Goal: Task Accomplishment & Management: Manage account settings

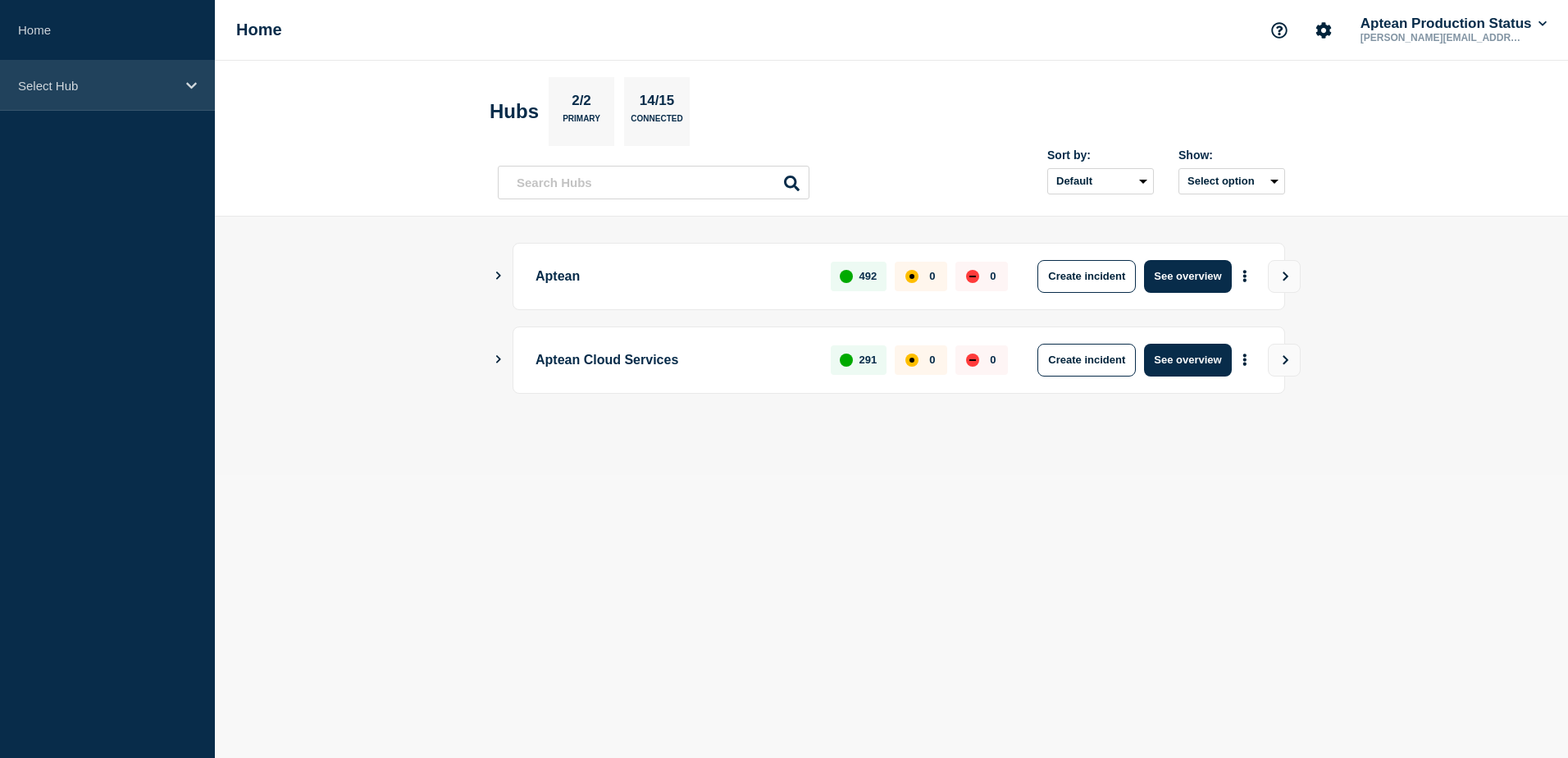
click at [196, 86] on div "Select Hub" at bounding box center [107, 85] width 215 height 50
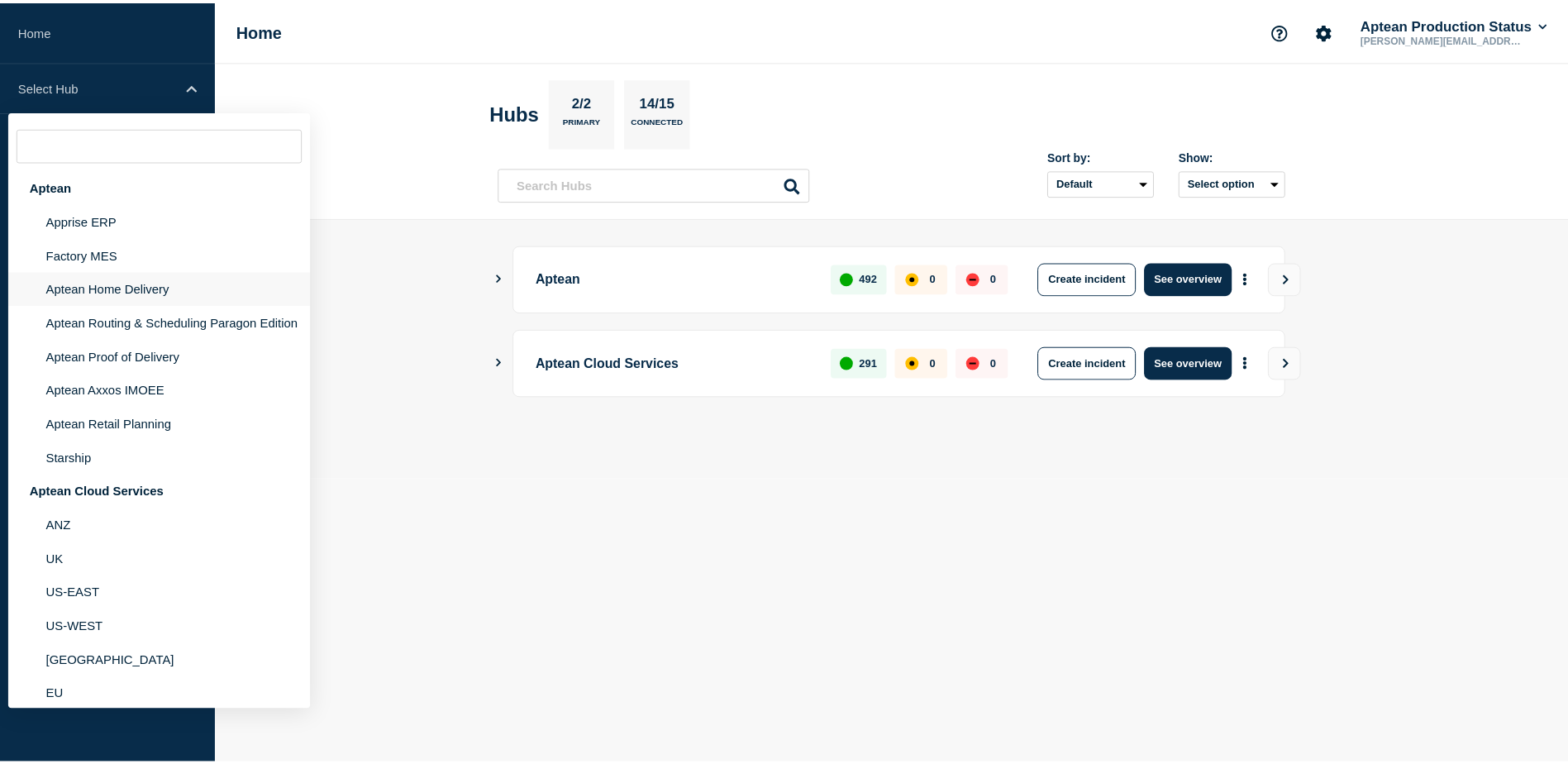
scroll to position [24, 0]
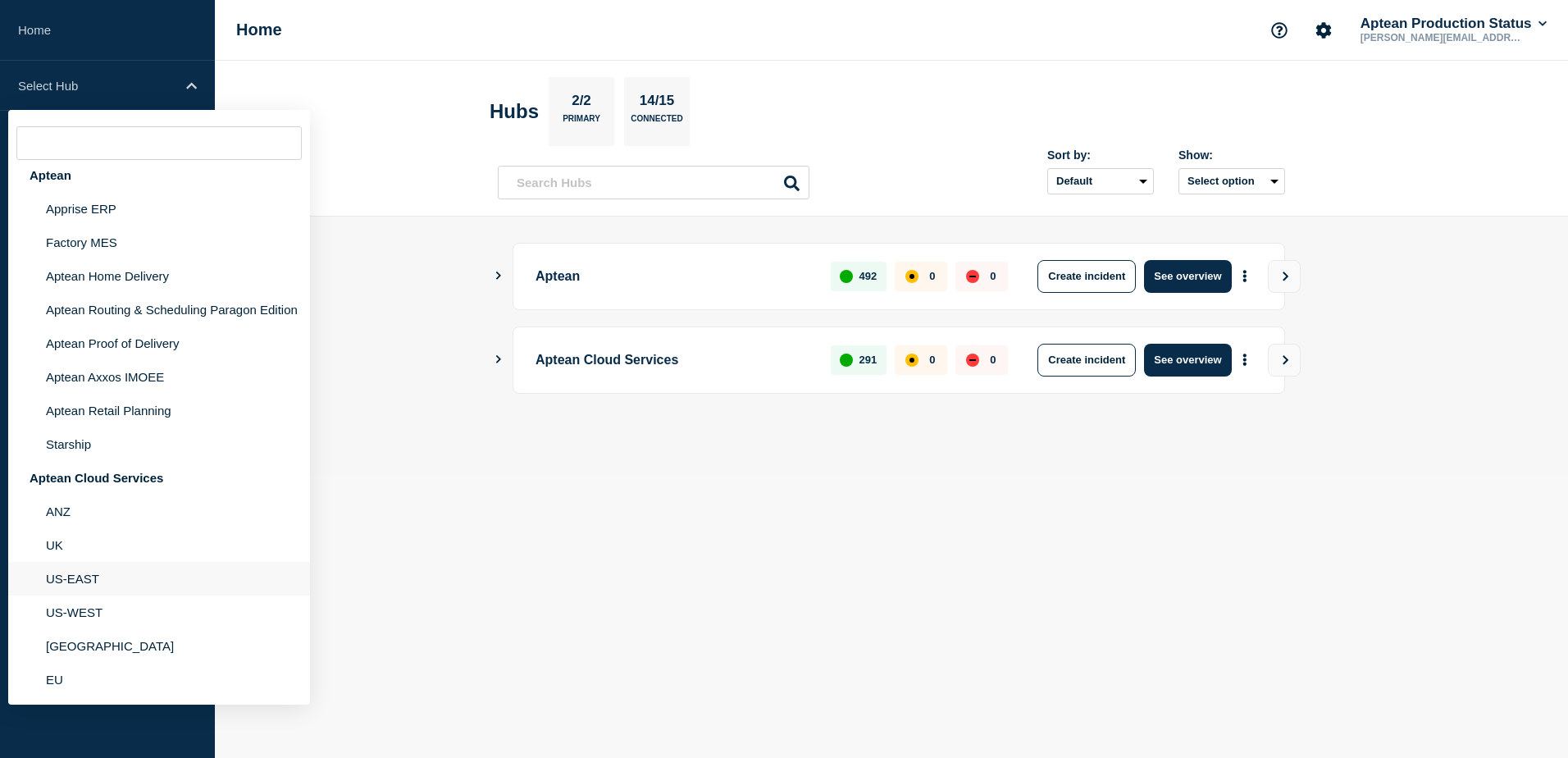
click at [46, 573] on li "US-EAST" at bounding box center [159, 578] width 302 height 34
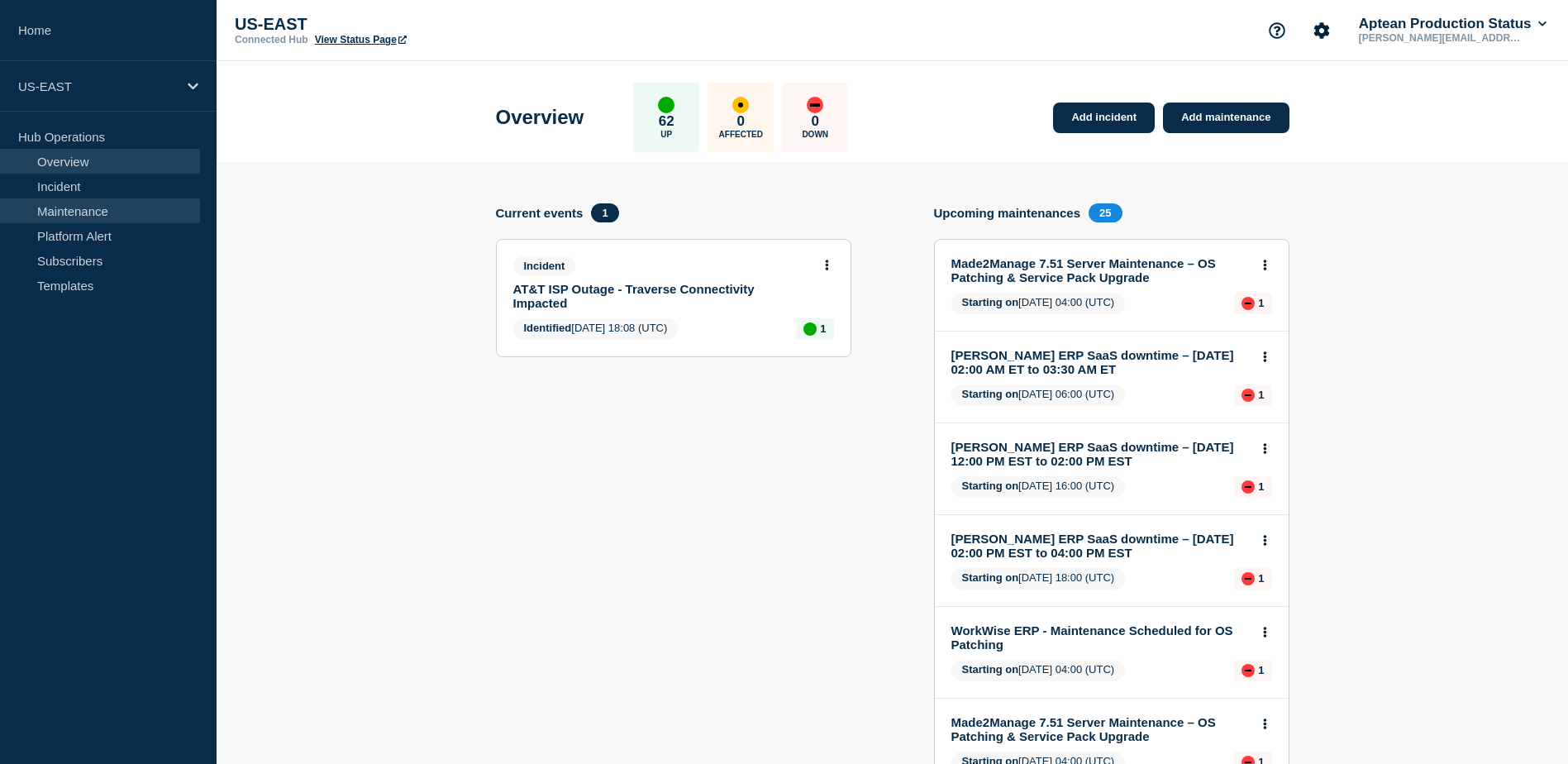
click at [65, 215] on link "Maintenance" at bounding box center [99, 210] width 200 height 25
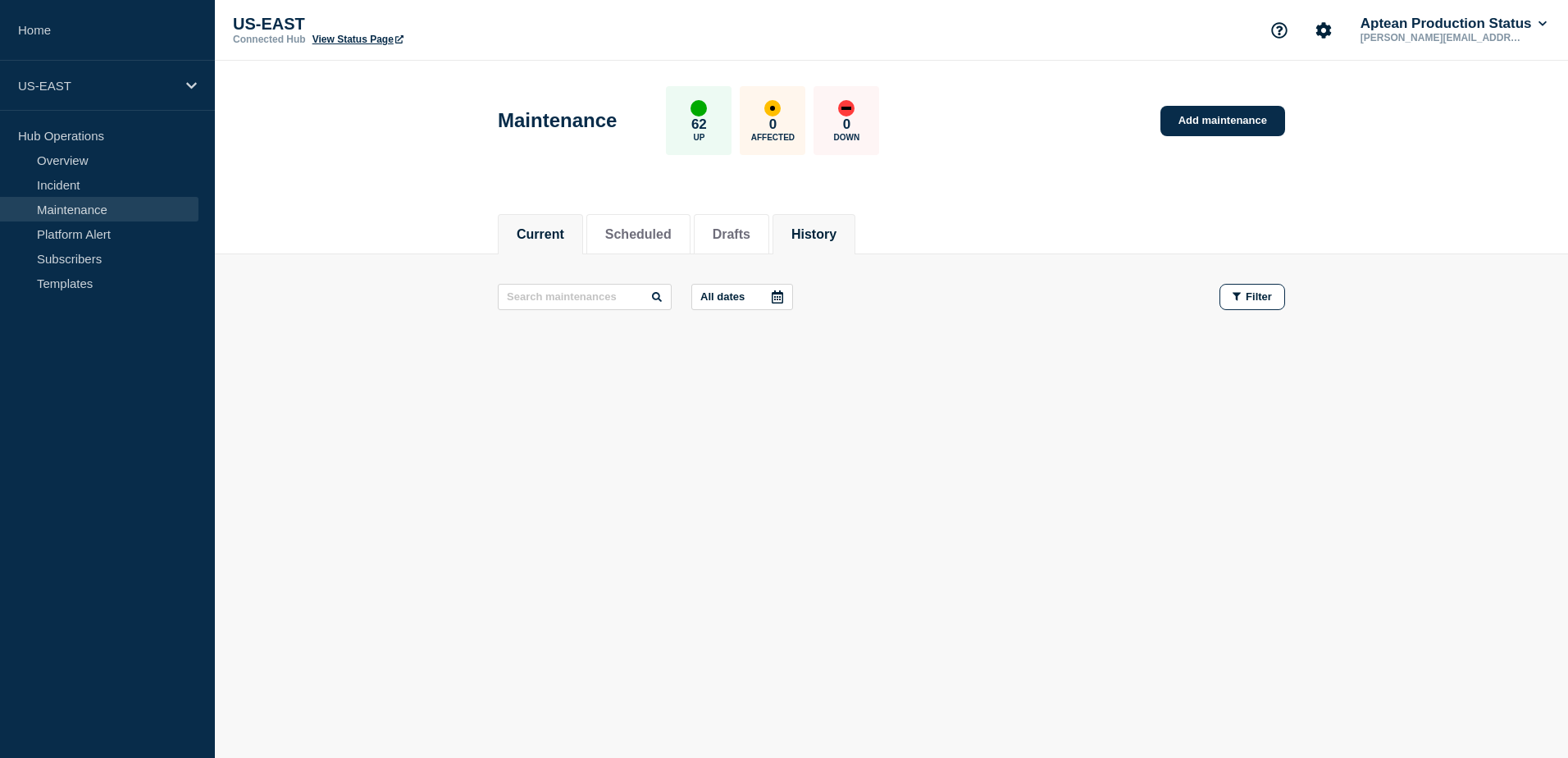
click at [805, 225] on li "History" at bounding box center [814, 234] width 83 height 40
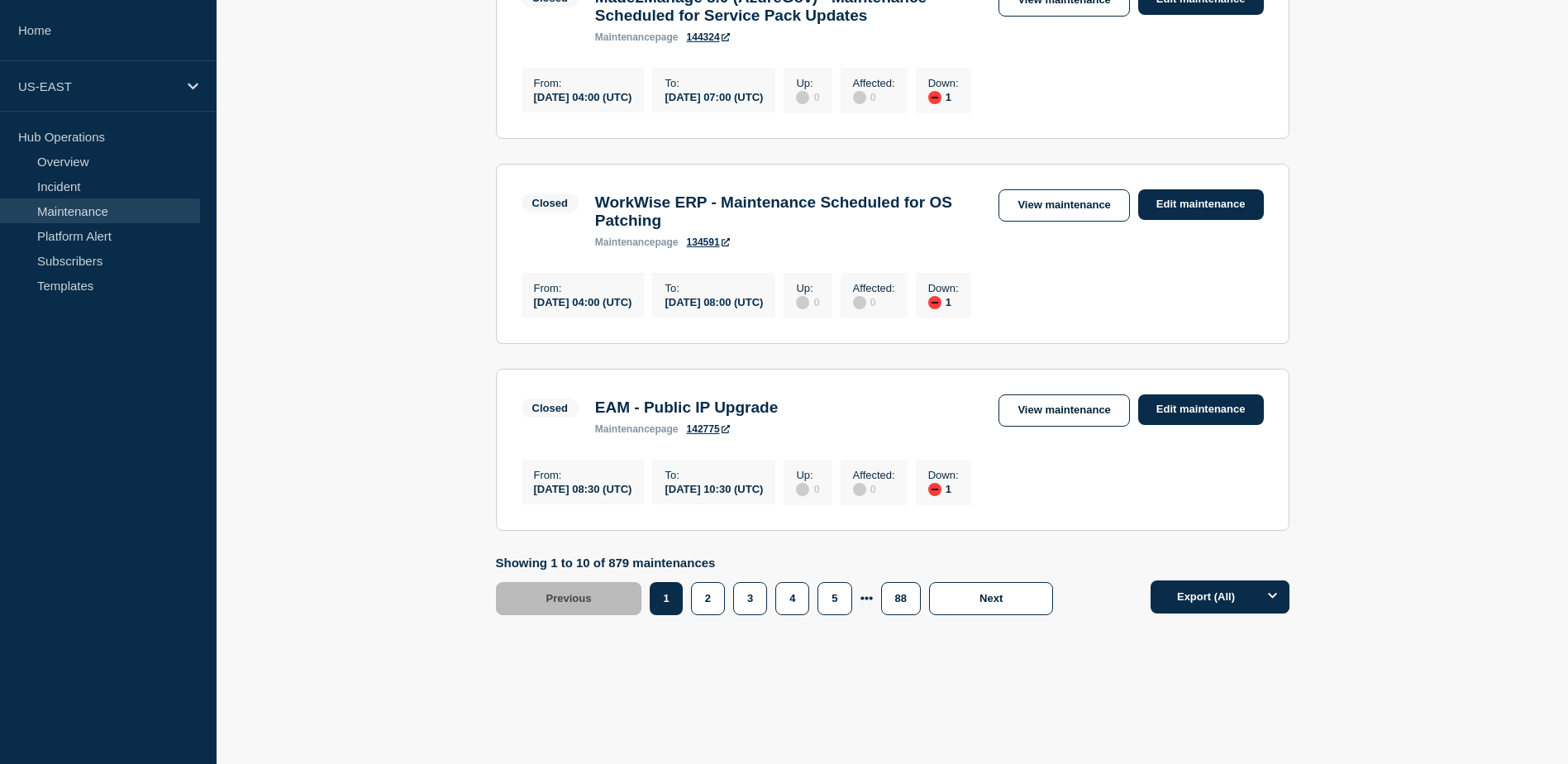
scroll to position [1870, 0]
click at [709, 593] on button "2" at bounding box center [708, 598] width 34 height 33
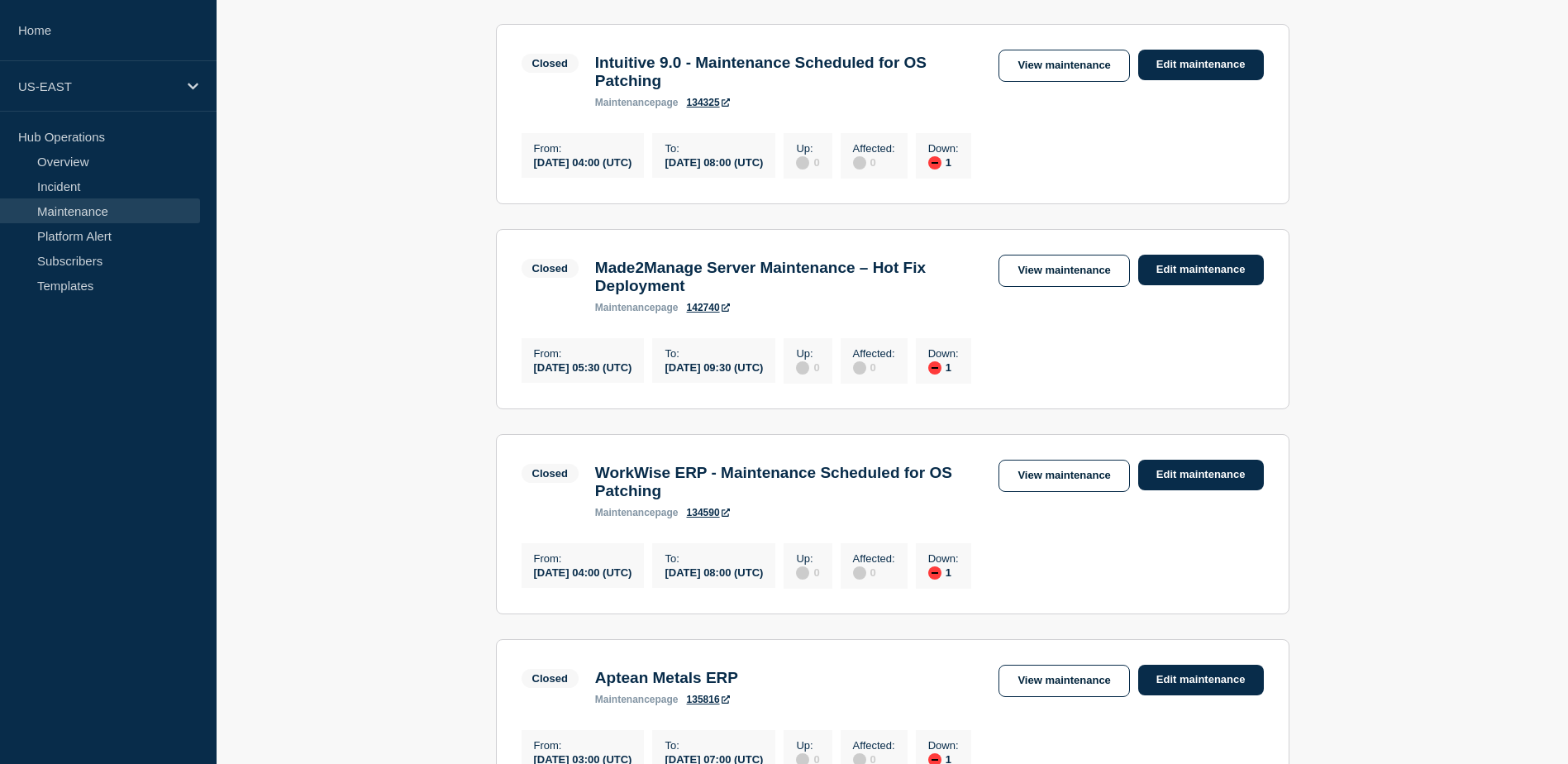
scroll to position [1870, 0]
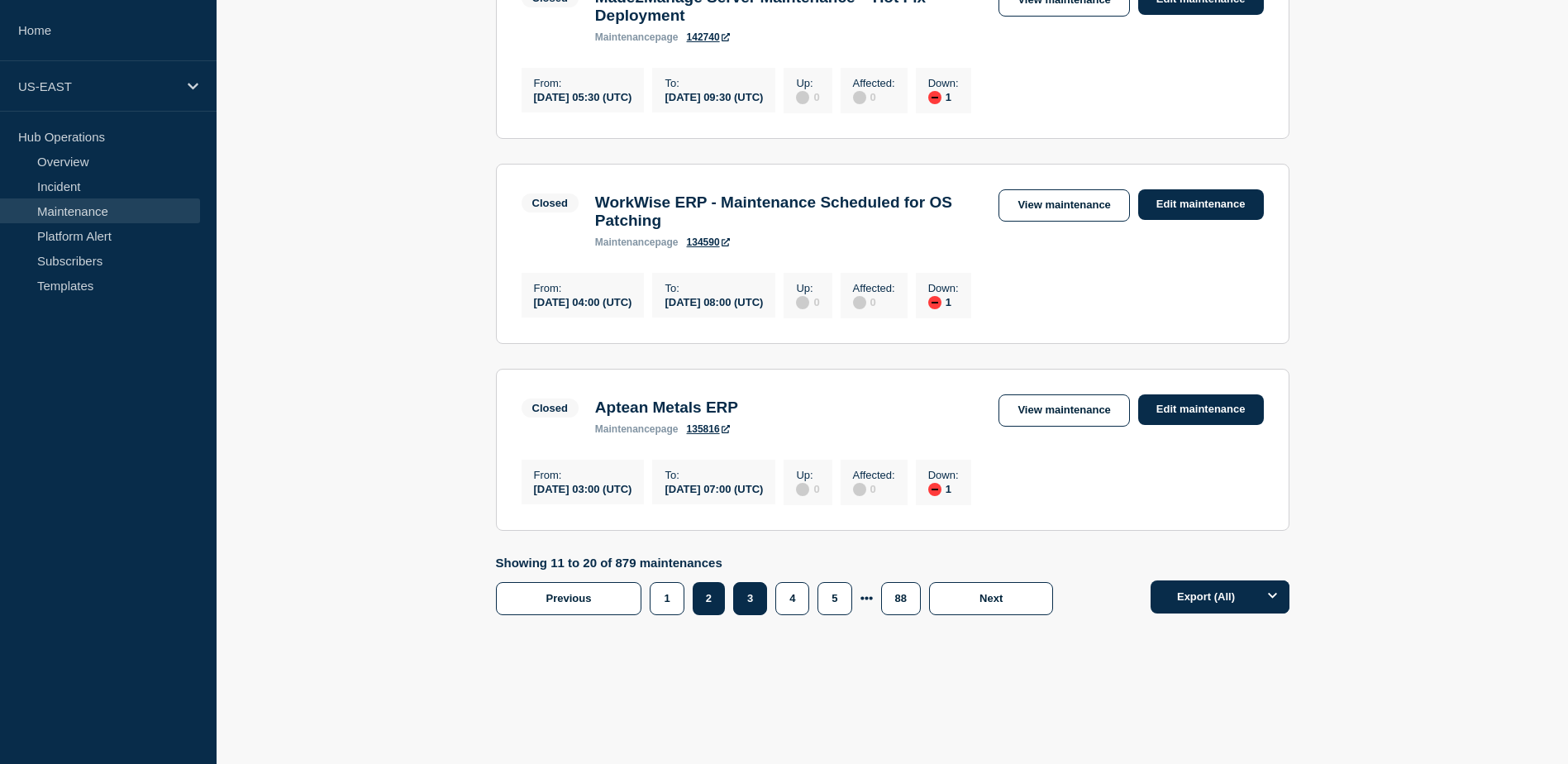
click at [747, 606] on button "3" at bounding box center [750, 598] width 34 height 33
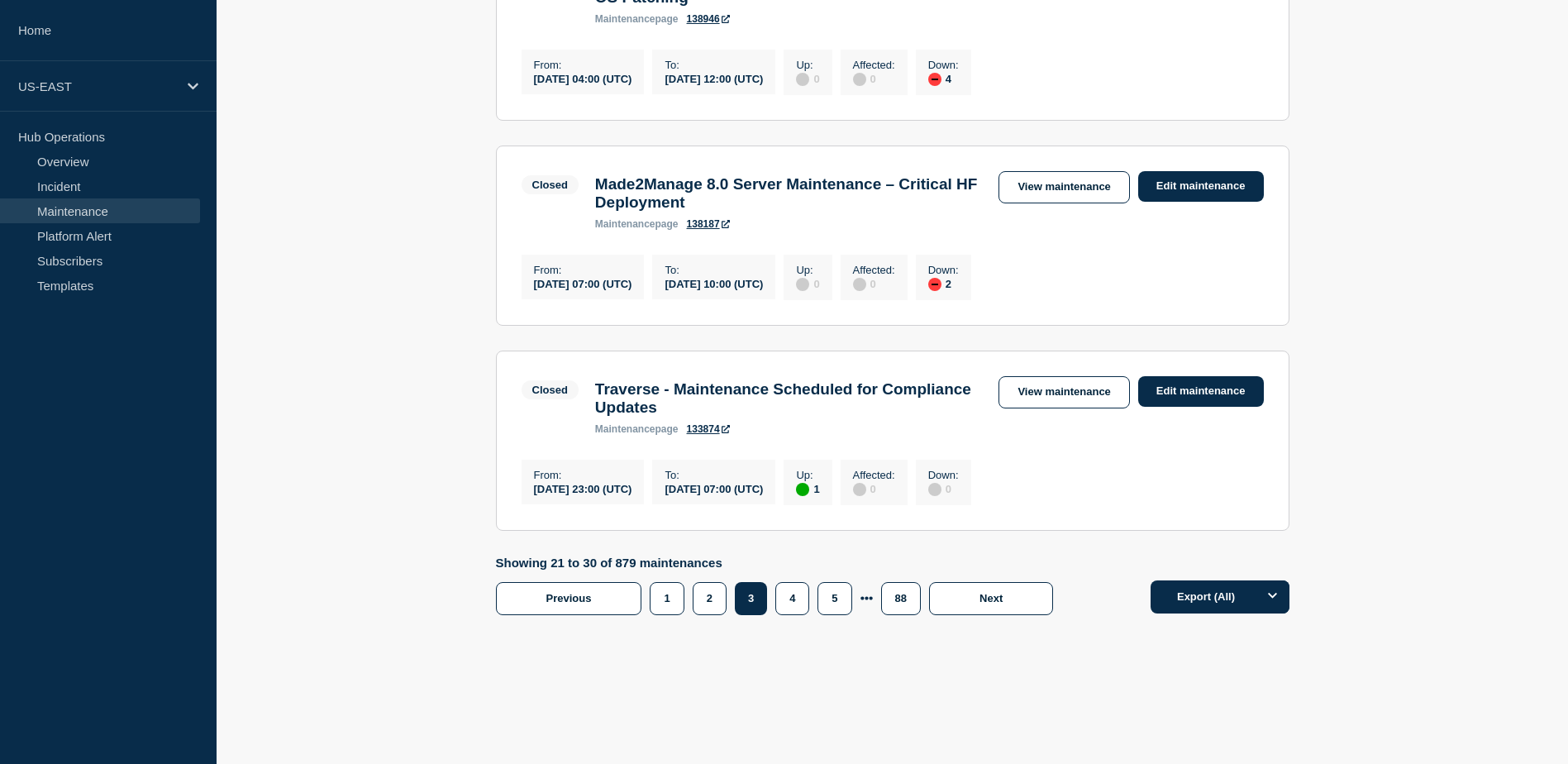
scroll to position [1914, 0]
click at [782, 591] on button "4" at bounding box center [792, 598] width 34 height 33
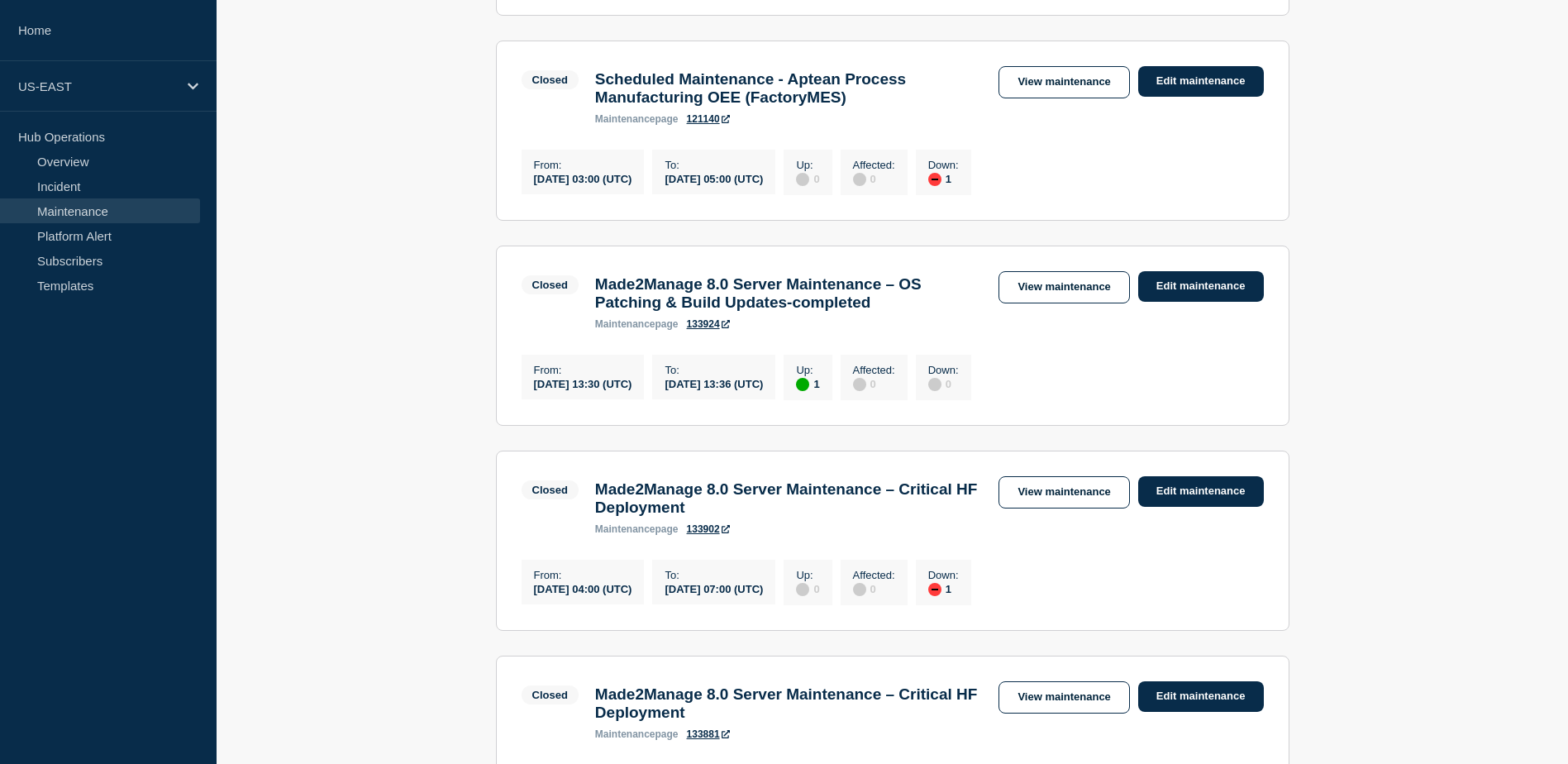
scroll to position [1231, 0]
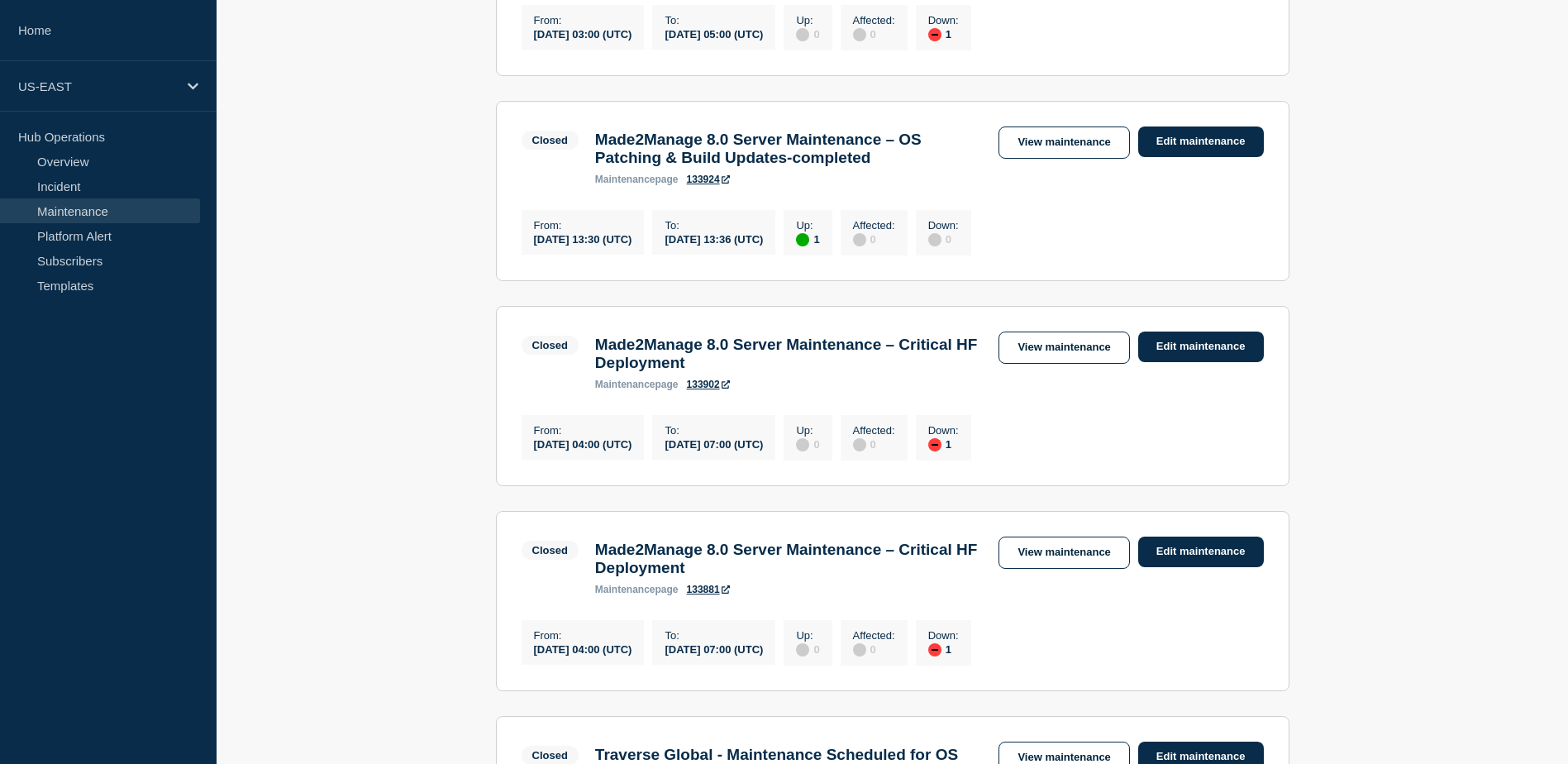
click at [838, 167] on h3 "Made2Manage 8.0 Server Maintenance – OS Patching & Build Updates-completed" at bounding box center [788, 149] width 387 height 37
click at [1072, 159] on link "View maintenance" at bounding box center [1063, 143] width 131 height 32
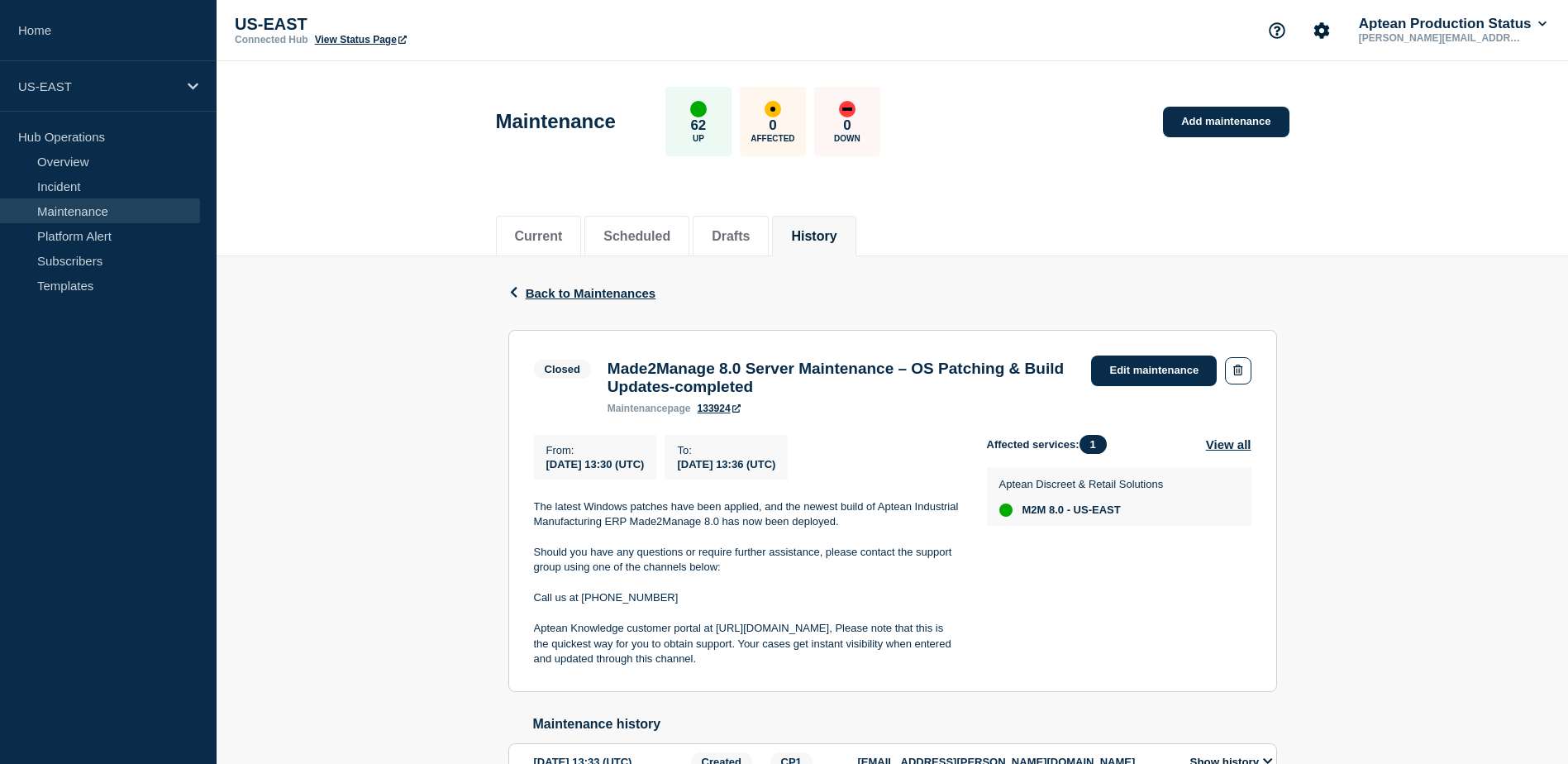
click at [526, 297] on span "Back to Maintenances" at bounding box center [591, 293] width 131 height 14
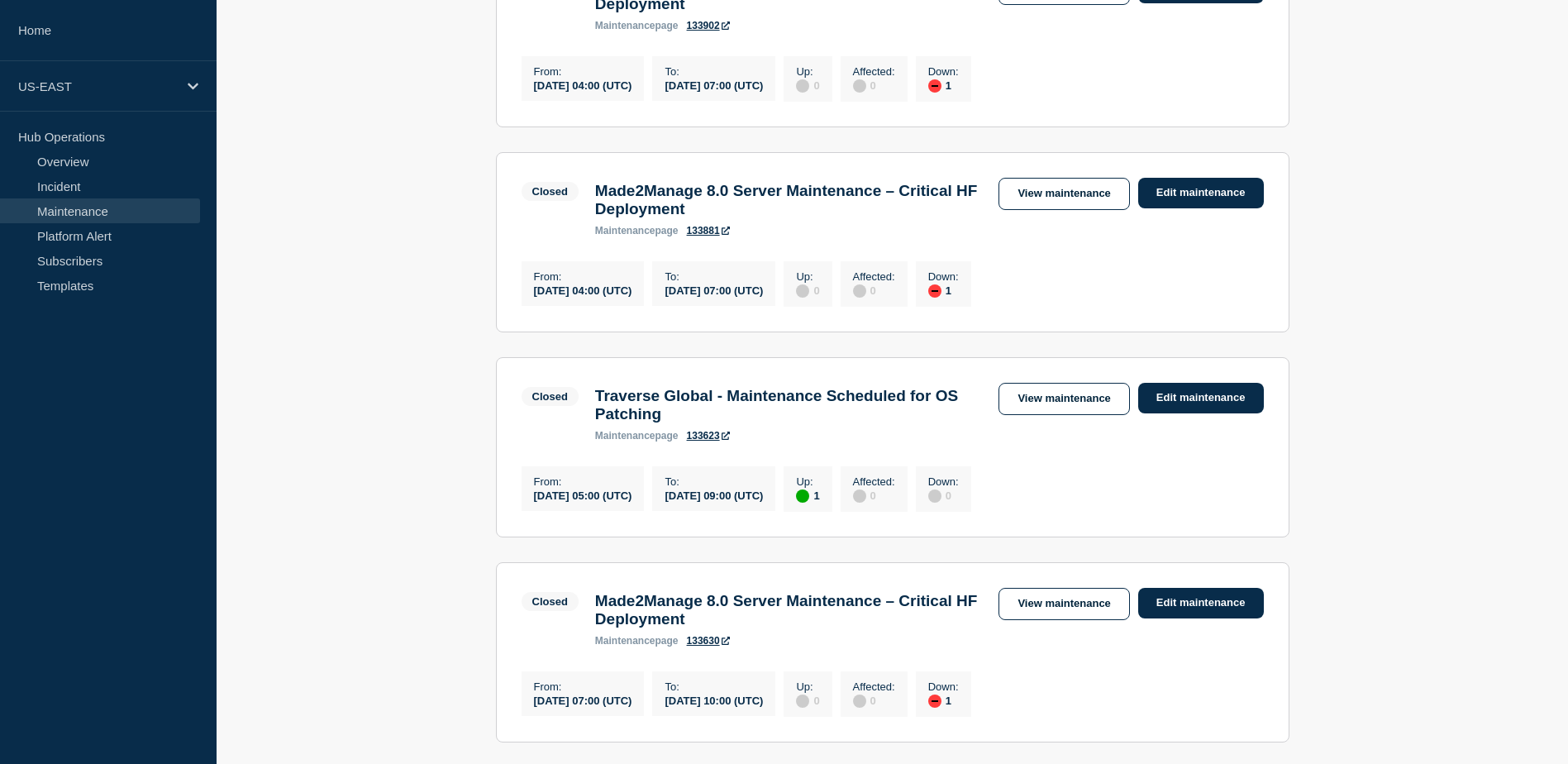
scroll to position [1561, 0]
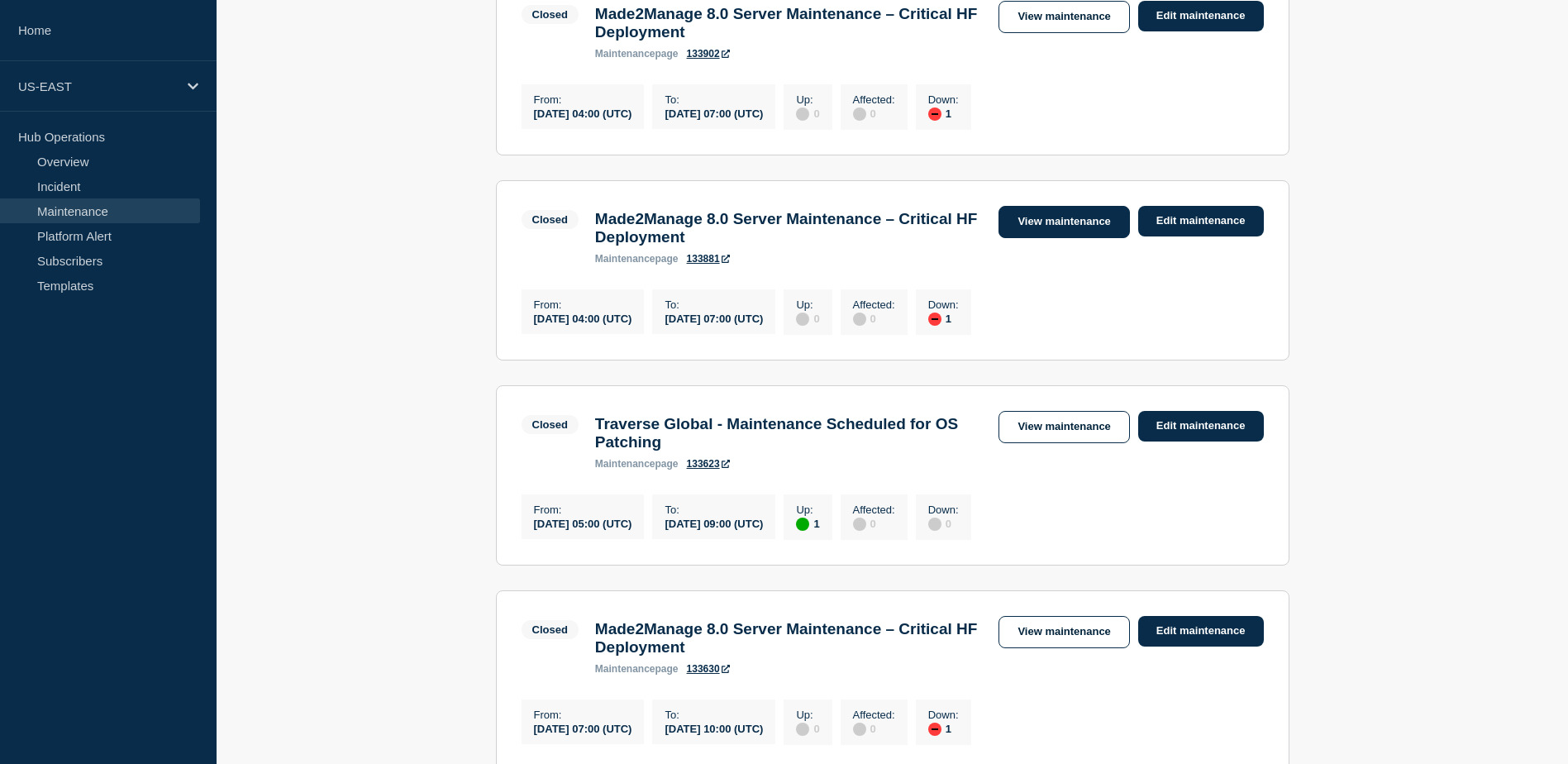
click at [1076, 238] on link "View maintenance" at bounding box center [1063, 222] width 131 height 32
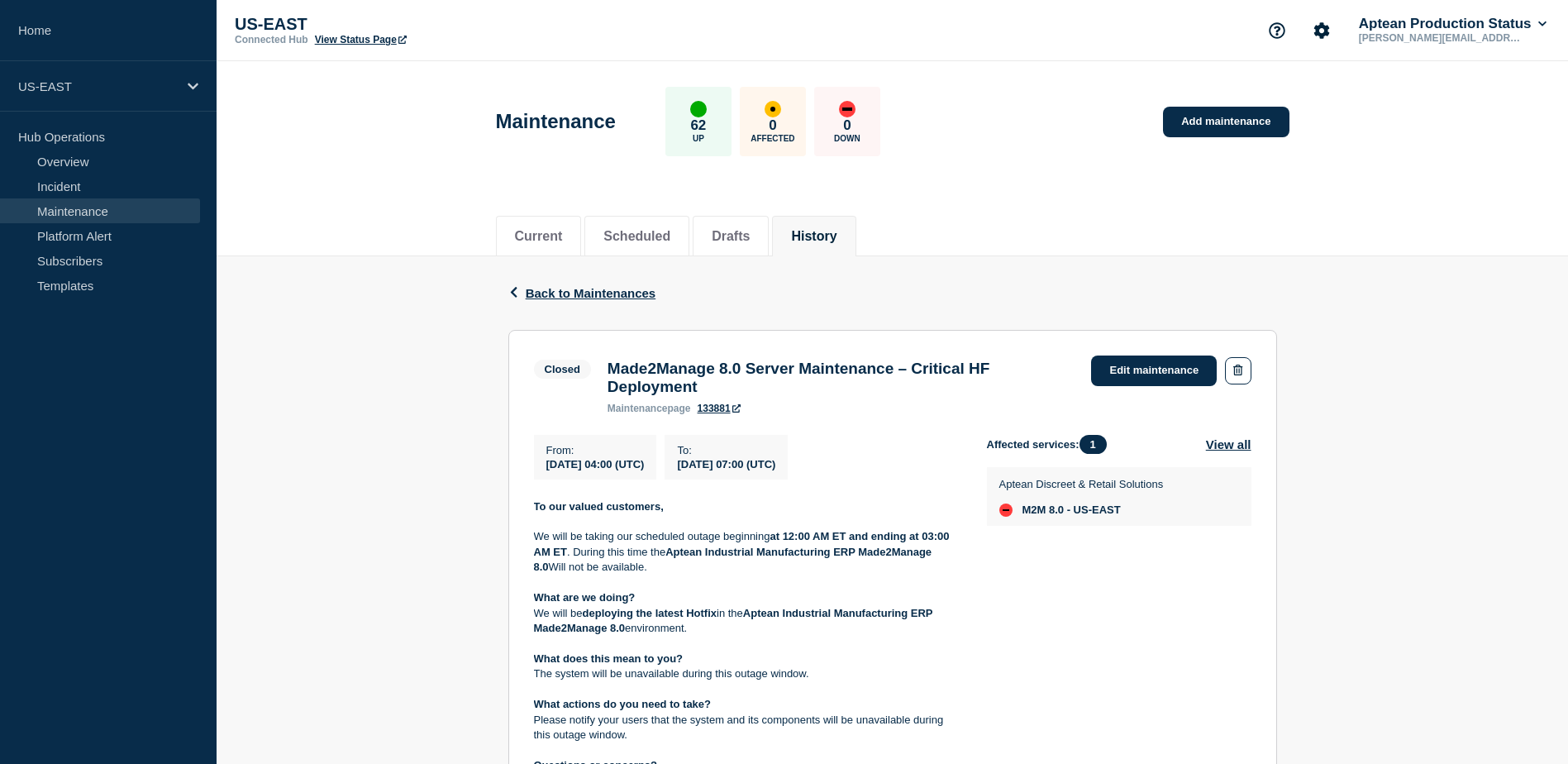
click at [591, 277] on div "Back Back to Maintenances" at bounding box center [892, 293] width 769 height 74
click at [581, 290] on span "Back to Maintenances" at bounding box center [591, 293] width 131 height 14
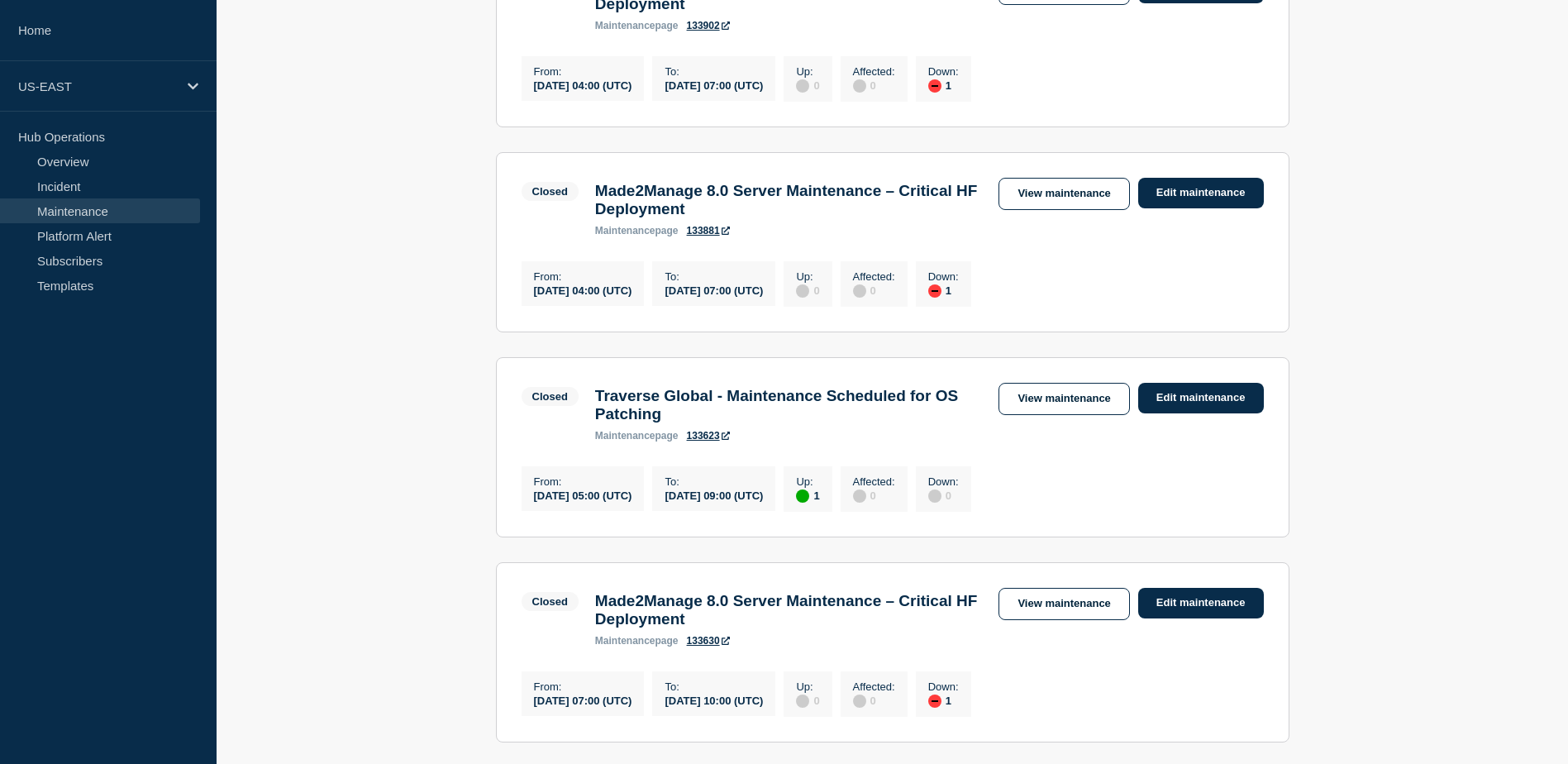
scroll to position [1892, 0]
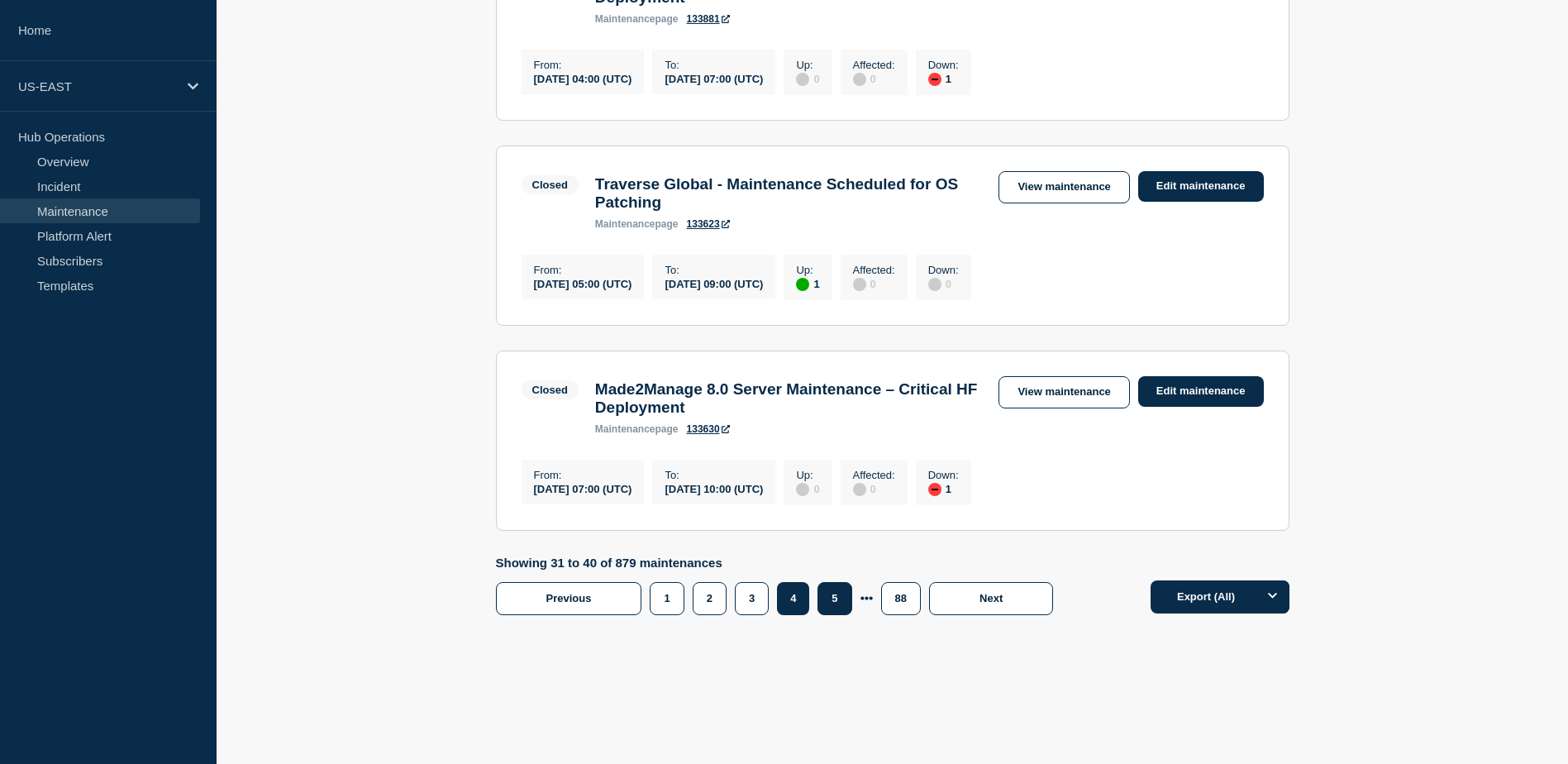
click at [829, 594] on button "5" at bounding box center [834, 598] width 34 height 33
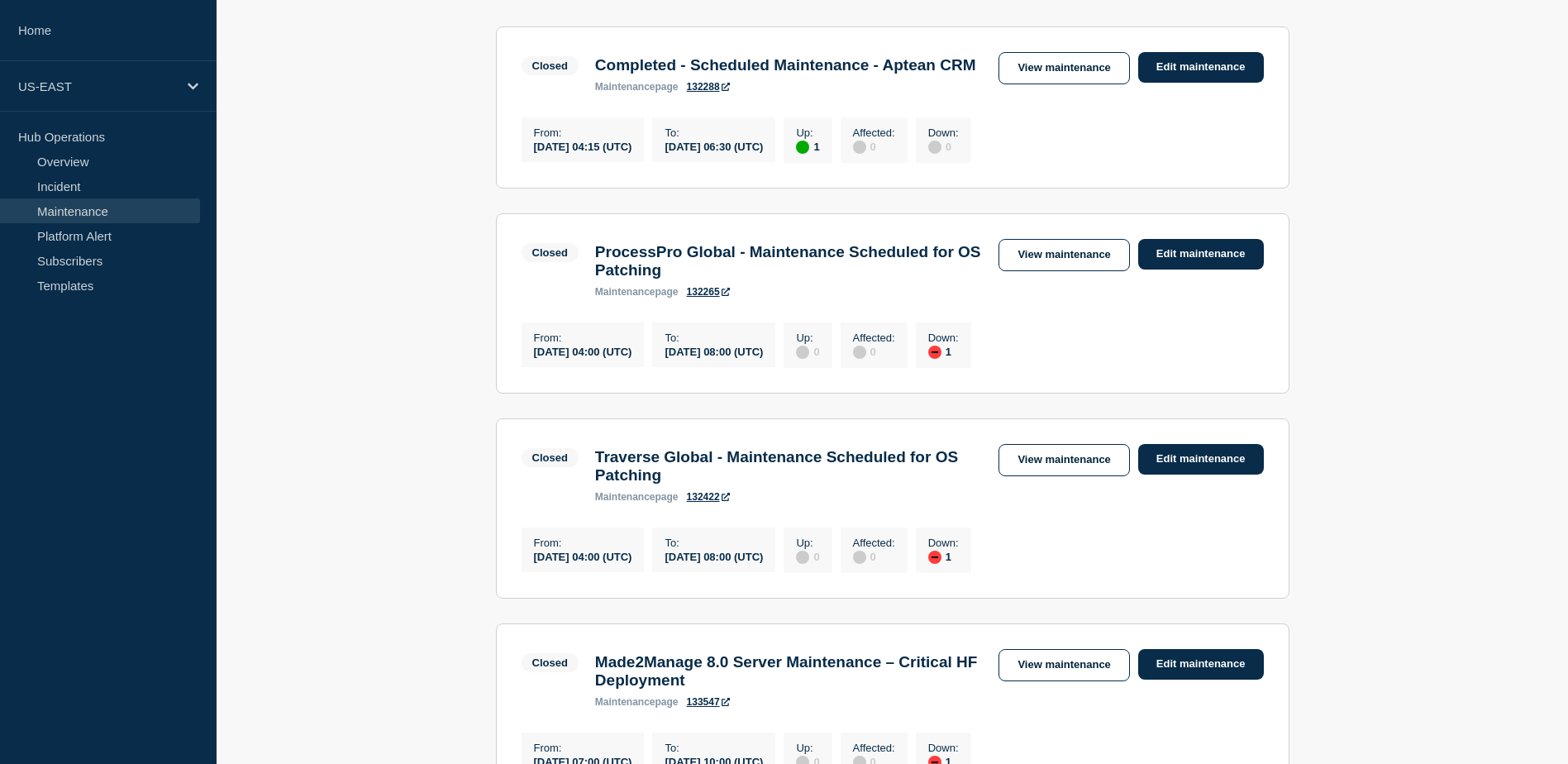
scroll to position [238, 0]
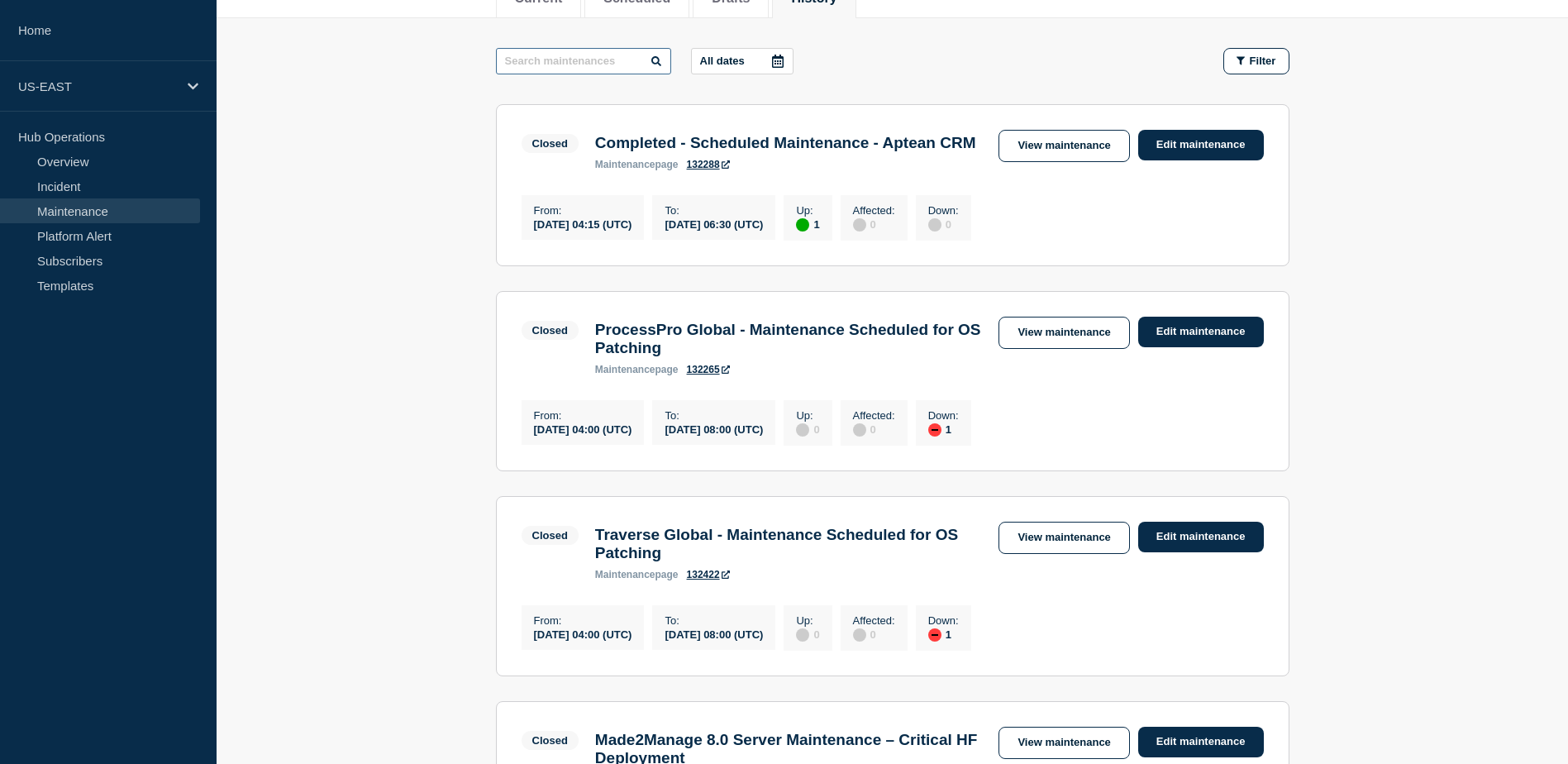
click at [624, 52] on input "text" at bounding box center [584, 60] width 175 height 26
type input "made2manage"
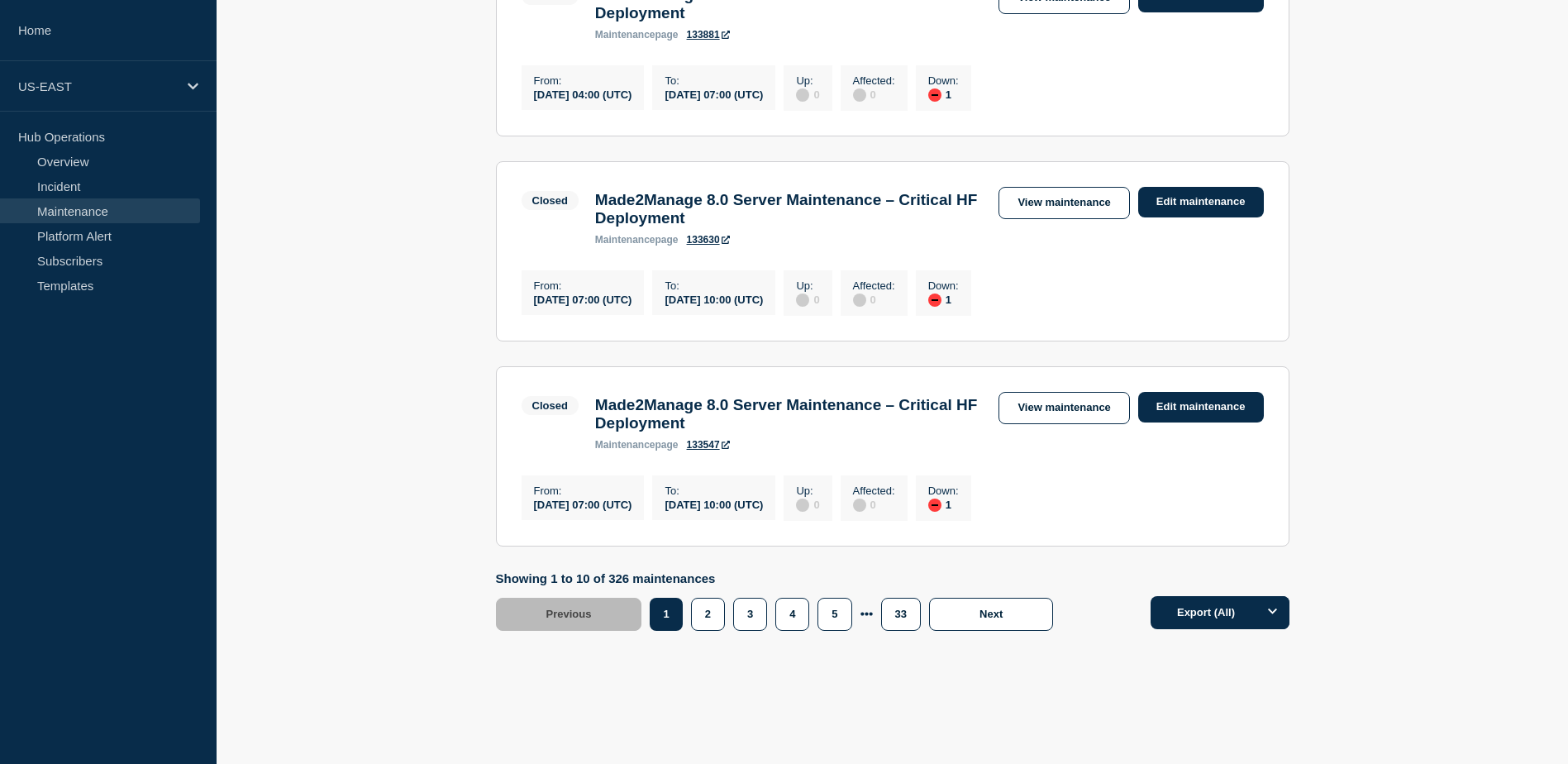
scroll to position [1936, 0]
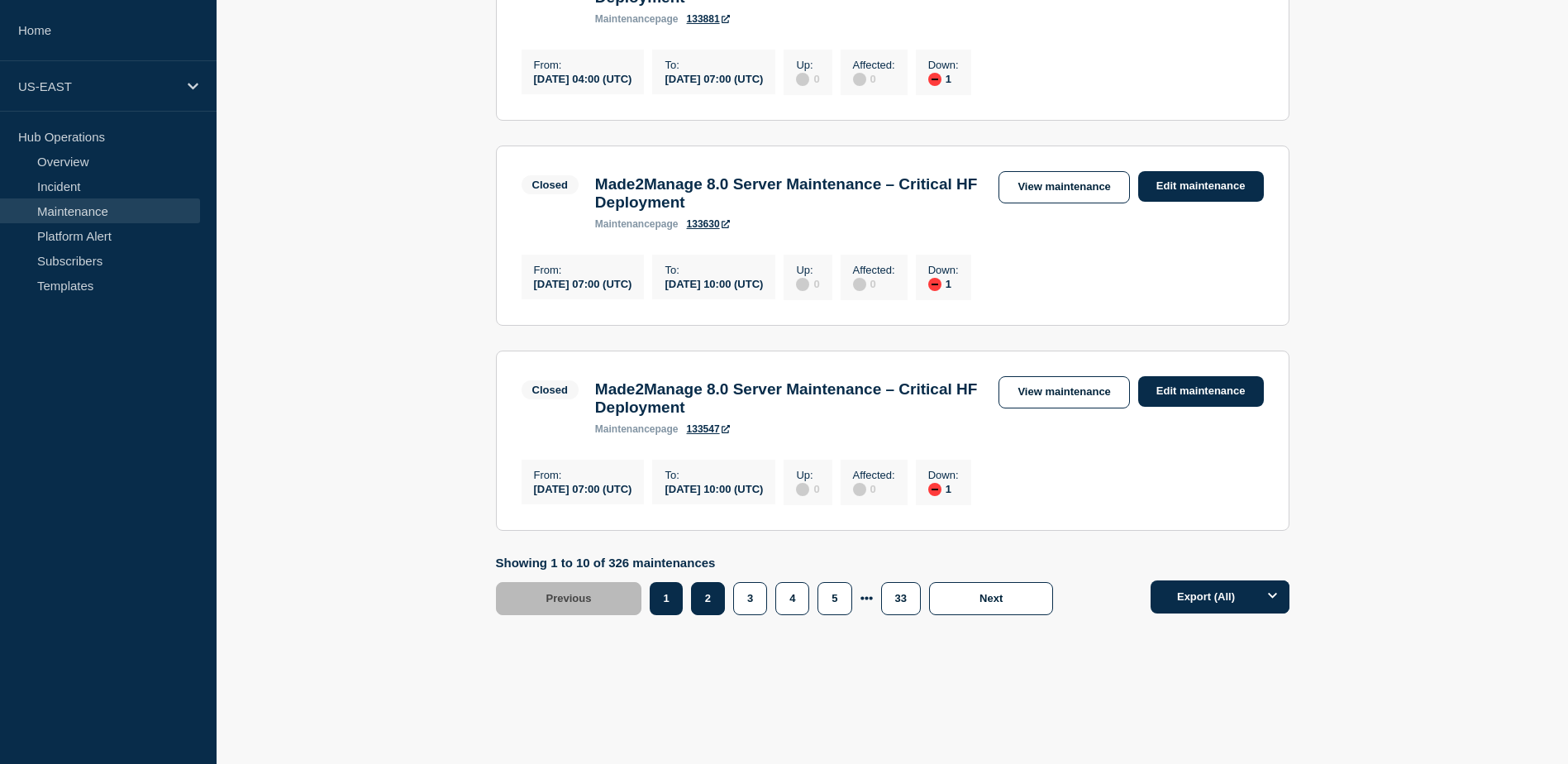
click at [716, 598] on button "2" at bounding box center [708, 598] width 34 height 33
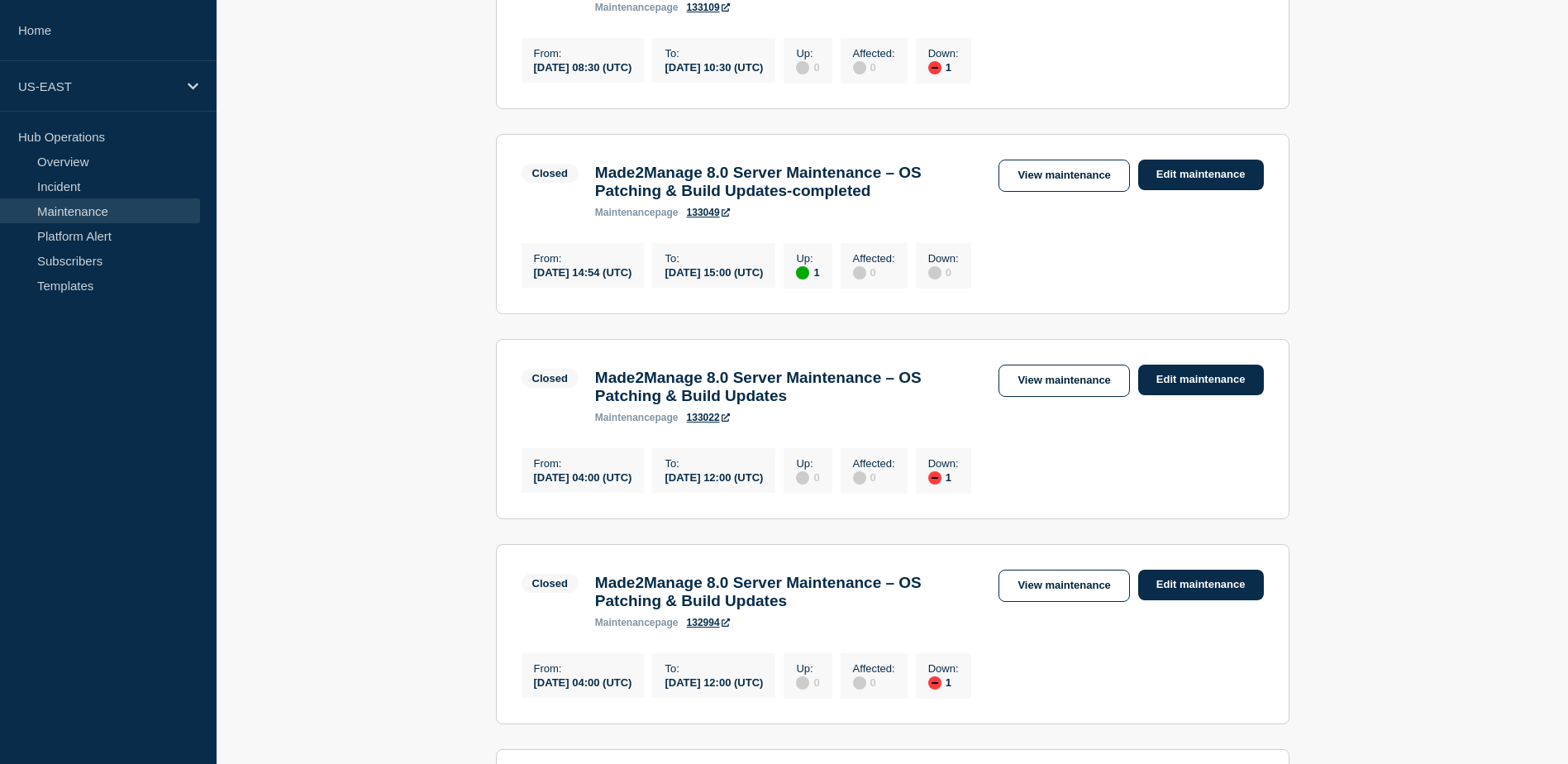
scroll to position [620, 0]
click at [1046, 396] on link "View maintenance" at bounding box center [1063, 380] width 131 height 32
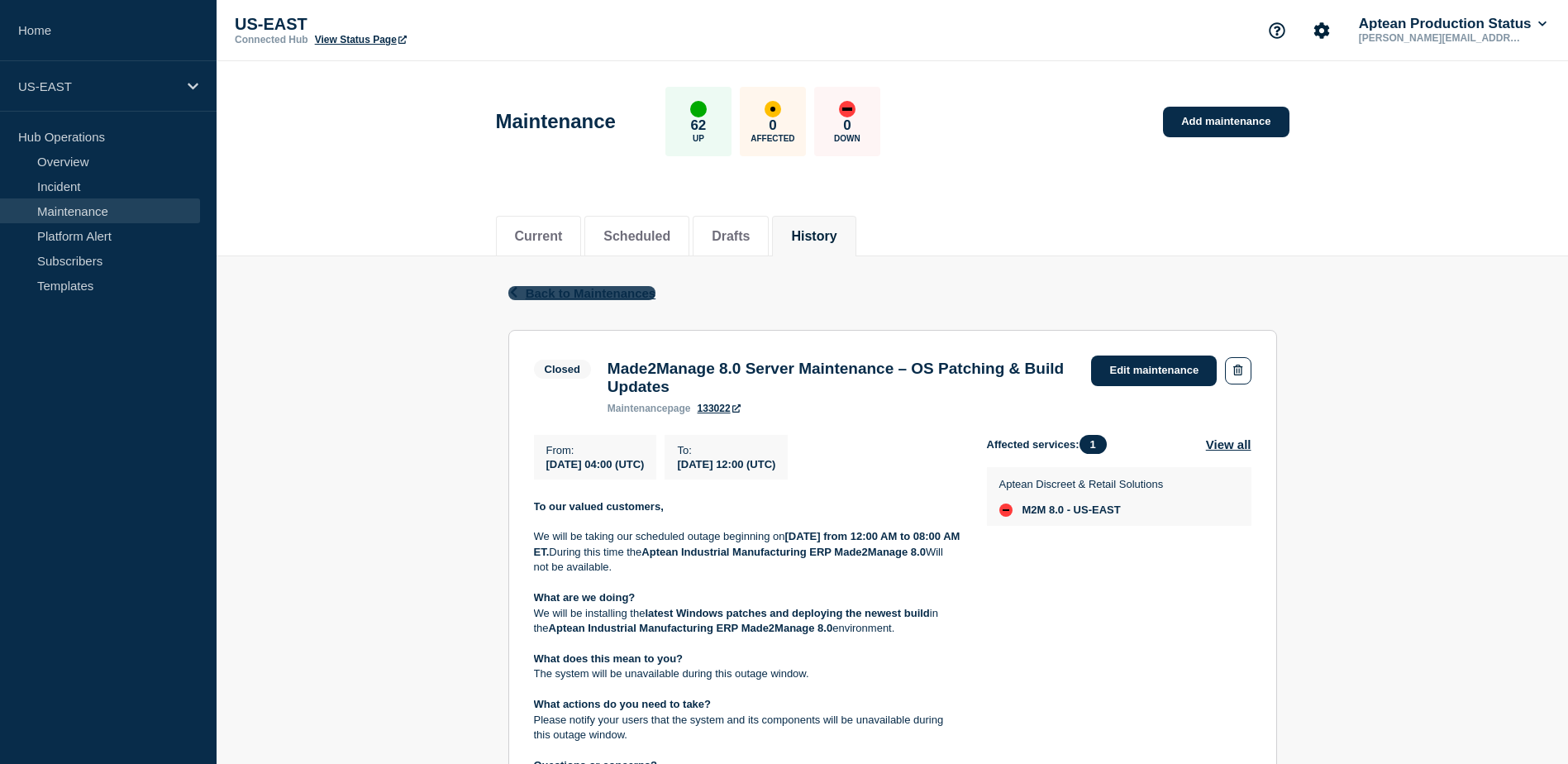
click at [547, 295] on span "Back to Maintenances" at bounding box center [591, 293] width 131 height 14
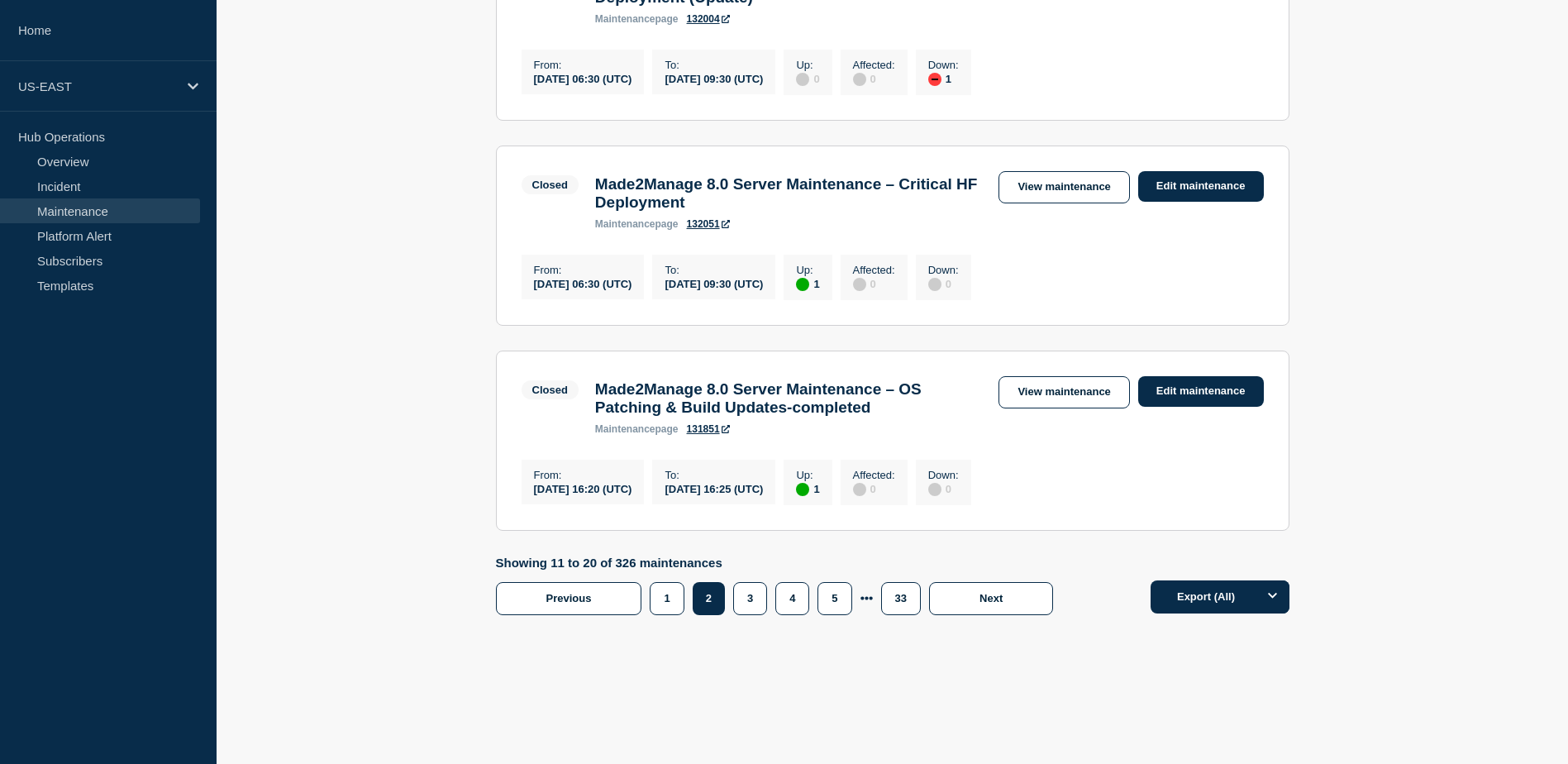
scroll to position [1936, 0]
click at [740, 594] on button "3" at bounding box center [750, 598] width 34 height 33
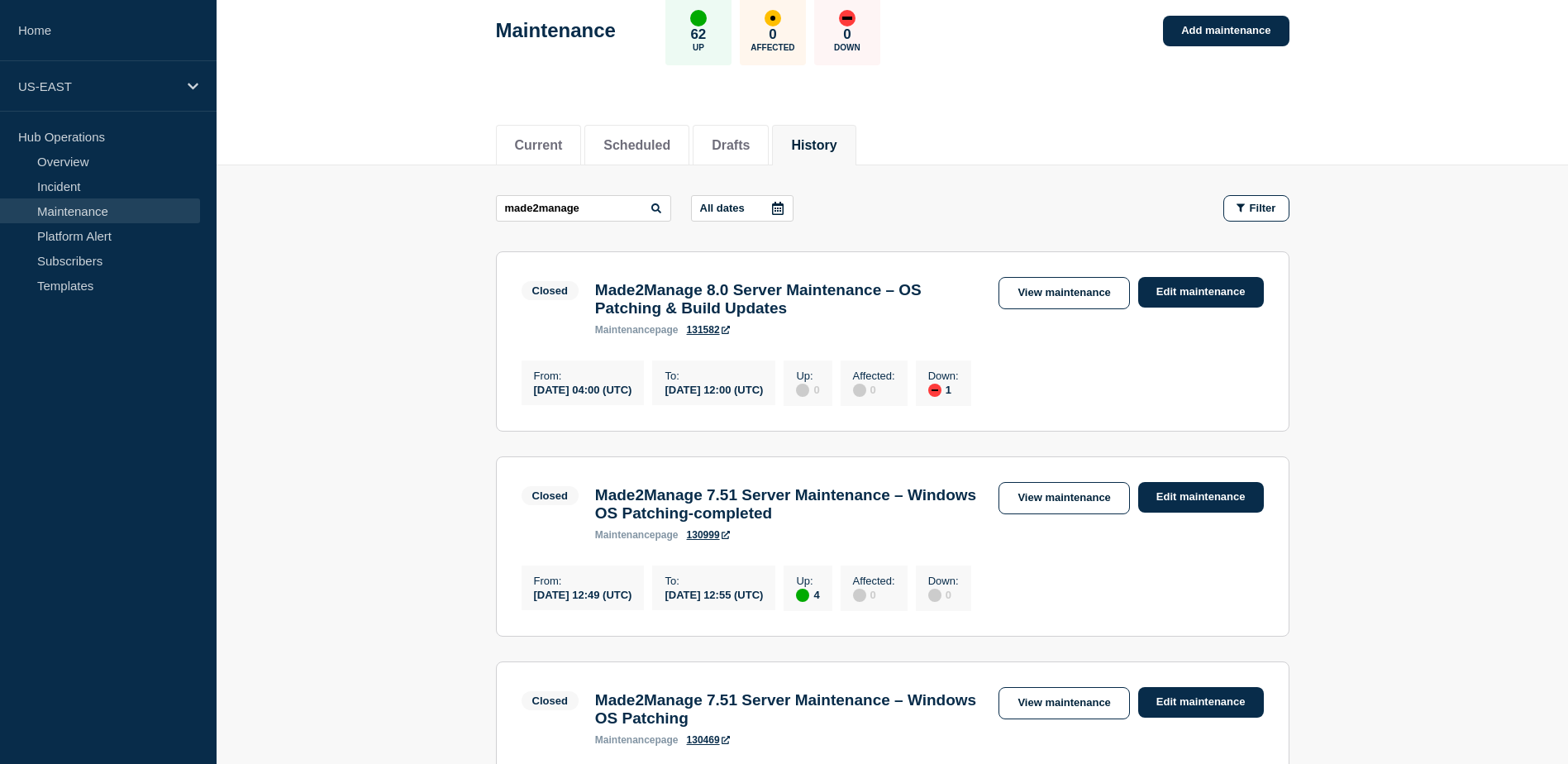
scroll to position [88, 0]
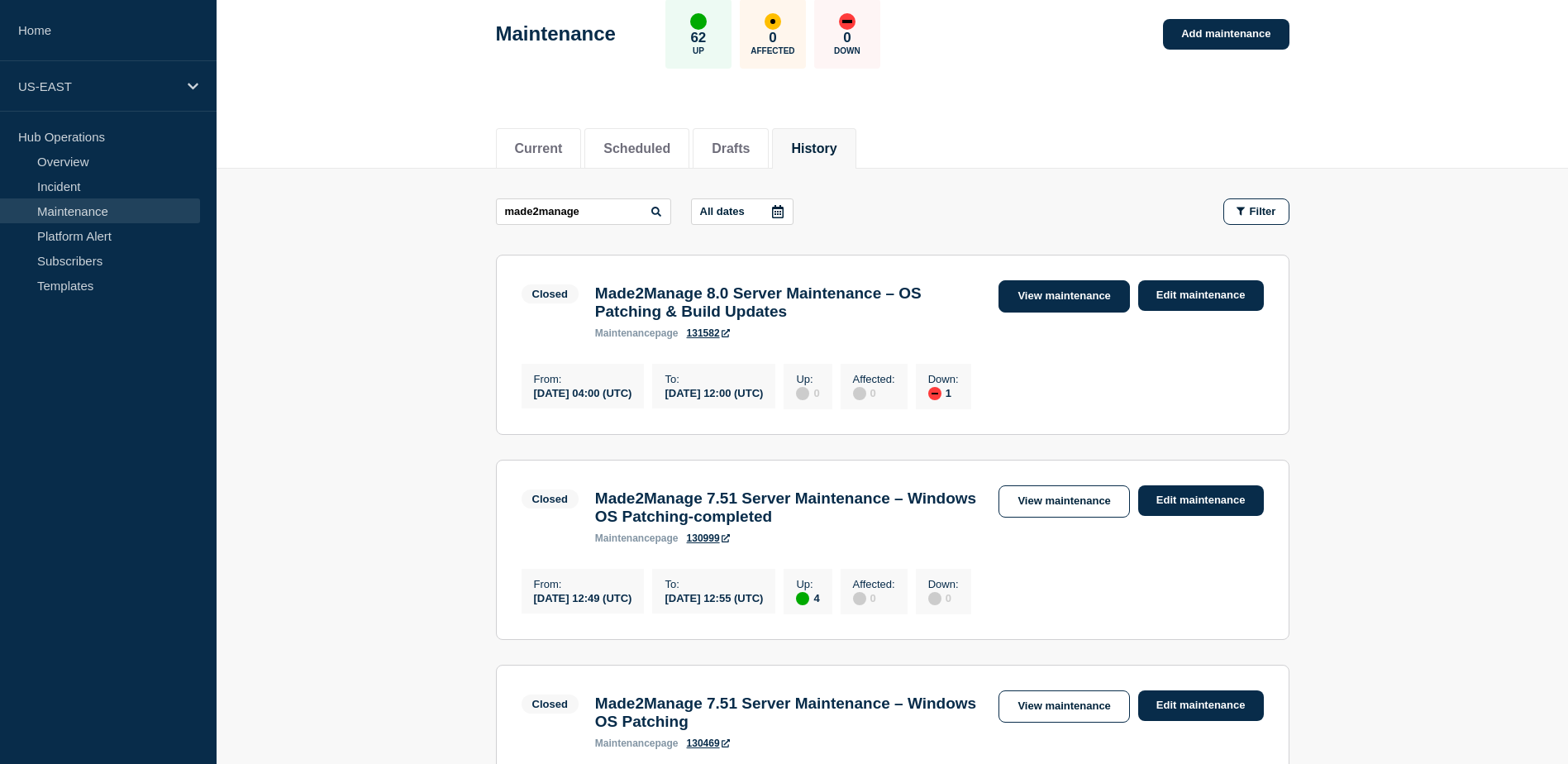
click at [1047, 293] on link "View maintenance" at bounding box center [1063, 297] width 131 height 32
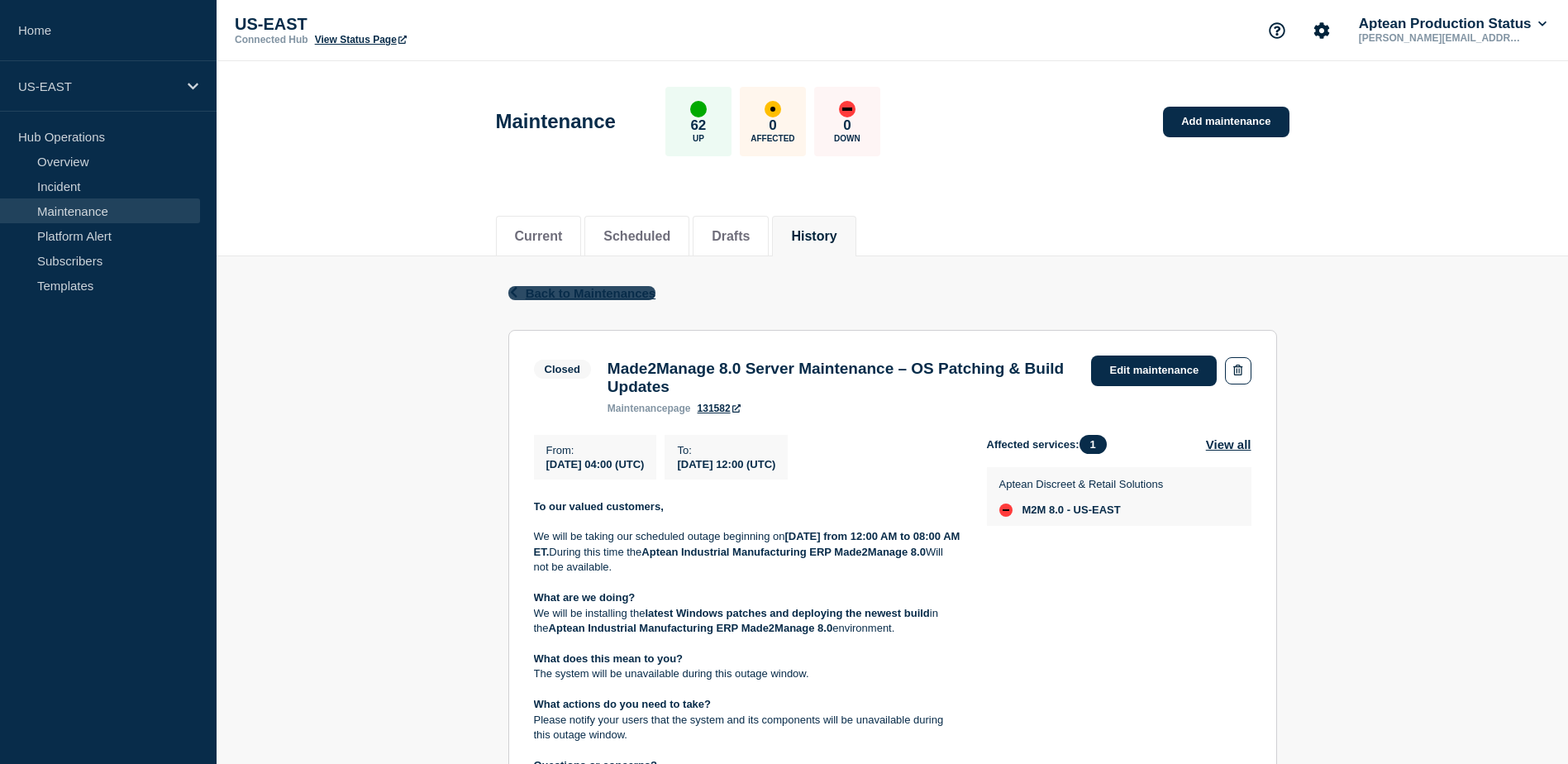
click at [524, 294] on button "Back Back to Maintenances" at bounding box center [582, 293] width 148 height 14
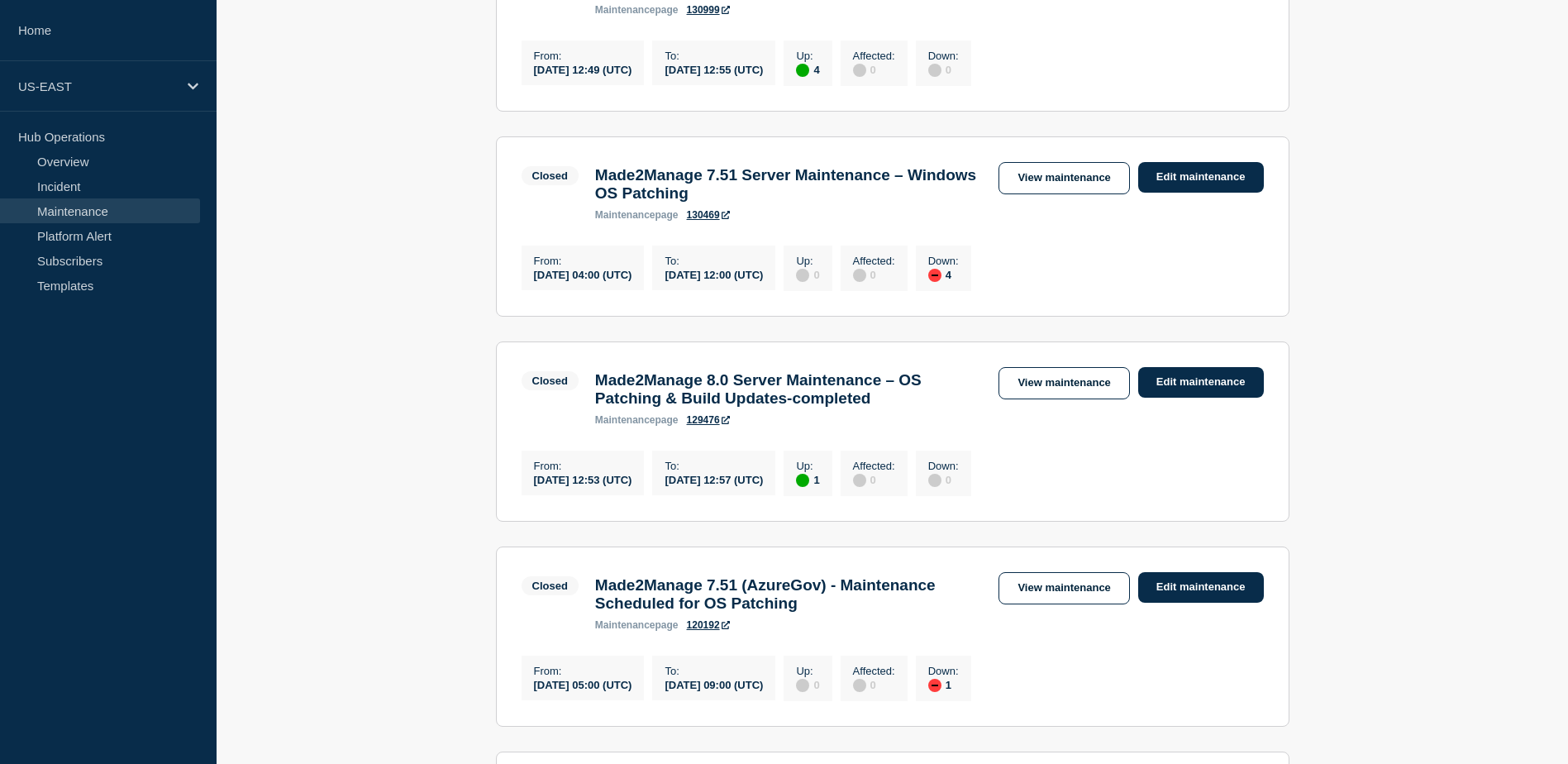
scroll to position [631, 0]
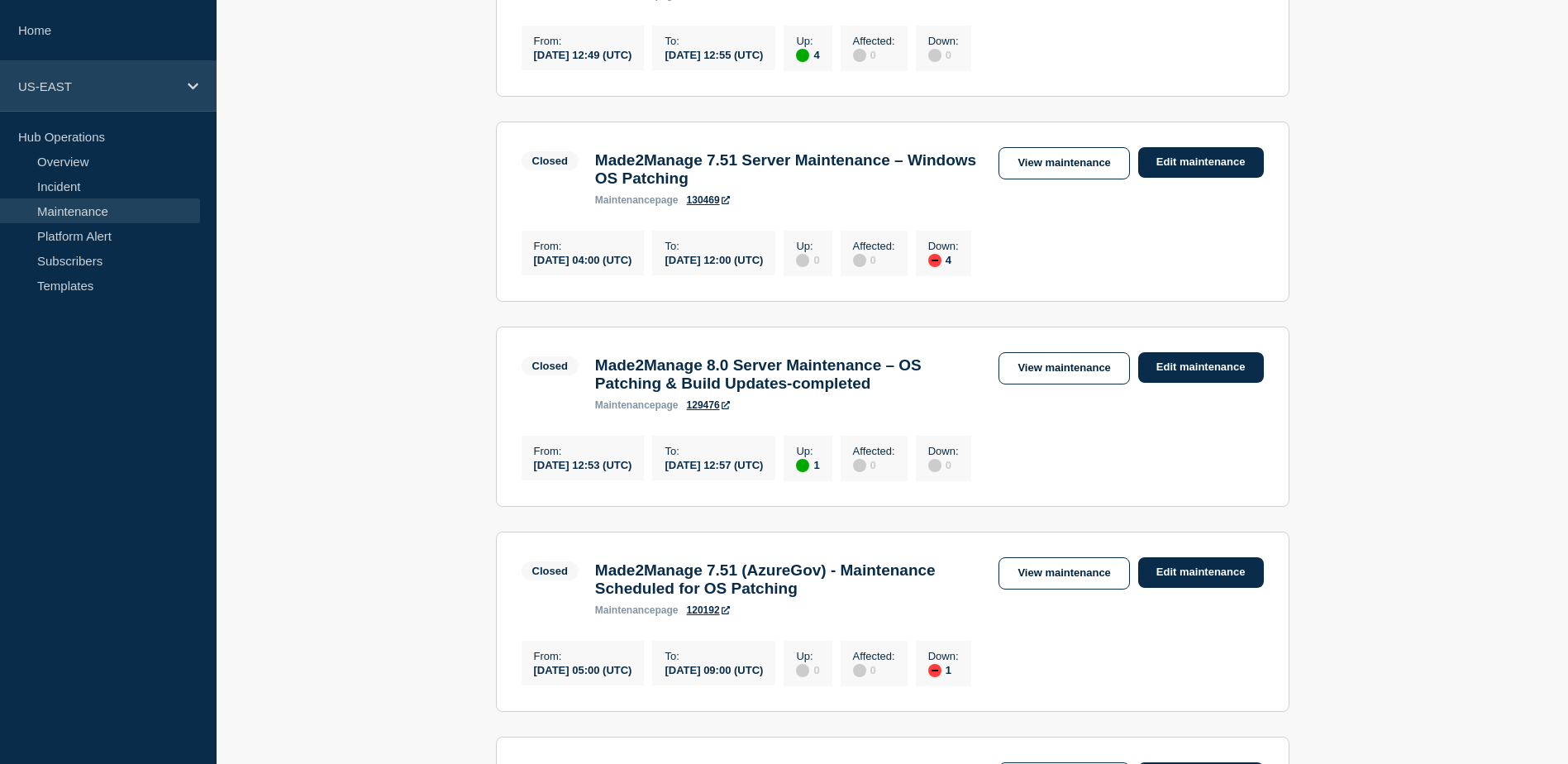
click at [187, 72] on div "US-EAST" at bounding box center [108, 86] width 217 height 50
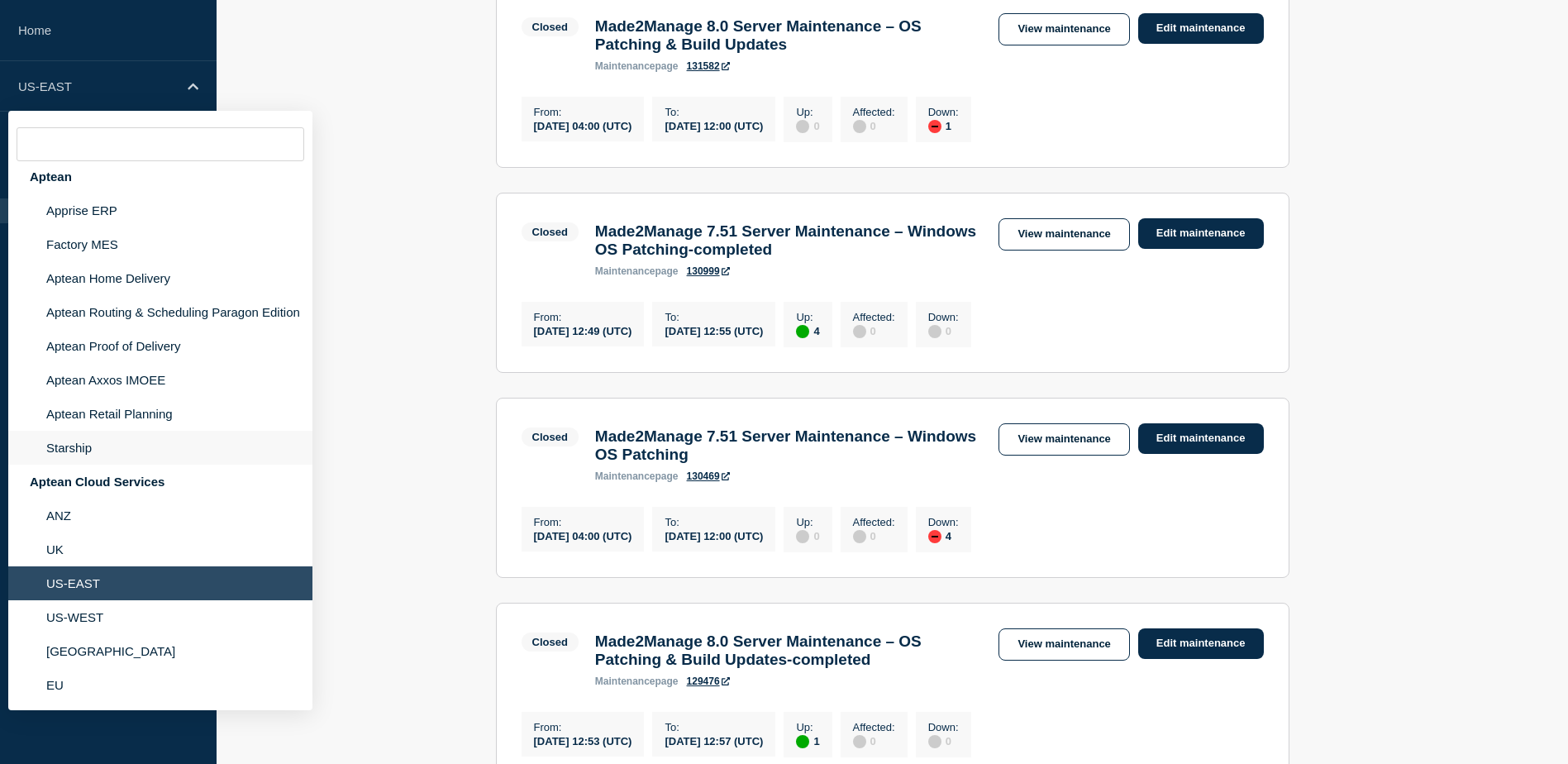
scroll to position [0, 0]
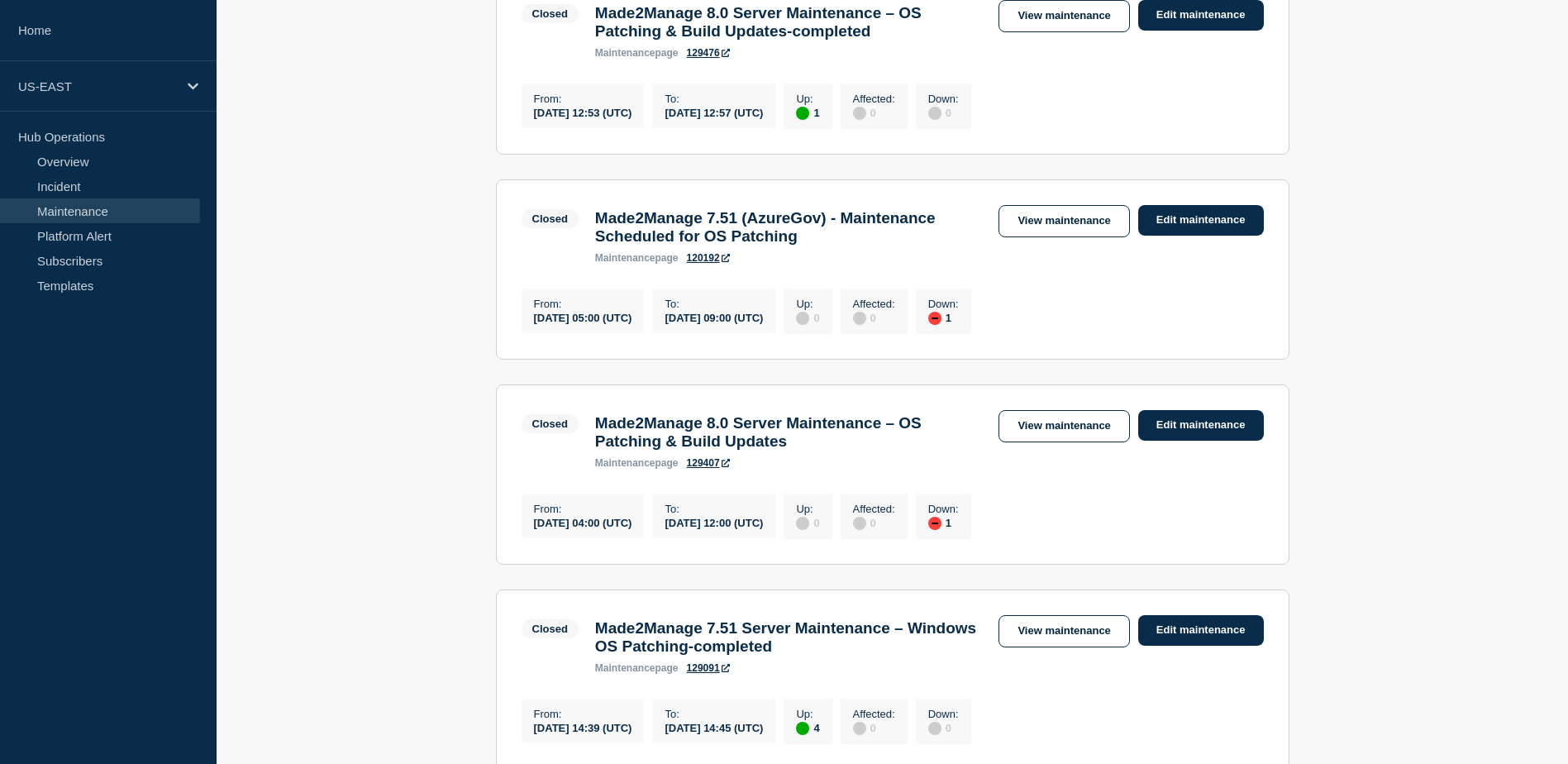
scroll to position [984, 0]
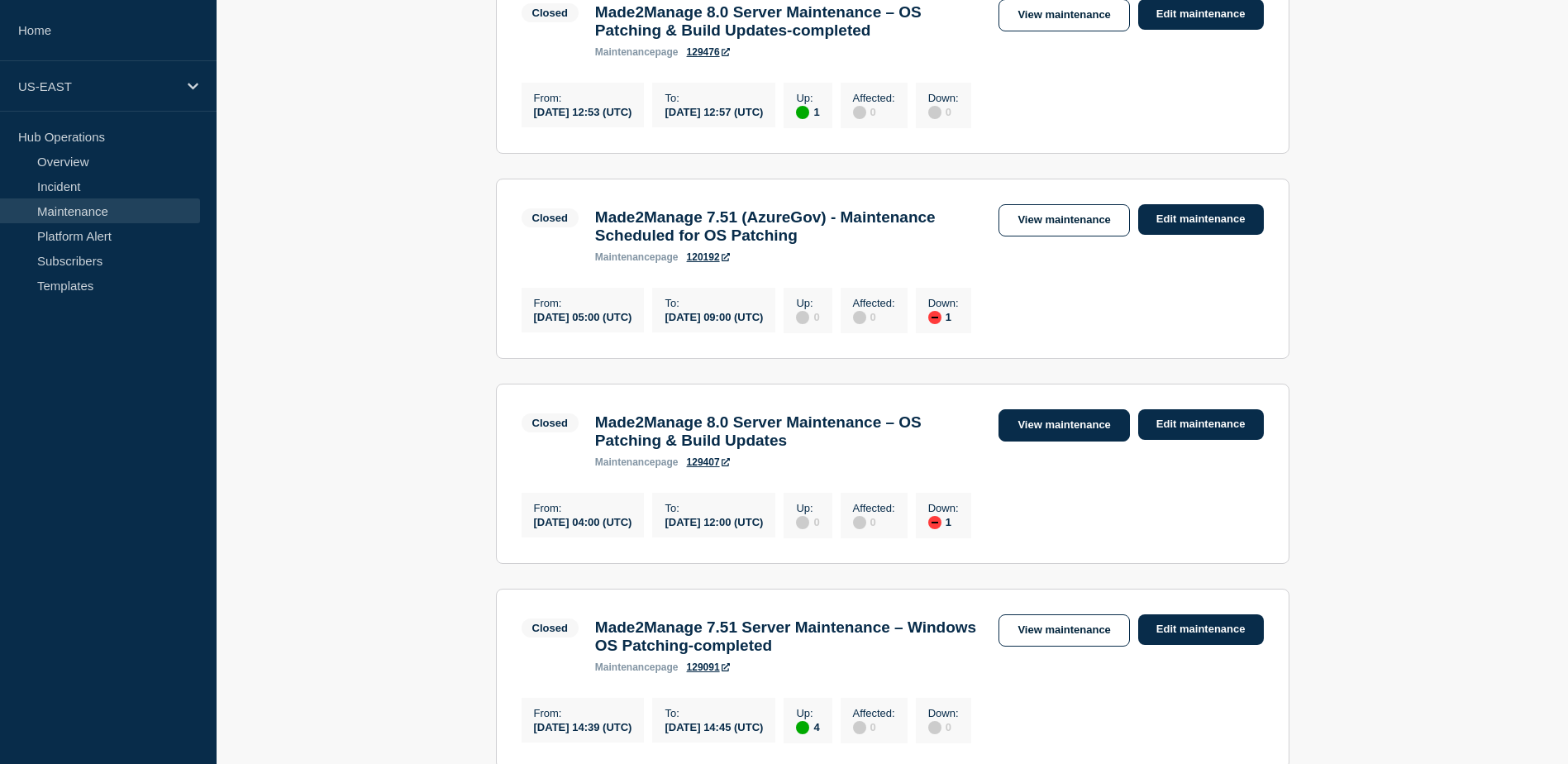
click at [1041, 442] on link "View maintenance" at bounding box center [1063, 426] width 131 height 32
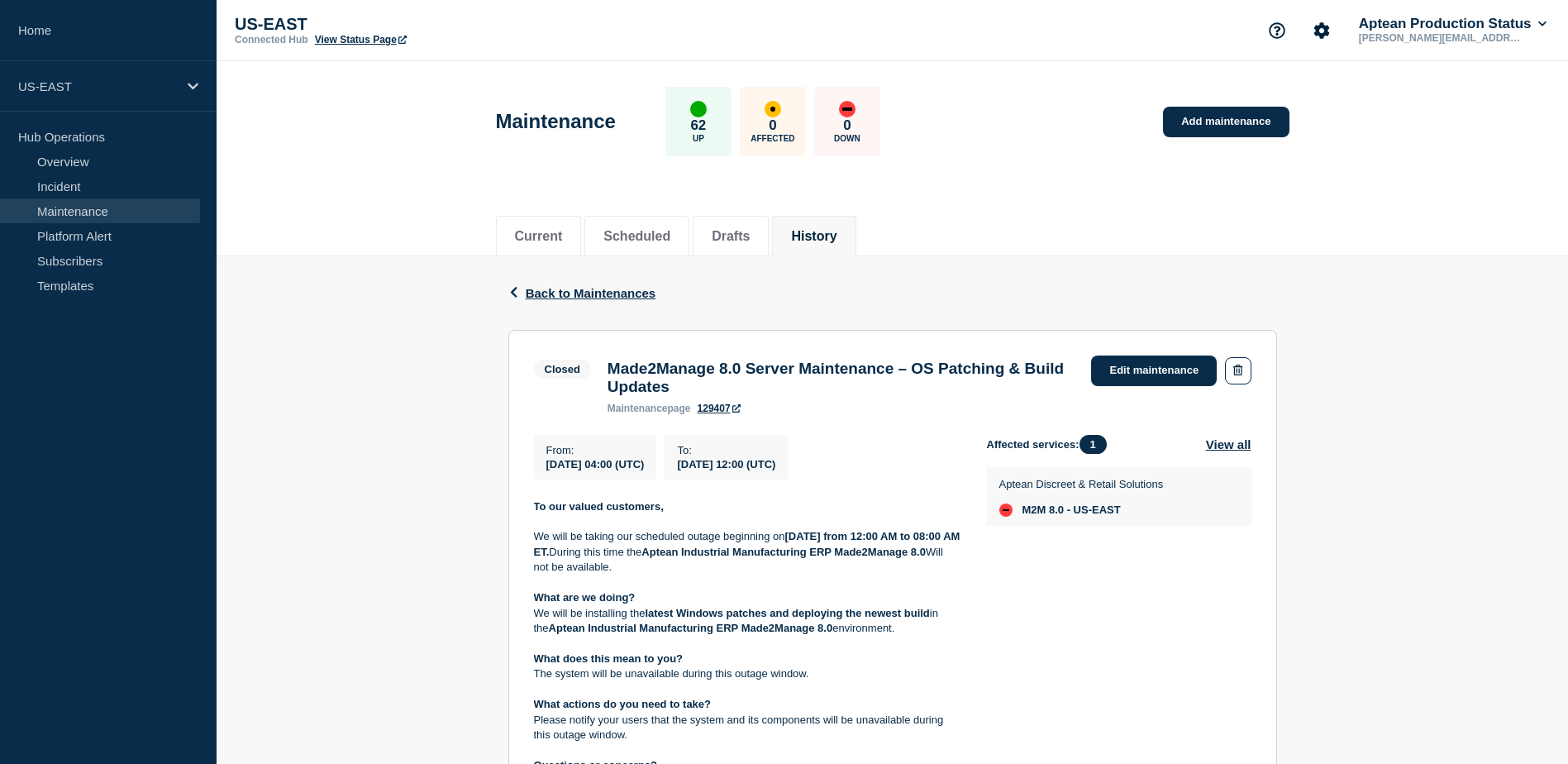
click at [599, 301] on div "Back Back to Maintenances" at bounding box center [892, 293] width 769 height 74
click at [599, 294] on span "Back to Maintenances" at bounding box center [591, 293] width 131 height 14
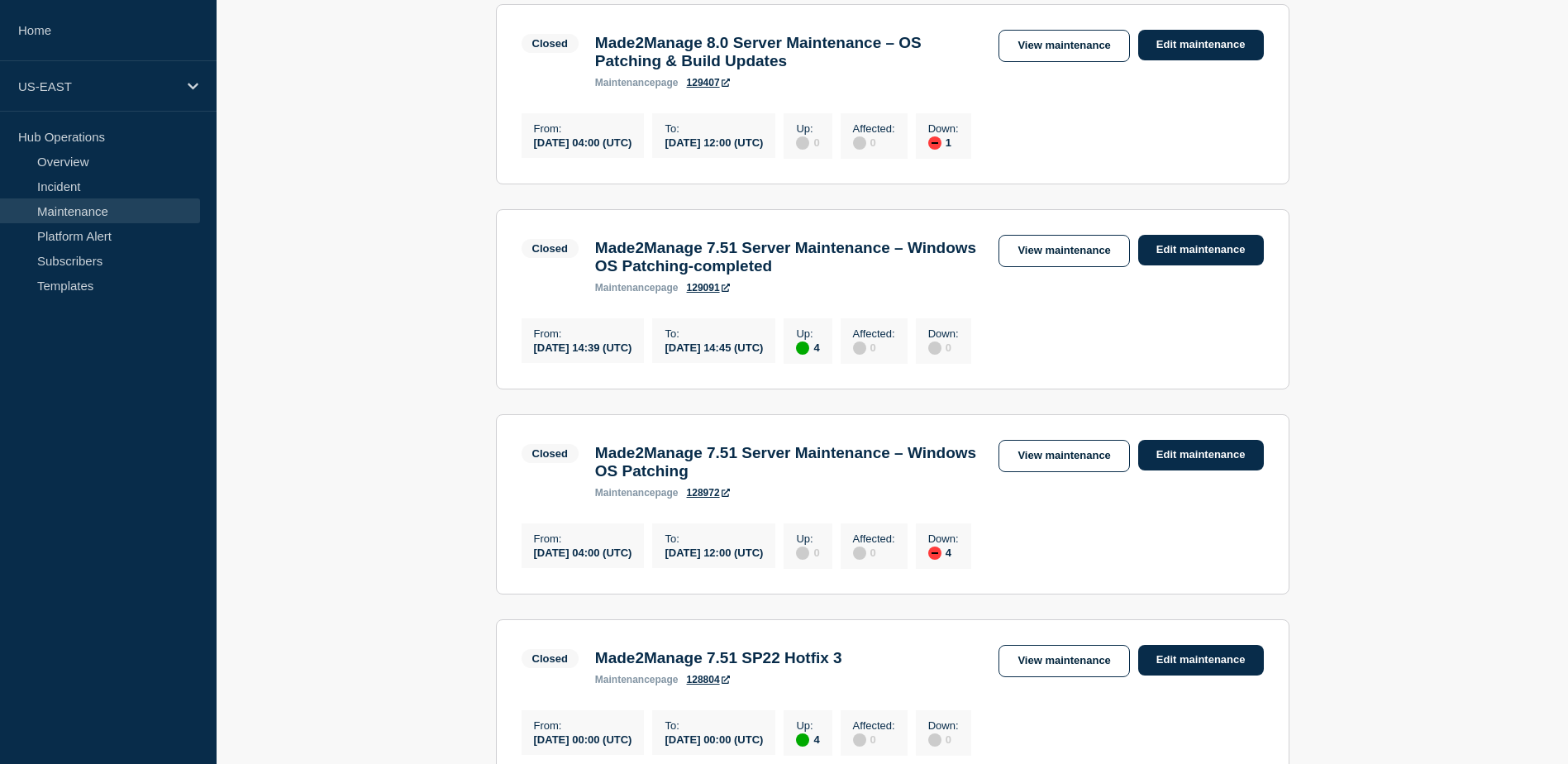
scroll to position [1364, 0]
click at [1066, 61] on link "View maintenance" at bounding box center [1063, 45] width 131 height 32
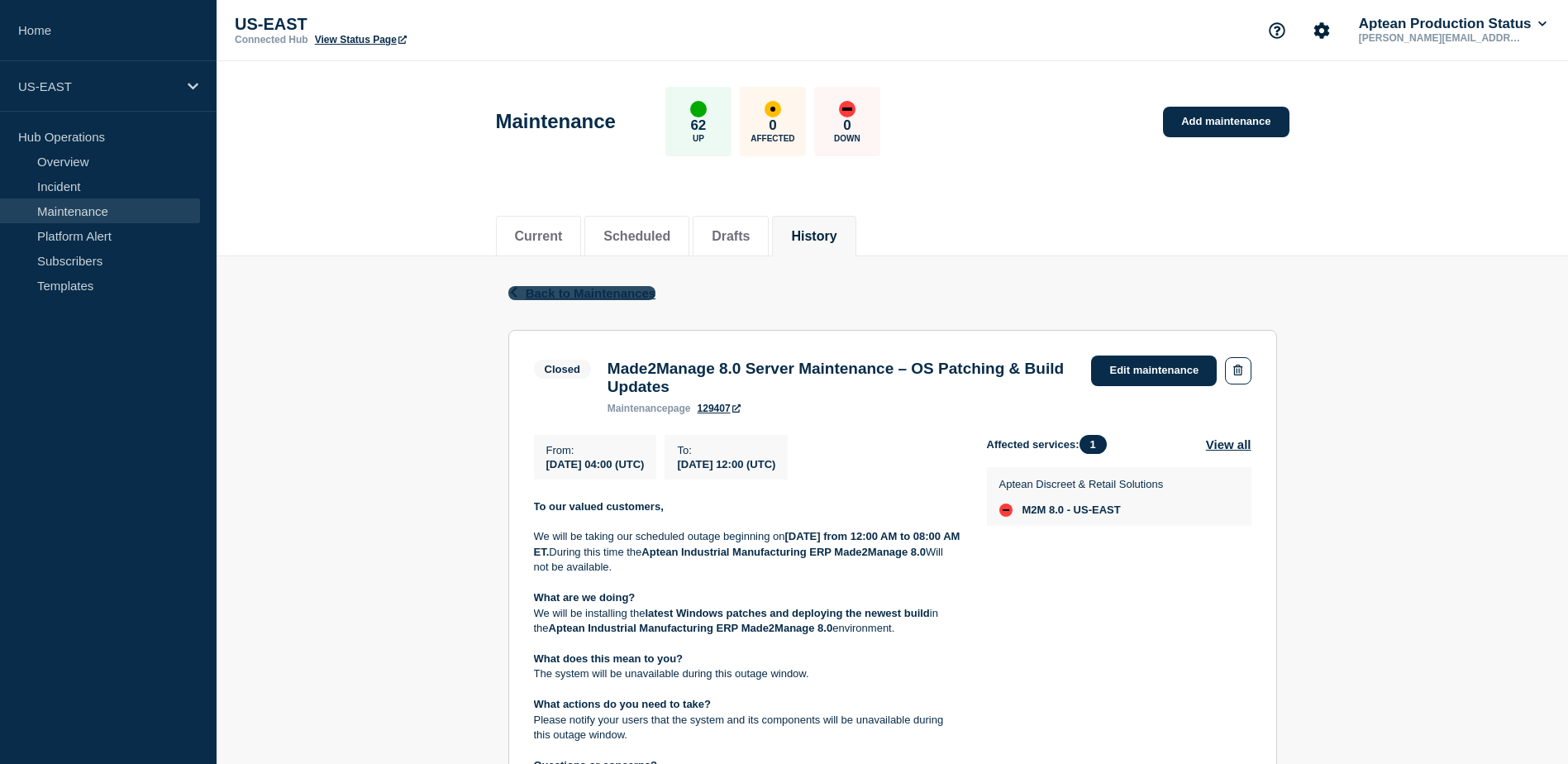
click at [518, 291] on icon "button" at bounding box center [513, 292] width 13 height 11
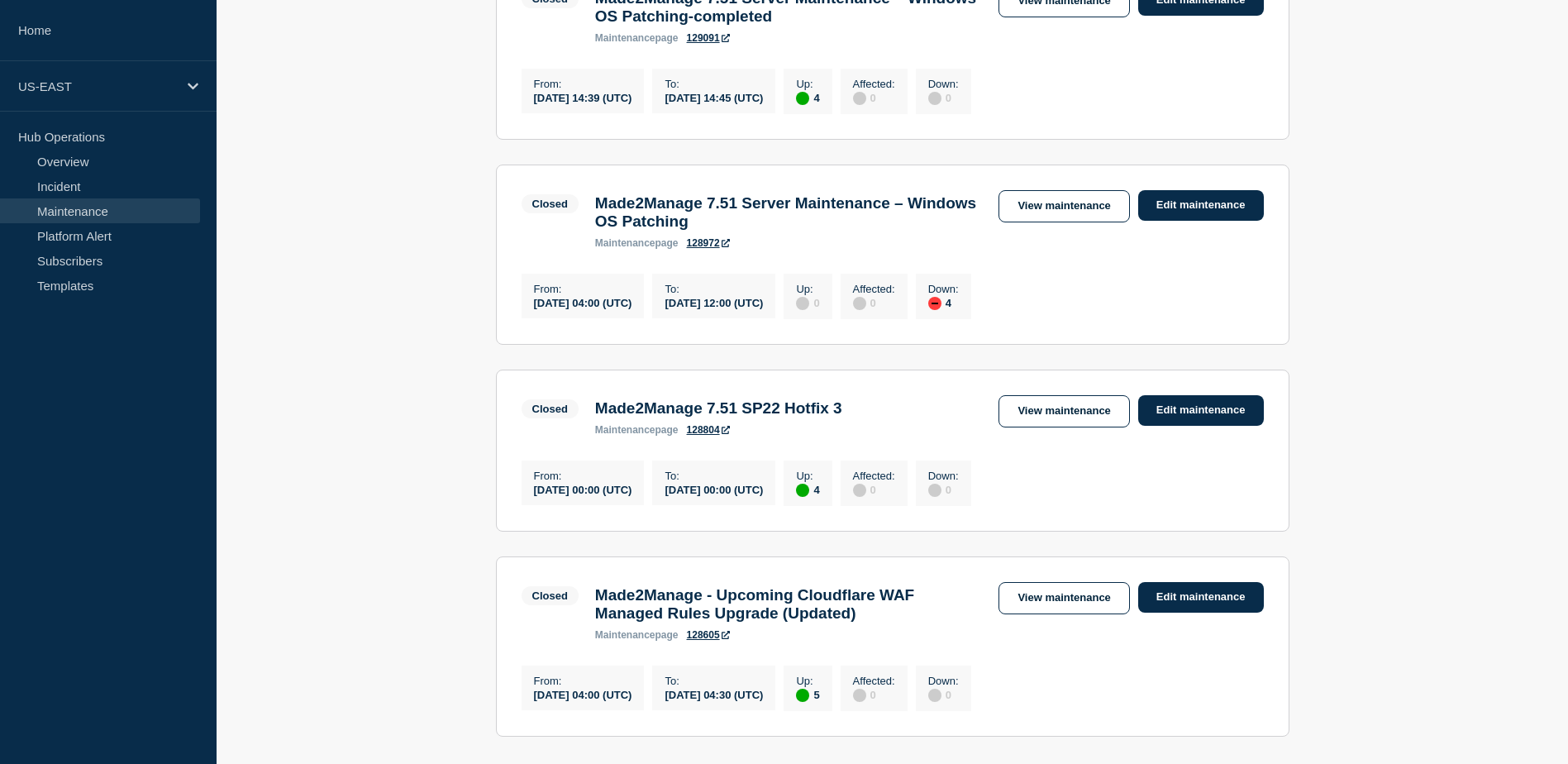
scroll to position [1914, 0]
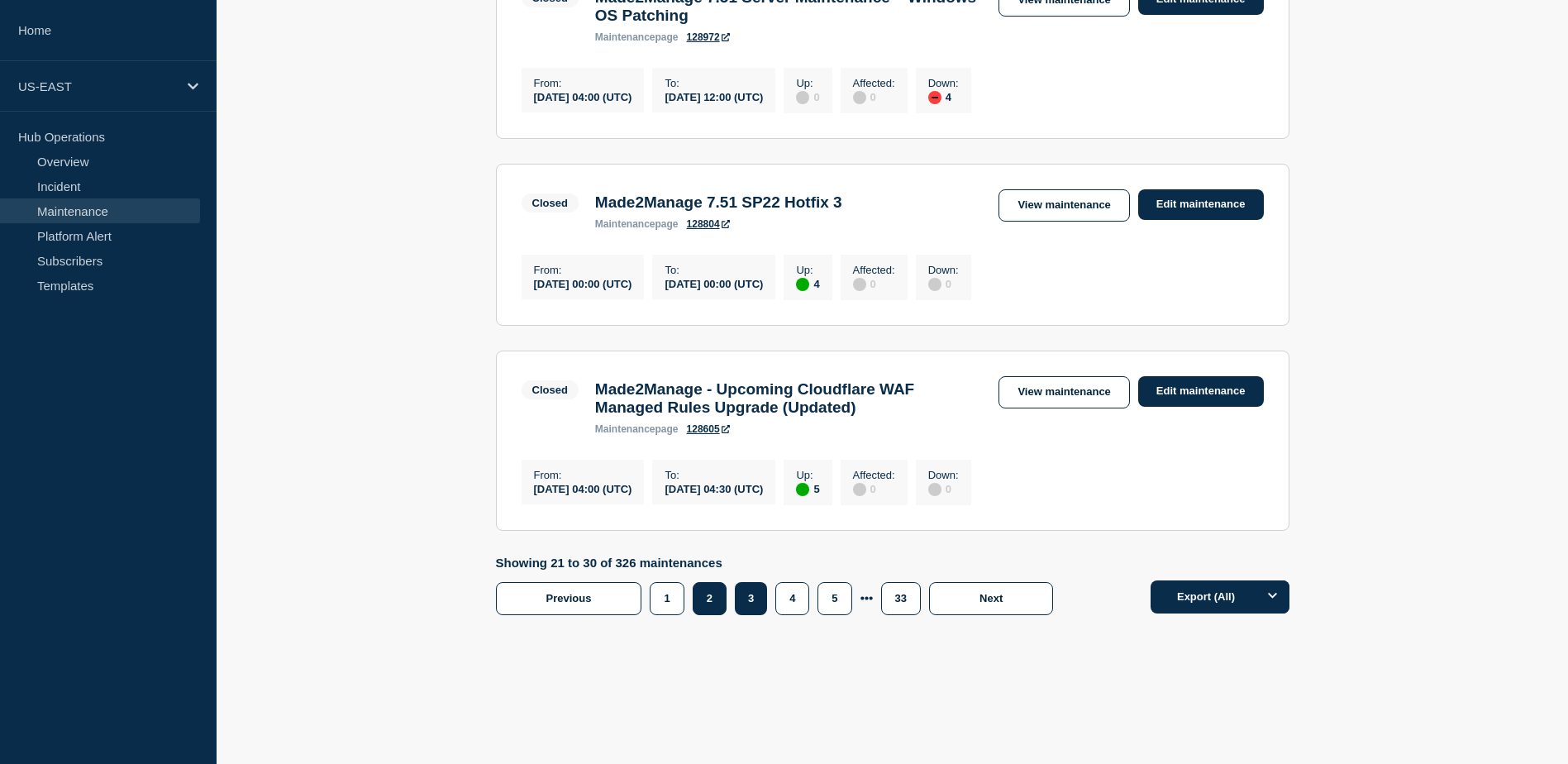
click at [708, 606] on button "2" at bounding box center [709, 598] width 34 height 33
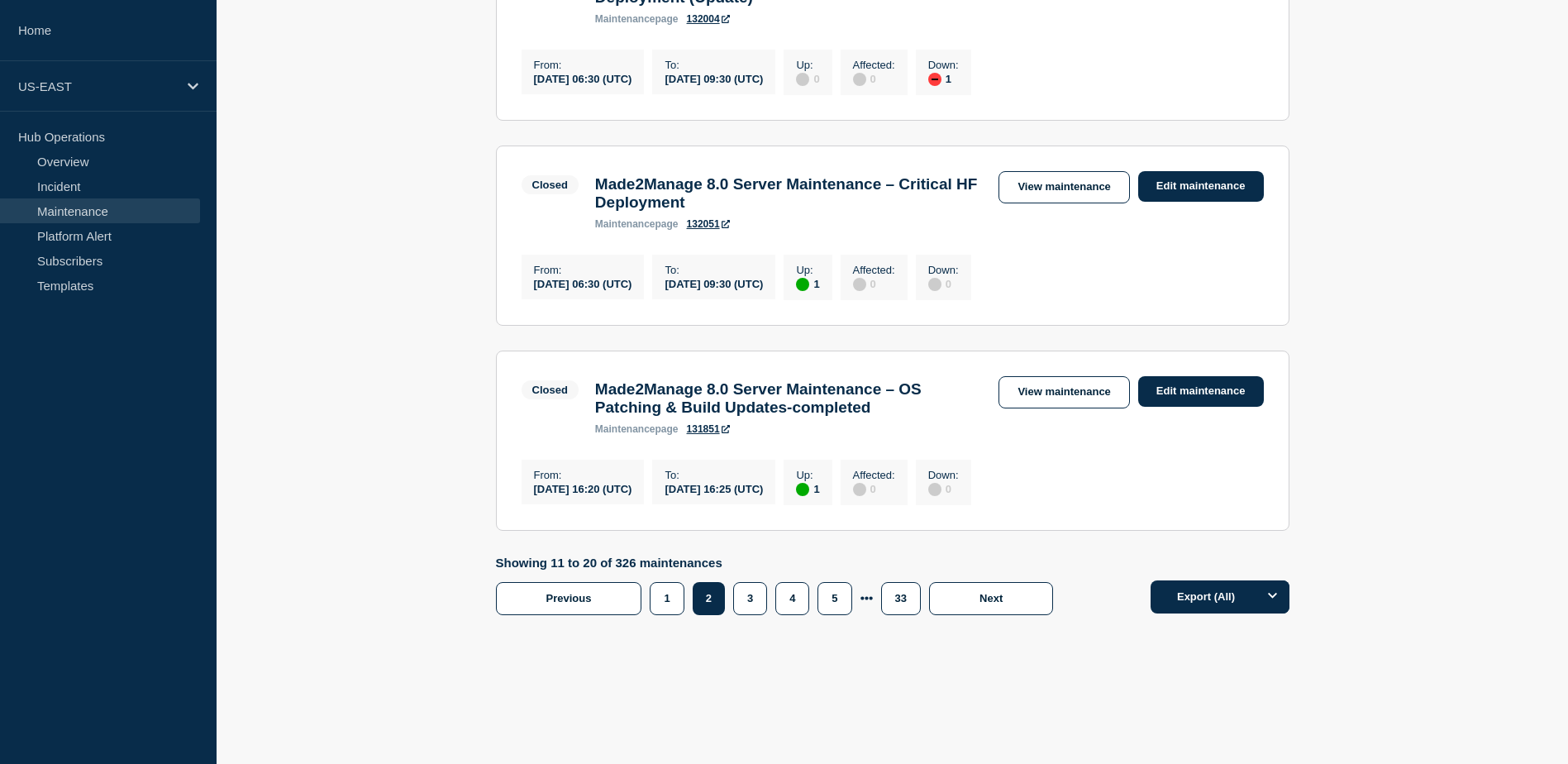
scroll to position [1899, 0]
click at [1027, 409] on link "View maintenance" at bounding box center [1063, 393] width 131 height 32
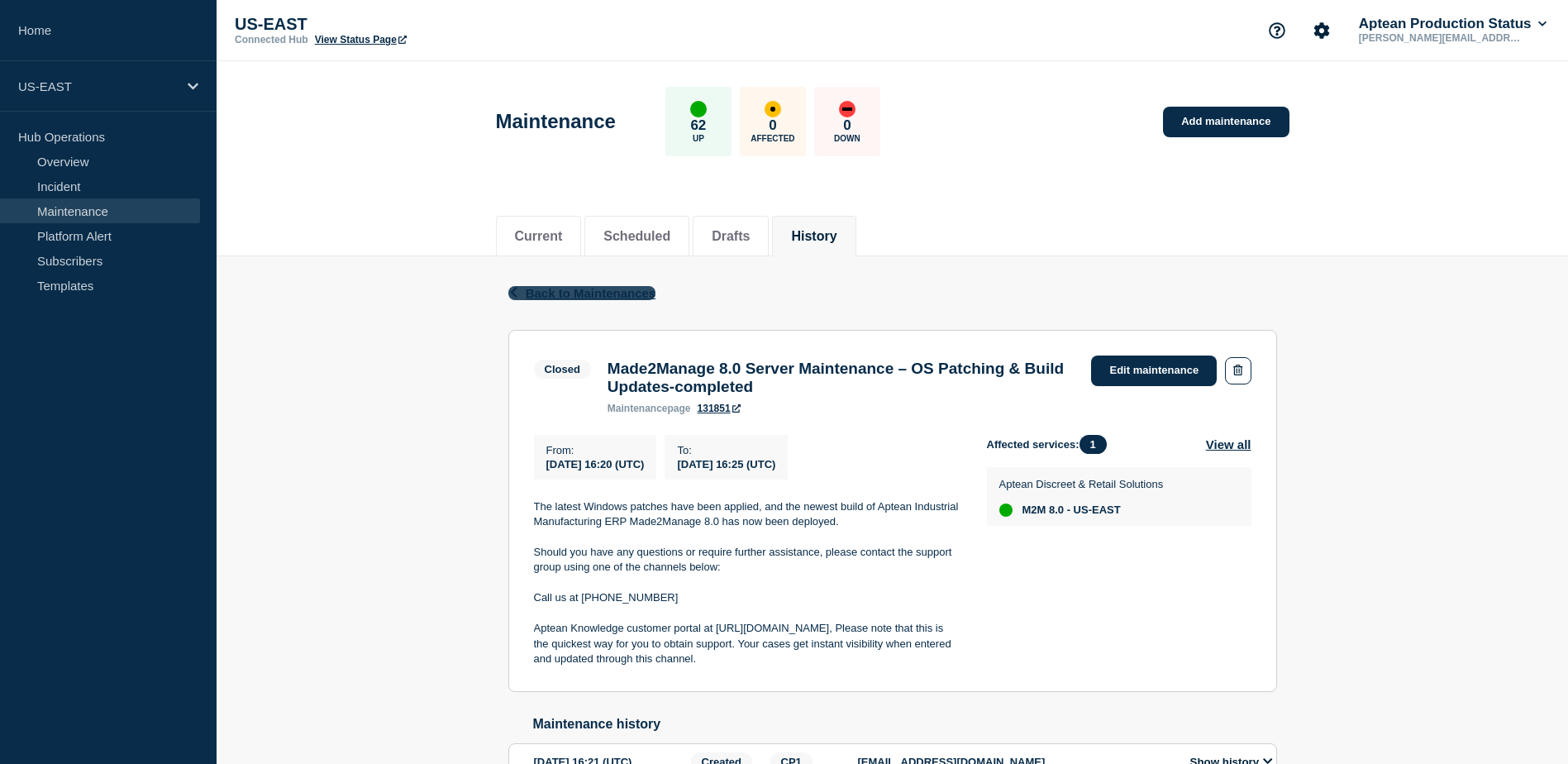
click at [580, 292] on span "Back to Maintenances" at bounding box center [591, 293] width 131 height 14
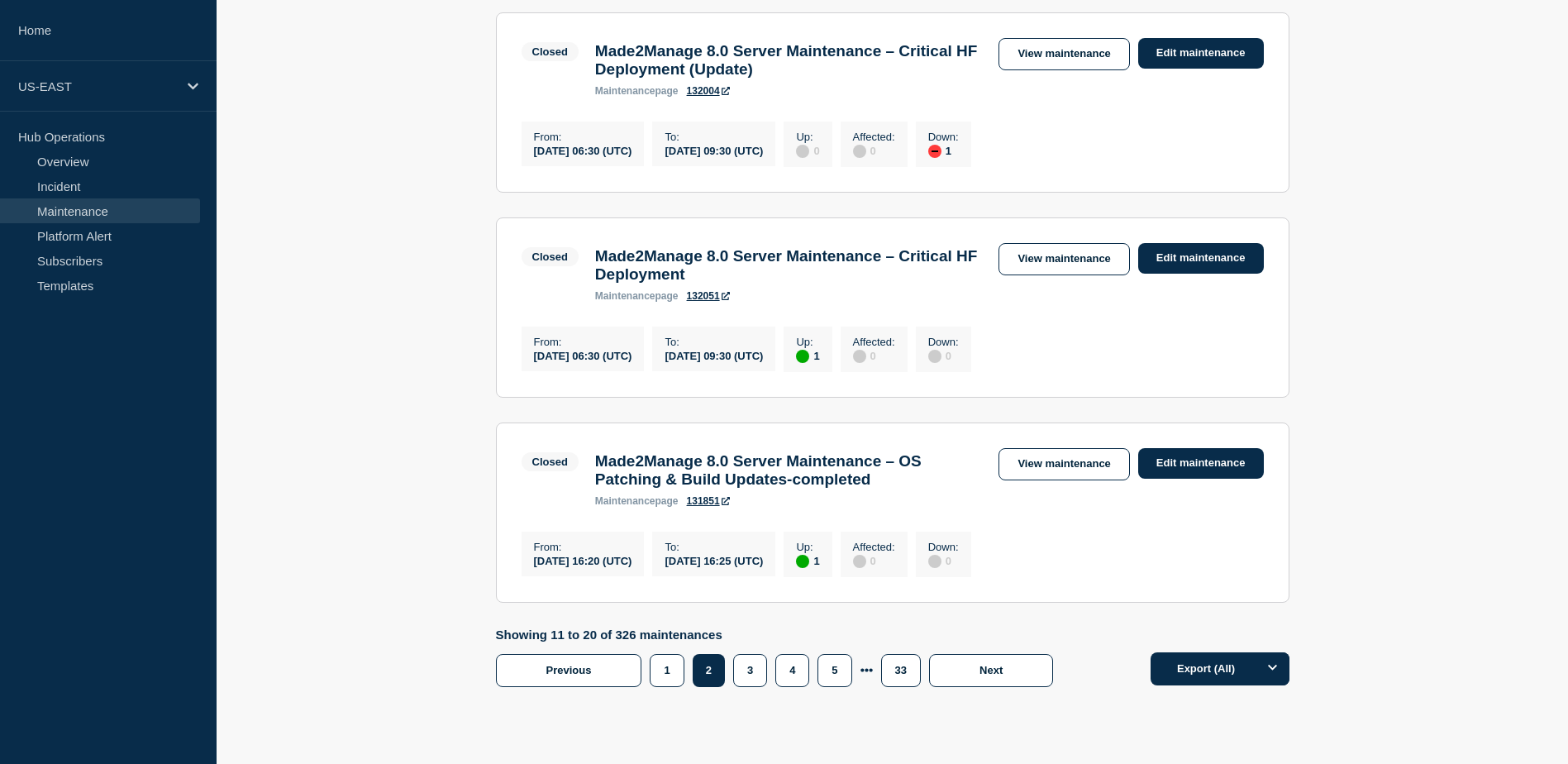
scroll to position [1764, 0]
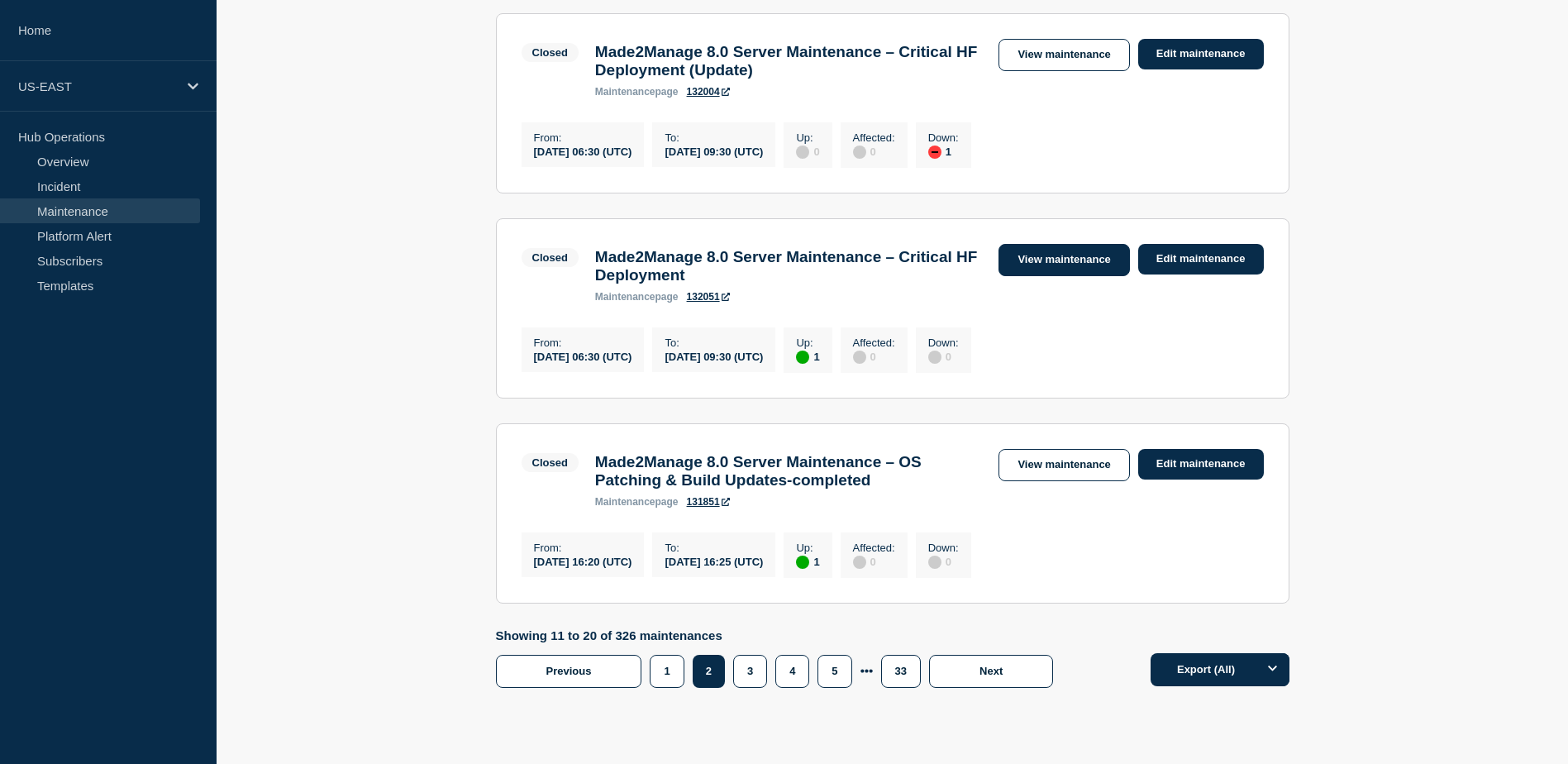
click at [1041, 276] on link "View maintenance" at bounding box center [1063, 260] width 131 height 32
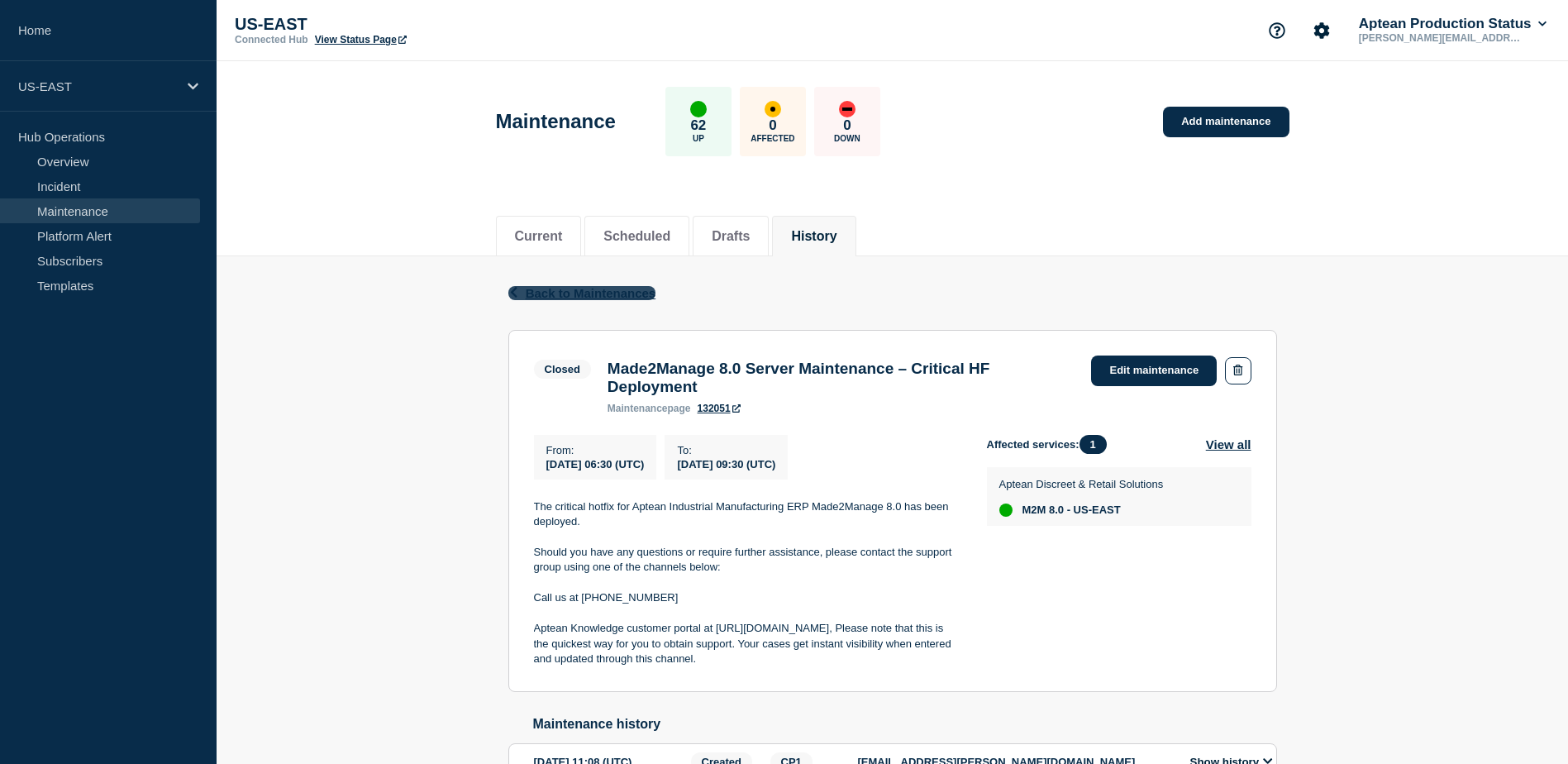
click at [537, 294] on span "Back to Maintenances" at bounding box center [591, 293] width 131 height 14
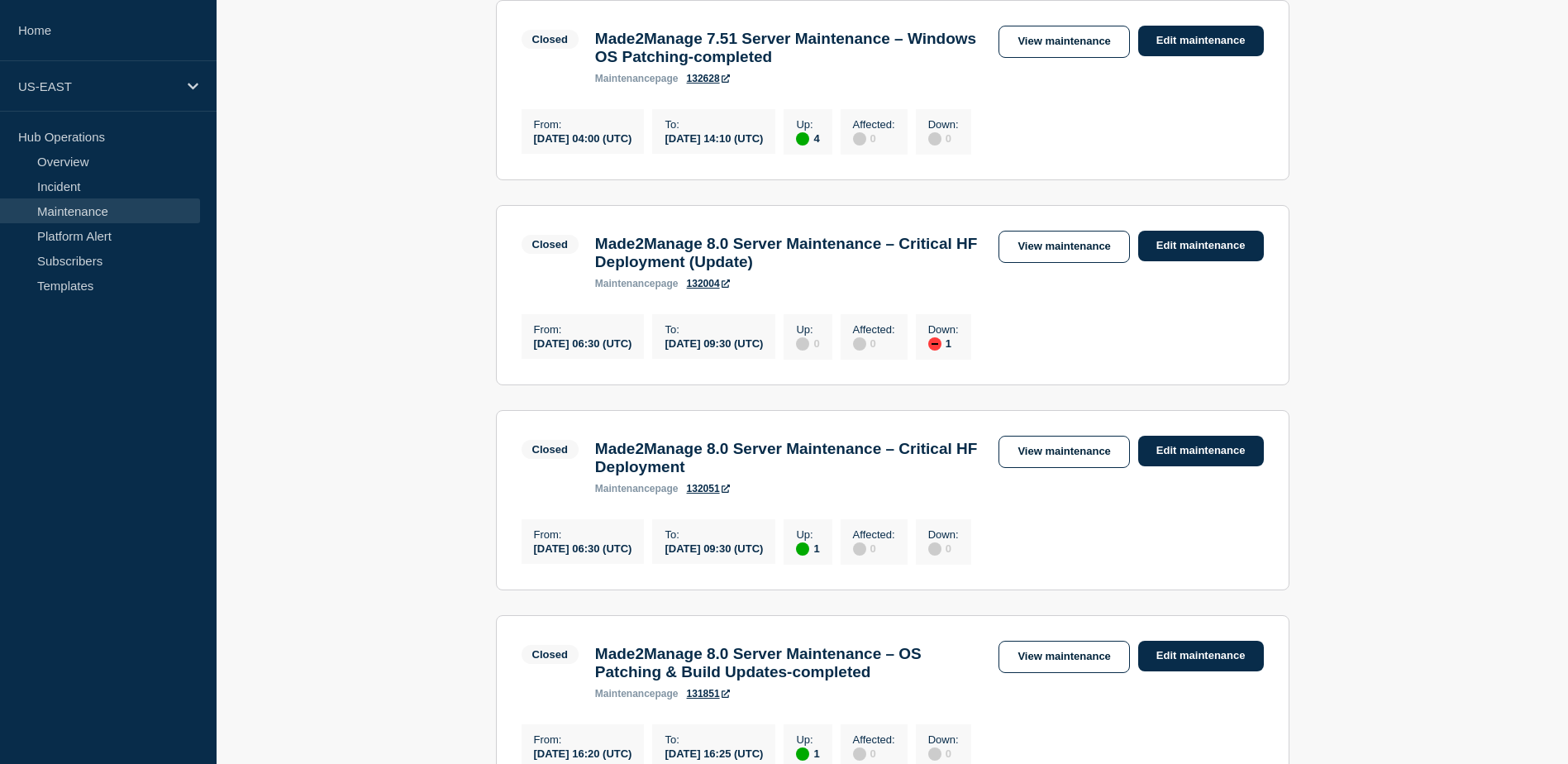
scroll to position [1554, 0]
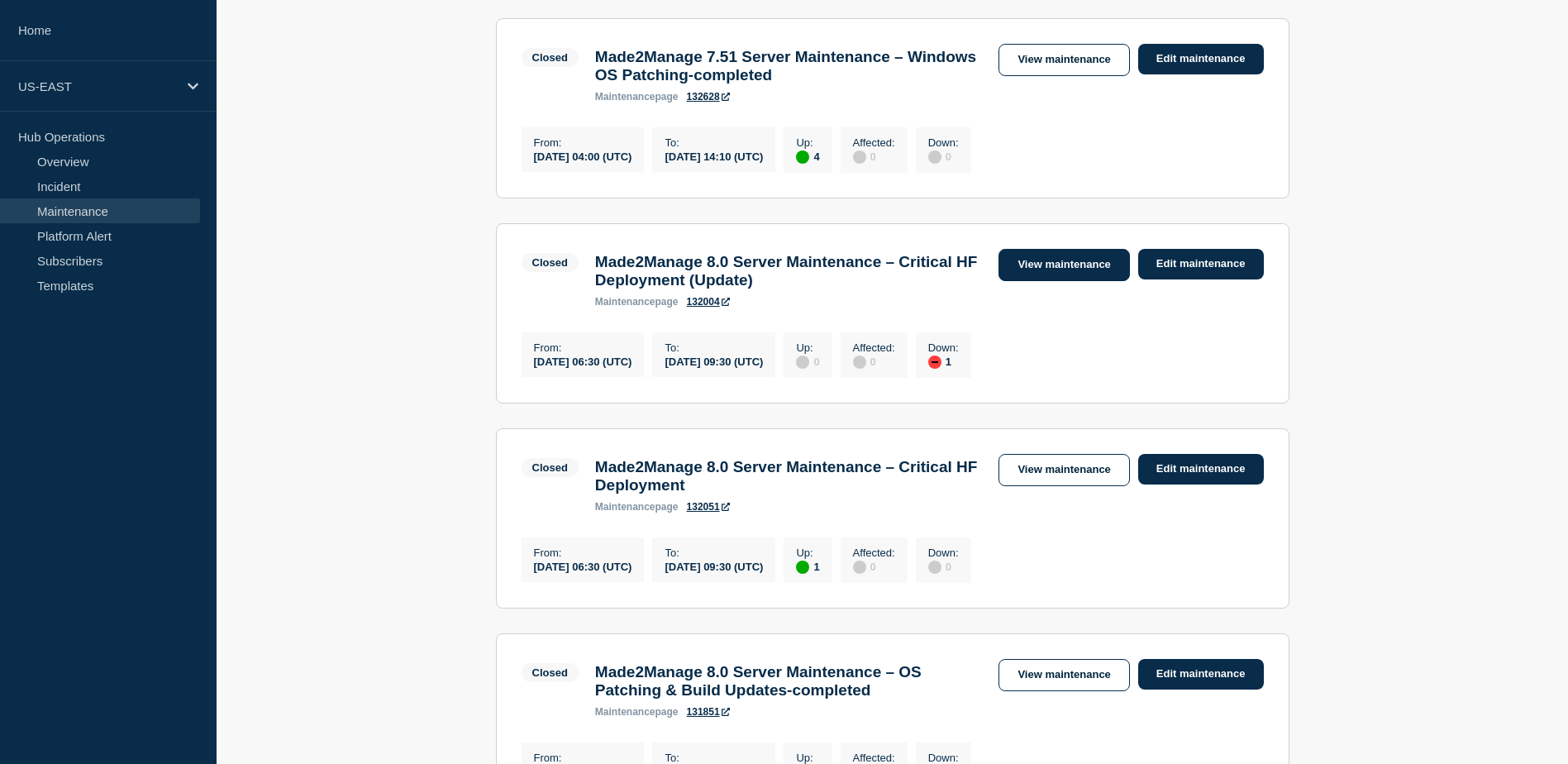
click at [1032, 281] on link "View maintenance" at bounding box center [1063, 265] width 131 height 32
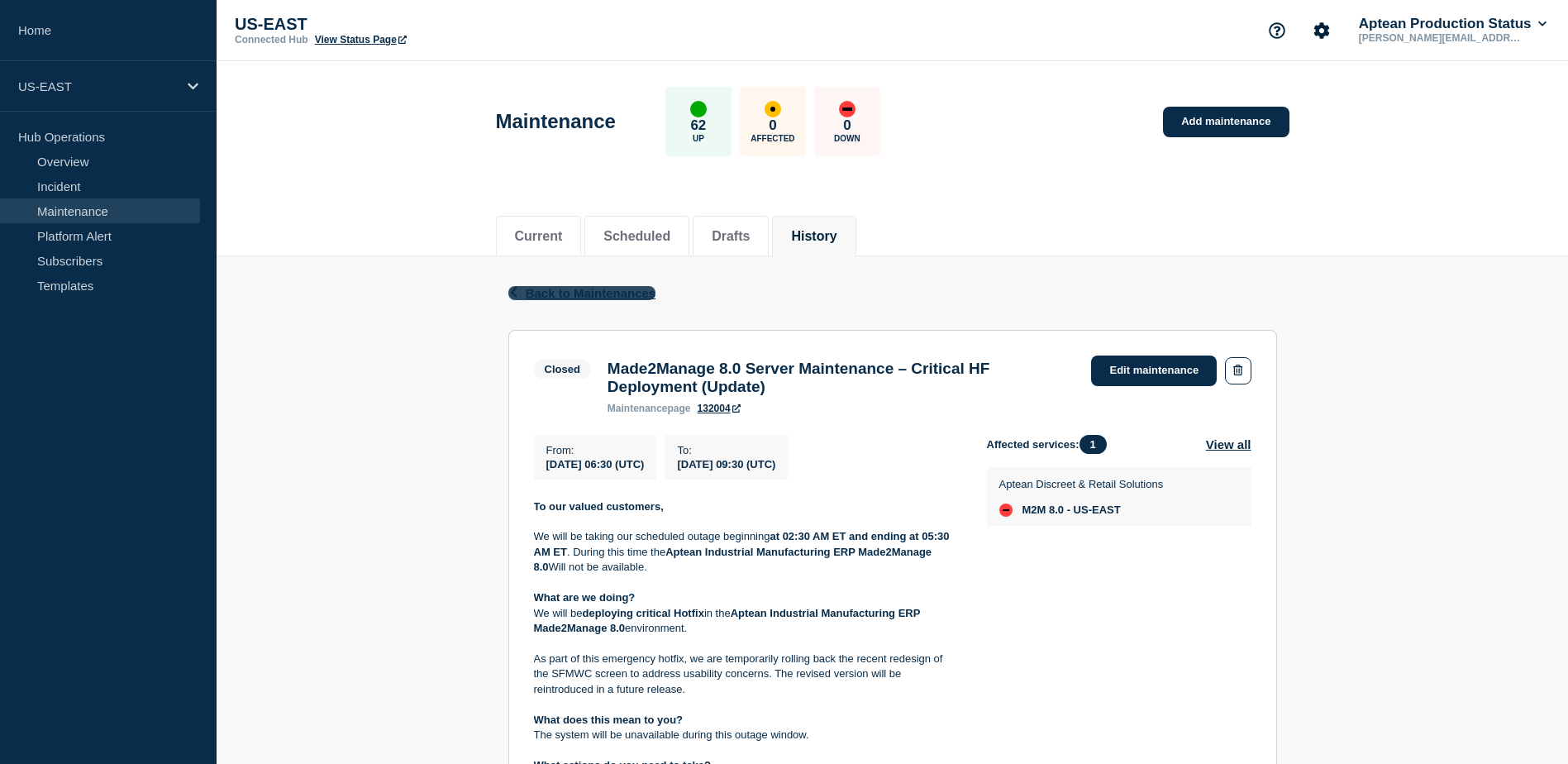
click at [517, 289] on icon "button" at bounding box center [513, 292] width 13 height 11
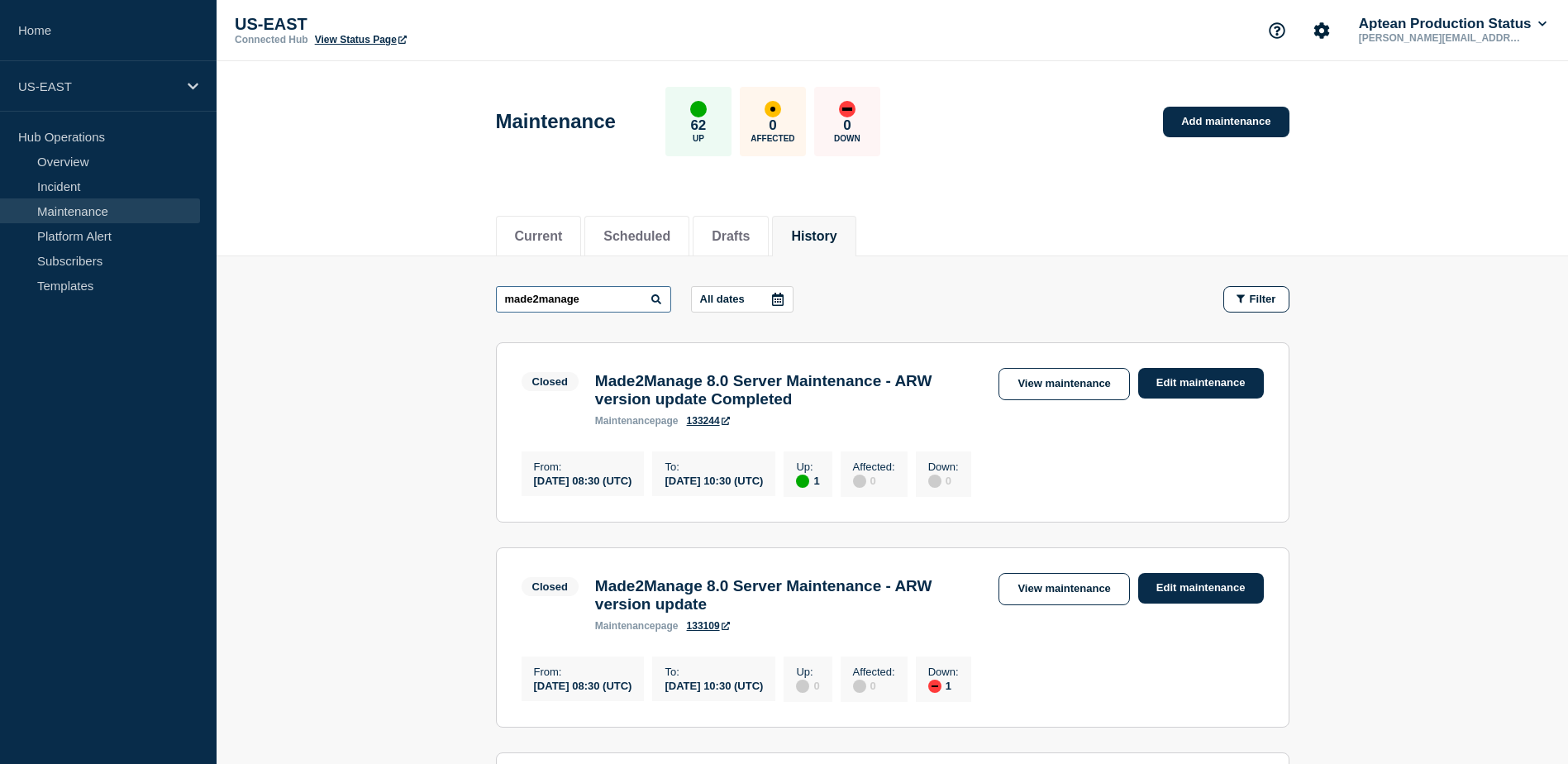
click at [622, 297] on input "made2manage" at bounding box center [584, 299] width 175 height 26
type input "appcentral"
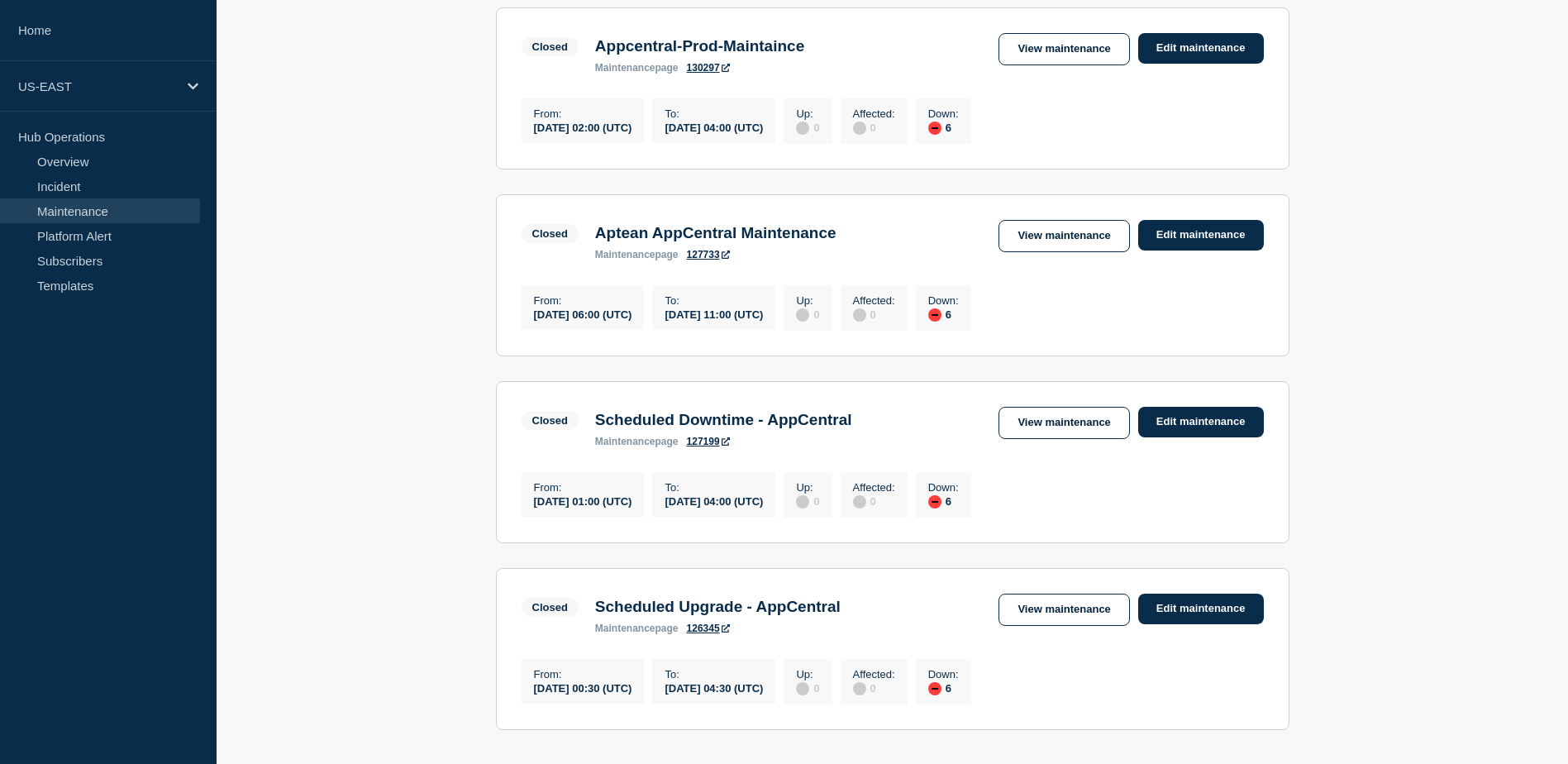
scroll to position [1119, 0]
click at [1116, 252] on link "View maintenance" at bounding box center [1063, 235] width 131 height 32
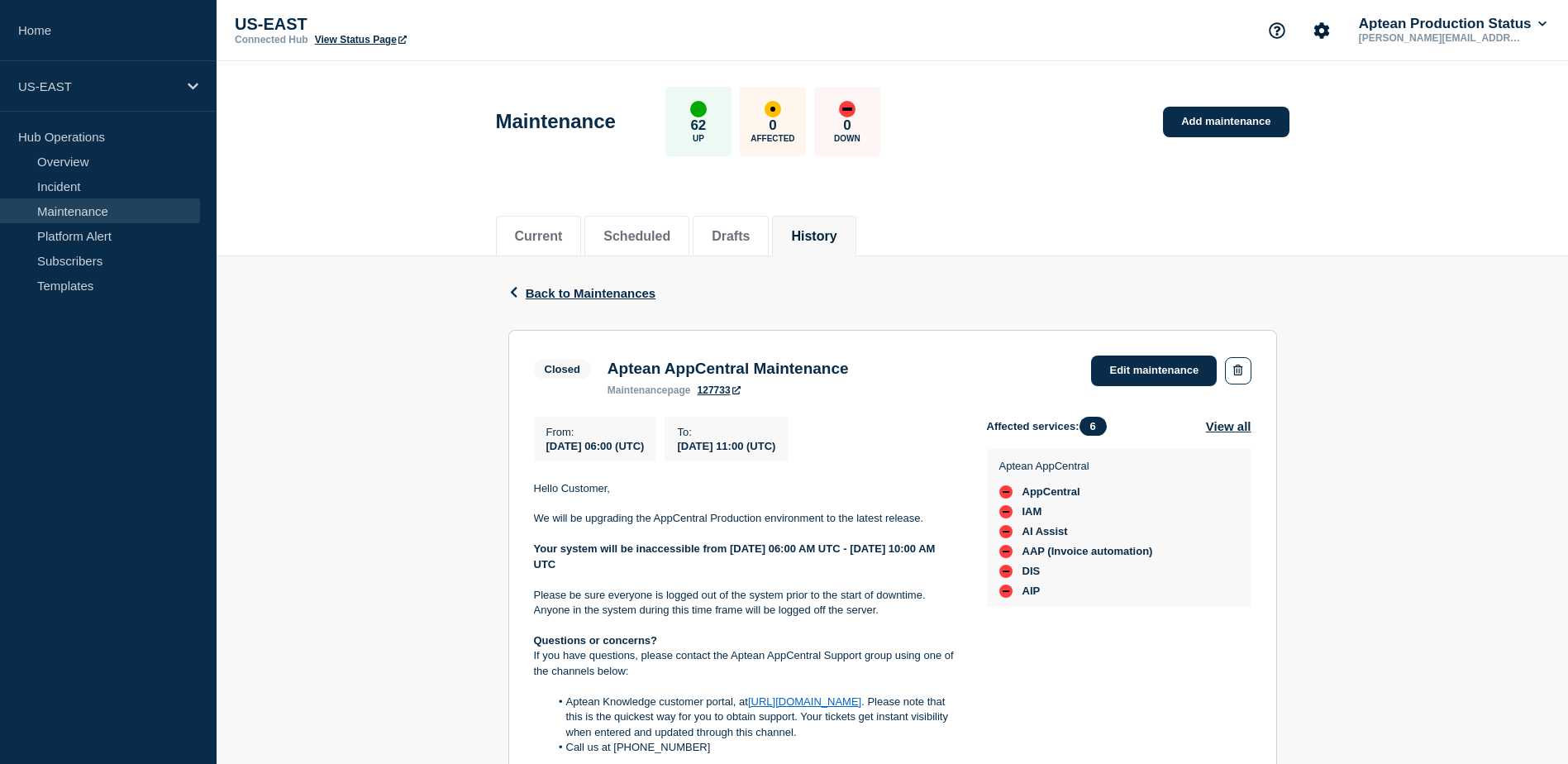
click at [521, 302] on div "Back Back to Maintenances" at bounding box center [892, 293] width 769 height 74
click at [555, 290] on span "Back to Maintenances" at bounding box center [591, 293] width 131 height 14
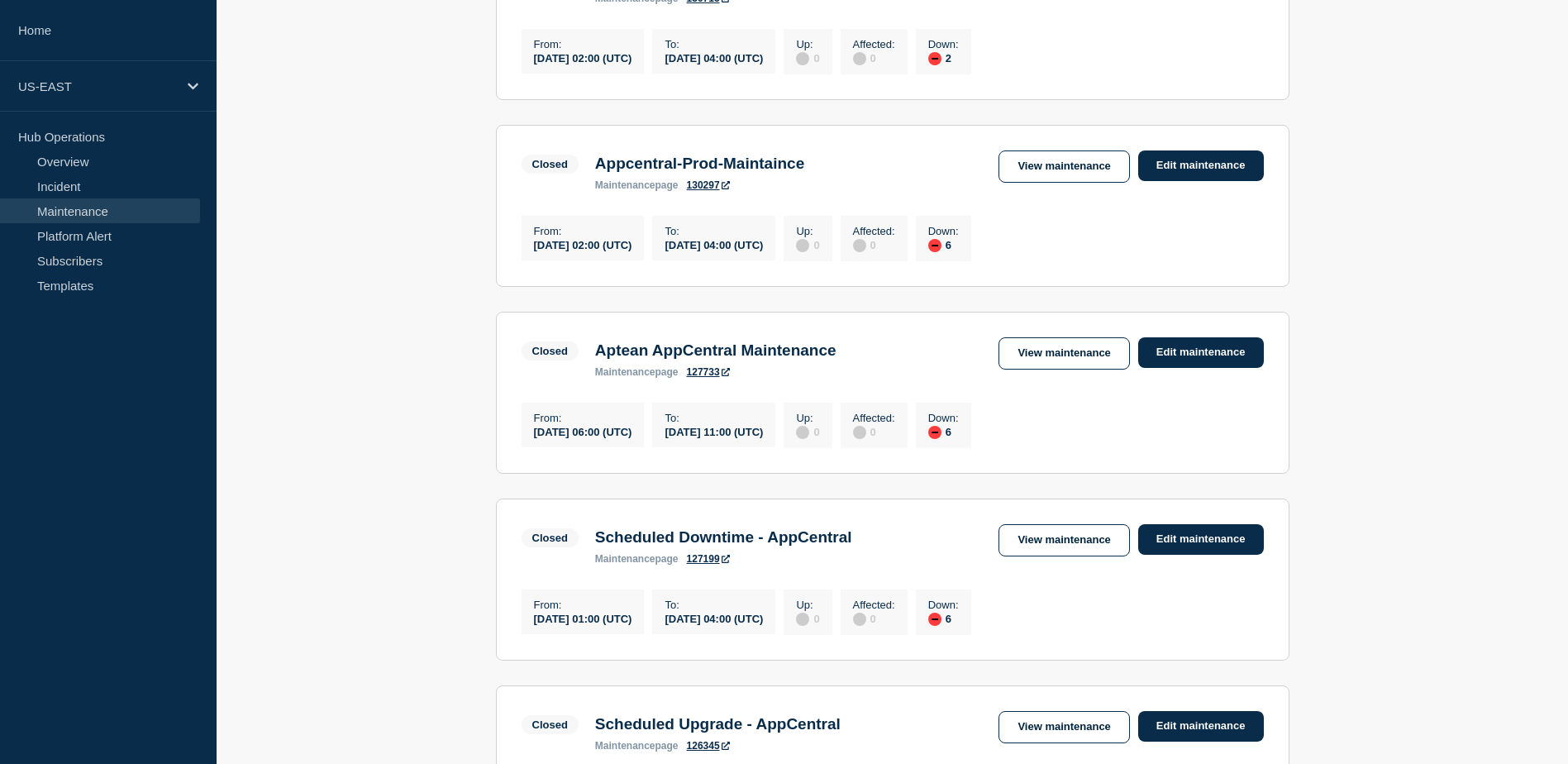
scroll to position [1064, 0]
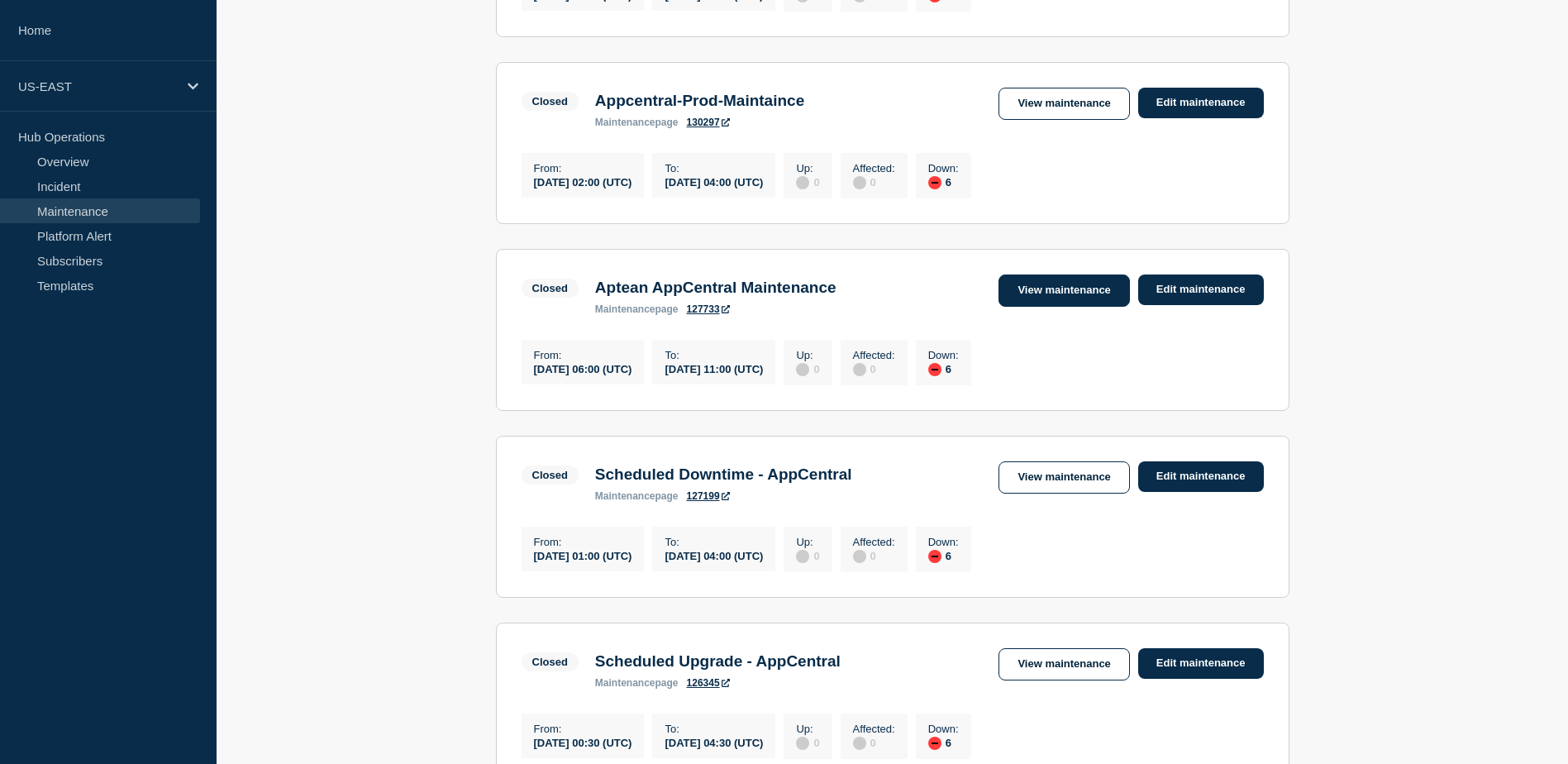
click at [1086, 307] on link "View maintenance" at bounding box center [1063, 291] width 131 height 32
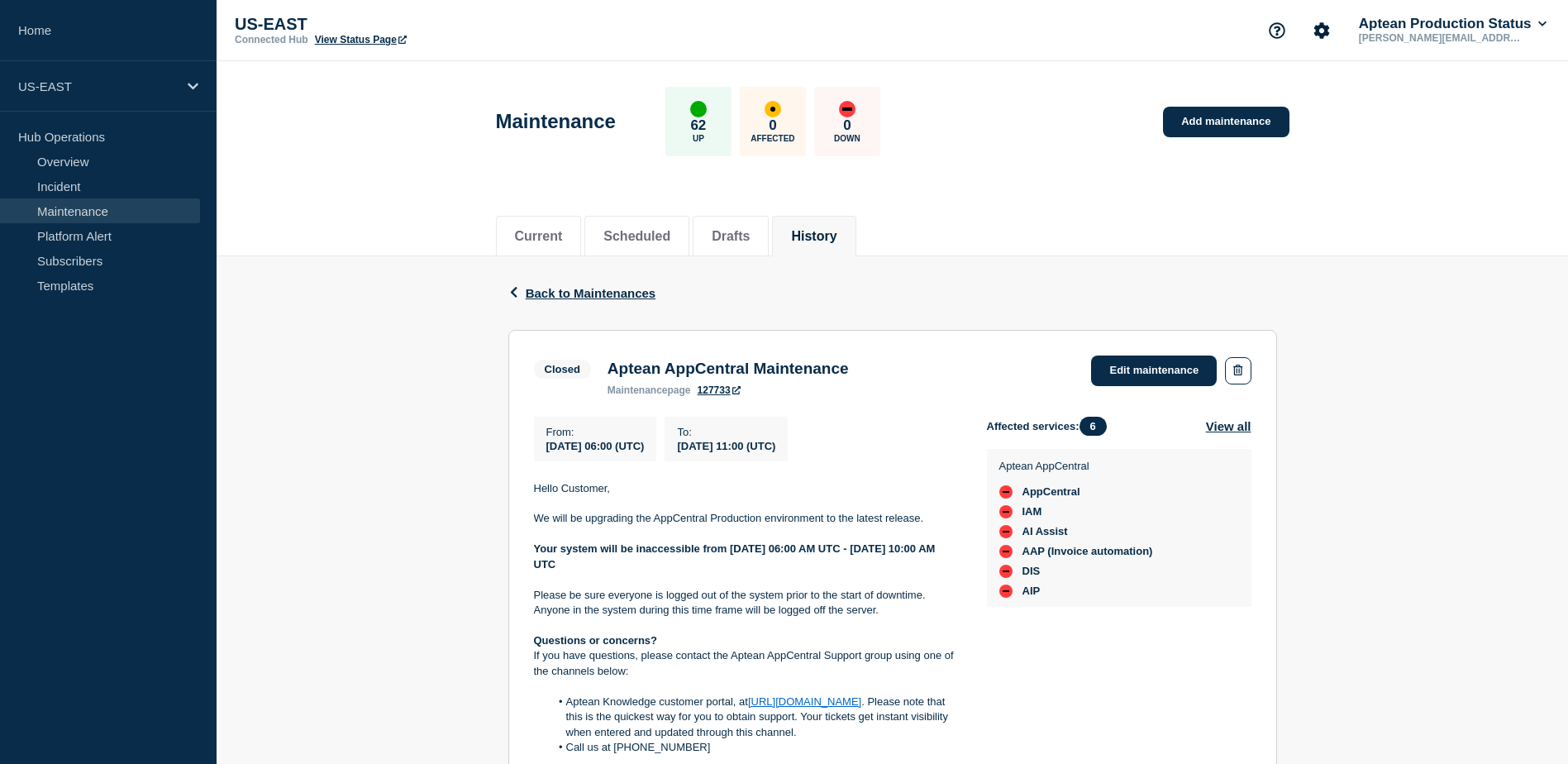
click at [534, 303] on div "Back Back to Maintenances" at bounding box center [892, 293] width 769 height 74
click at [568, 286] on span "Back to Maintenances" at bounding box center [591, 293] width 131 height 14
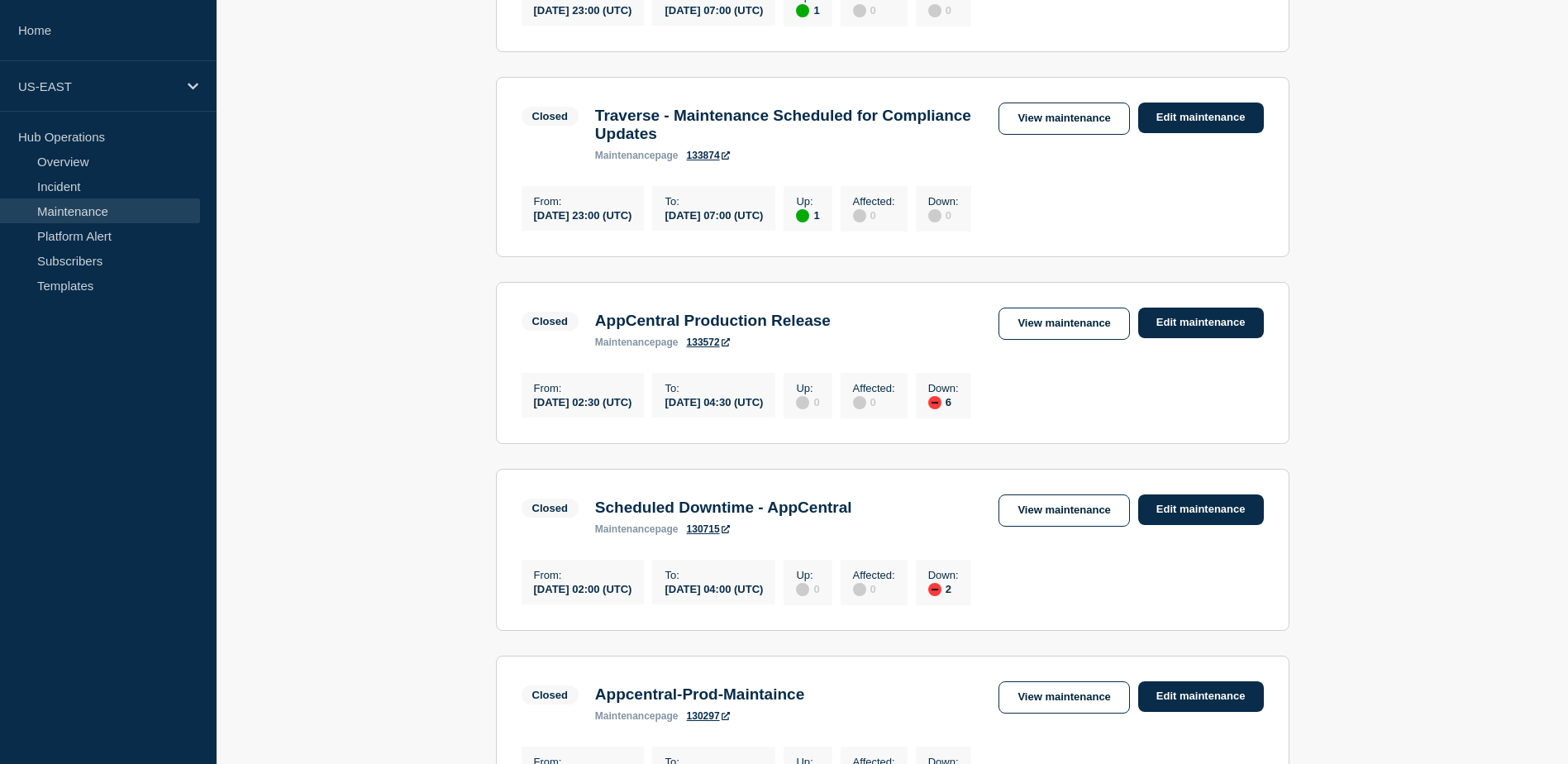
scroll to position [472, 0]
click at [1097, 335] on link "View maintenance" at bounding box center [1063, 323] width 131 height 32
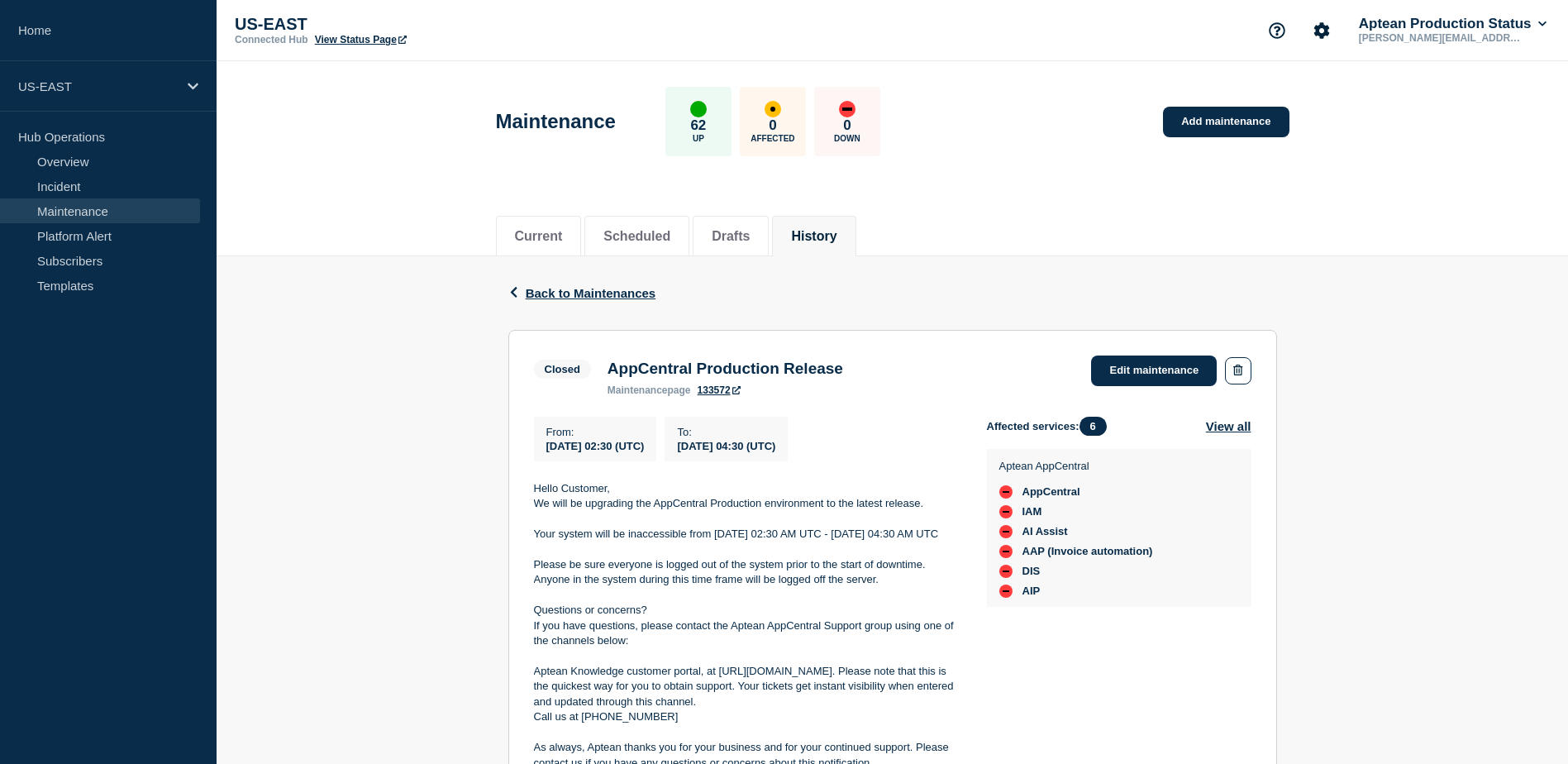
click at [579, 303] on div "Back Back to Maintenances" at bounding box center [892, 293] width 769 height 74
click at [578, 295] on span "Back to Maintenances" at bounding box center [591, 293] width 131 height 14
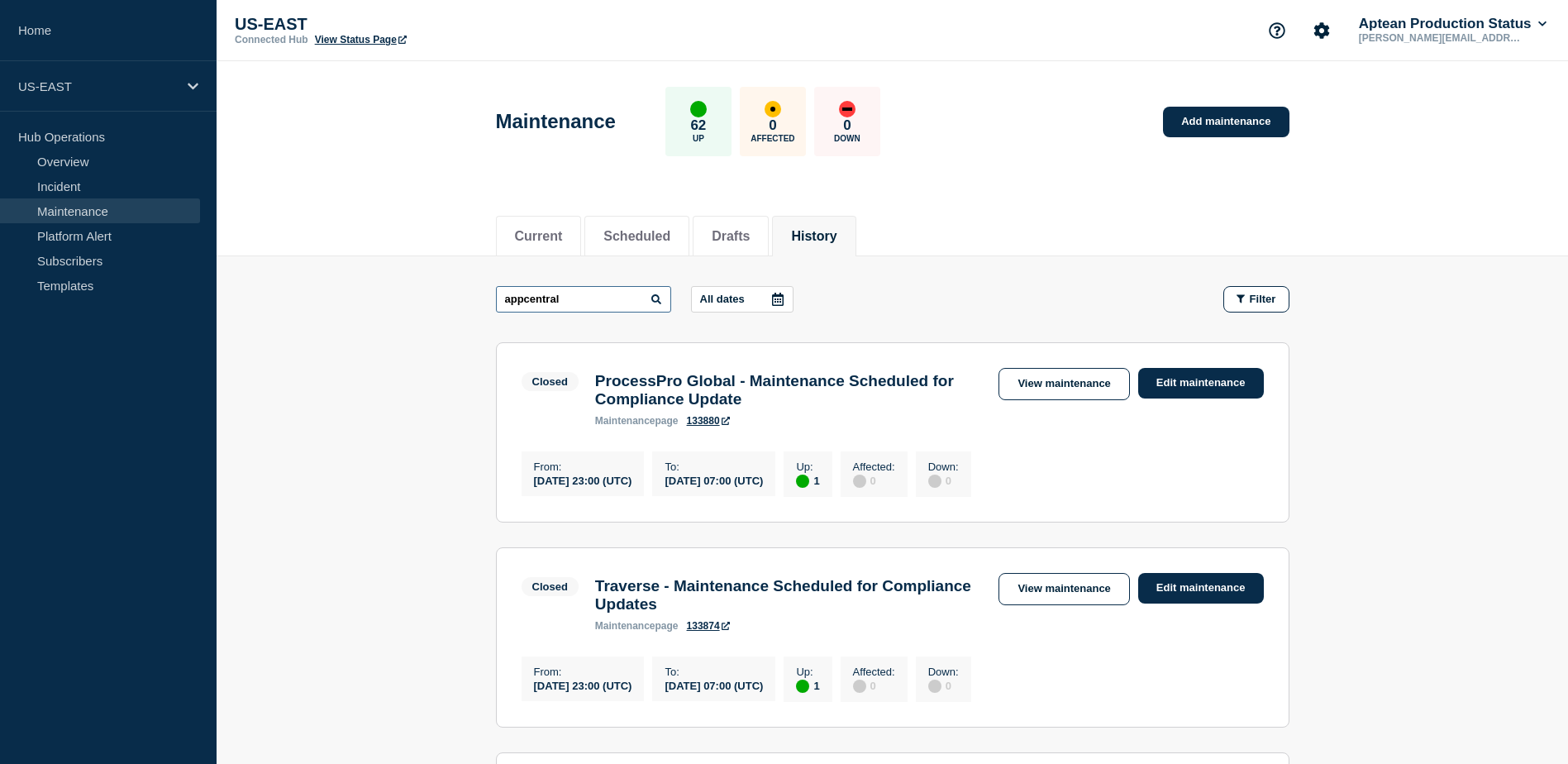
click at [581, 294] on input "appcentral" at bounding box center [584, 299] width 175 height 26
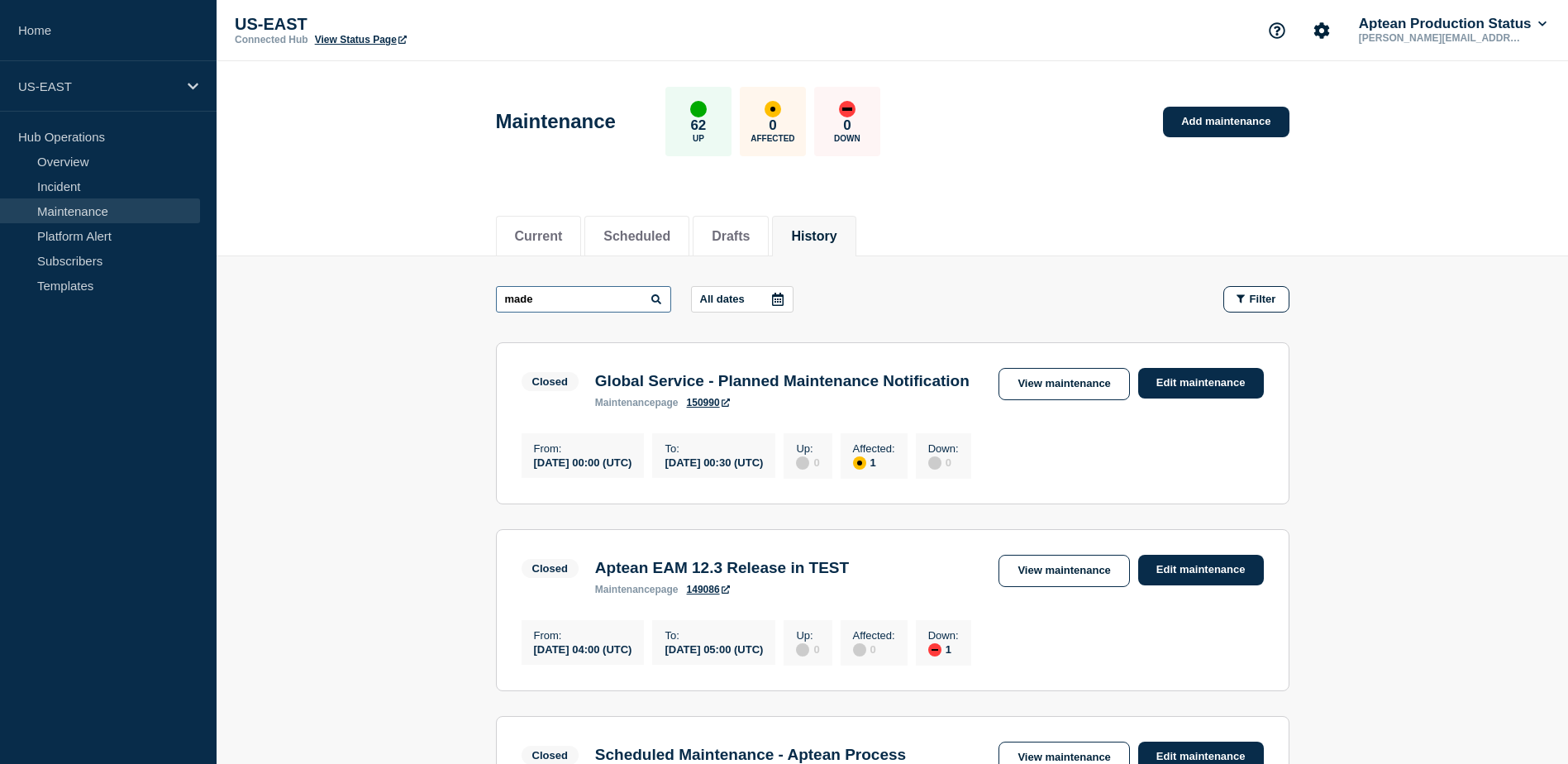
type input "made"
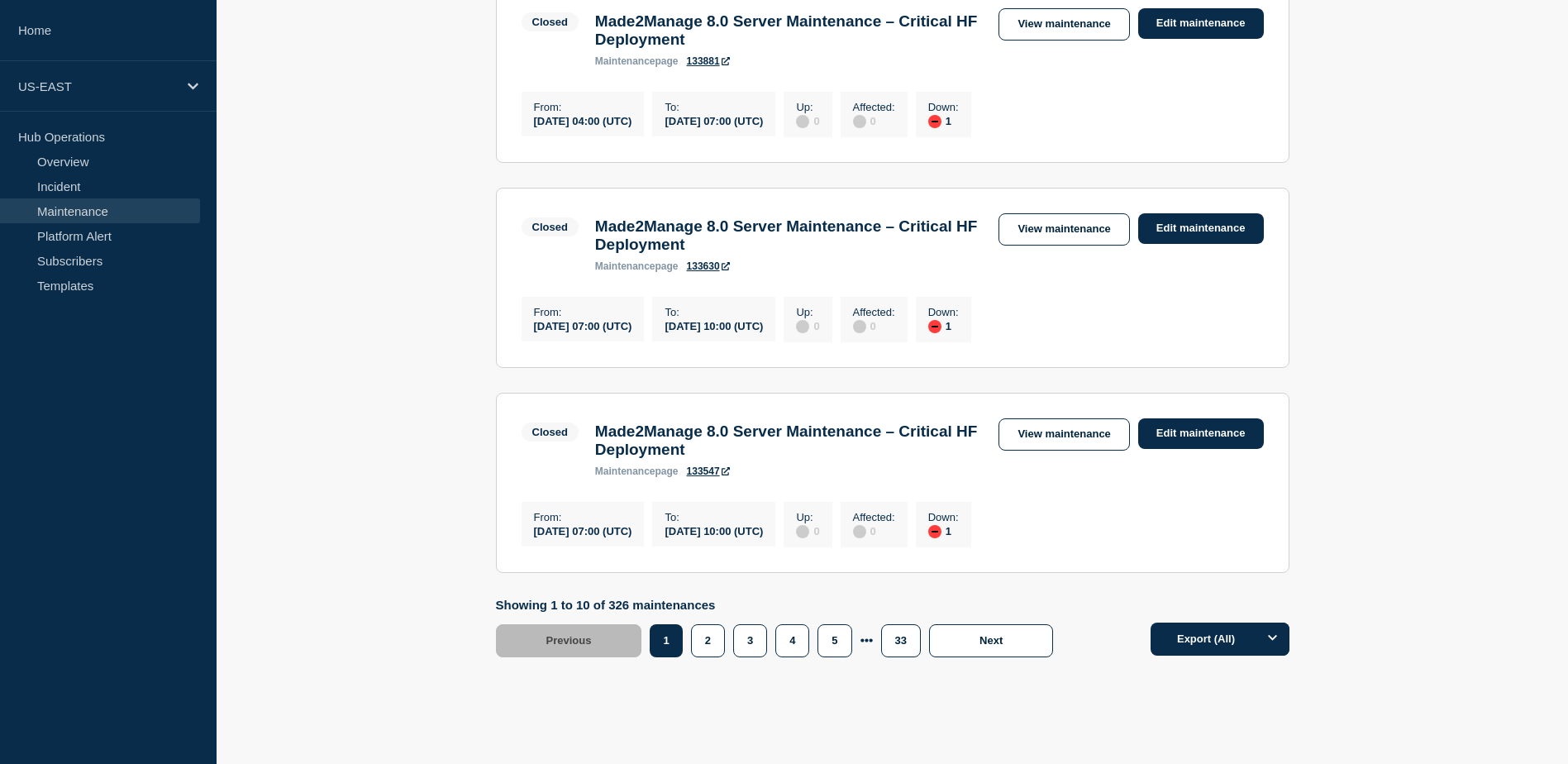
scroll to position [1902, 0]
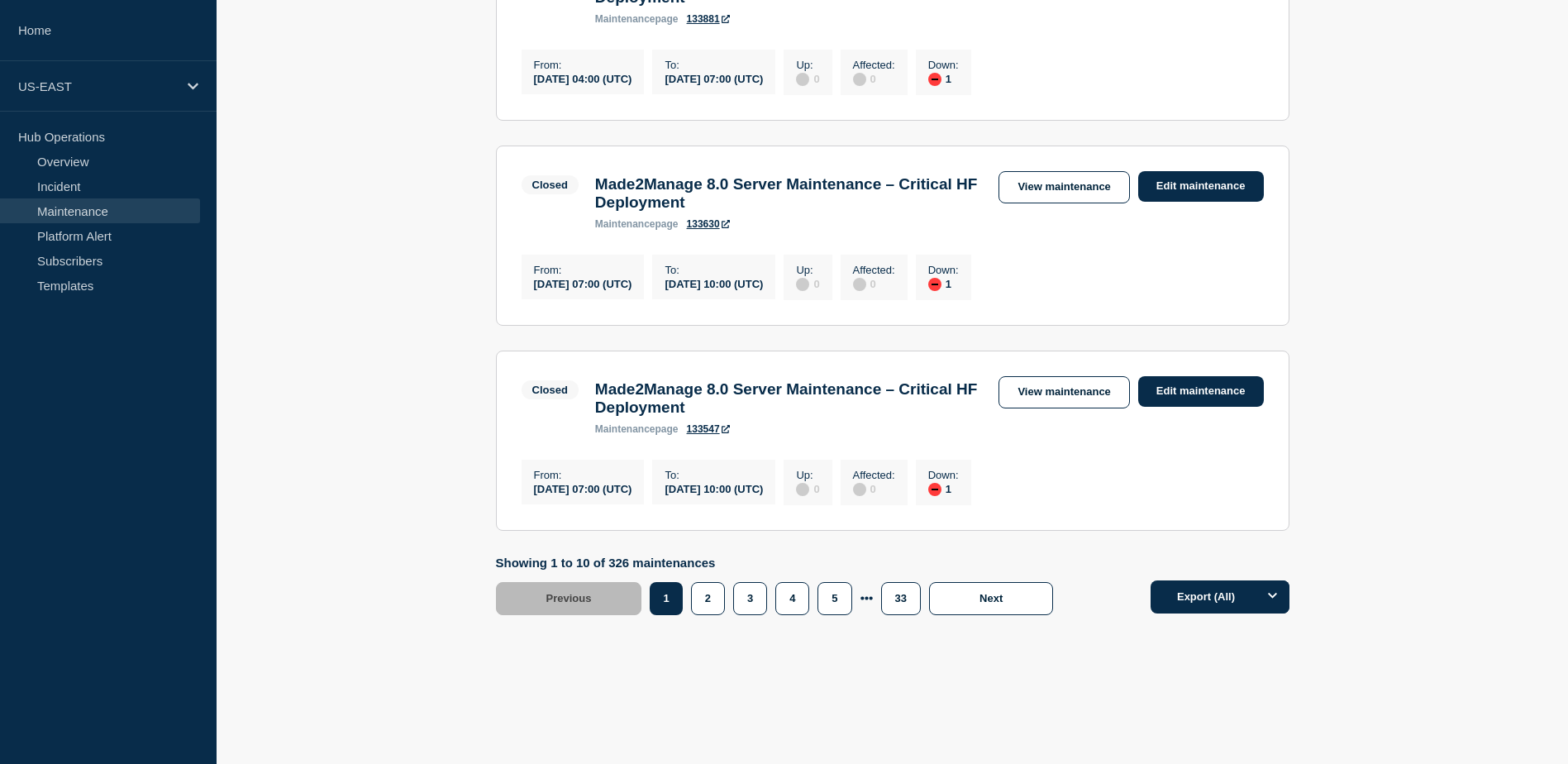
drag, startPoint x: 1026, startPoint y: 419, endPoint x: 1004, endPoint y: 458, distance: 44.8
click at [1027, 409] on link "View maintenance" at bounding box center [1063, 393] width 131 height 32
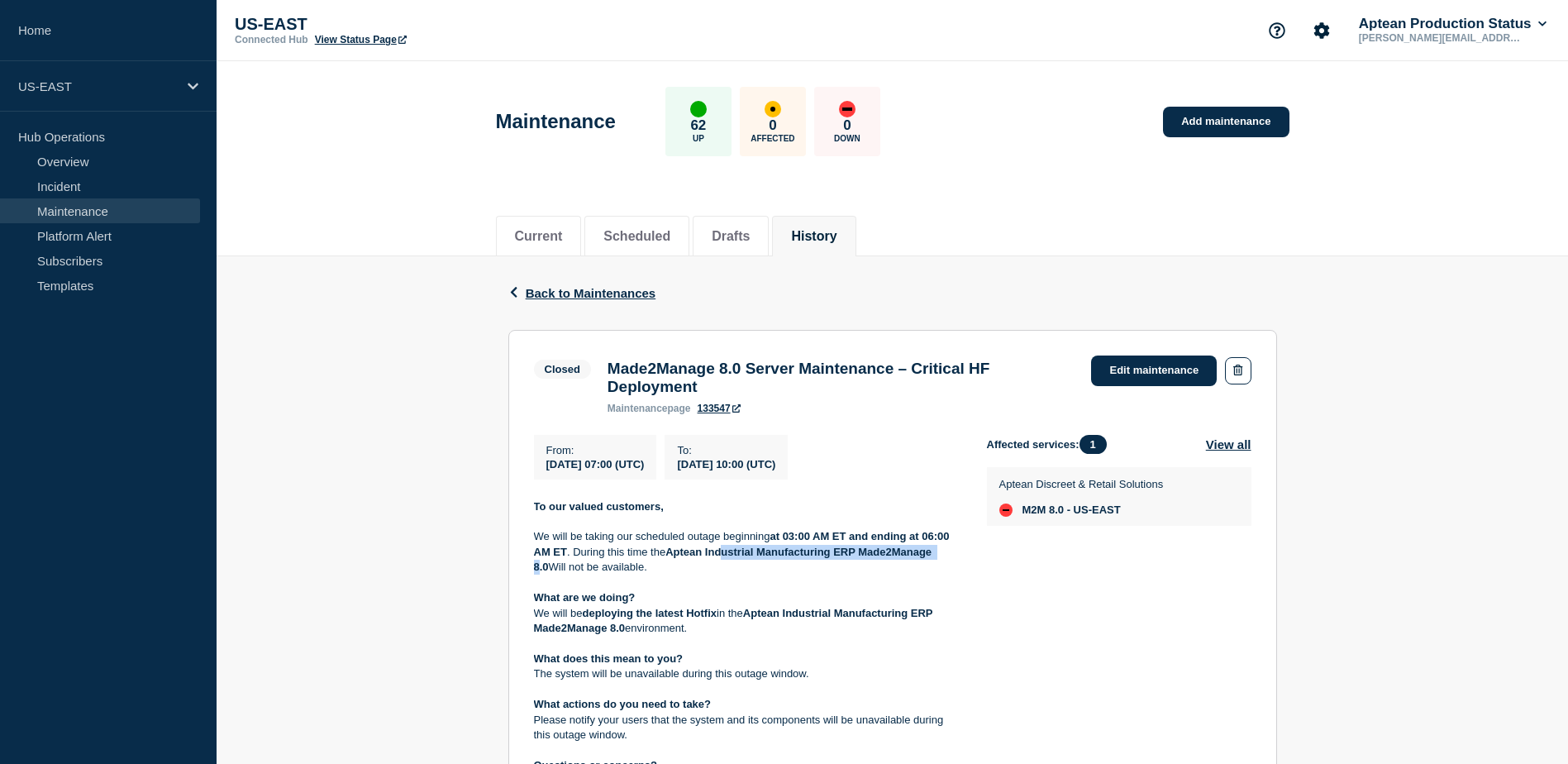
drag, startPoint x: 726, startPoint y: 560, endPoint x: 945, endPoint y: 560, distance: 219.0
click at [934, 560] on strong "Aptean Industrial Manufacturing ERP Made2Manage 8.0" at bounding box center [734, 559] width 401 height 27
click at [543, 287] on span "Back to Maintenances" at bounding box center [591, 293] width 131 height 14
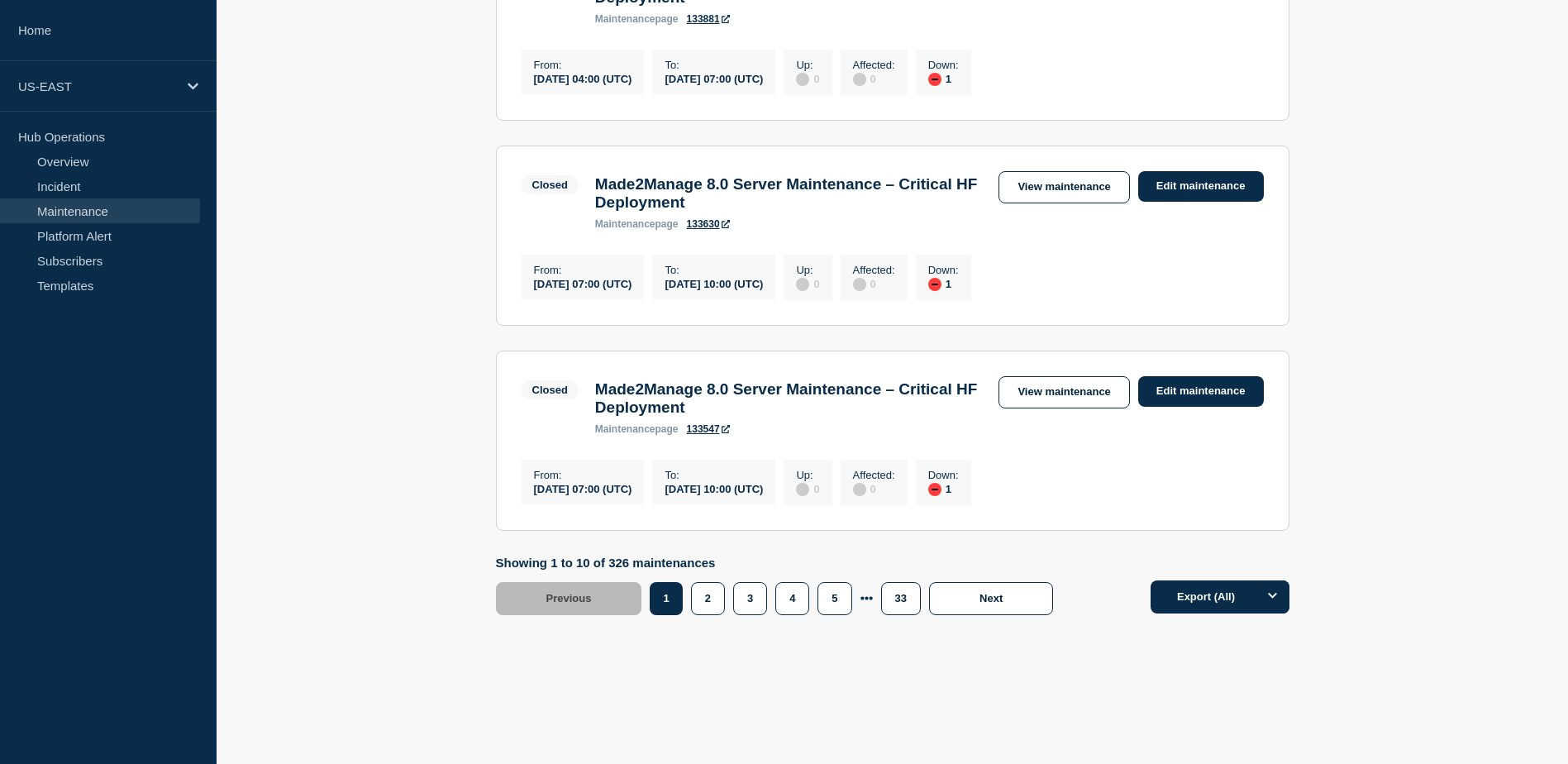
scroll to position [1936, 0]
click at [718, 592] on button "2" at bounding box center [708, 598] width 34 height 33
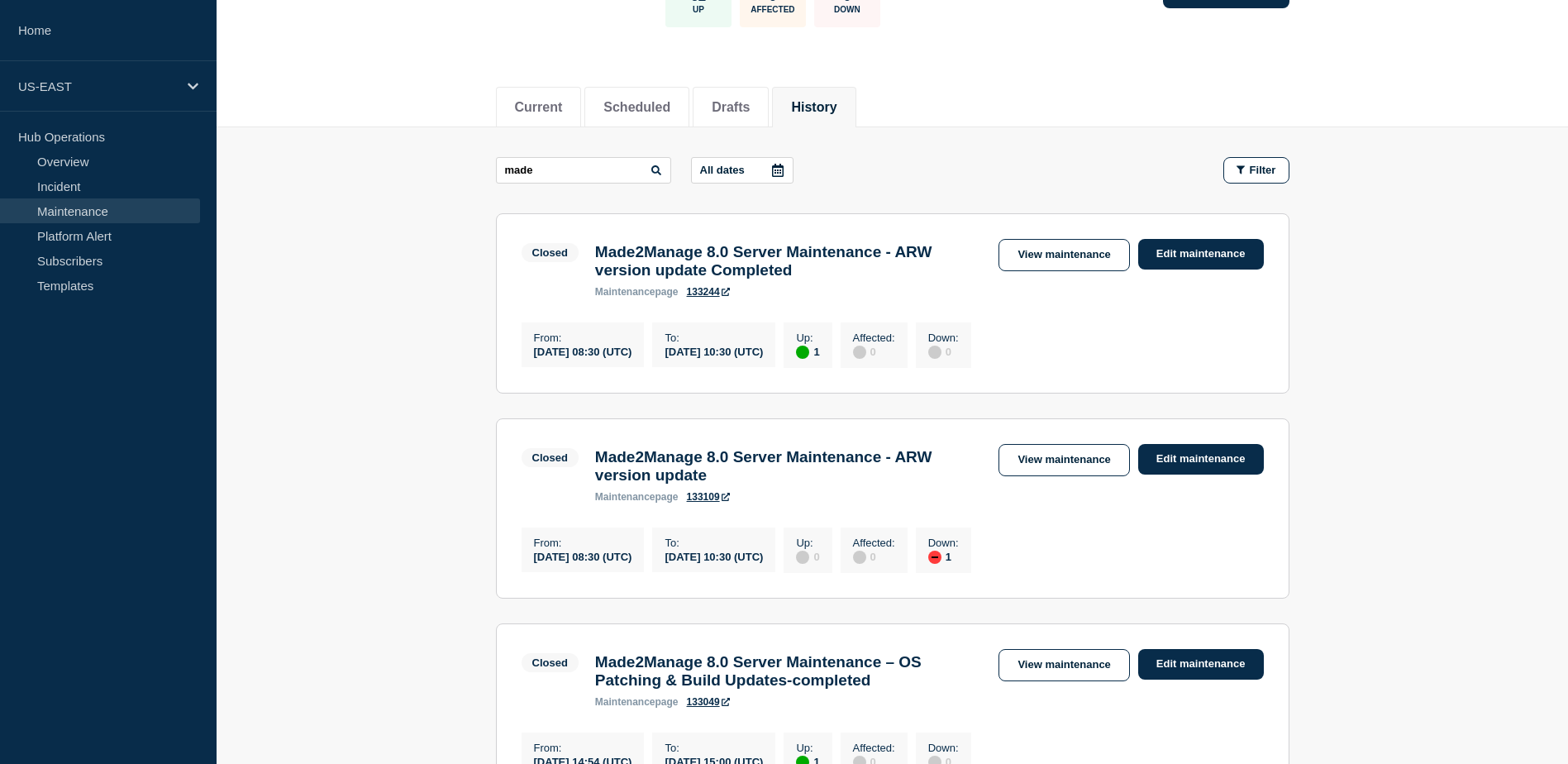
scroll to position [117, 0]
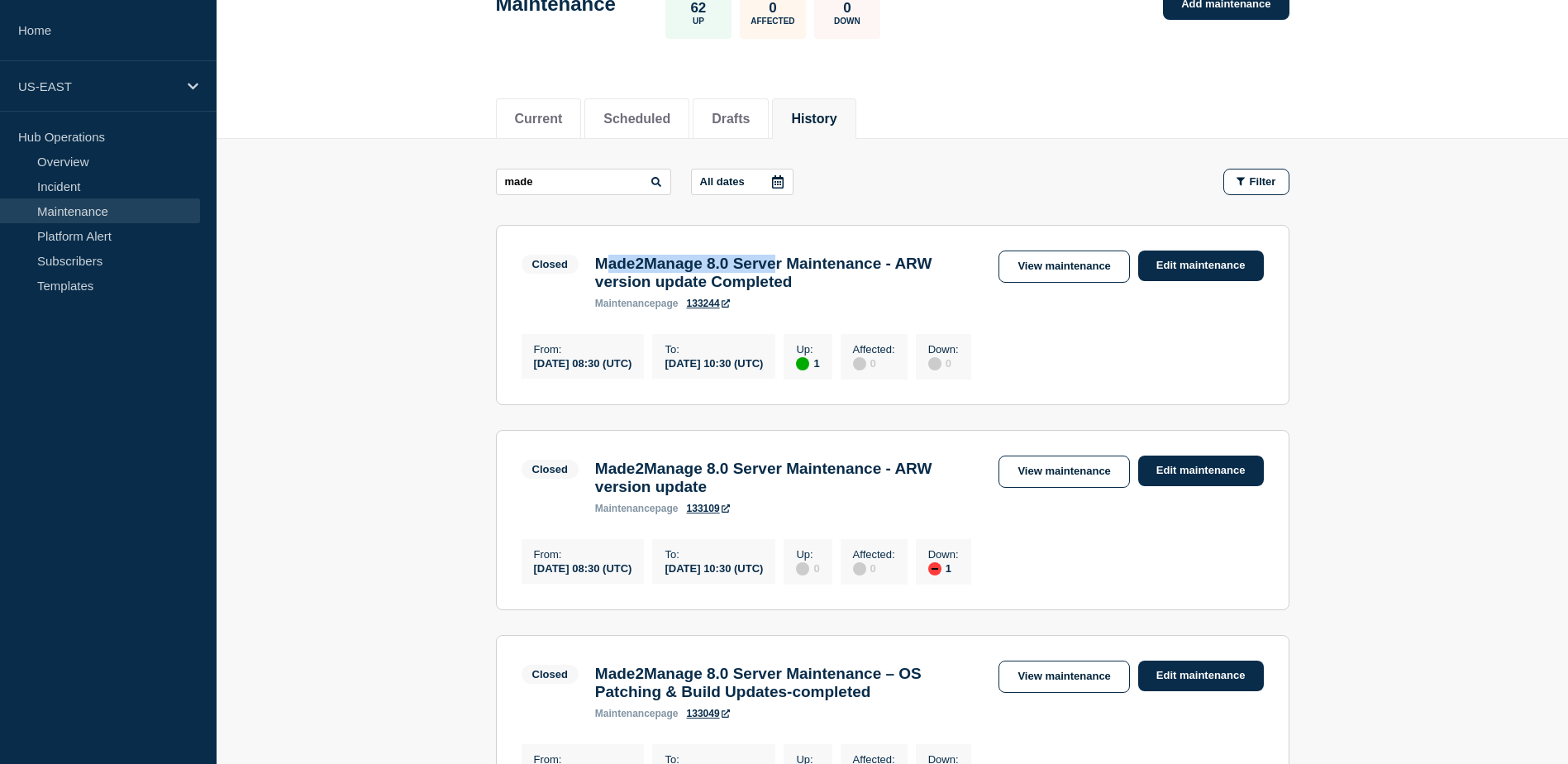
drag, startPoint x: 612, startPoint y: 267, endPoint x: 805, endPoint y: 268, distance: 193.0
click at [805, 268] on h3 "Made2Manage 8.0 Server Maintenance - ARW version update Completed" at bounding box center [788, 273] width 387 height 37
click at [1063, 488] on link "View maintenance" at bounding box center [1063, 472] width 131 height 32
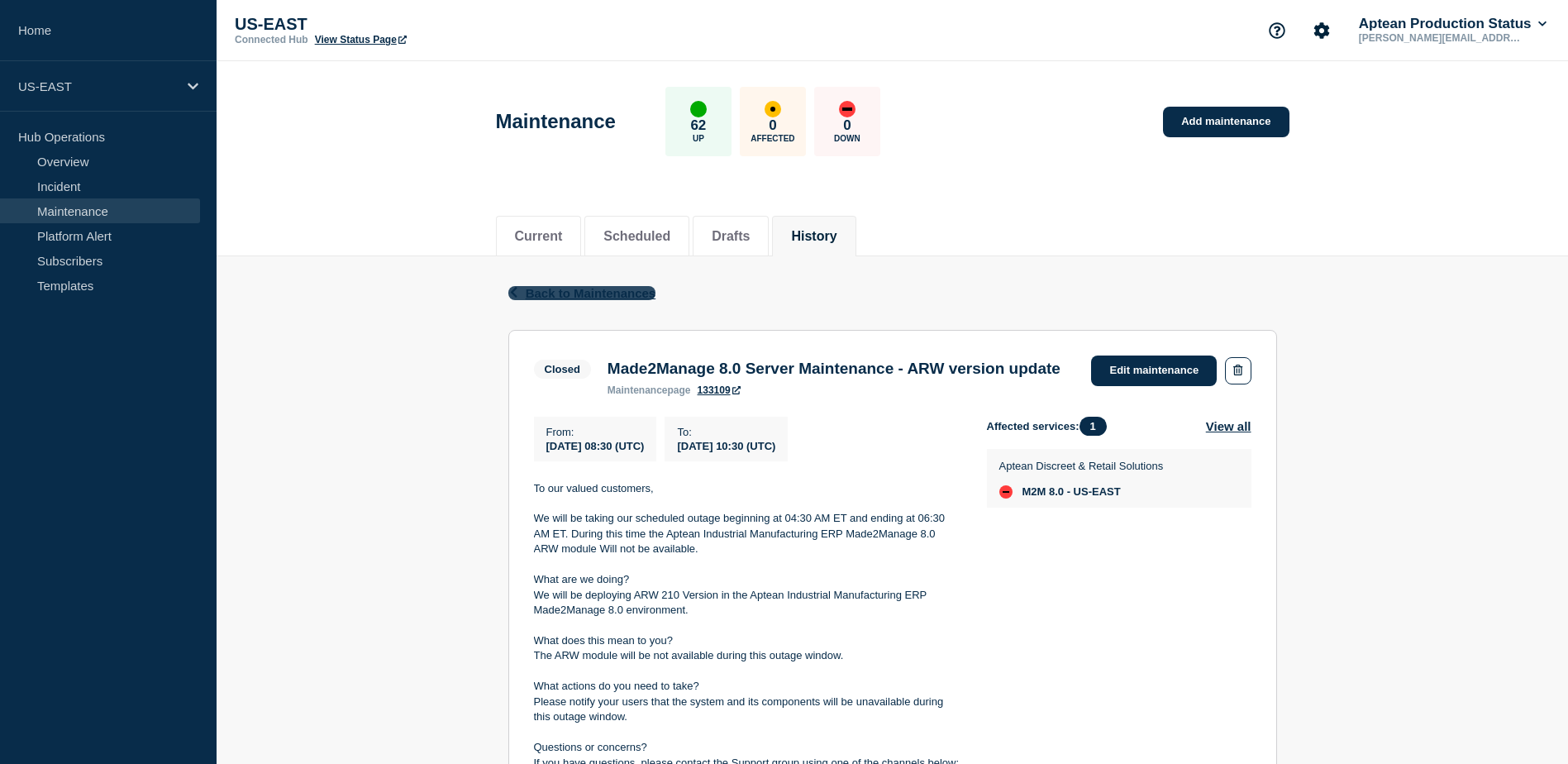
click at [521, 293] on button "Back Back to Maintenances" at bounding box center [582, 293] width 148 height 14
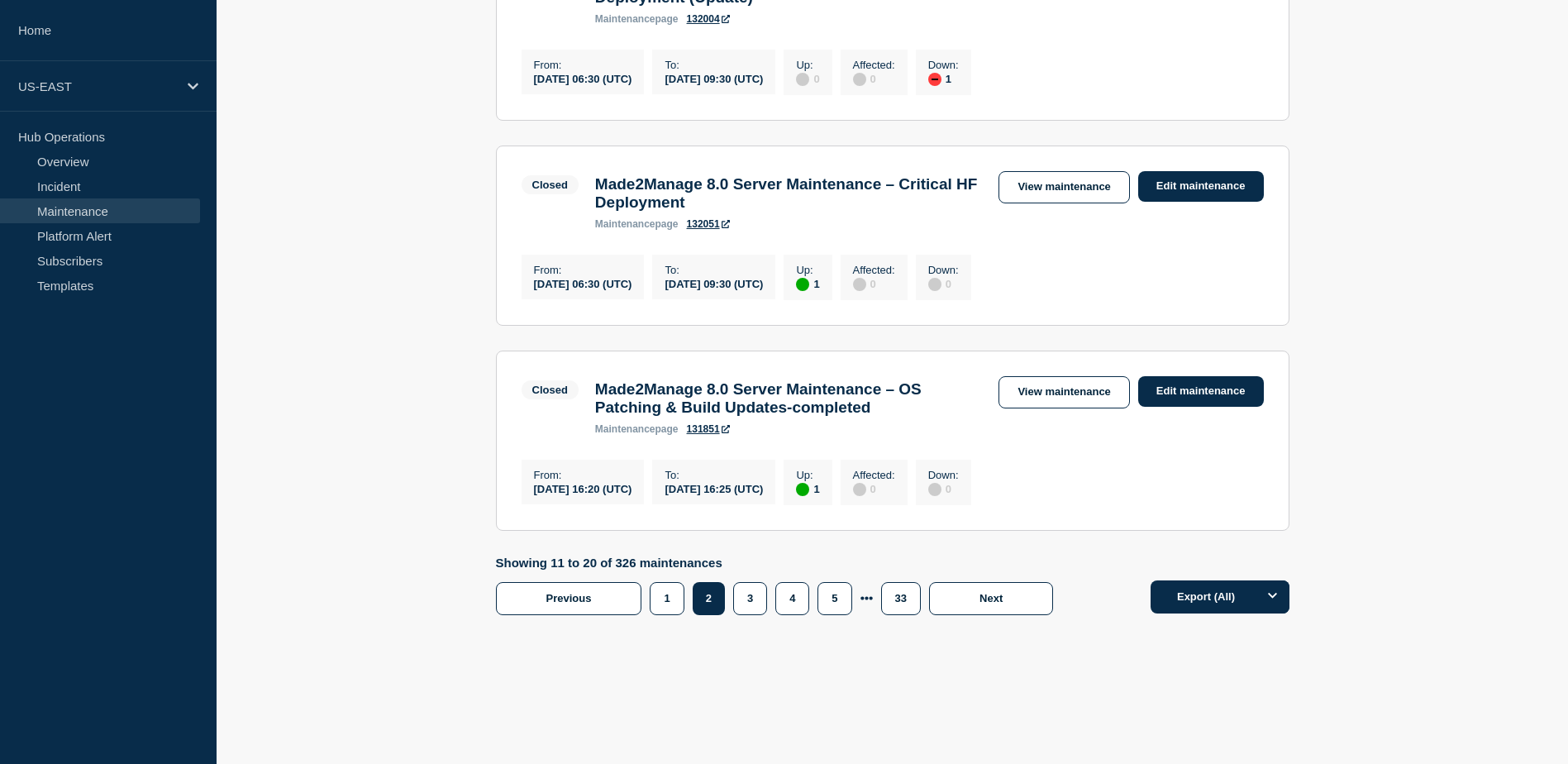
scroll to position [1936, 0]
click at [675, 594] on button "1" at bounding box center [667, 598] width 34 height 33
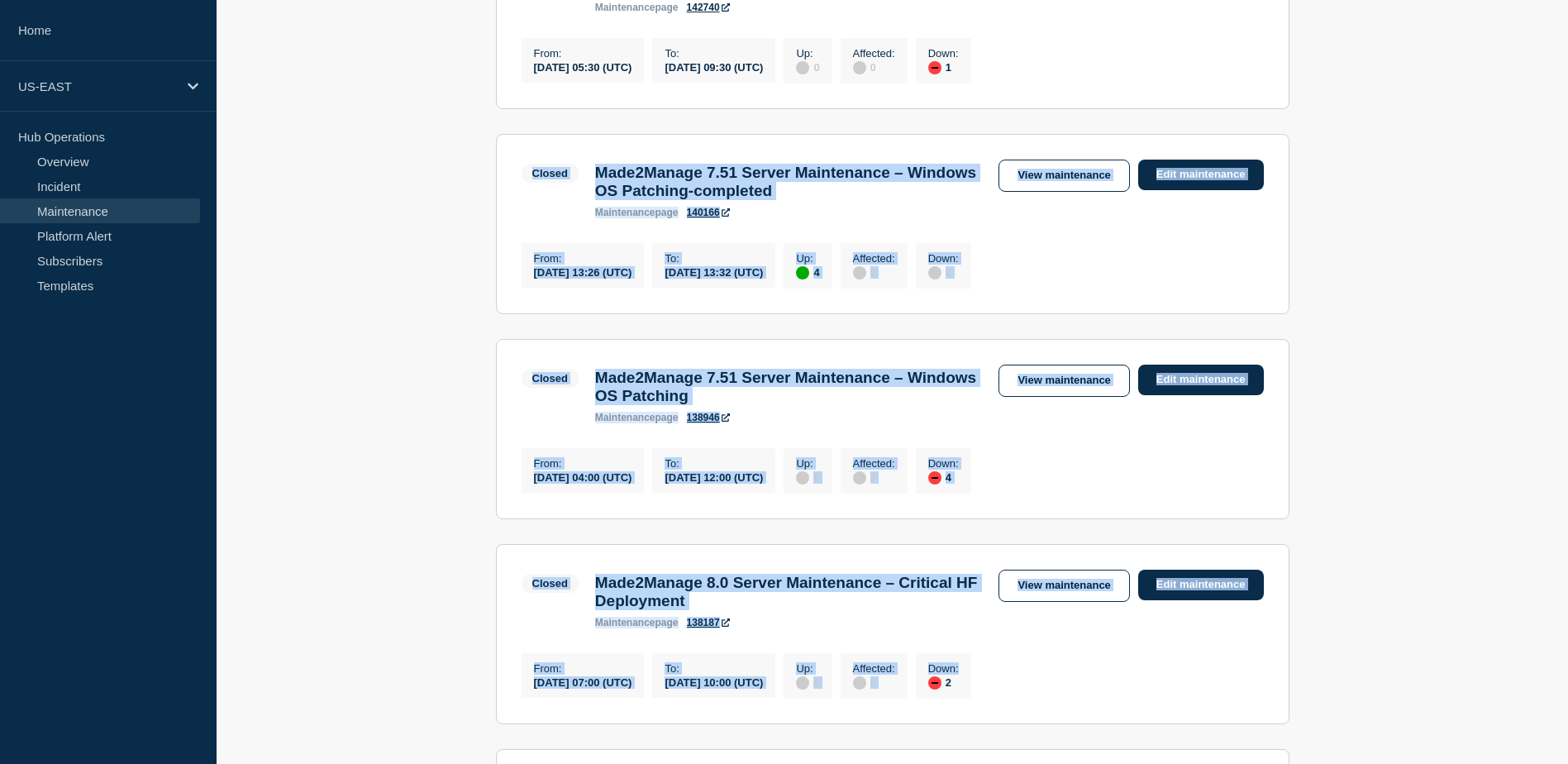
scroll to position [531, 0]
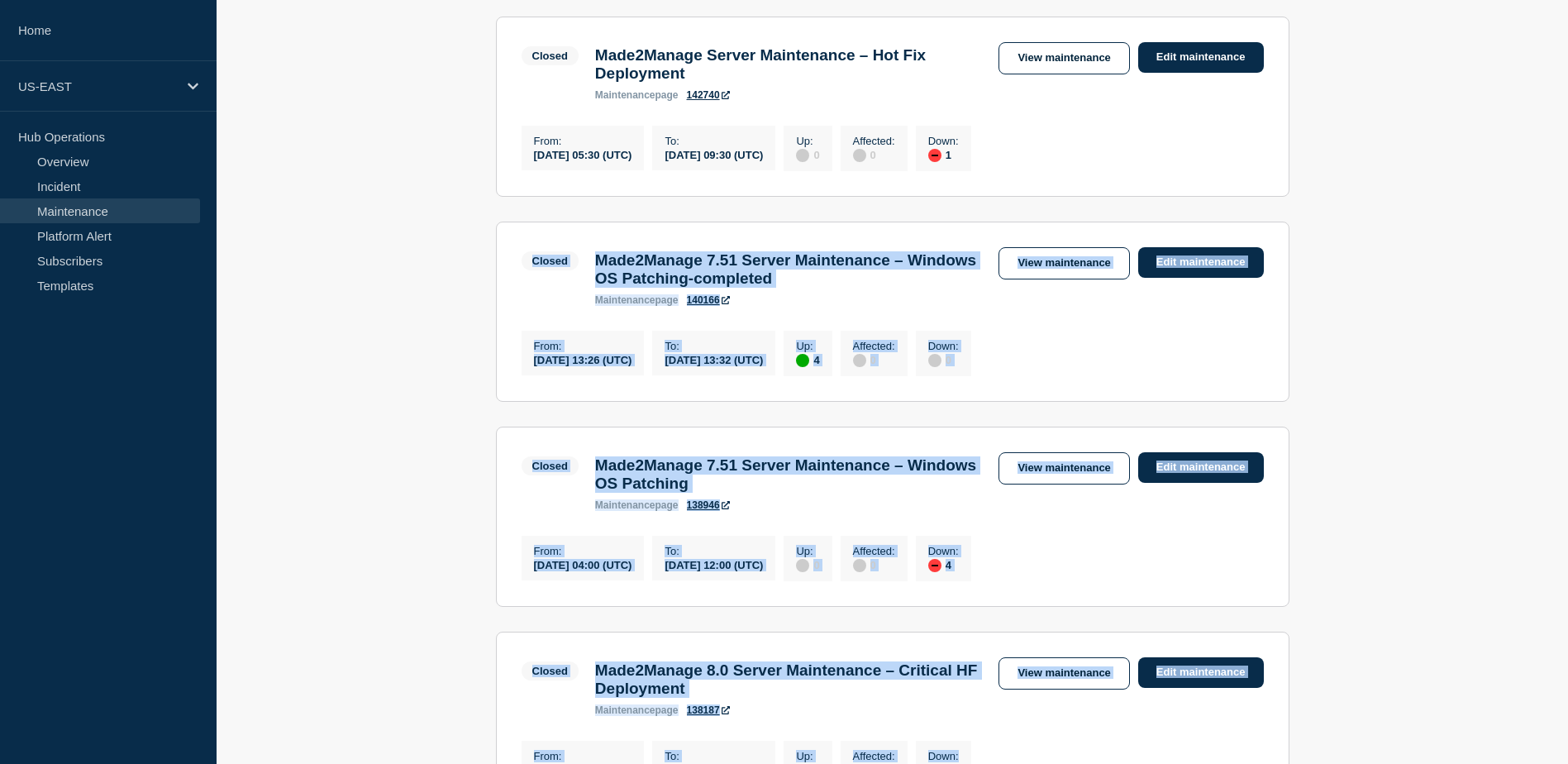
drag, startPoint x: 1103, startPoint y: 566, endPoint x: 505, endPoint y: 235, distance: 683.5
drag, startPoint x: 505, startPoint y: 235, endPoint x: 449, endPoint y: 245, distance: 56.9
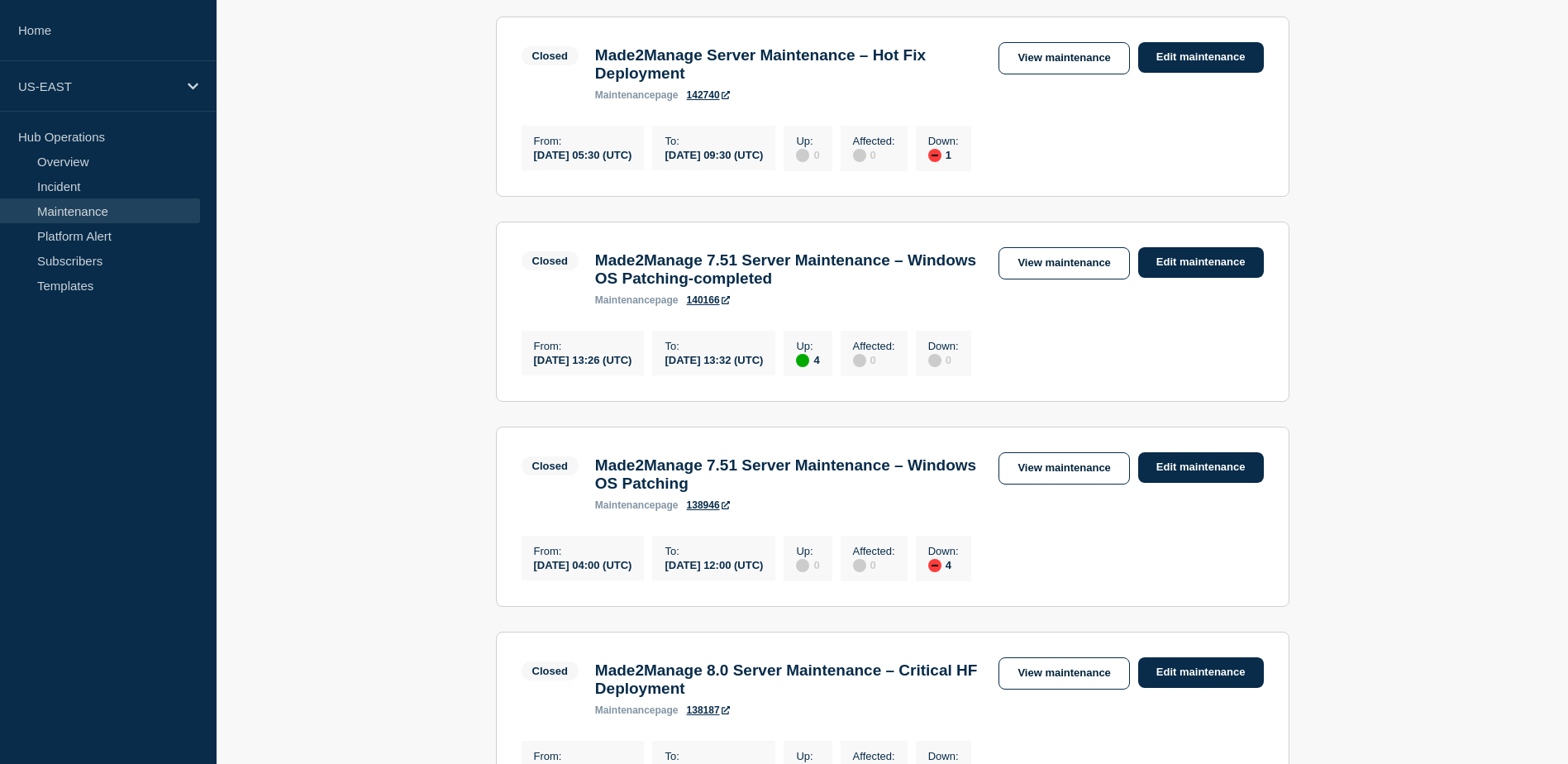
scroll to position [778, 0]
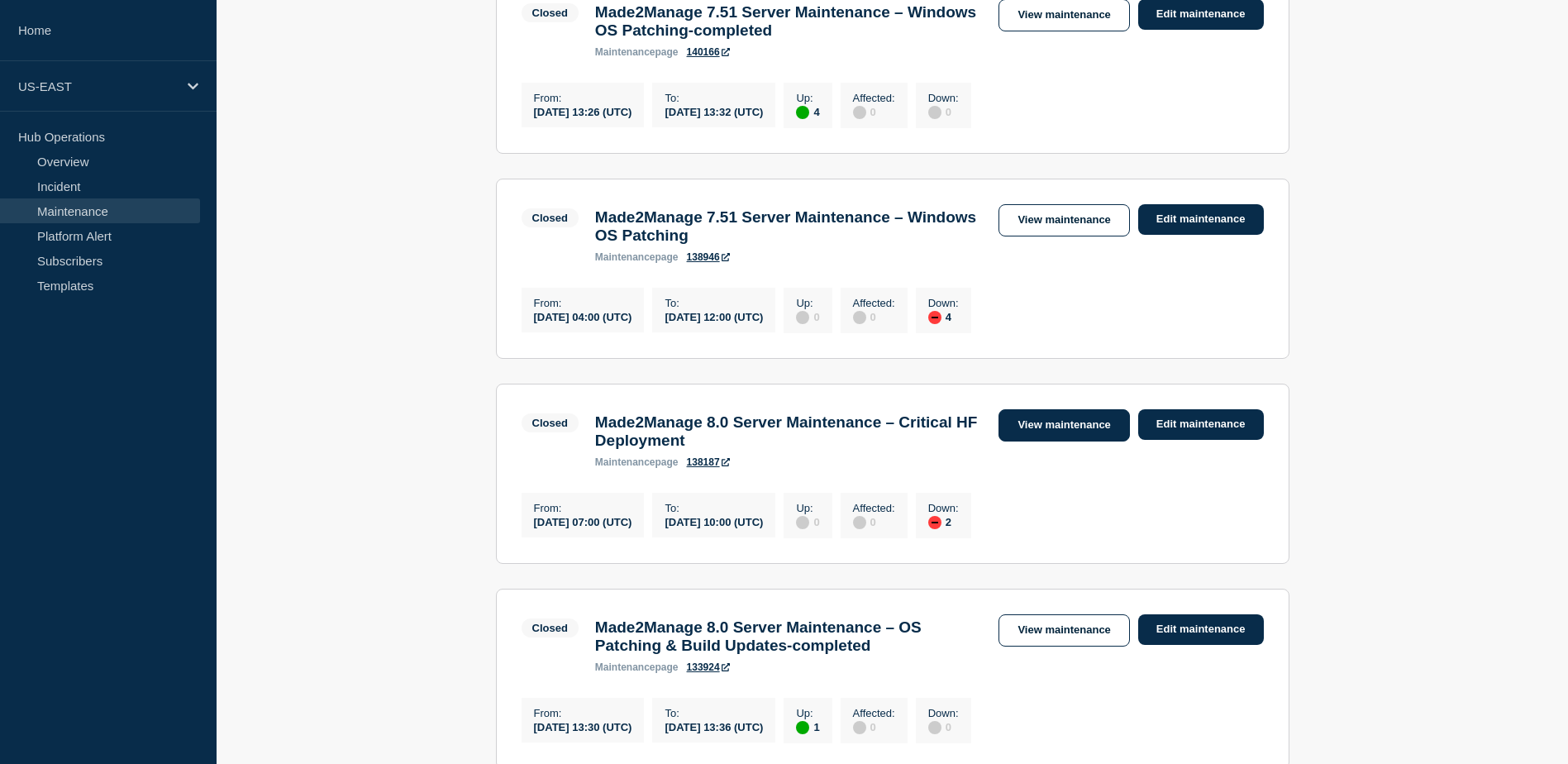
click at [1064, 442] on link "View maintenance" at bounding box center [1063, 426] width 131 height 32
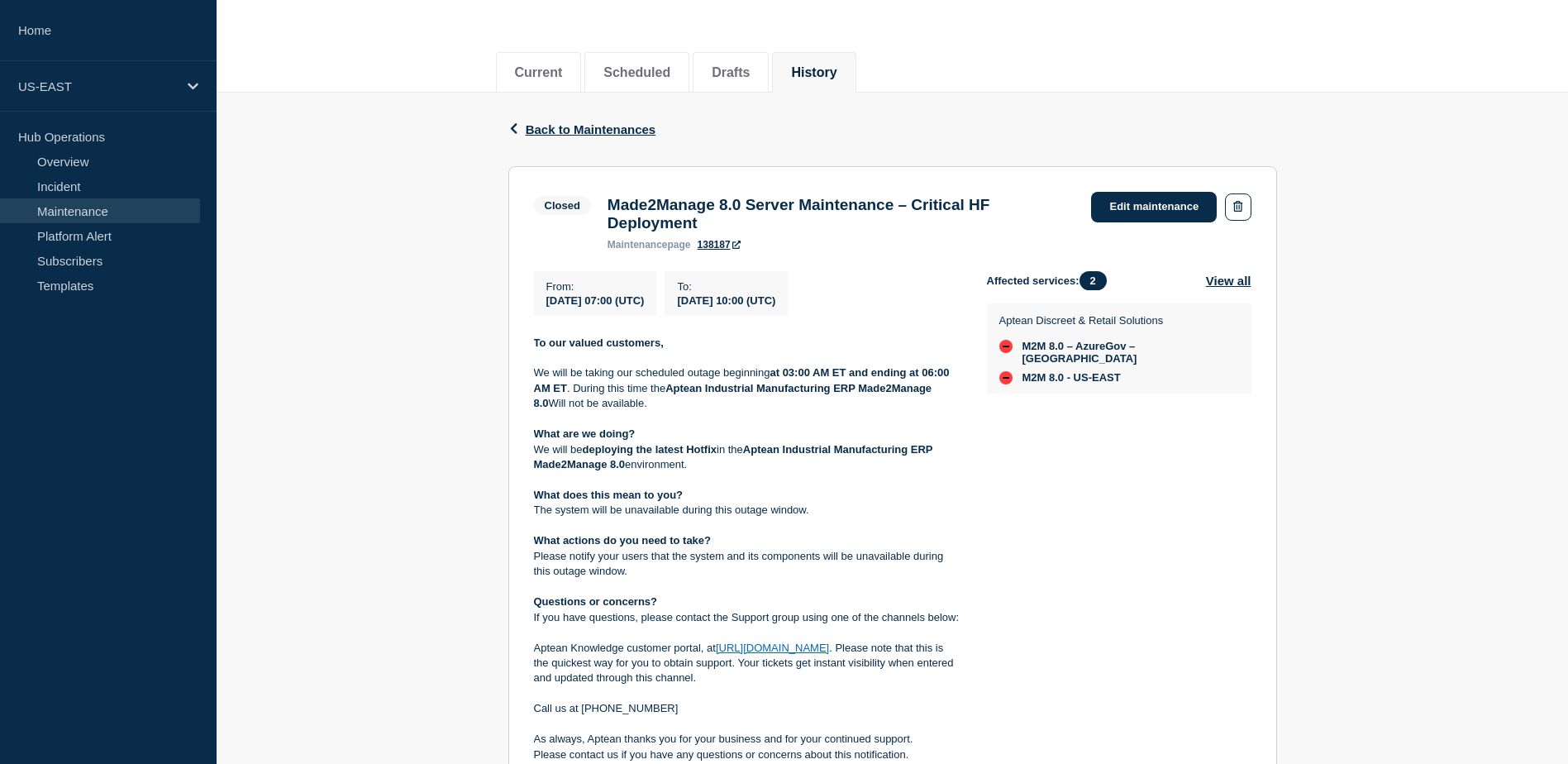
scroll to position [166, 0]
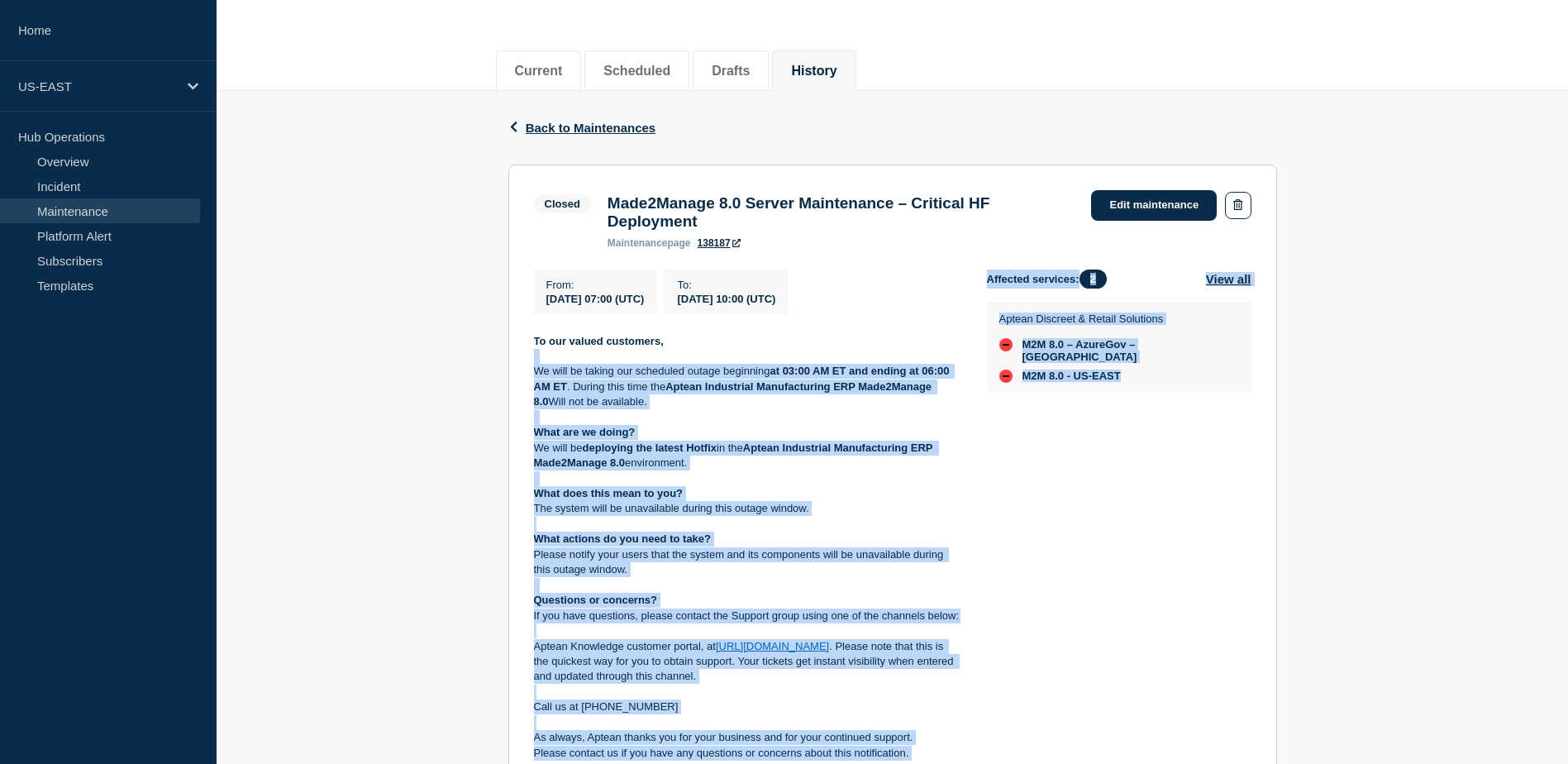
drag, startPoint x: 1158, startPoint y: 380, endPoint x: 971, endPoint y: 348, distance: 189.7
click at [971, 348] on div "From : [DATE] 07:00 (UTC) To : [DATE] 10:00 (UTC) To our valued customers, We w…" at bounding box center [892, 515] width 717 height 492
click at [1149, 469] on div "Affected services: 2 View all Aptean Discreet & Retail Solutions M2M 8.0 – Azur…" at bounding box center [1119, 515] width 264 height 492
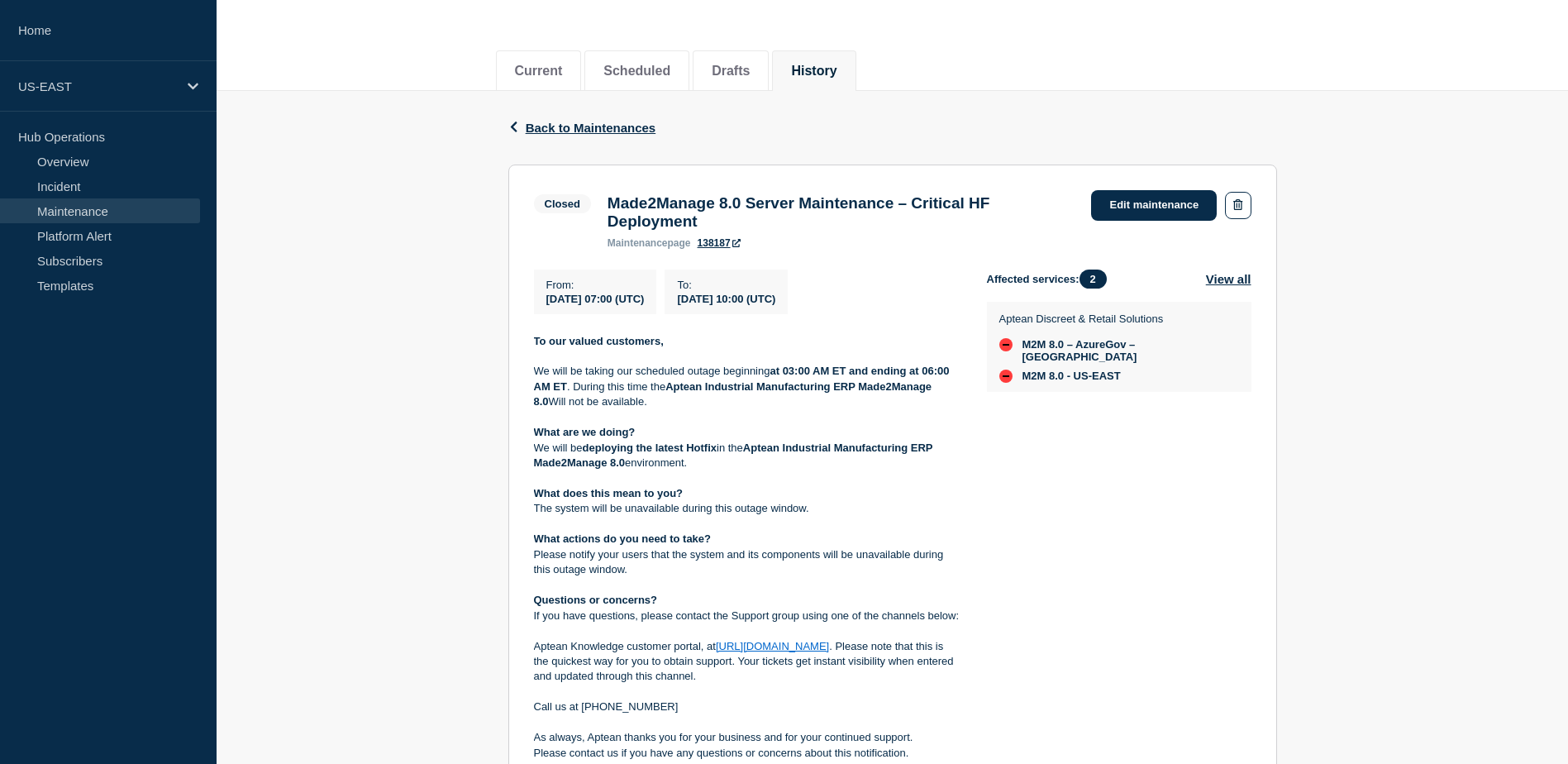
scroll to position [82, 0]
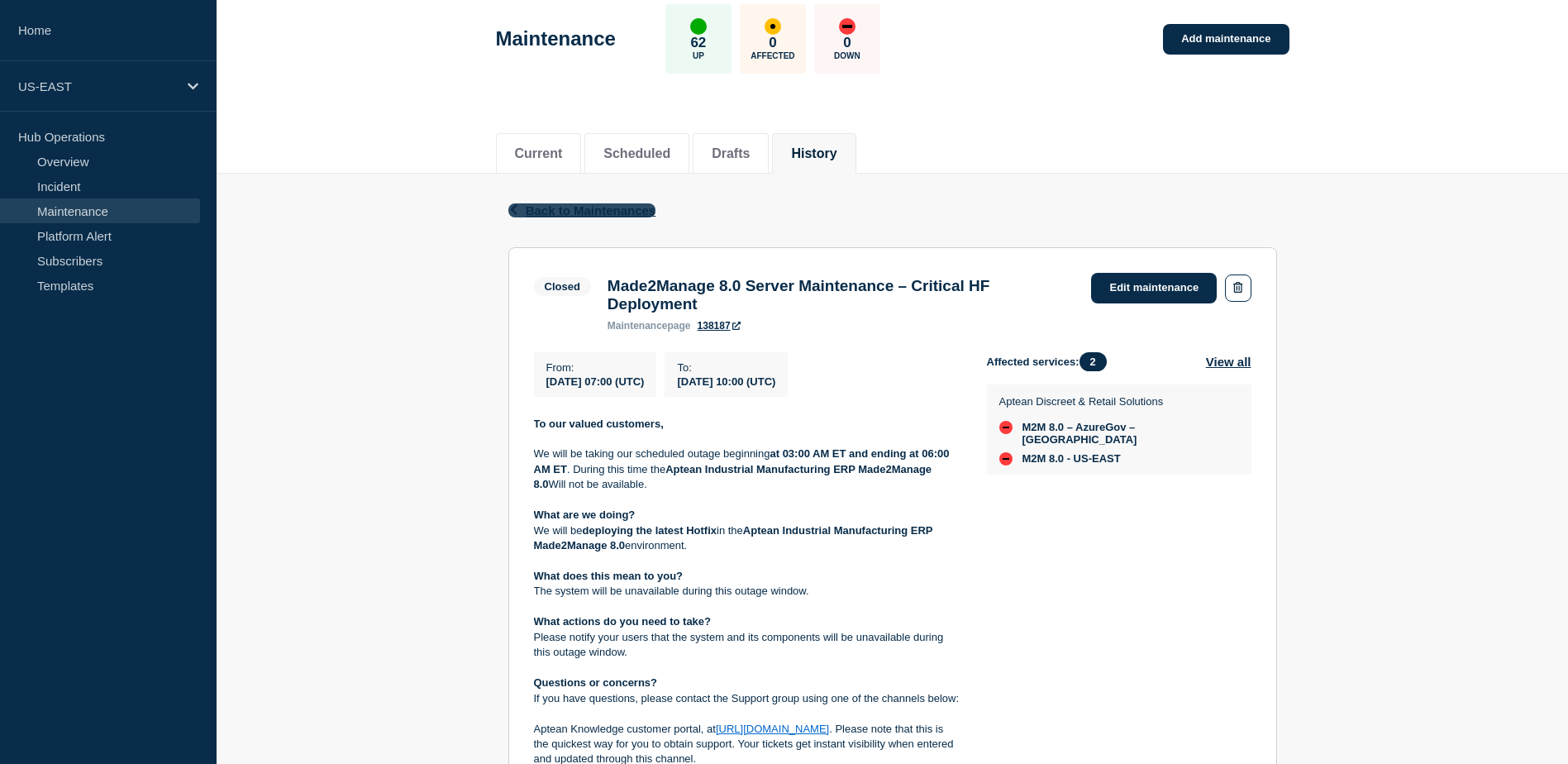
click at [594, 204] on span "Back to Maintenances" at bounding box center [591, 210] width 131 height 14
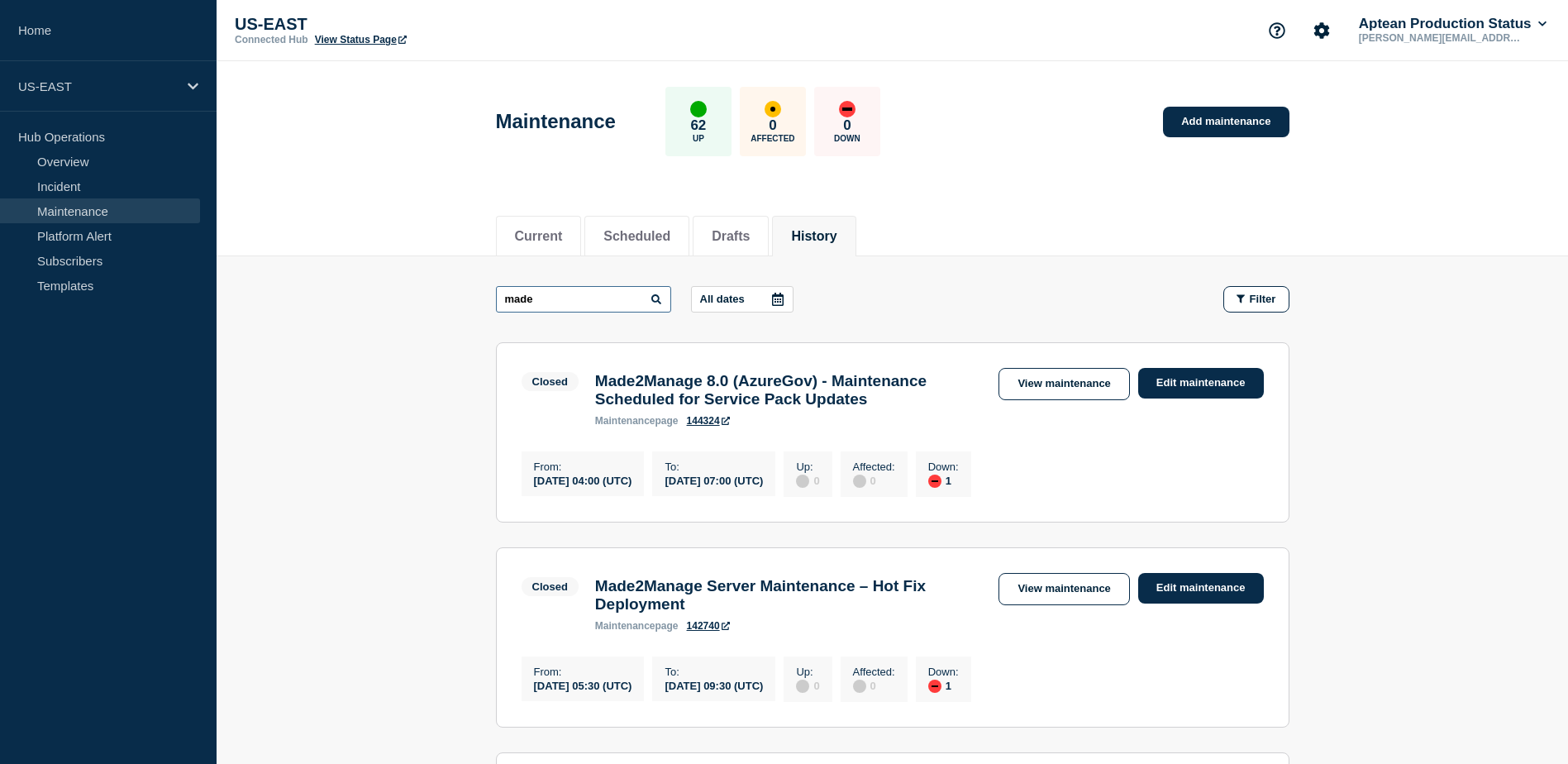
drag, startPoint x: 600, startPoint y: 301, endPoint x: 472, endPoint y: 301, distance: 128.0
paste input "Aptean Industrial Manufacturing ERP, Made2Manage Edition 8.0 - AppCentral"
type input "Aptean Industrial Manufacturing ERP, Made2Manage Edition 8.0 - AppCentral"
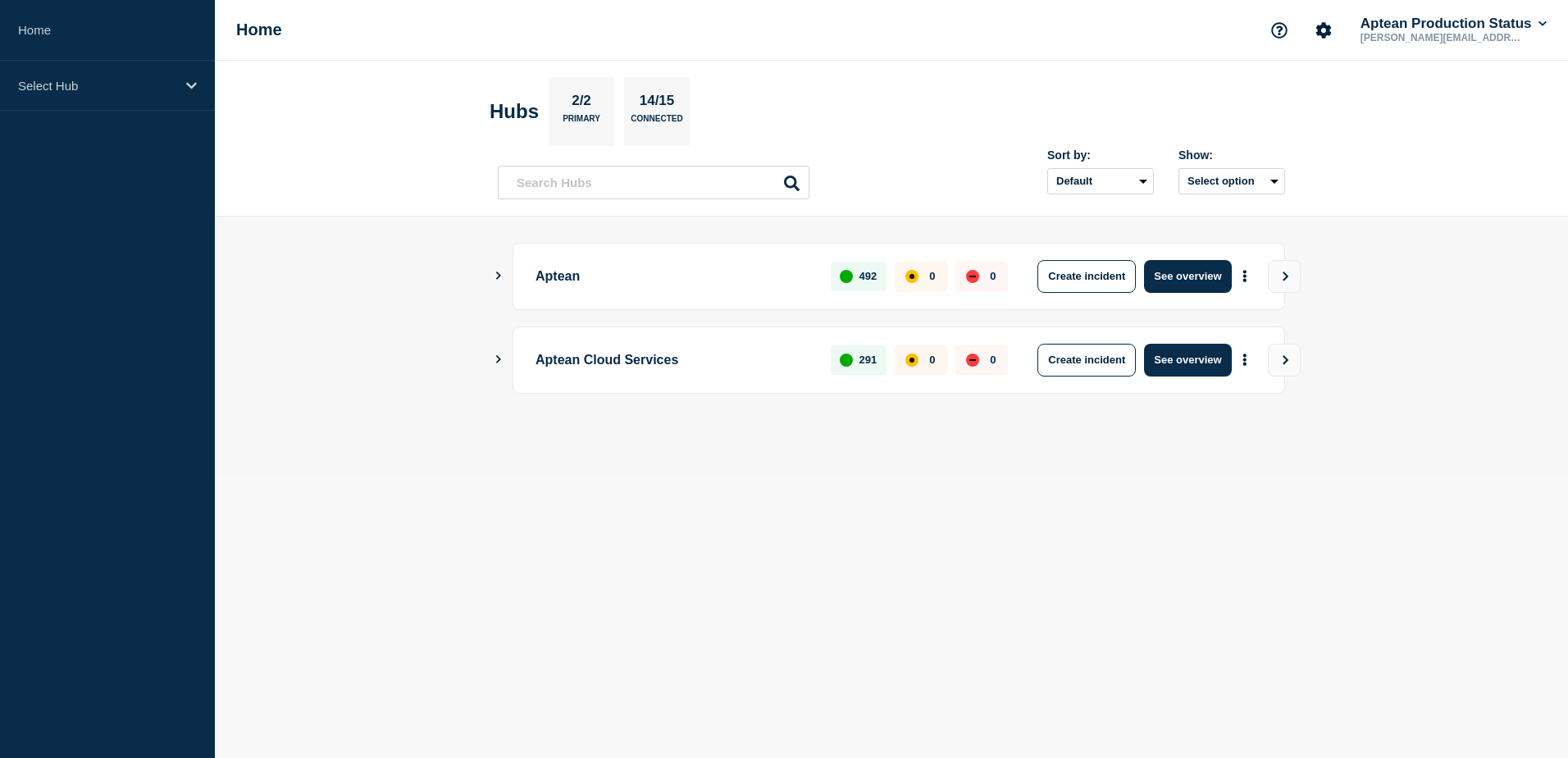
click at [508, 363] on div "Aptean Cloud Services 291 0 0 Create incident See overview" at bounding box center [892, 360] width 787 height 67
click at [500, 363] on icon "Show Connected Hubs" at bounding box center [498, 359] width 11 height 8
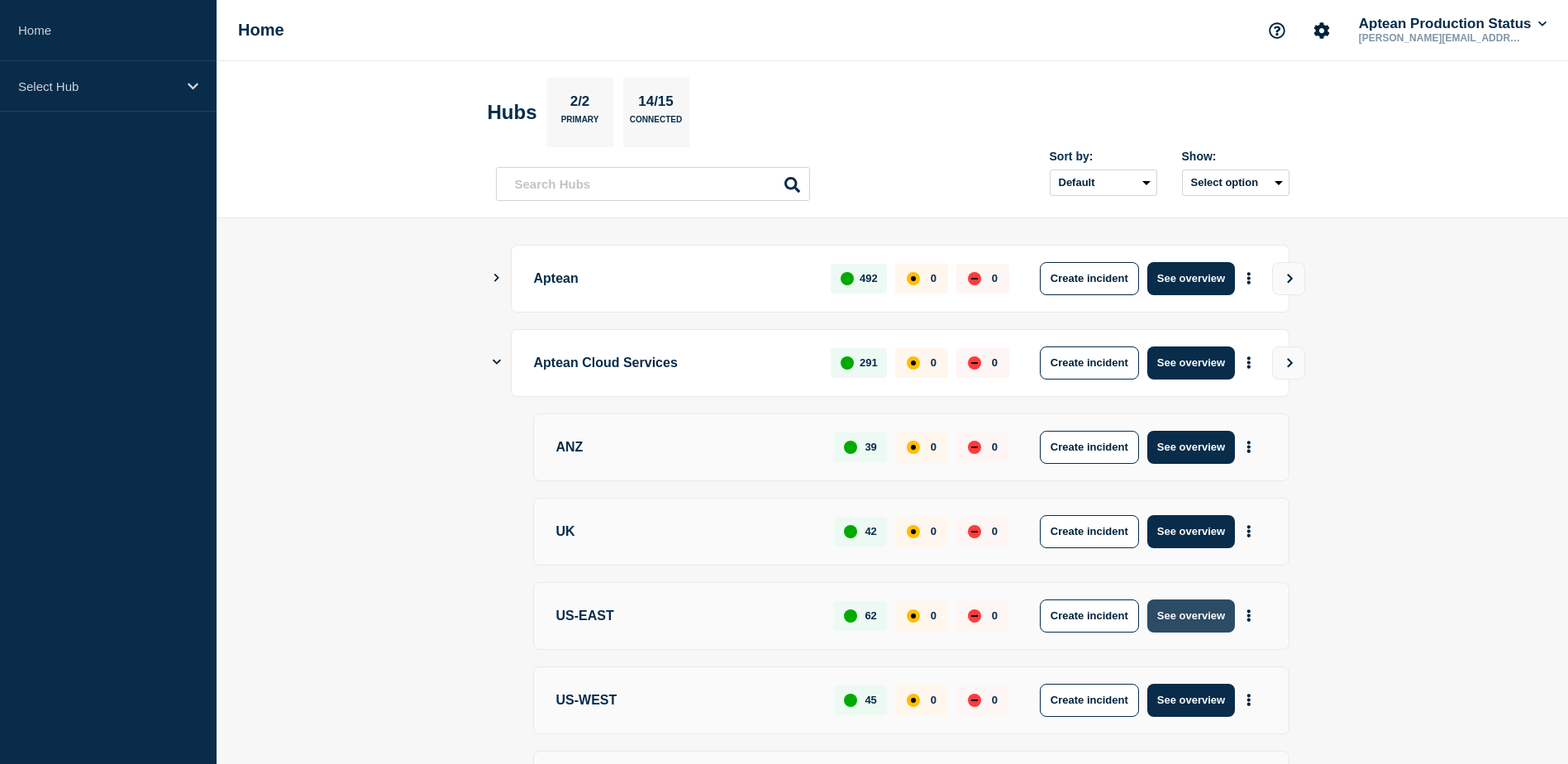
click at [1203, 625] on button "See overview" at bounding box center [1190, 615] width 87 height 33
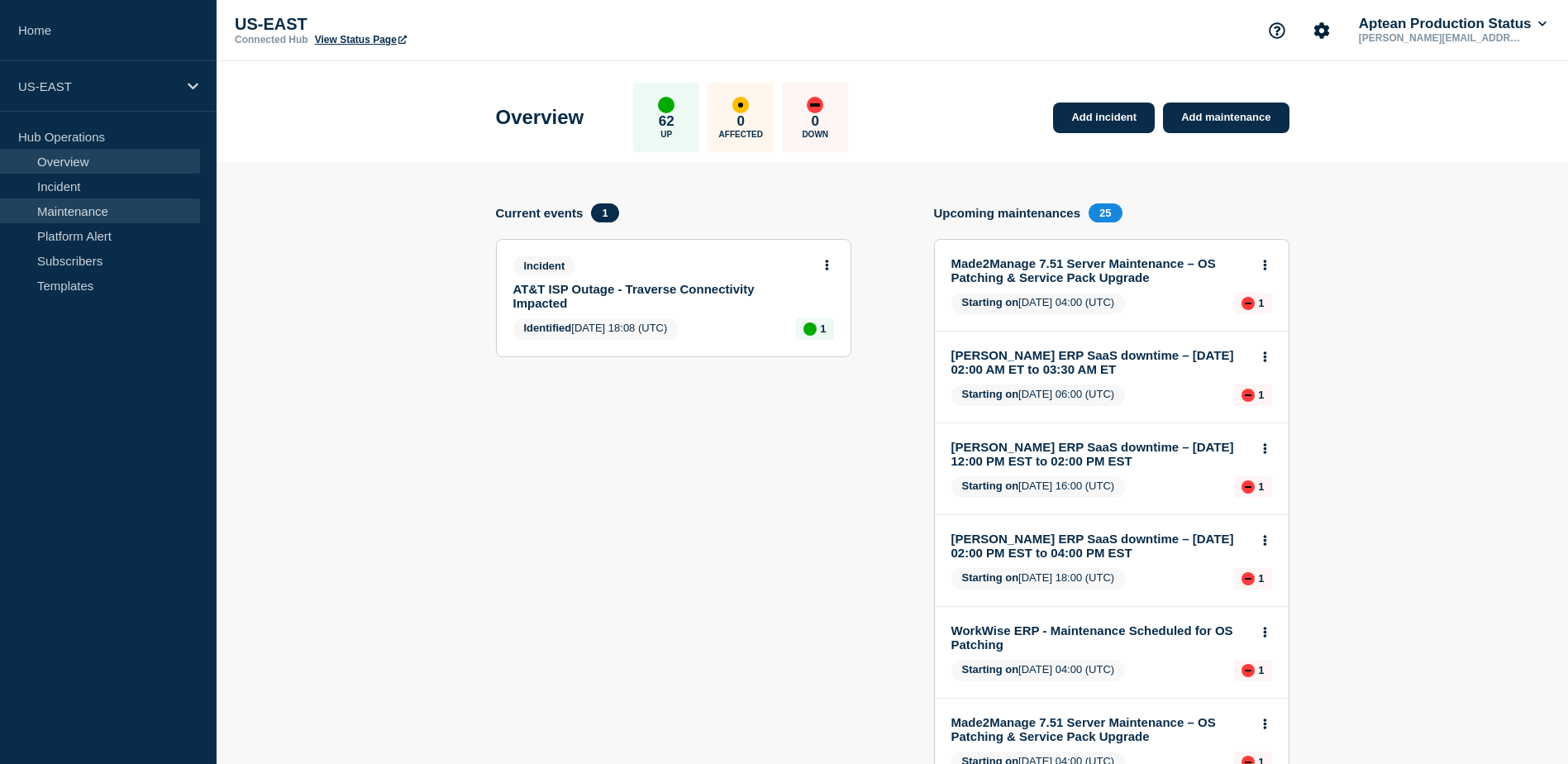
click at [65, 212] on link "Maintenance" at bounding box center [99, 210] width 200 height 25
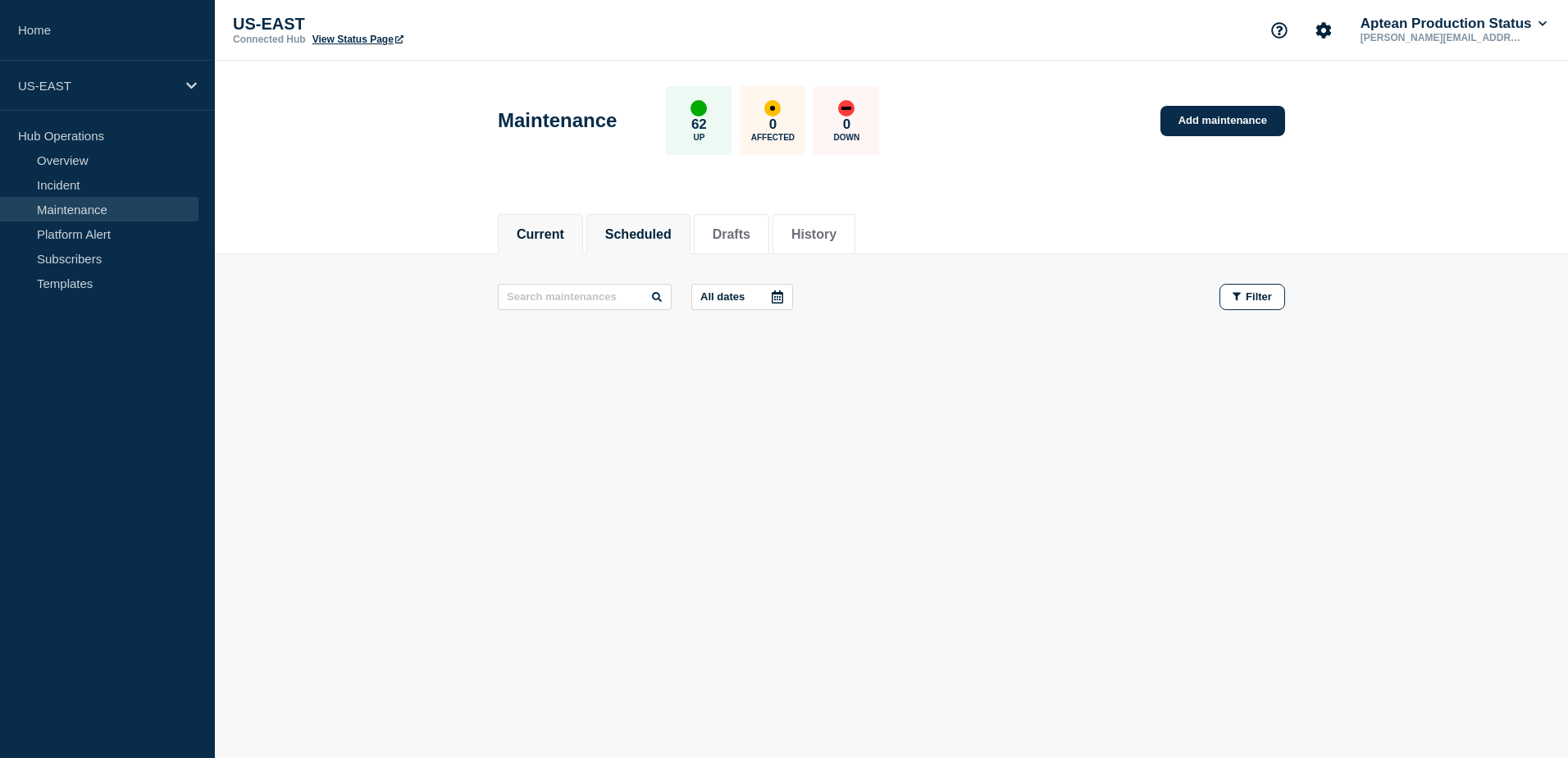
click at [659, 233] on button "Scheduled" at bounding box center [638, 234] width 67 height 15
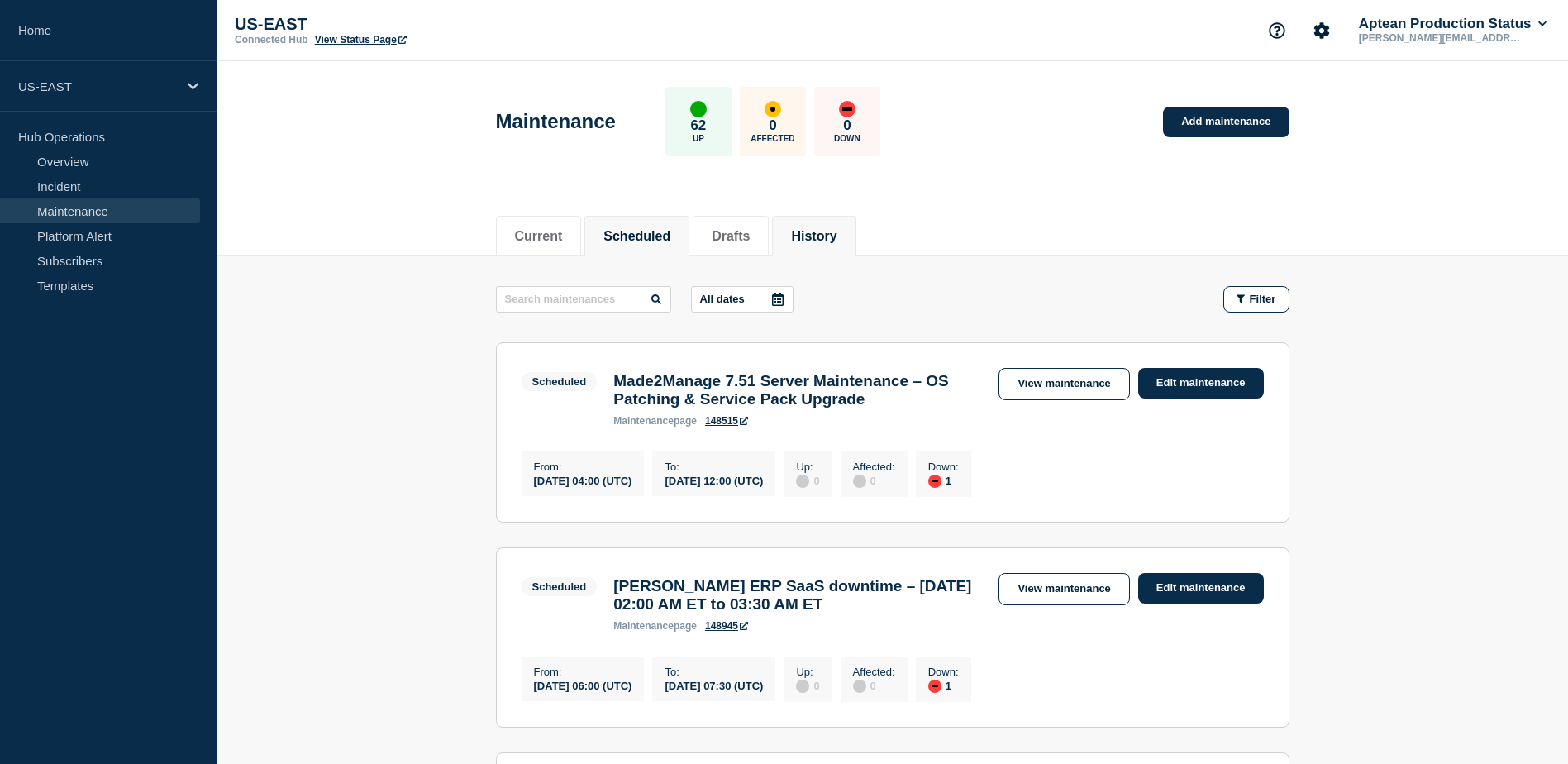
click at [832, 246] on li "History" at bounding box center [814, 236] width 83 height 41
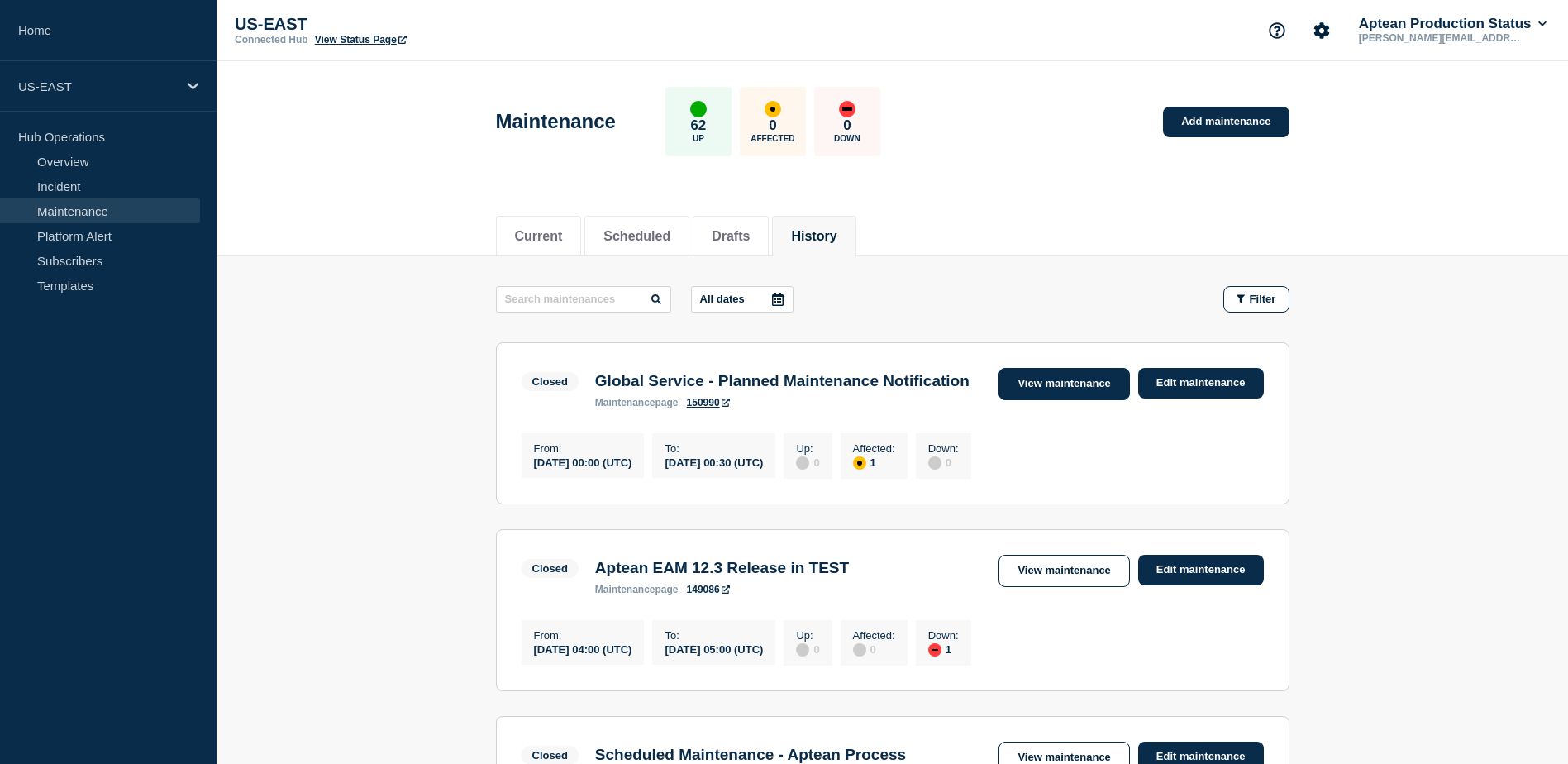
click at [1048, 376] on link "View maintenance" at bounding box center [1063, 384] width 131 height 32
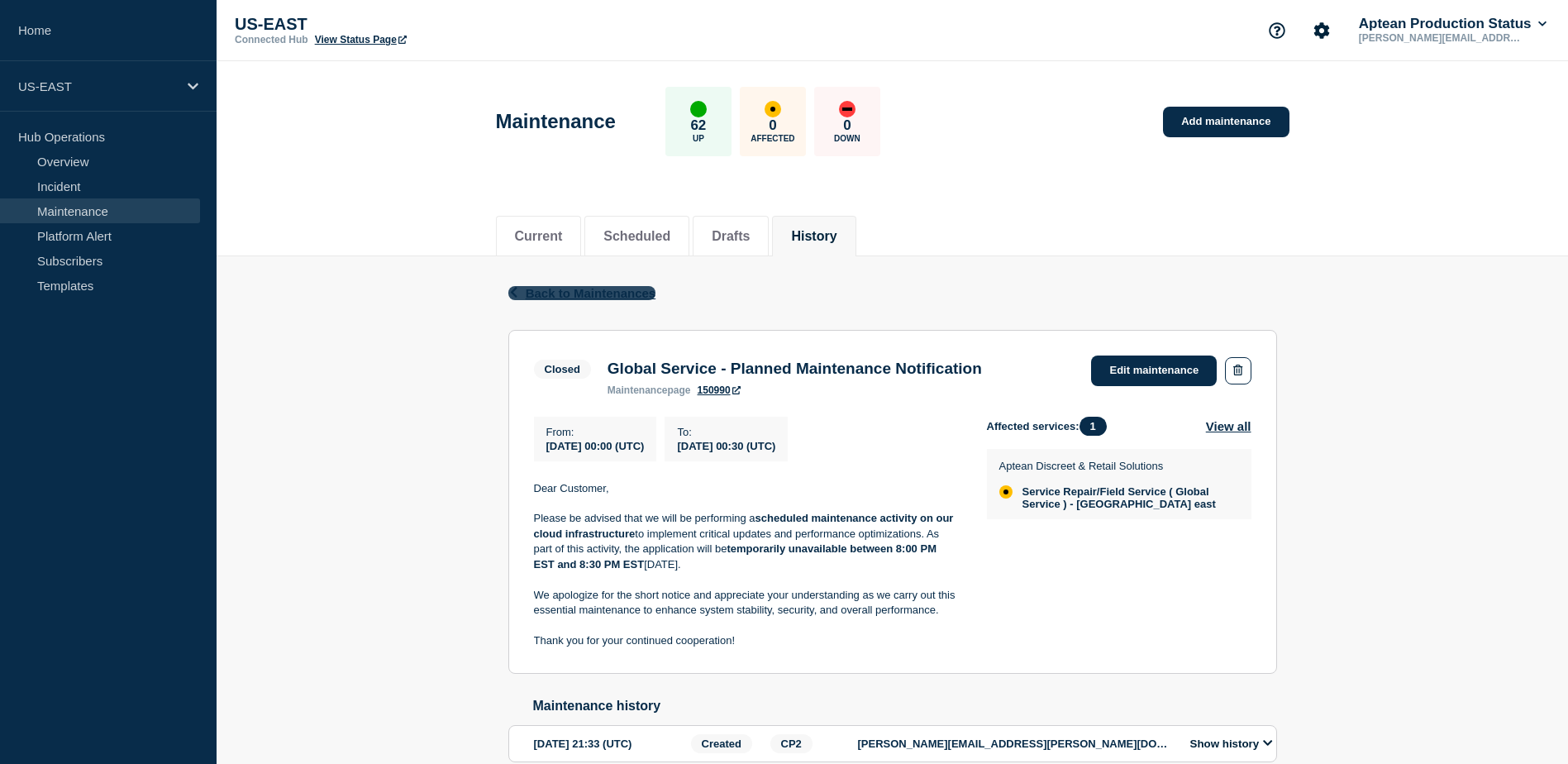
click at [552, 297] on span "Back to Maintenances" at bounding box center [591, 293] width 131 height 14
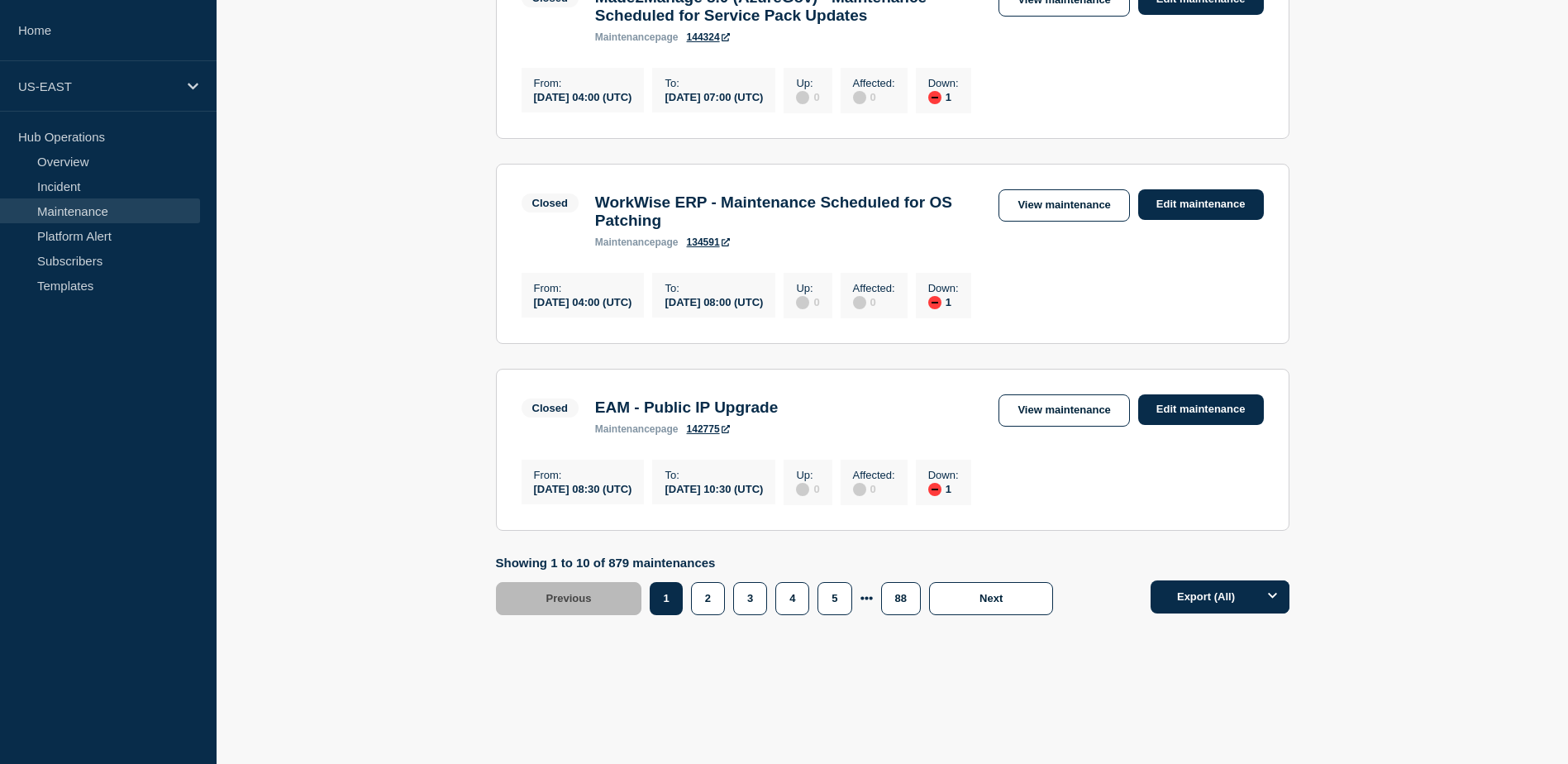
scroll to position [1819, 0]
click at [712, 615] on button "2" at bounding box center [708, 598] width 34 height 33
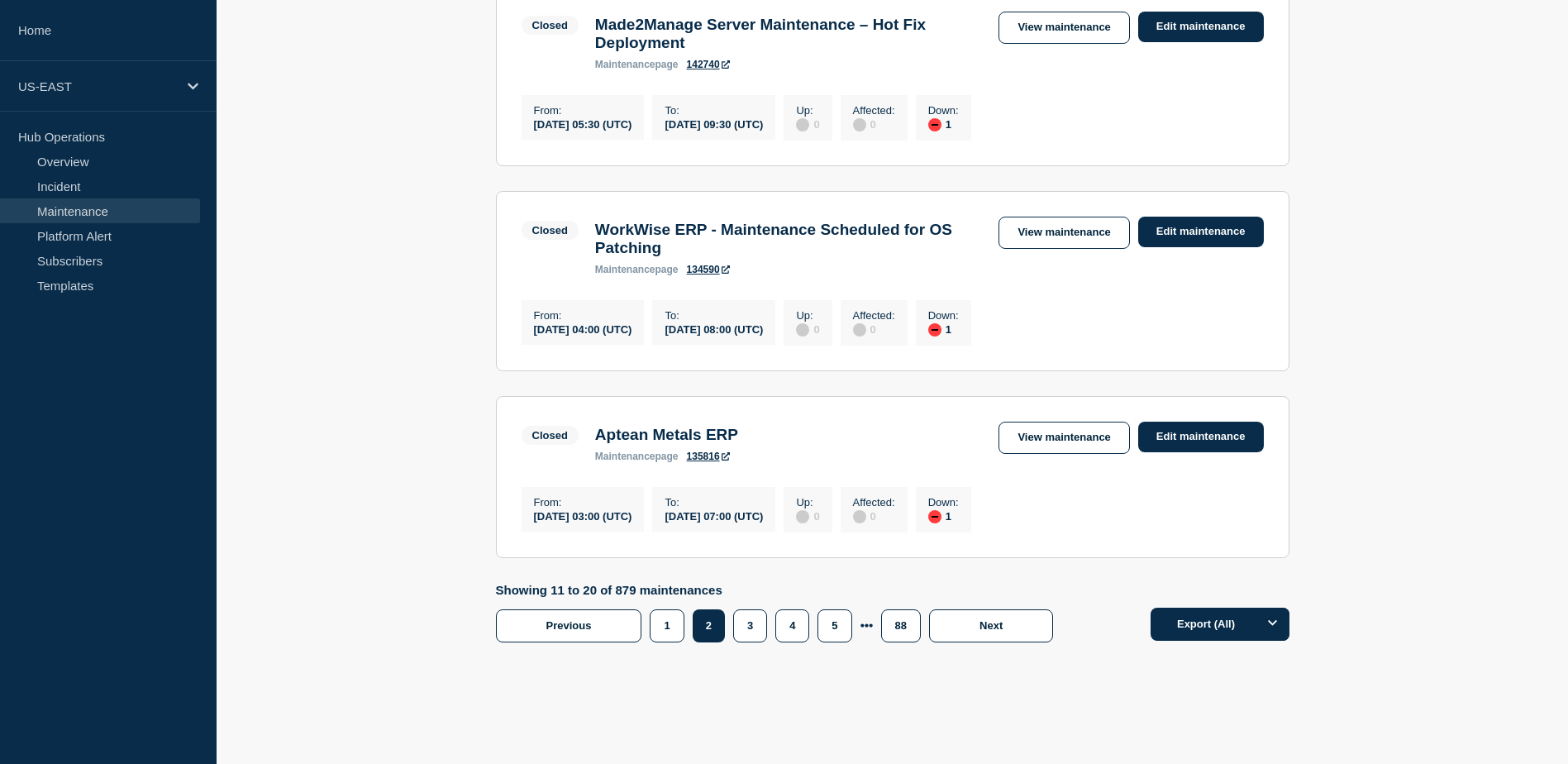
scroll to position [1892, 0]
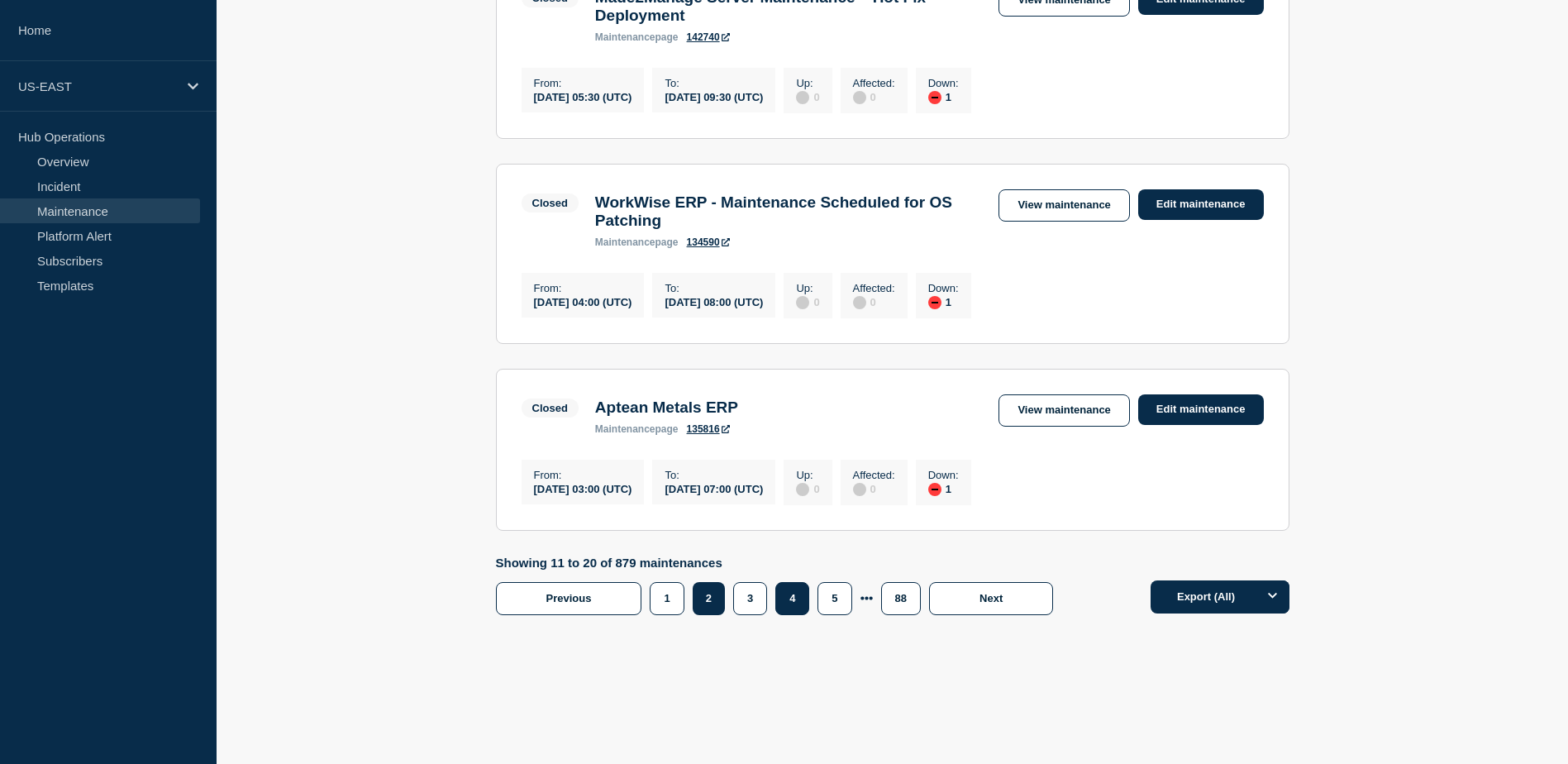
click at [793, 600] on button "4" at bounding box center [792, 598] width 34 height 33
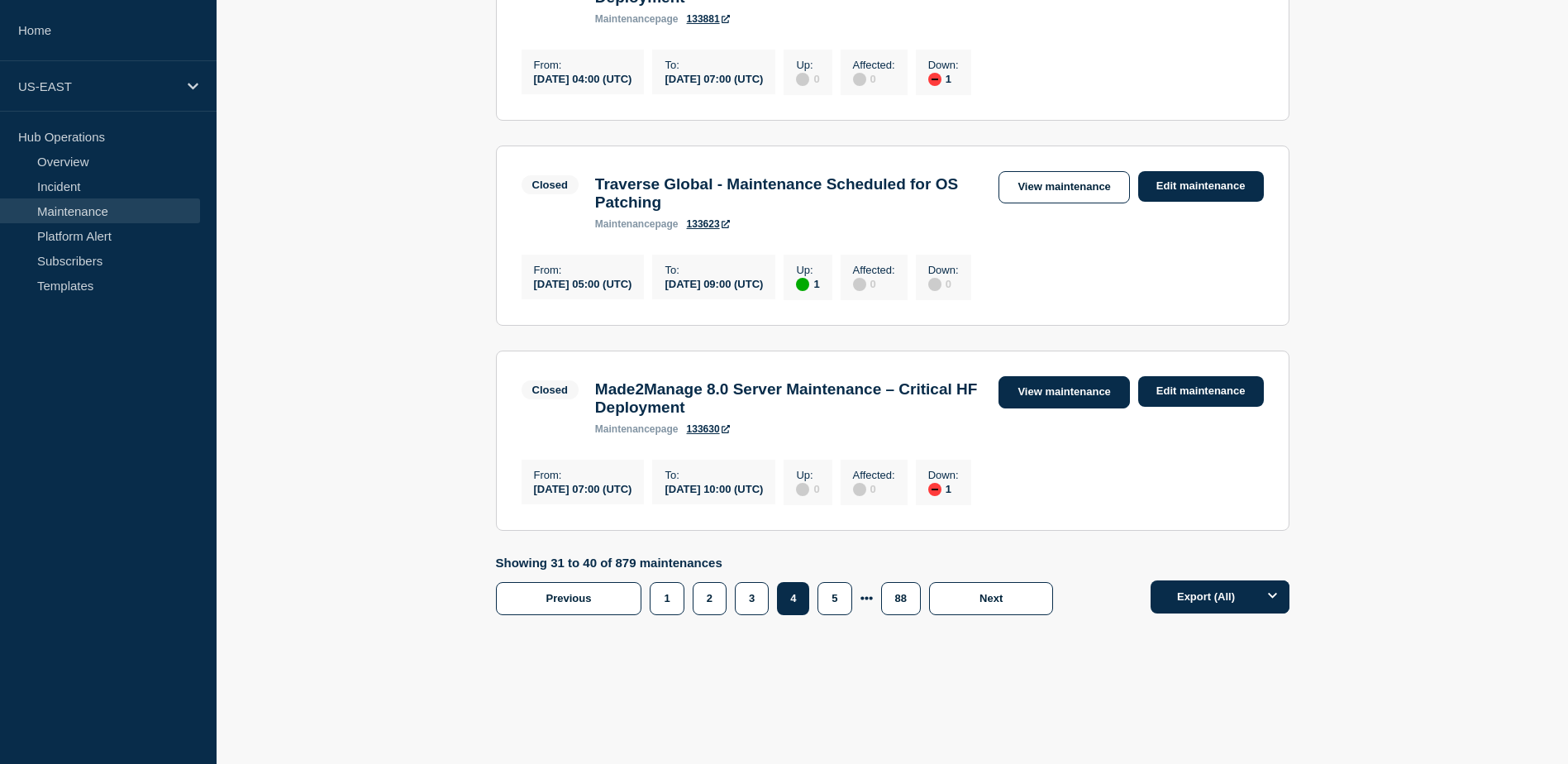
click at [1075, 385] on link "View maintenance" at bounding box center [1063, 393] width 131 height 32
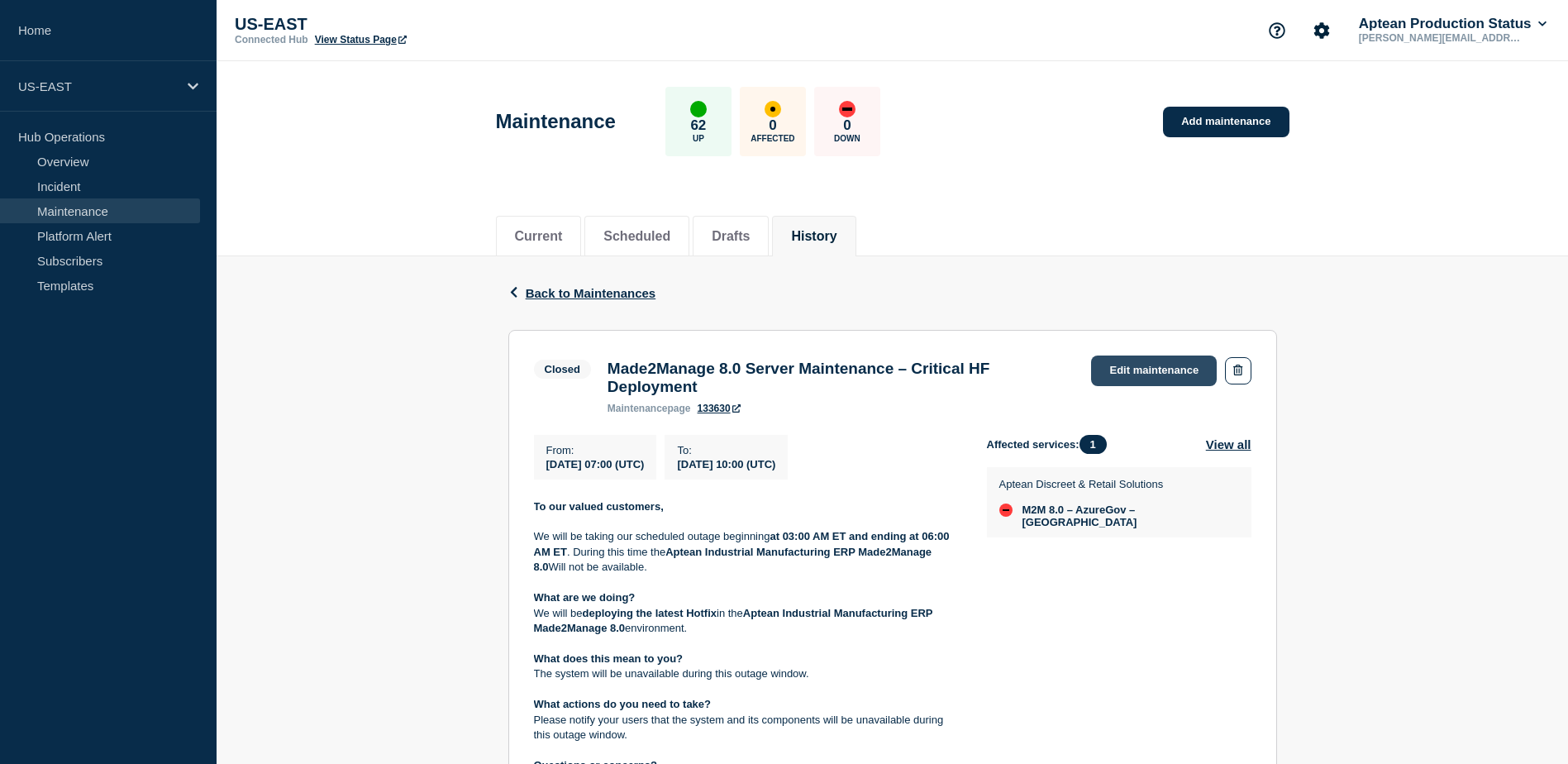
click at [1144, 358] on link "Edit maintenance" at bounding box center [1153, 371] width 126 height 31
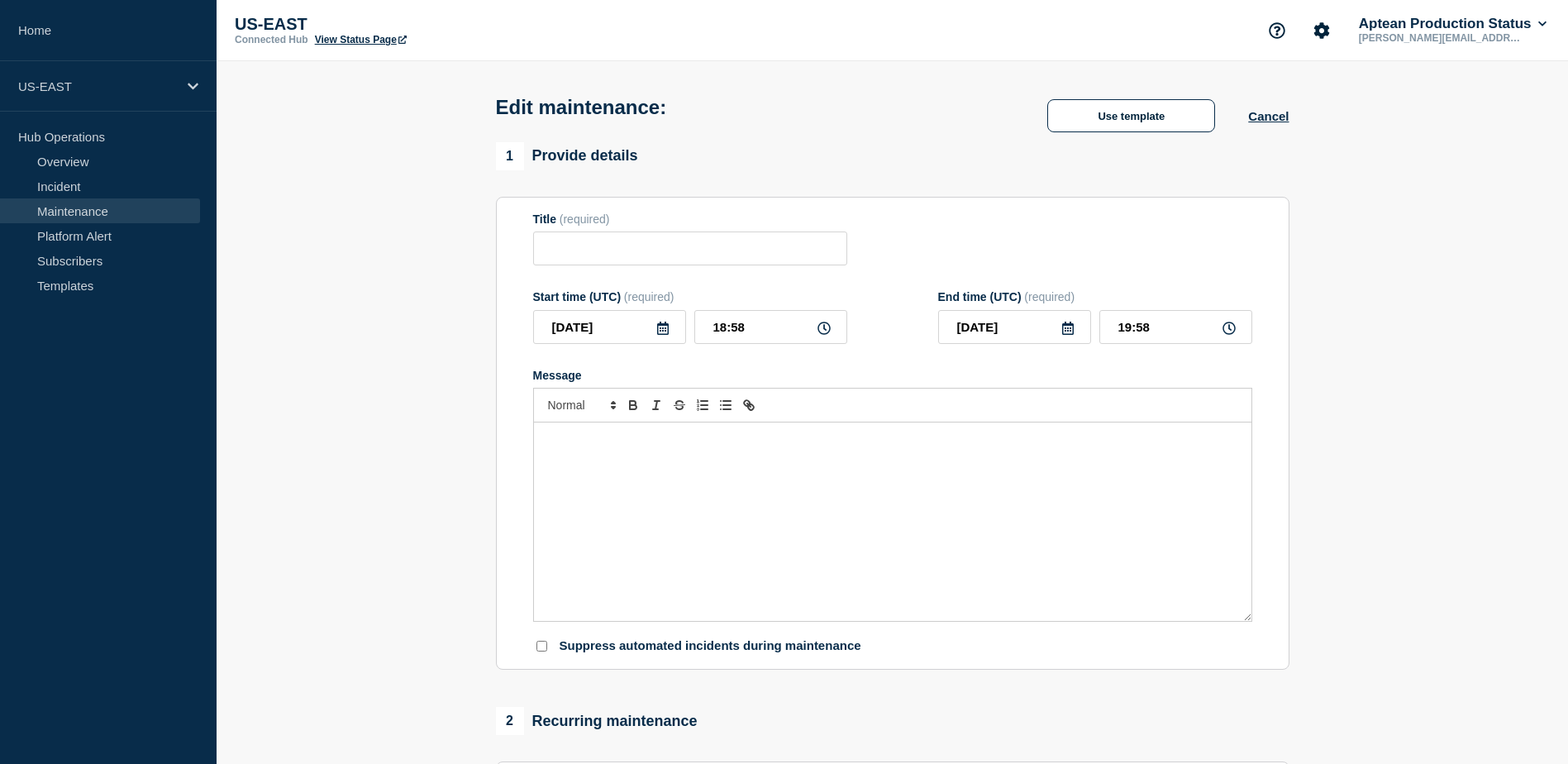
type input "Made2Manage 8.0 Server Maintenance – Critical HF Deployment"
type input "2025-08-27"
type input "07:00"
type input "2025-08-27"
type input "10:00"
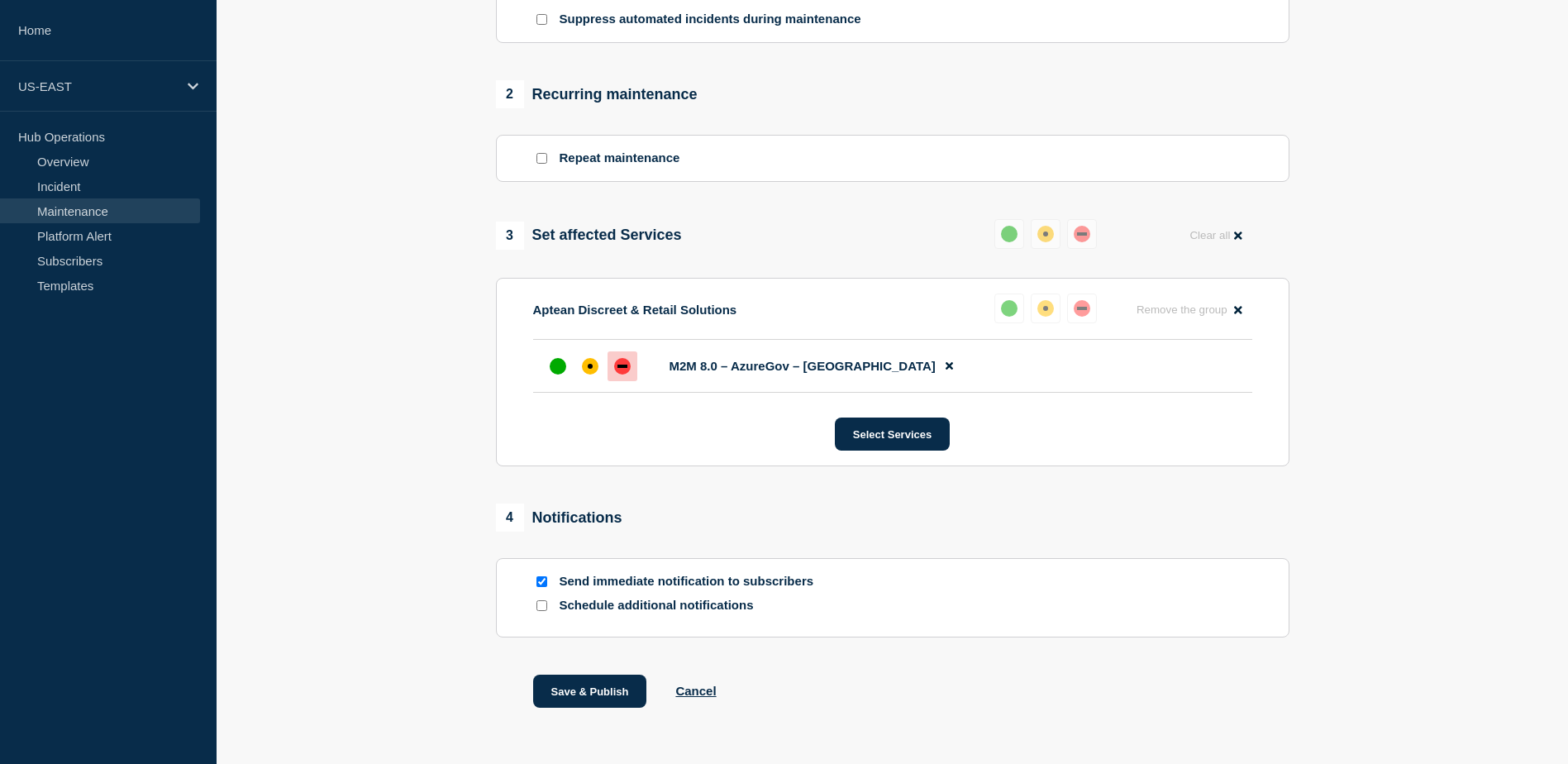
scroll to position [661, 0]
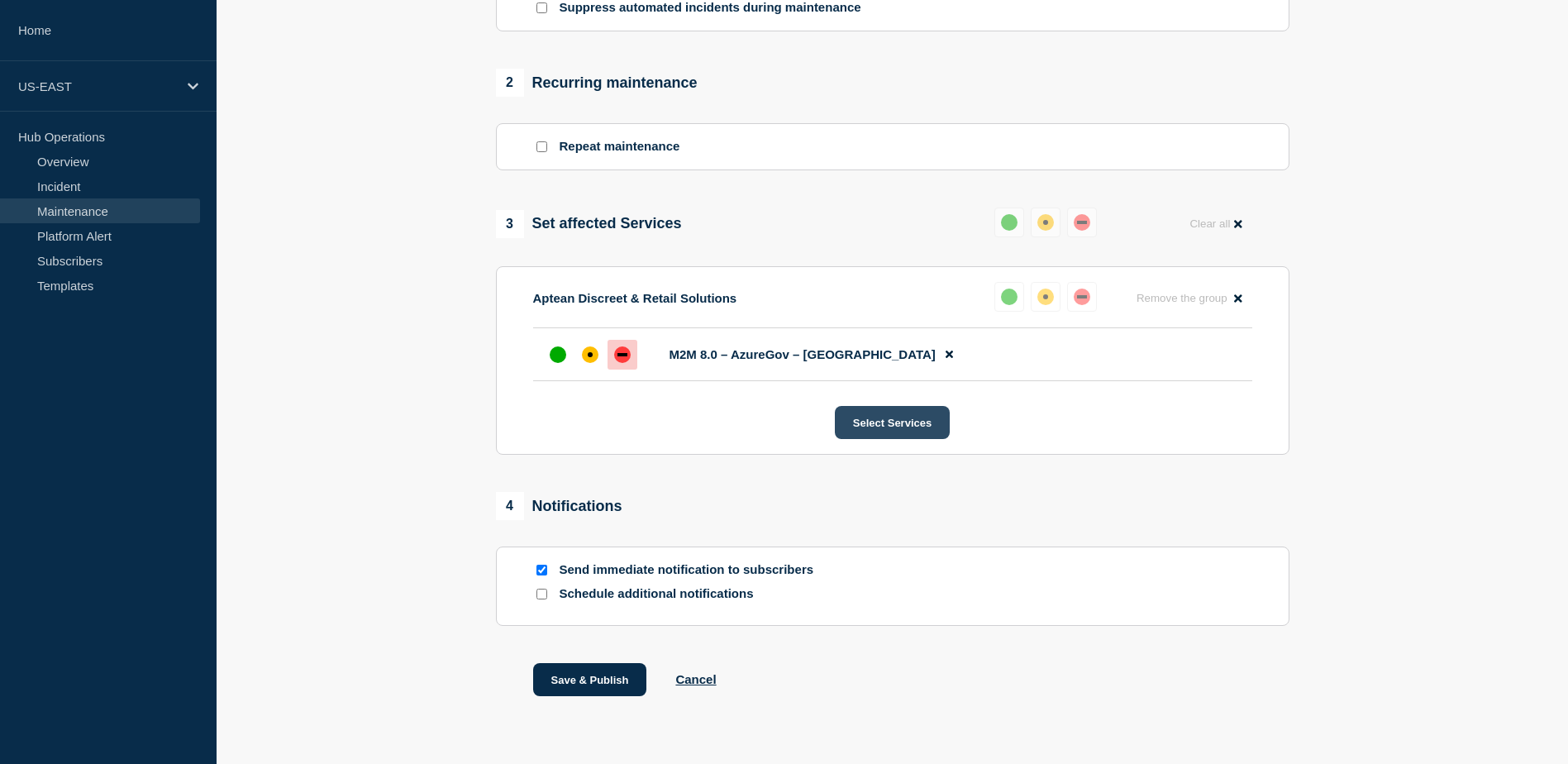
click at [917, 434] on button "Select Services" at bounding box center [892, 422] width 115 height 33
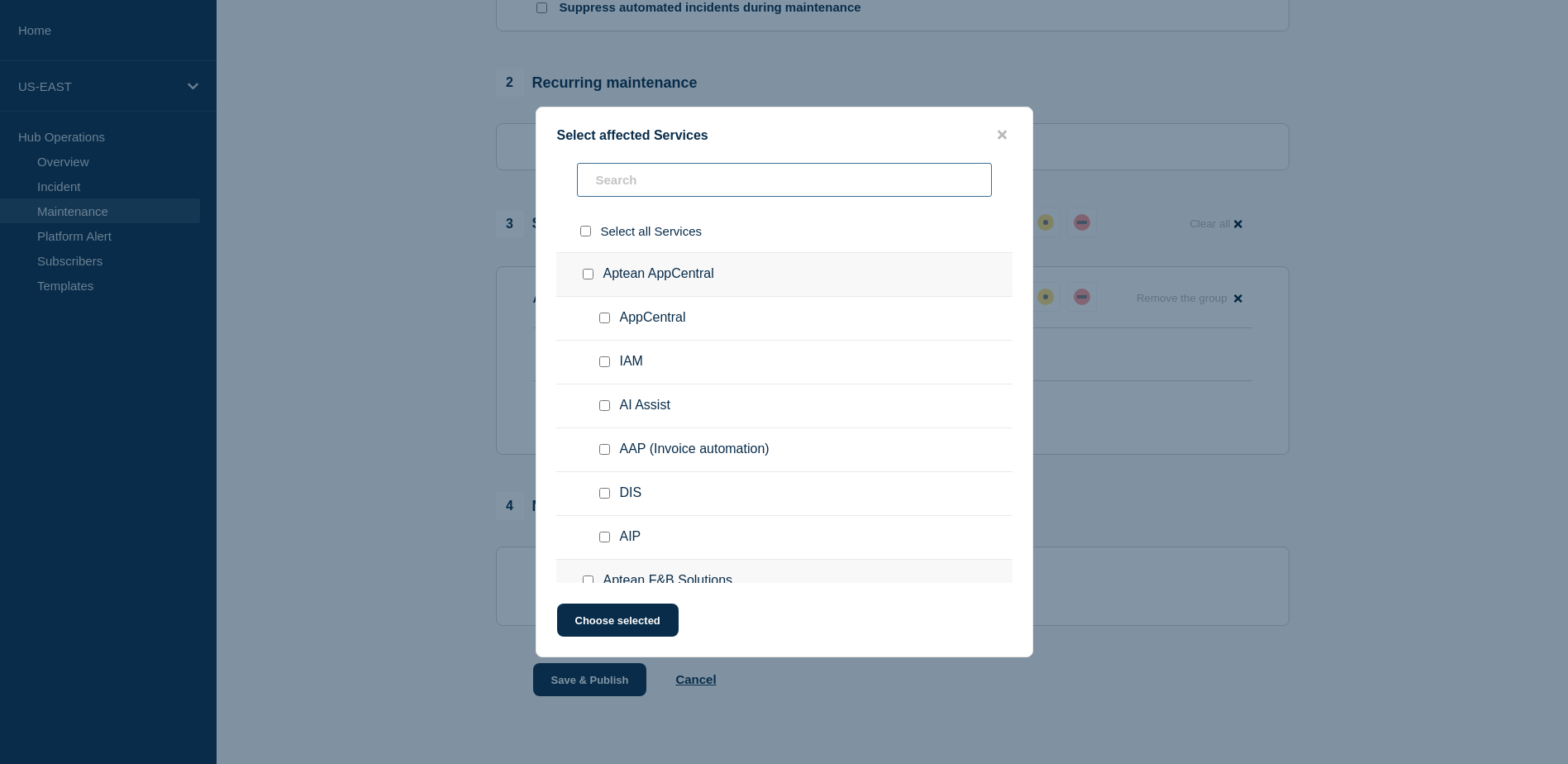
click at [651, 192] on input "text" at bounding box center [784, 180] width 415 height 34
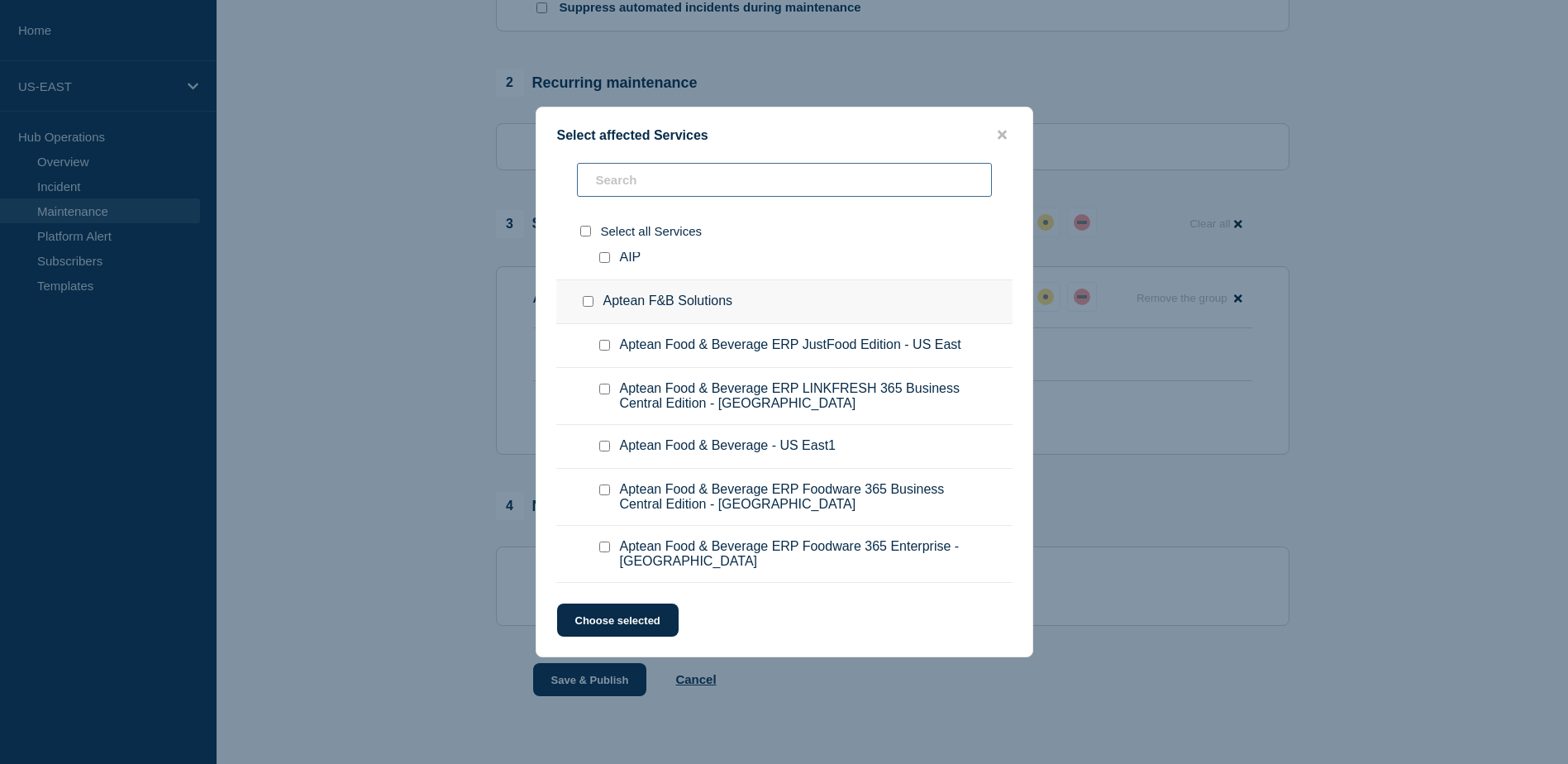
scroll to position [331, 0]
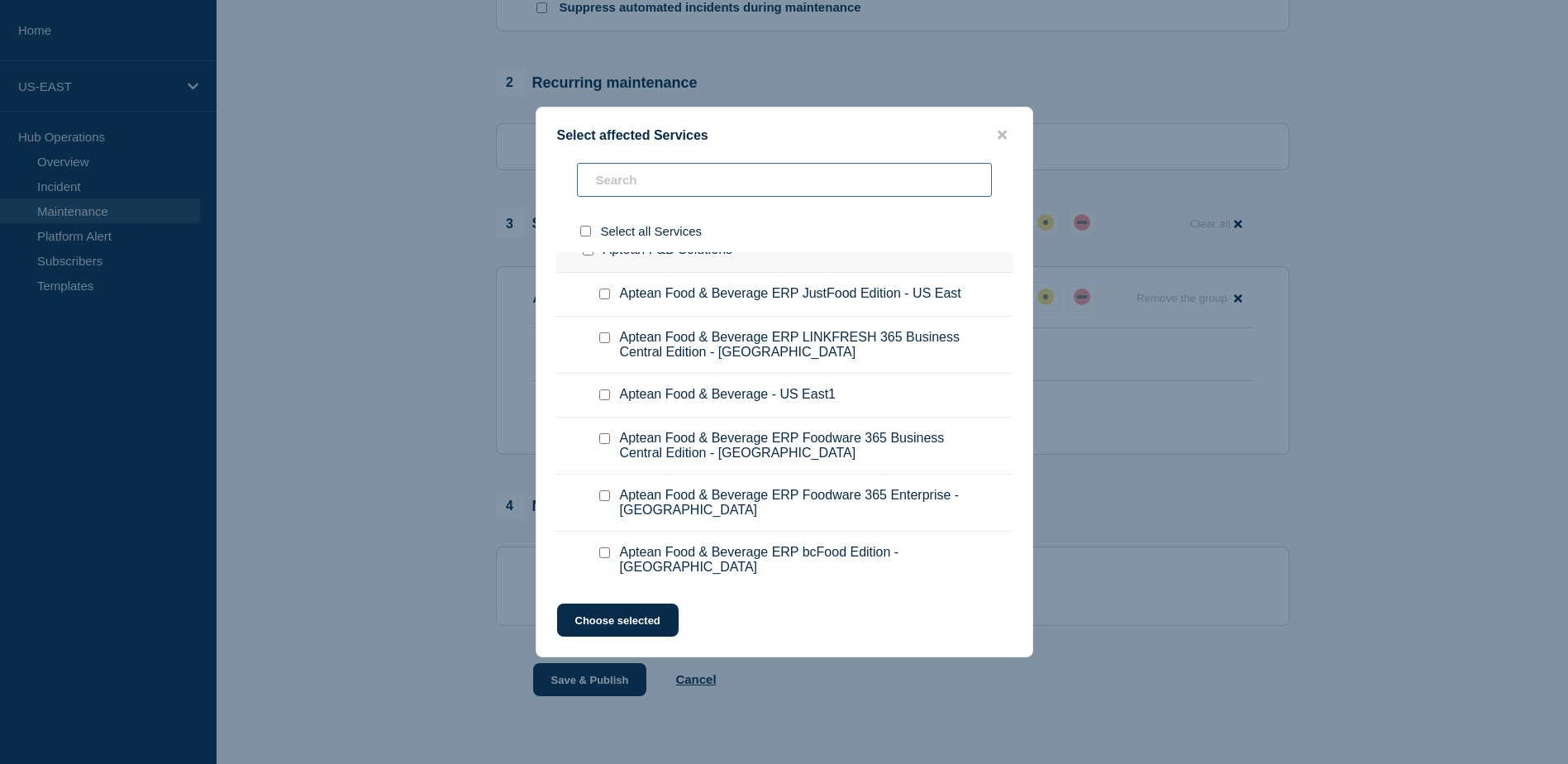
click at [716, 185] on input "text" at bounding box center [784, 180] width 415 height 34
paste input "Made2Manage Edition 8.0 - AppCentral"
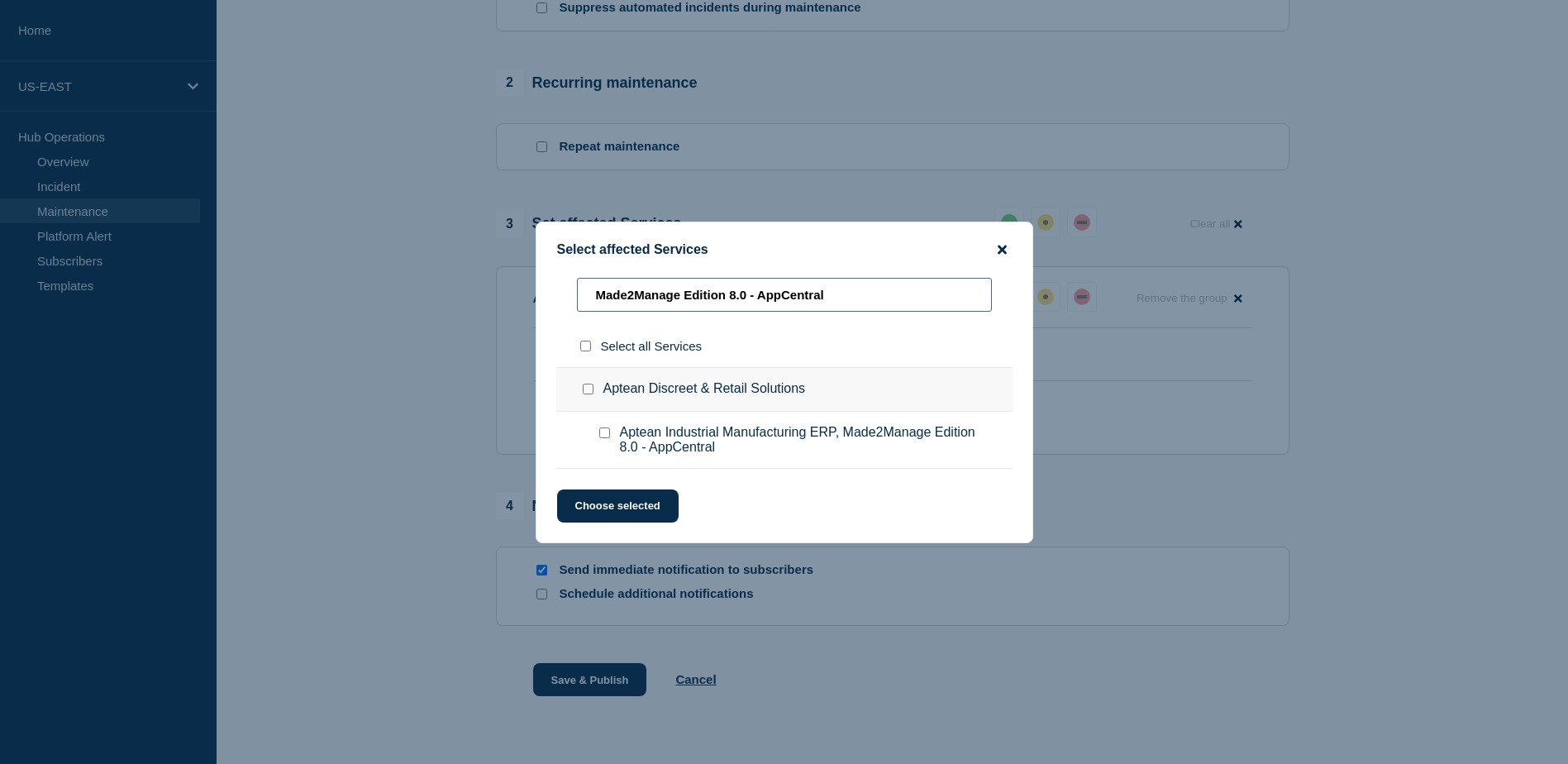
type input "Made2Manage Edition 8.0 - AppCentral"
click at [1003, 253] on icon "close button" at bounding box center [1001, 250] width 9 height 14
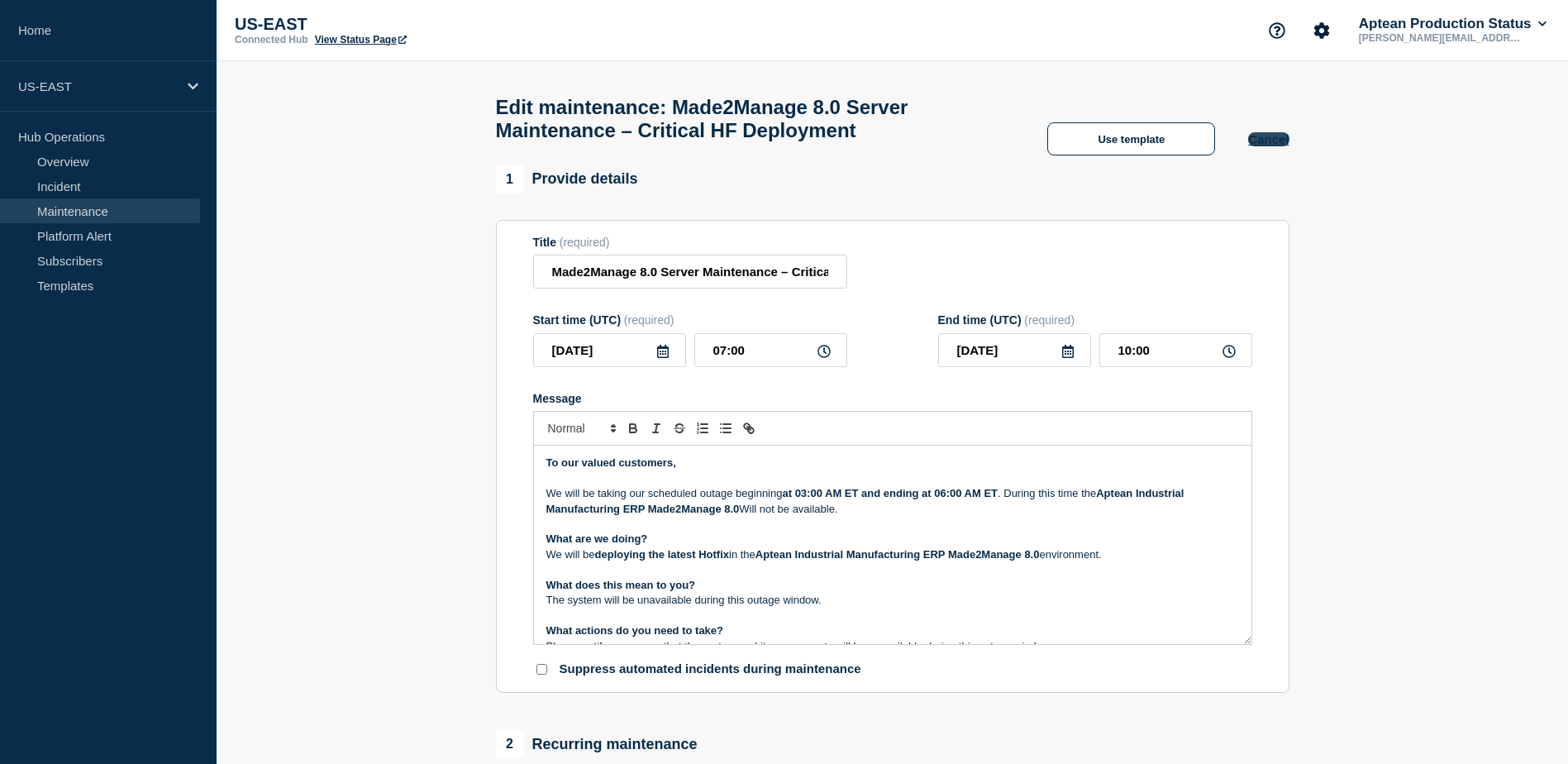
click at [1261, 146] on button "Cancel" at bounding box center [1268, 139] width 41 height 14
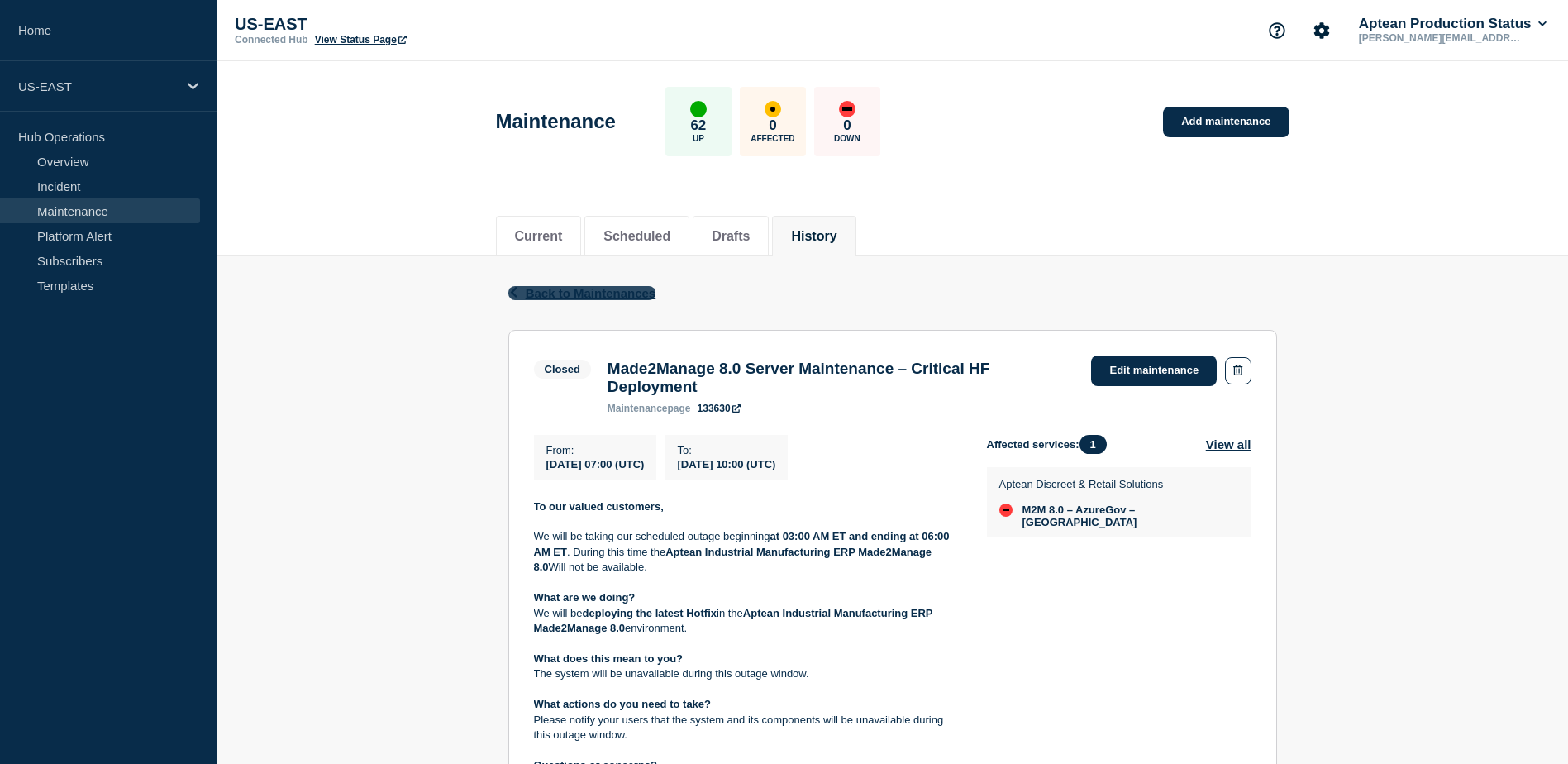
click at [580, 287] on span "Back to Maintenances" at bounding box center [591, 293] width 131 height 14
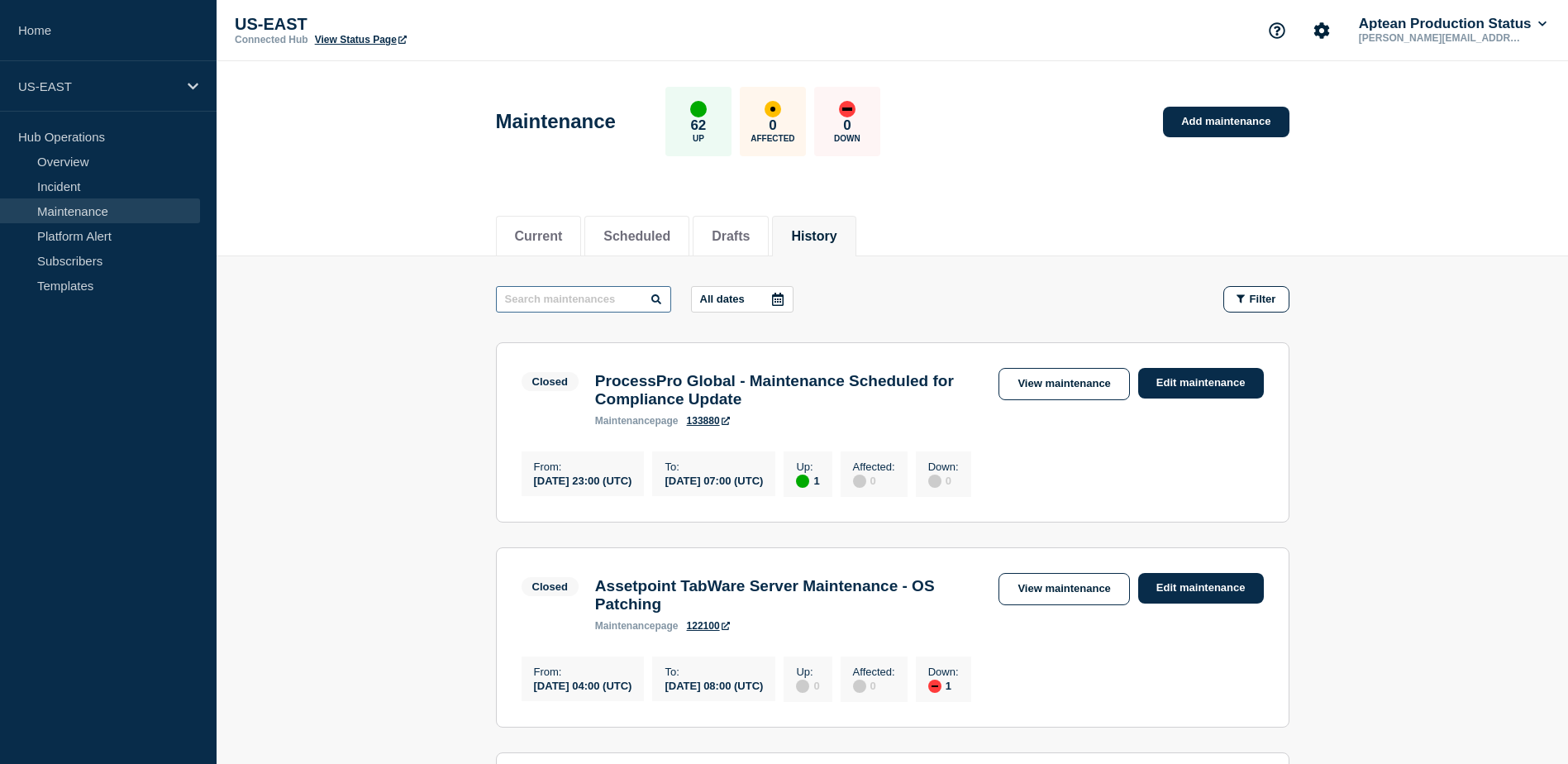
click at [572, 300] on input "text" at bounding box center [584, 299] width 175 height 26
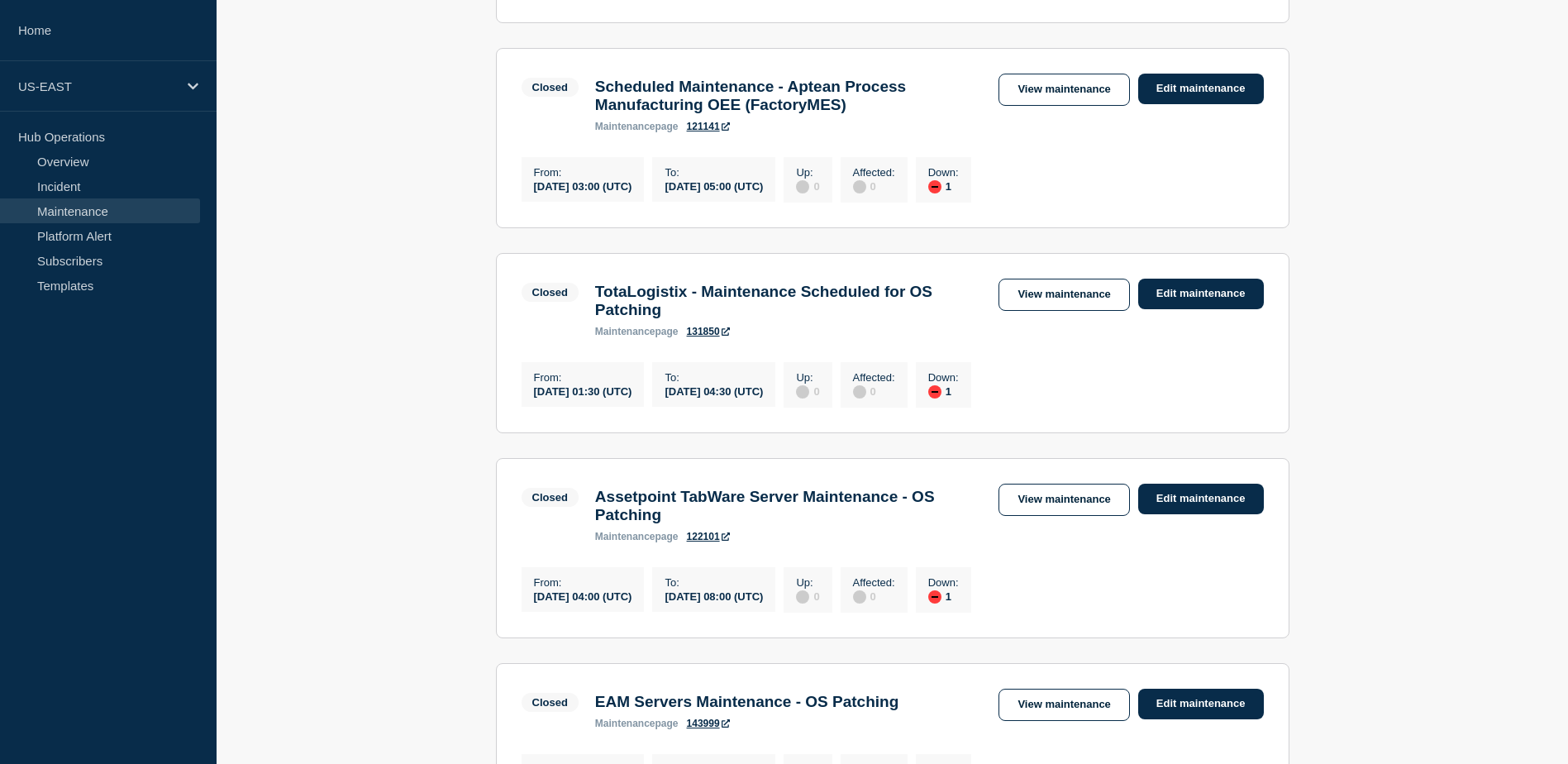
scroll to position [292, 0]
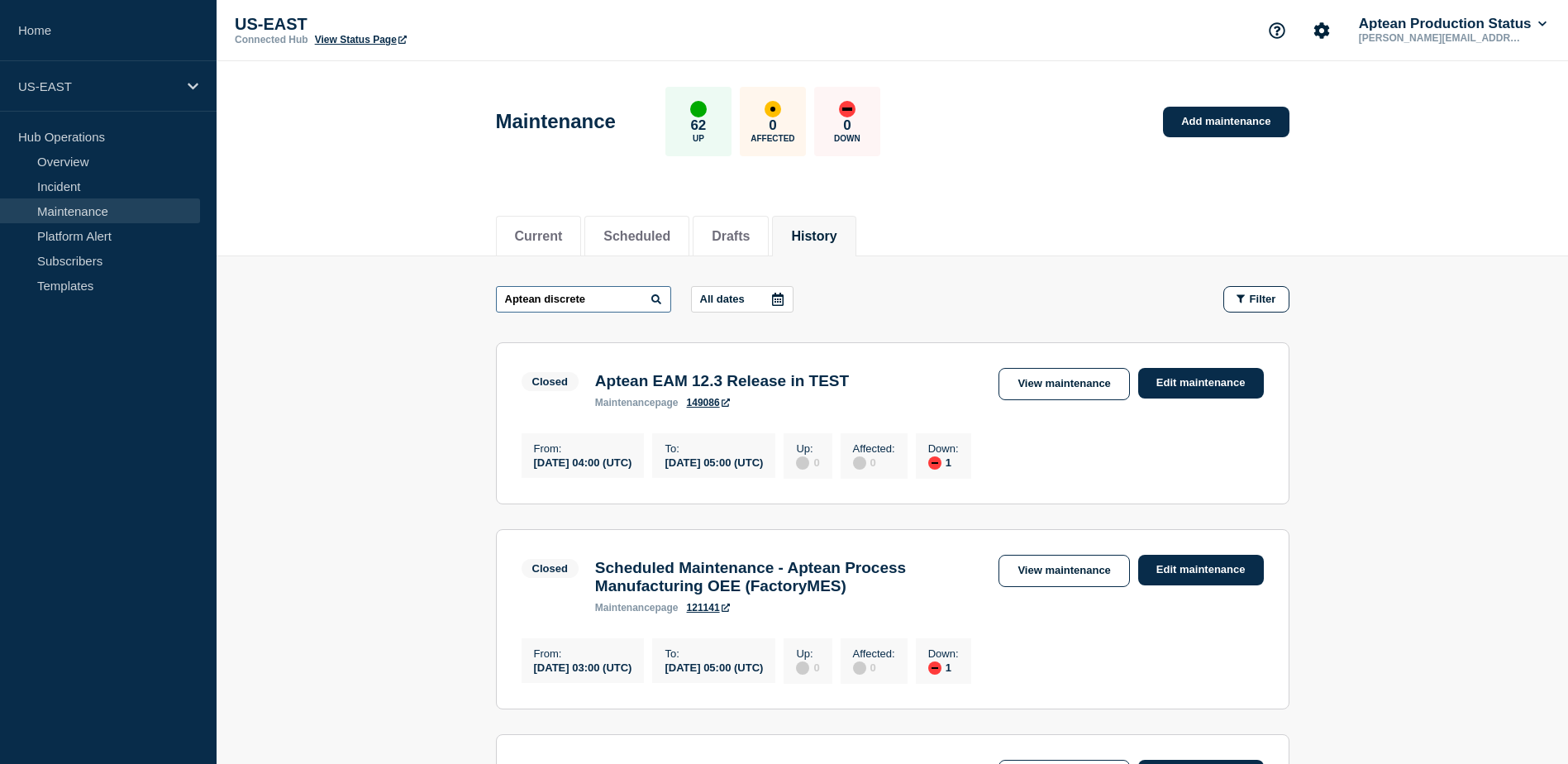
type input "Aptean discrete"
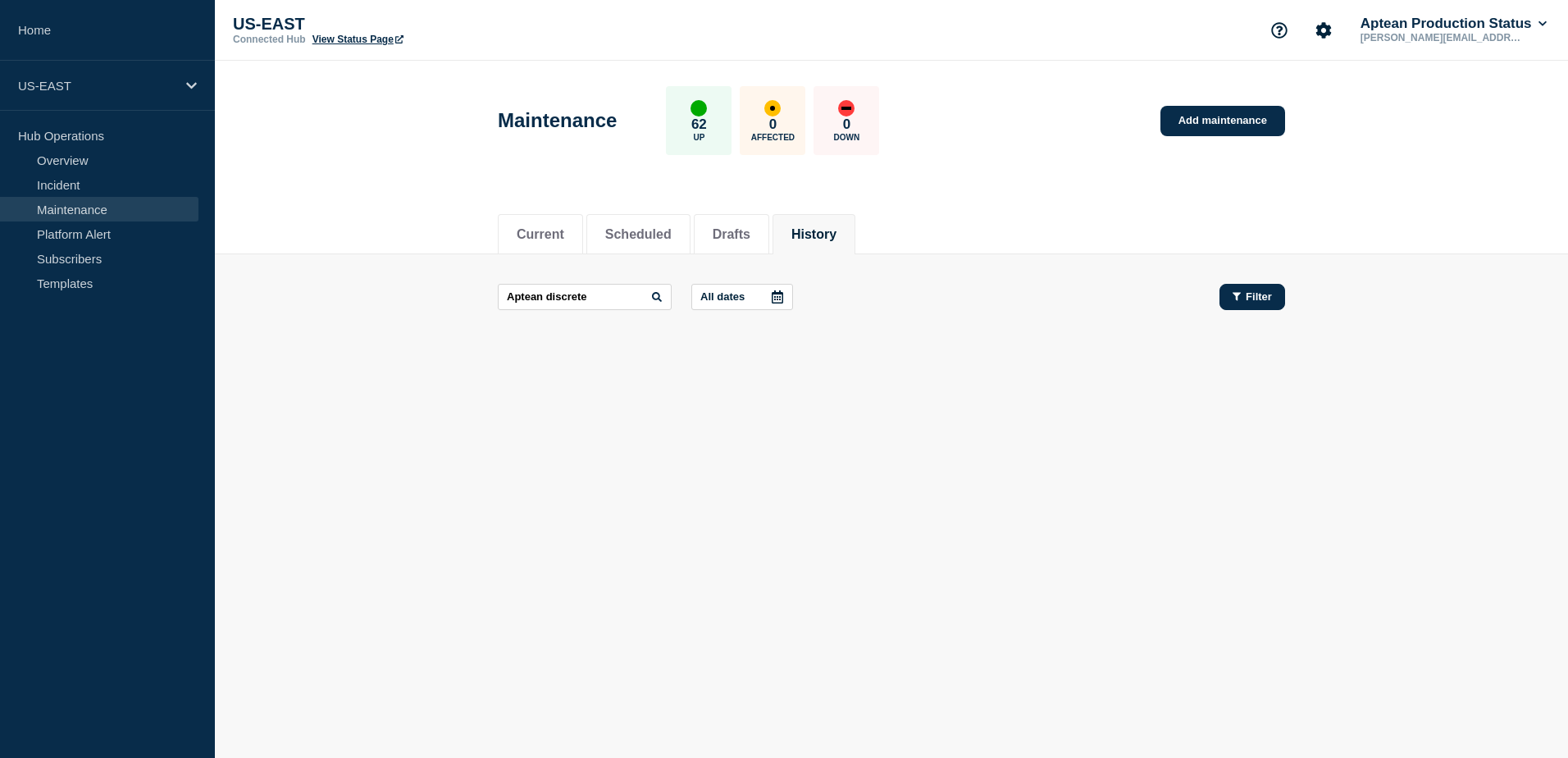
click at [1277, 302] on button "Filter" at bounding box center [1253, 297] width 66 height 26
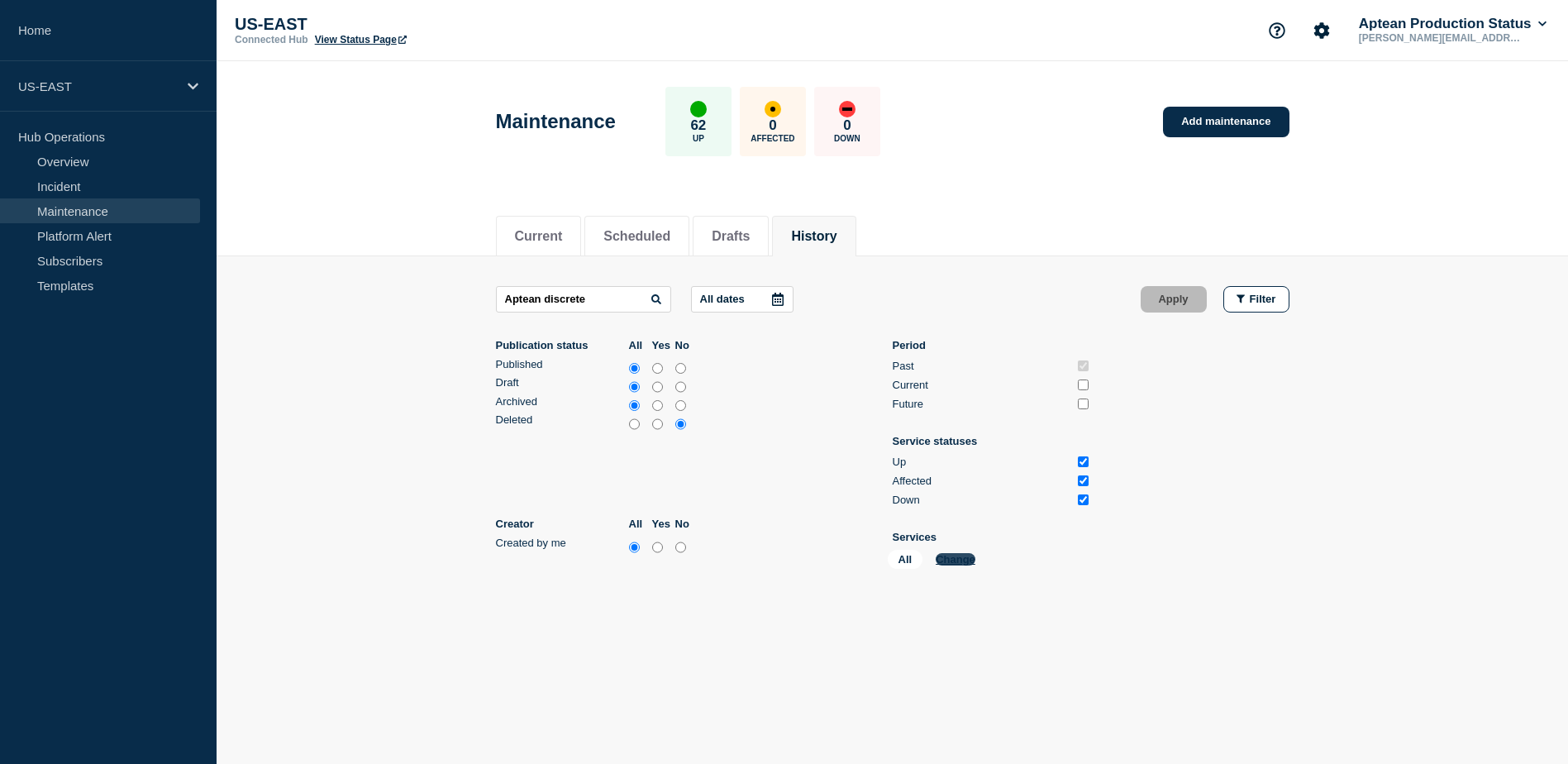
click at [952, 556] on button "Change" at bounding box center [955, 559] width 40 height 13
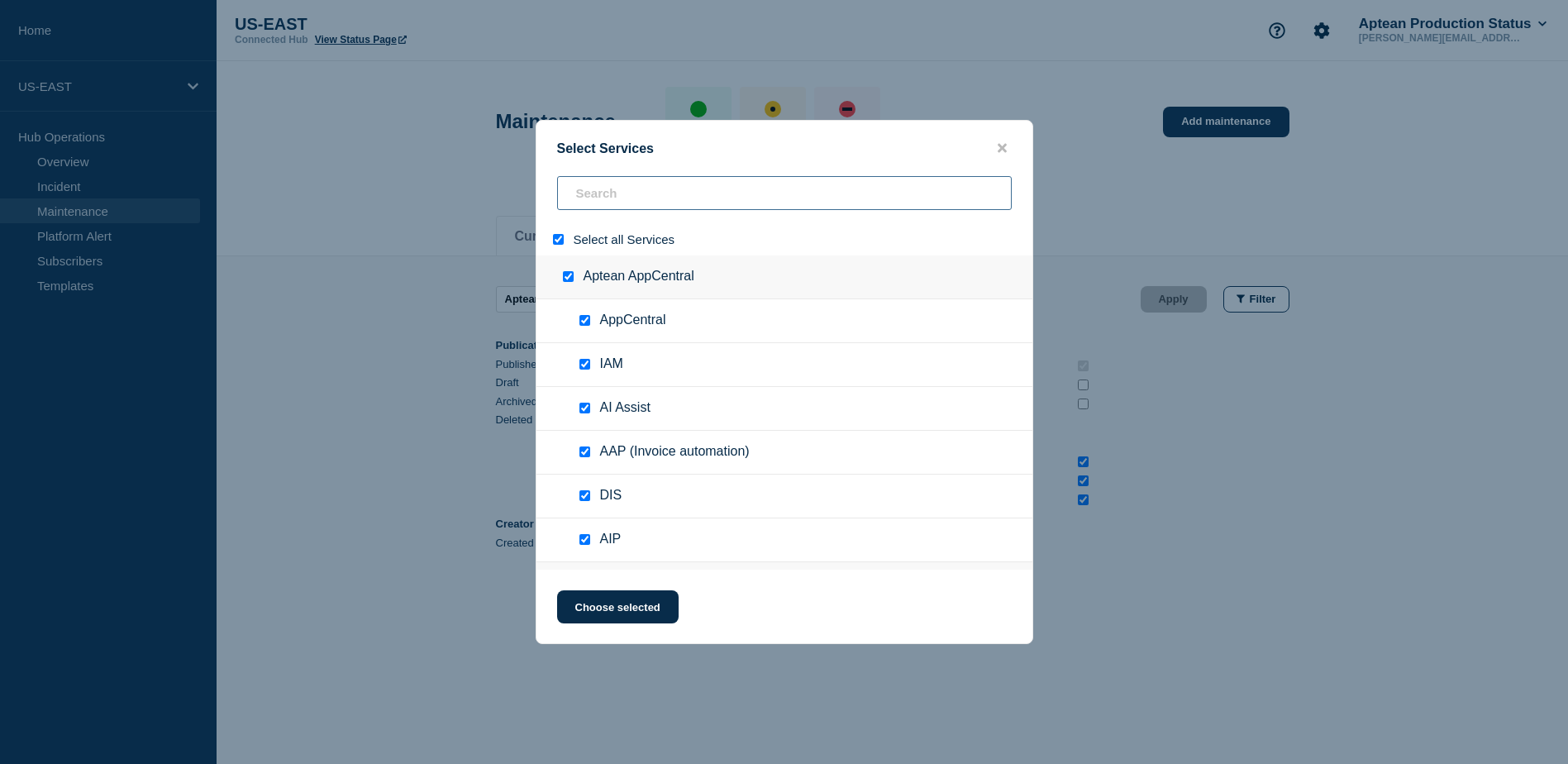
click at [612, 203] on input "search" at bounding box center [784, 193] width 454 height 34
click at [560, 239] on input "select all" at bounding box center [558, 239] width 11 height 11
checkbox input "false"
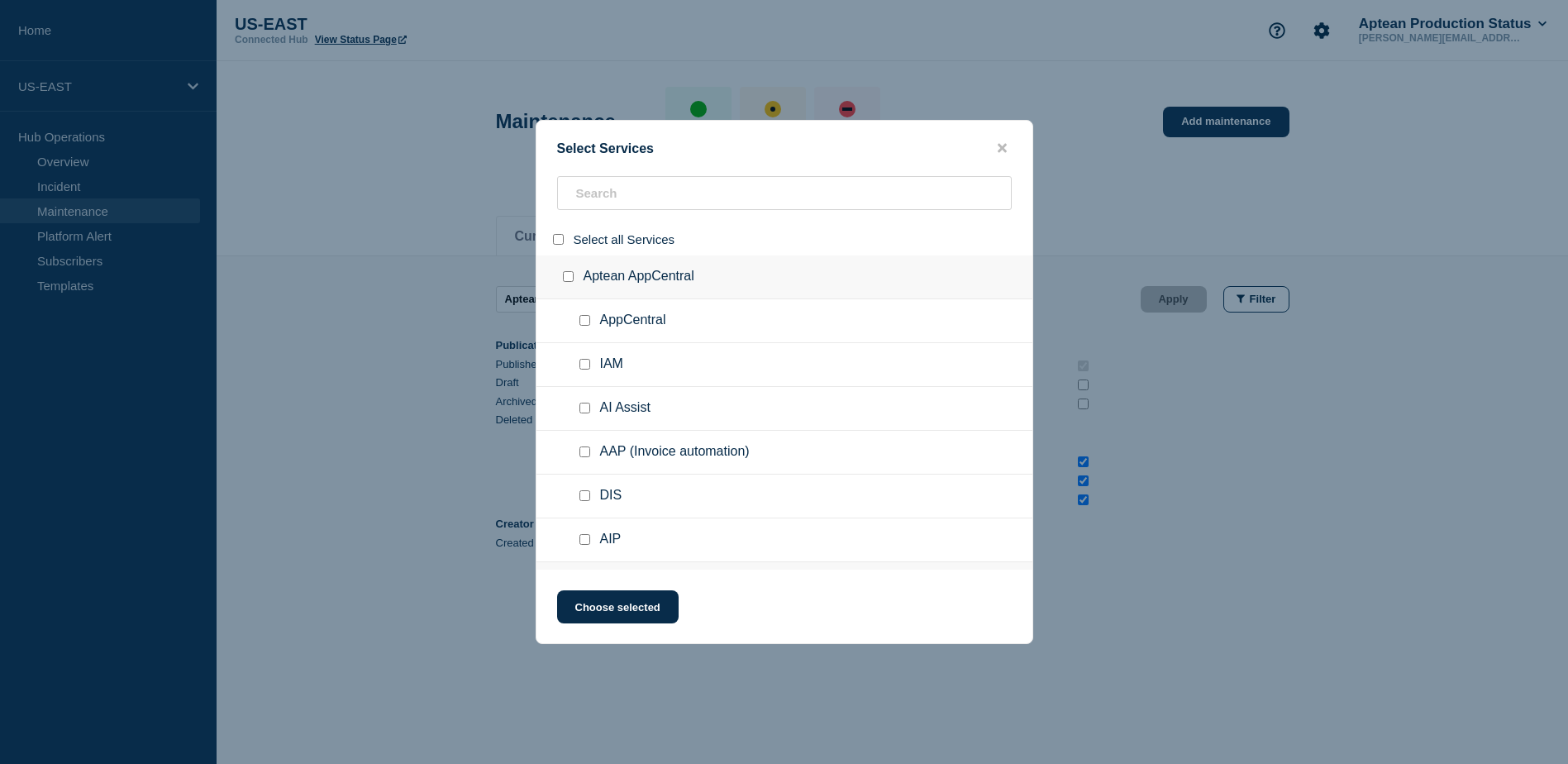
checkbox input "false"
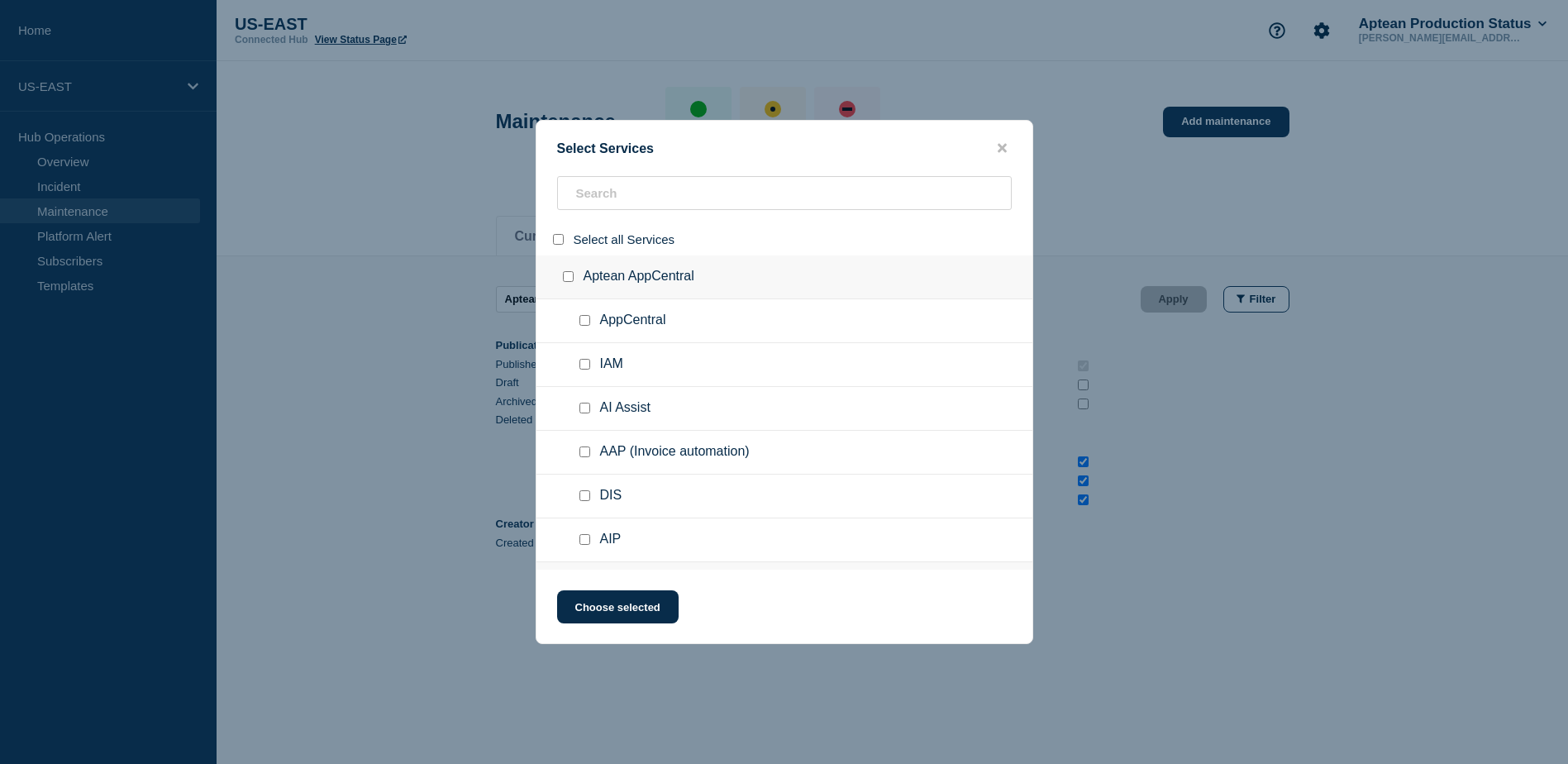
checkbox input "false"
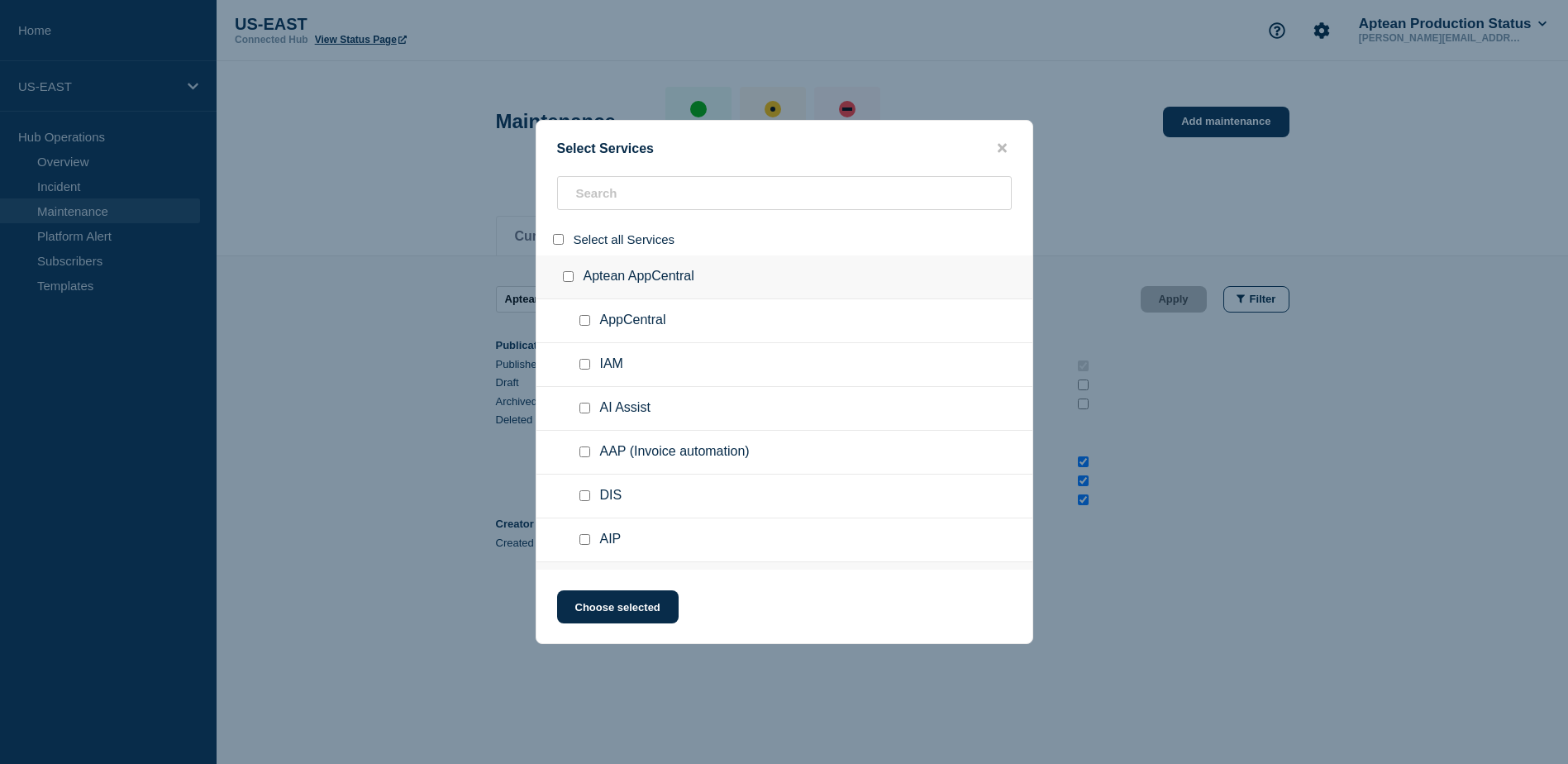
checkbox input "false"
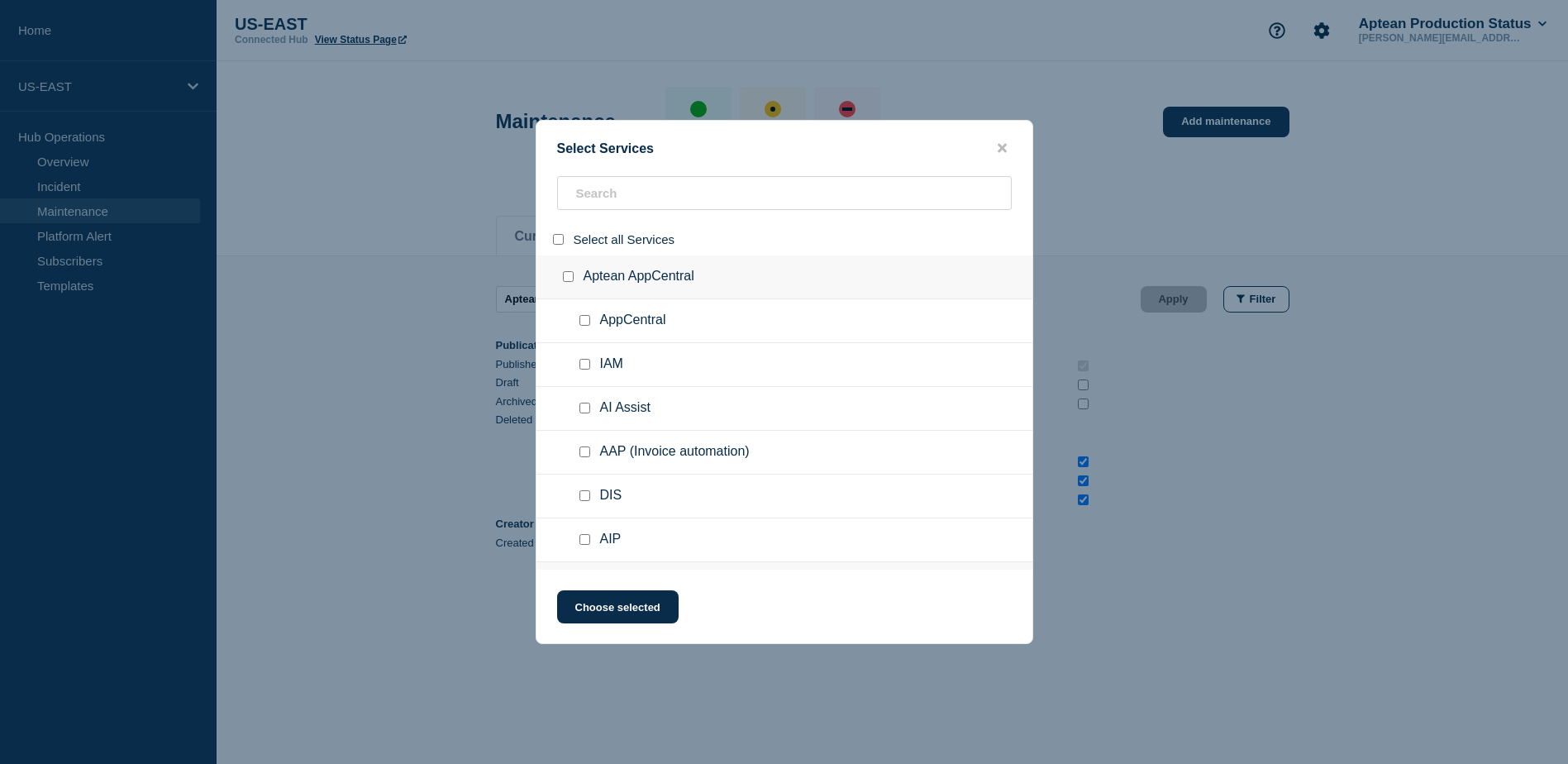
checkbox input "false"
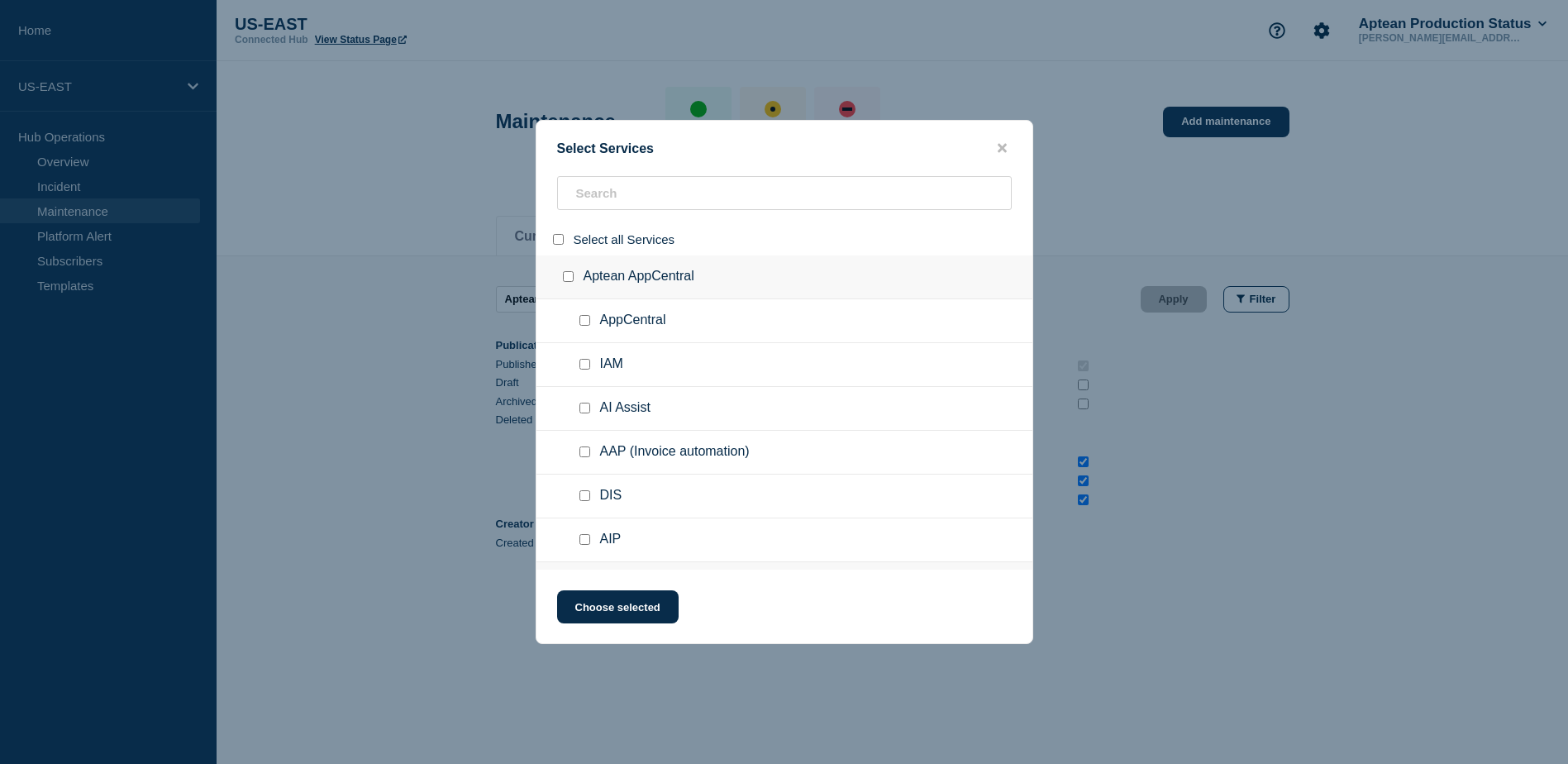
checkbox input "false"
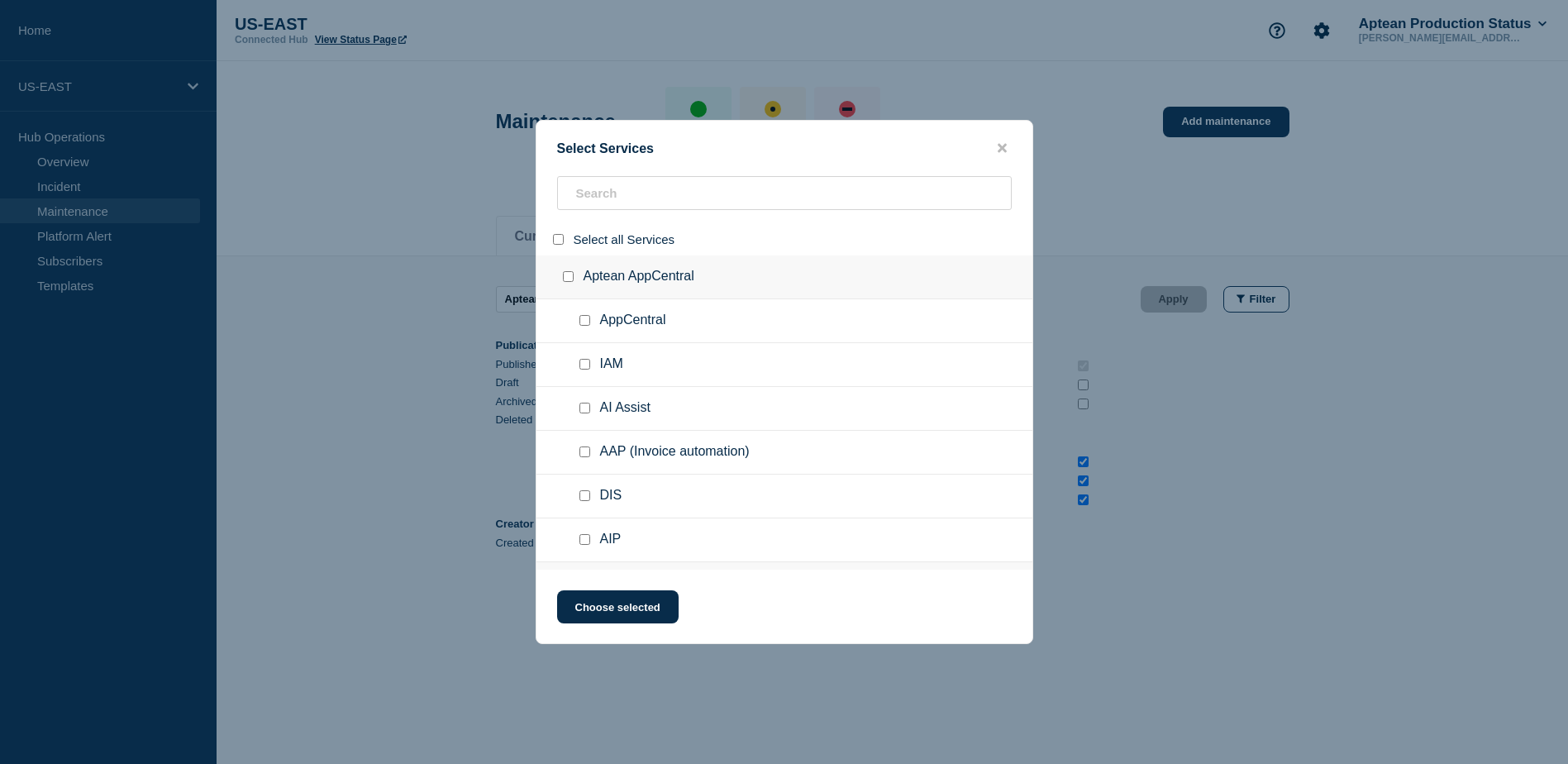
checkbox input "false"
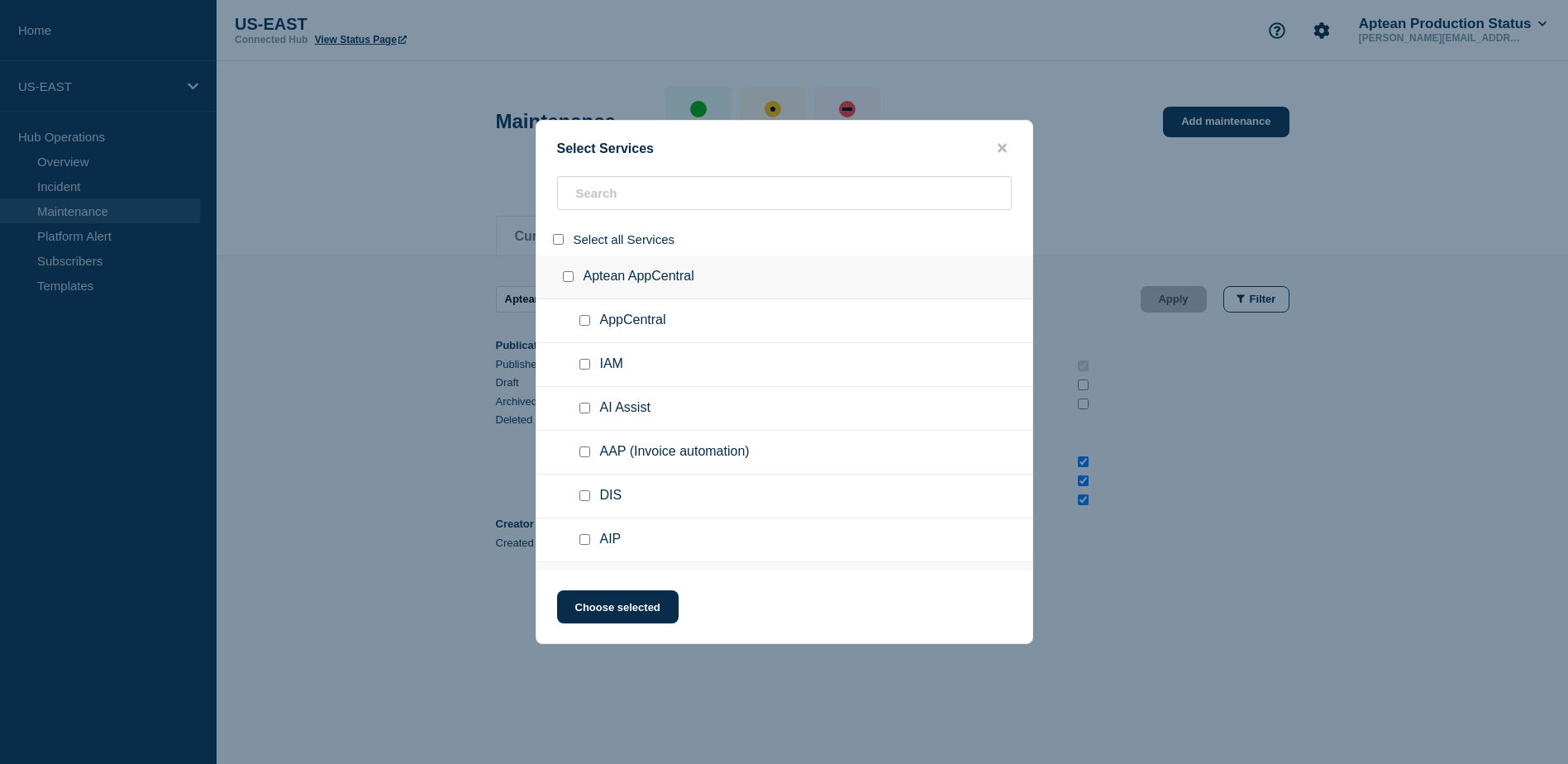
checkbox input "false"
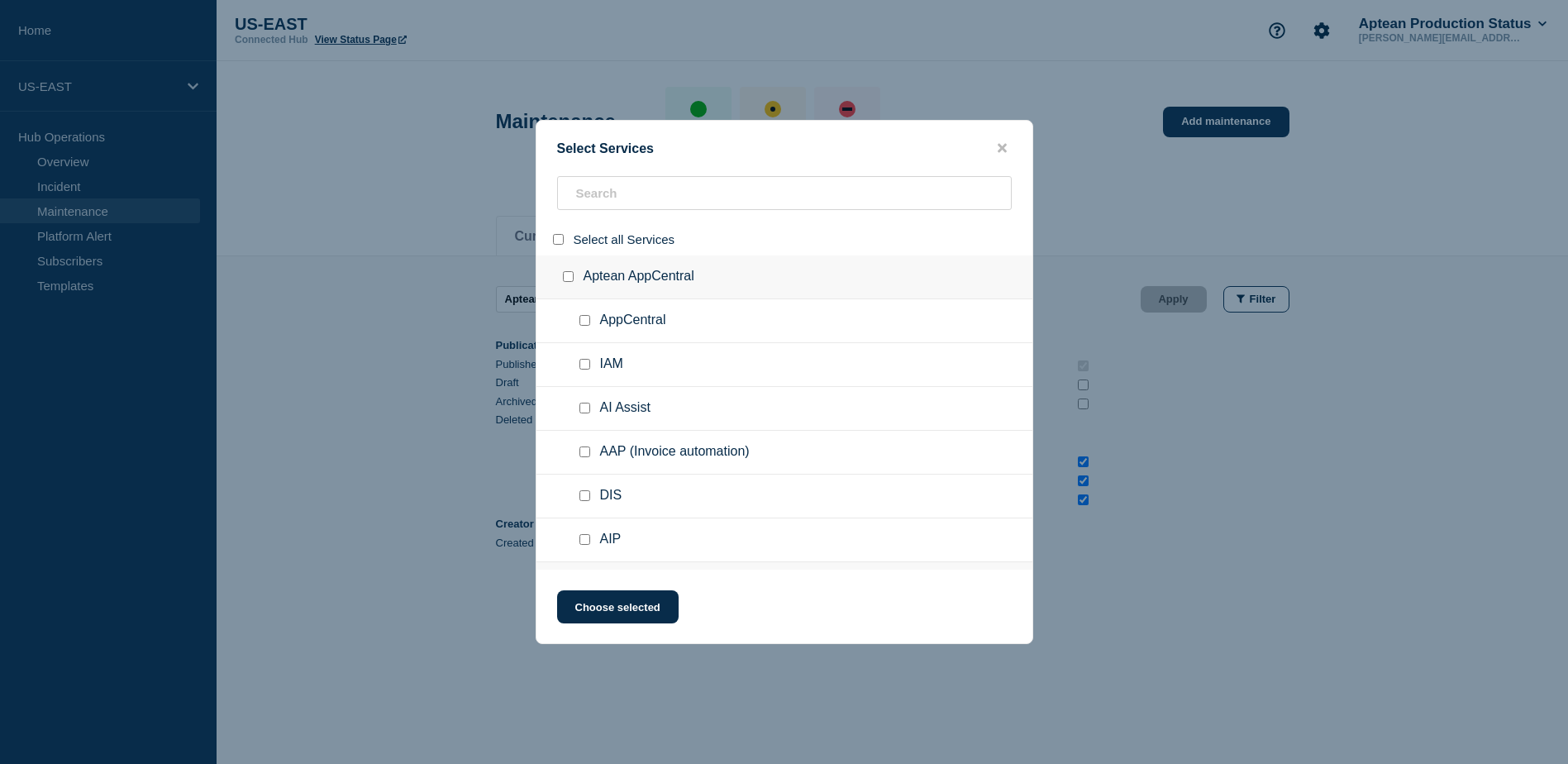
checkbox input "false"
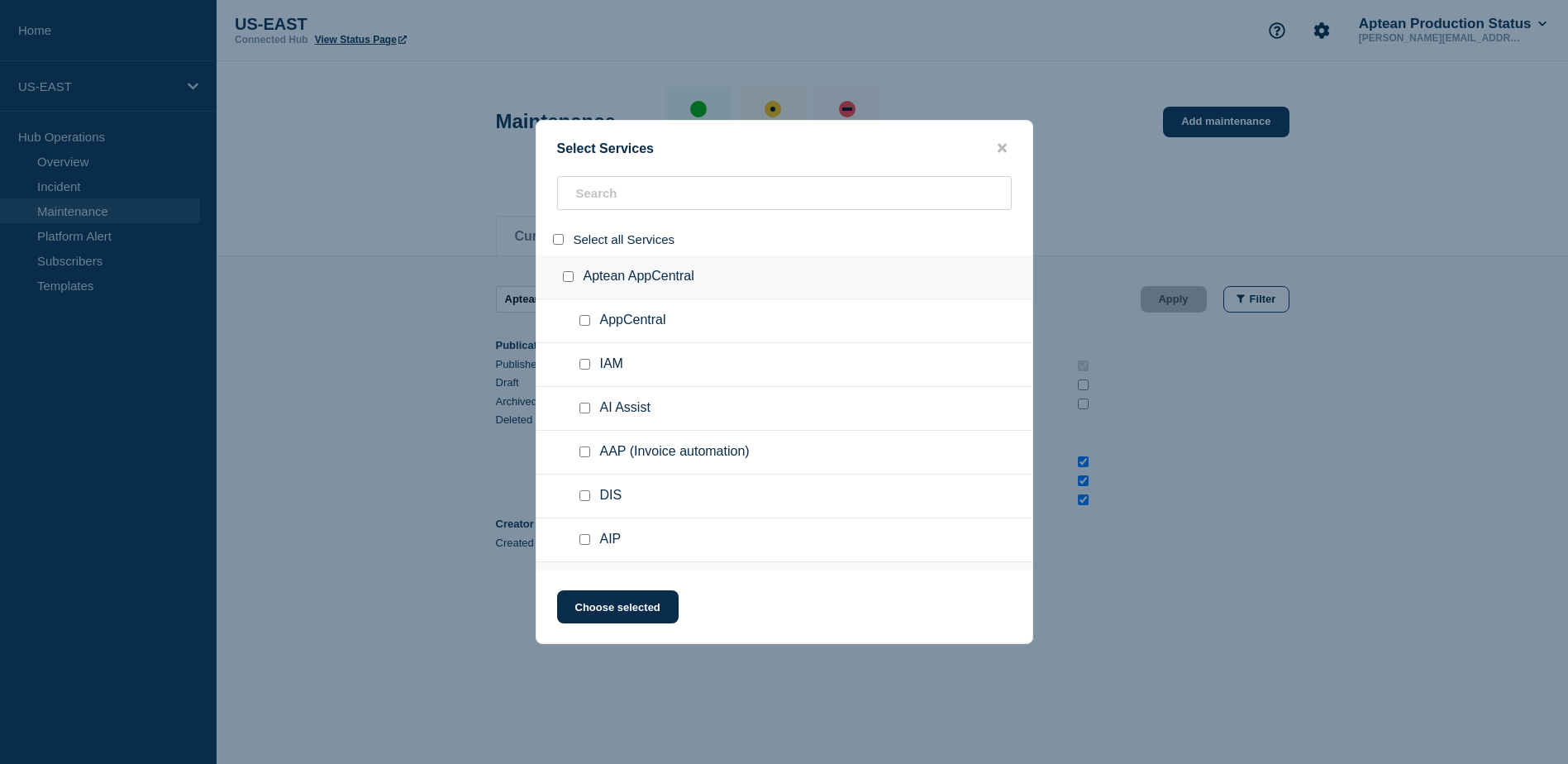
checkbox input "false"
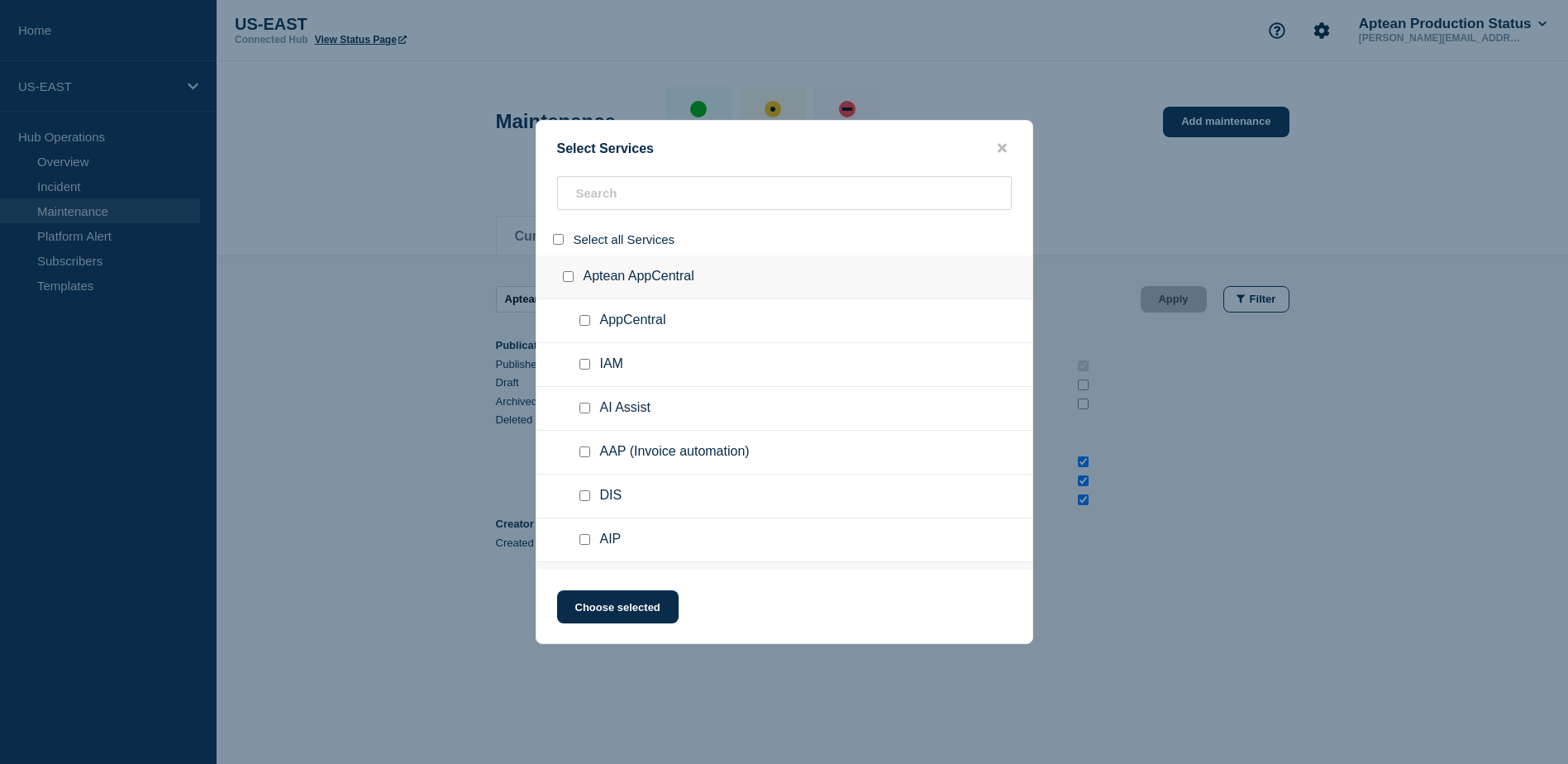
checkbox input "false"
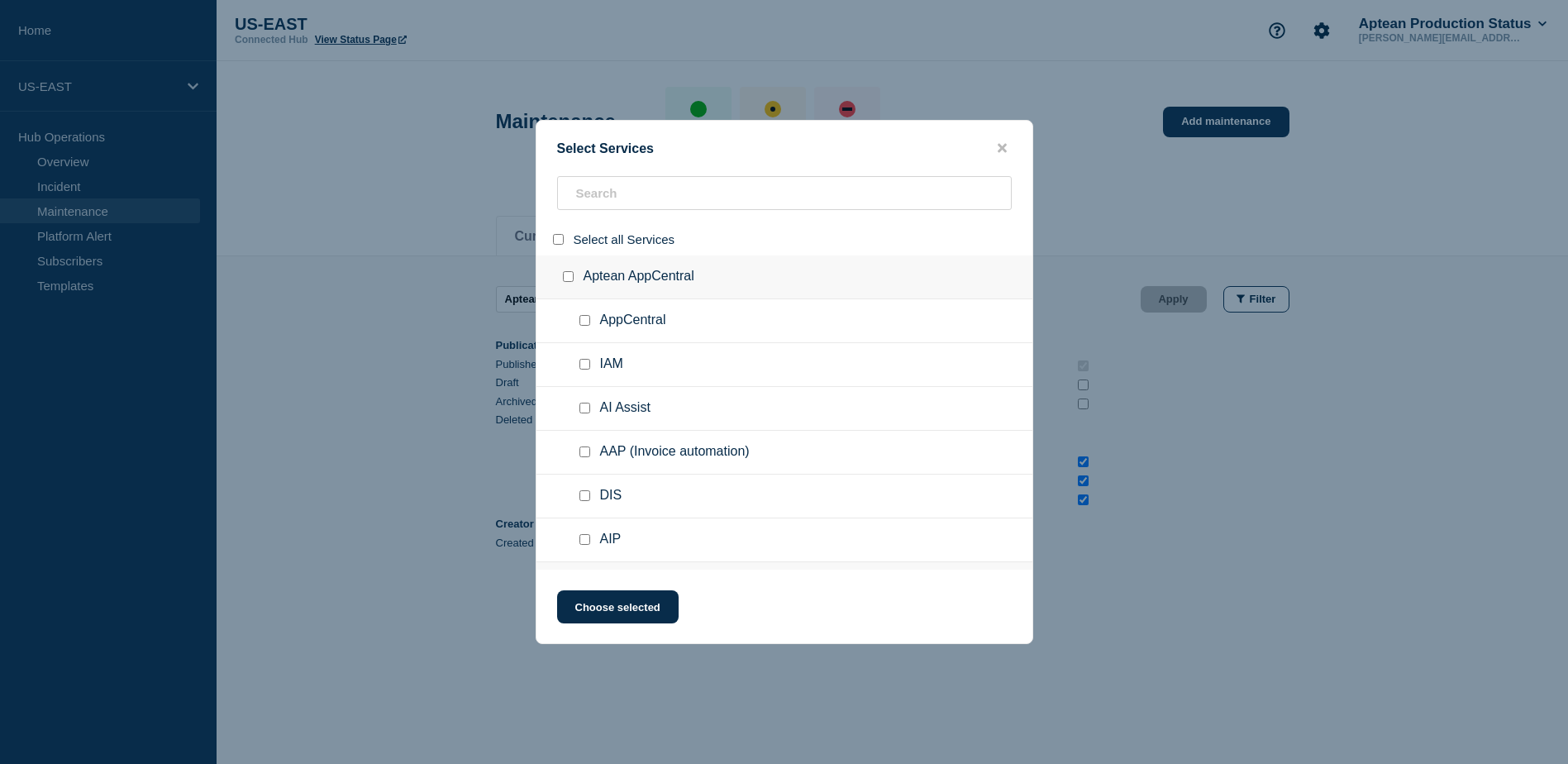
checkbox input "false"
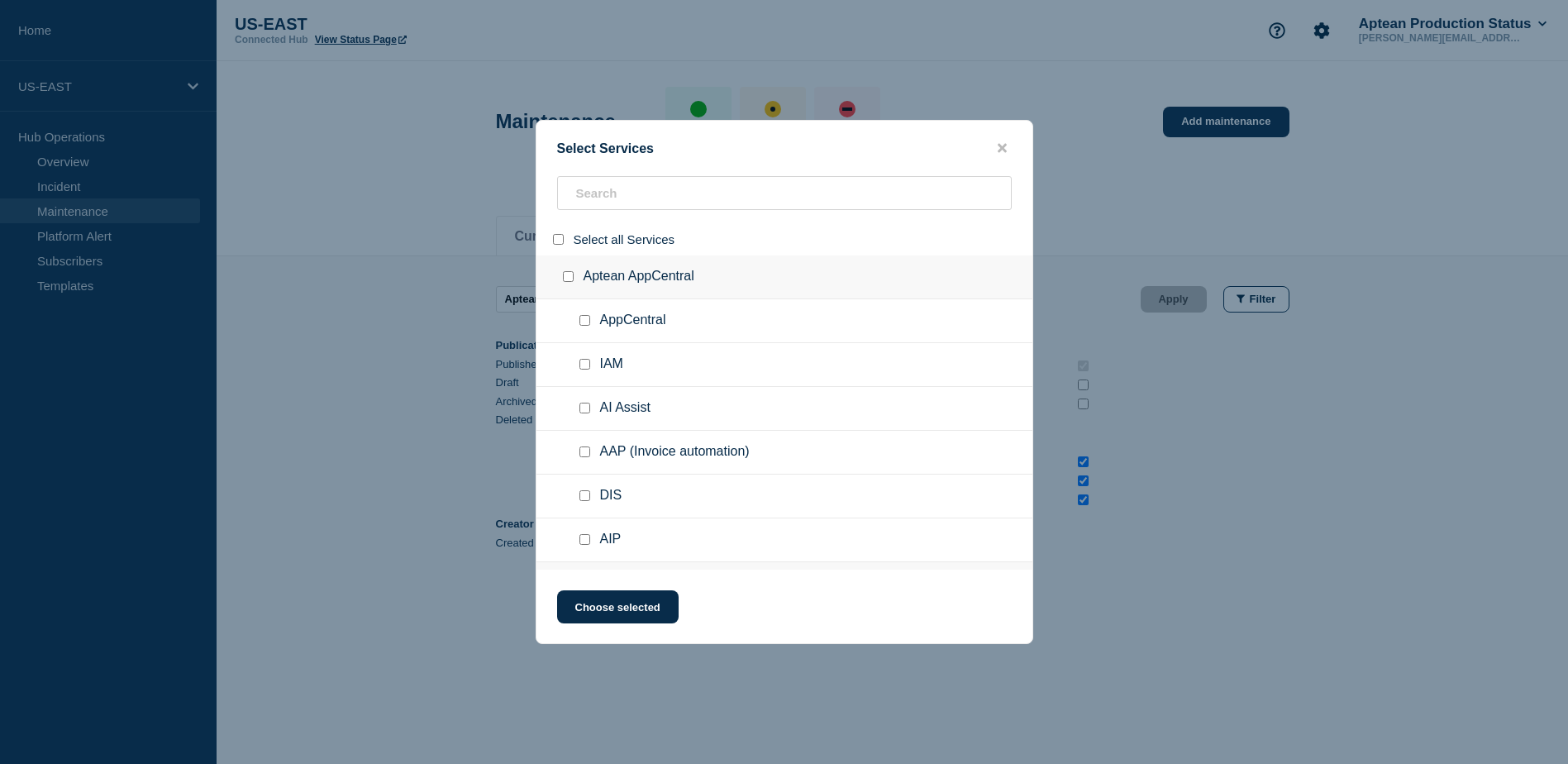
checkbox input "false"
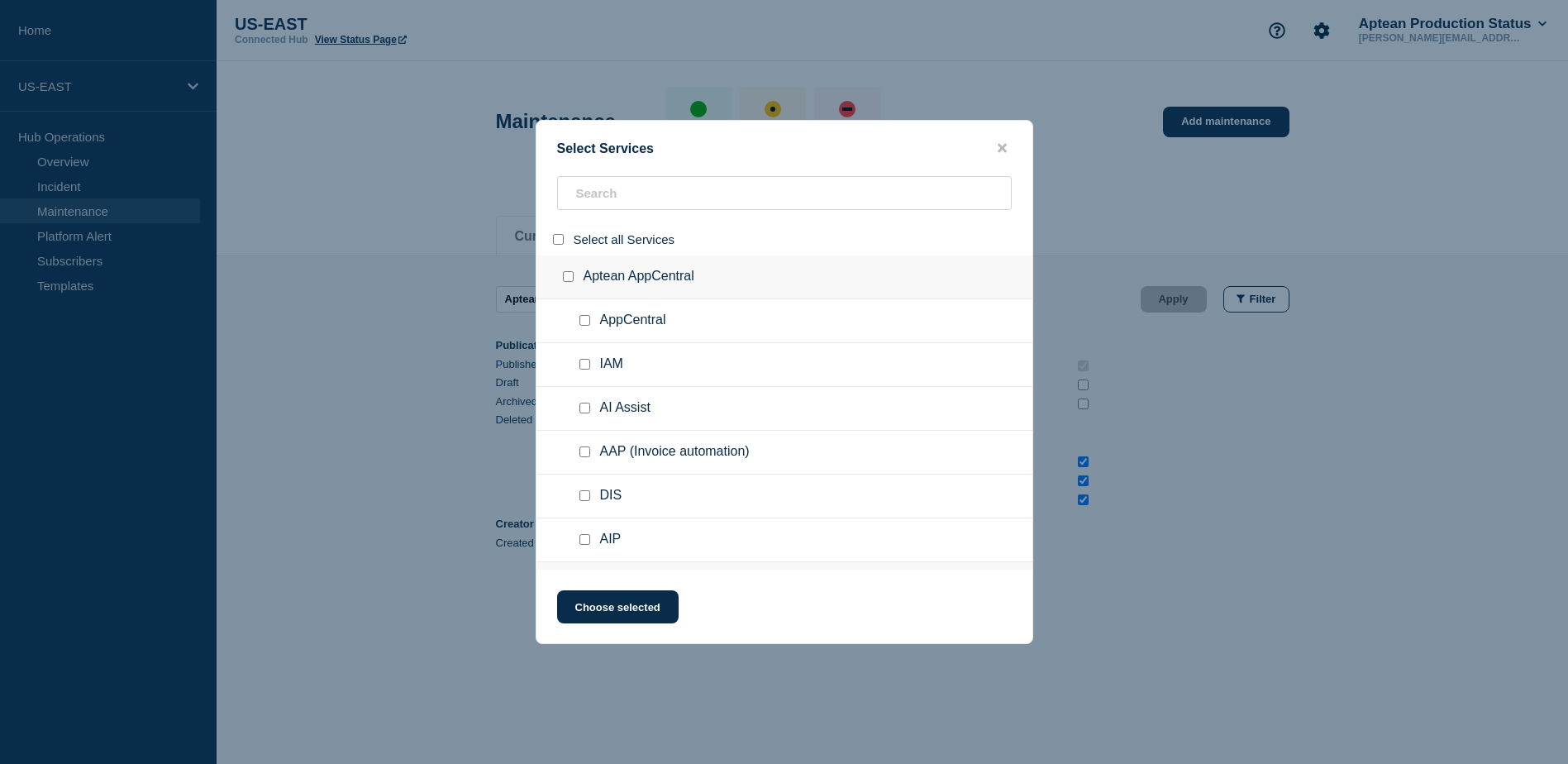
checkbox input "false"
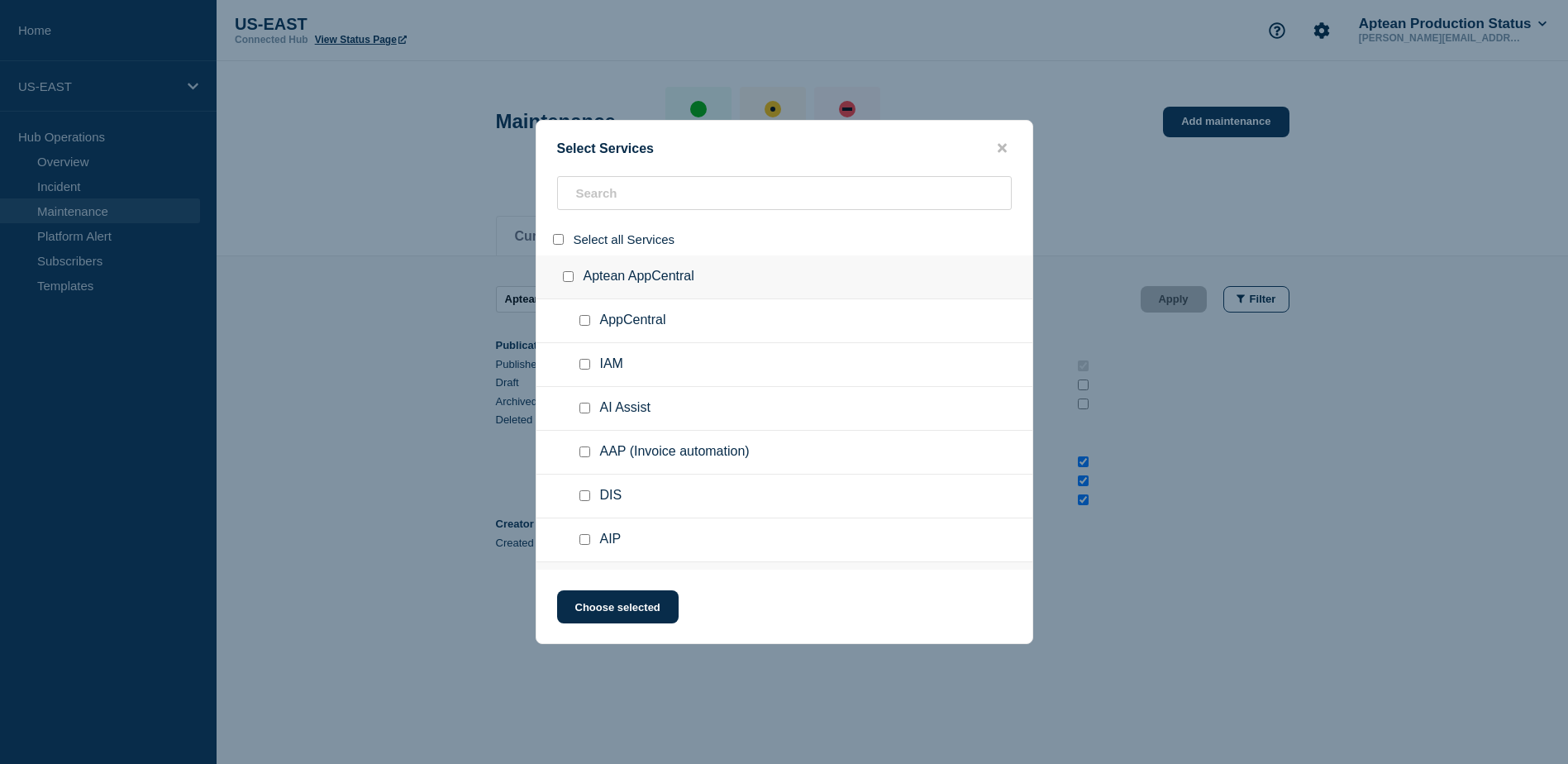
checkbox input "false"
click at [601, 198] on input "search" at bounding box center [784, 193] width 454 height 34
paste input "Made2Manage Edition 8.0 - AppCentral"
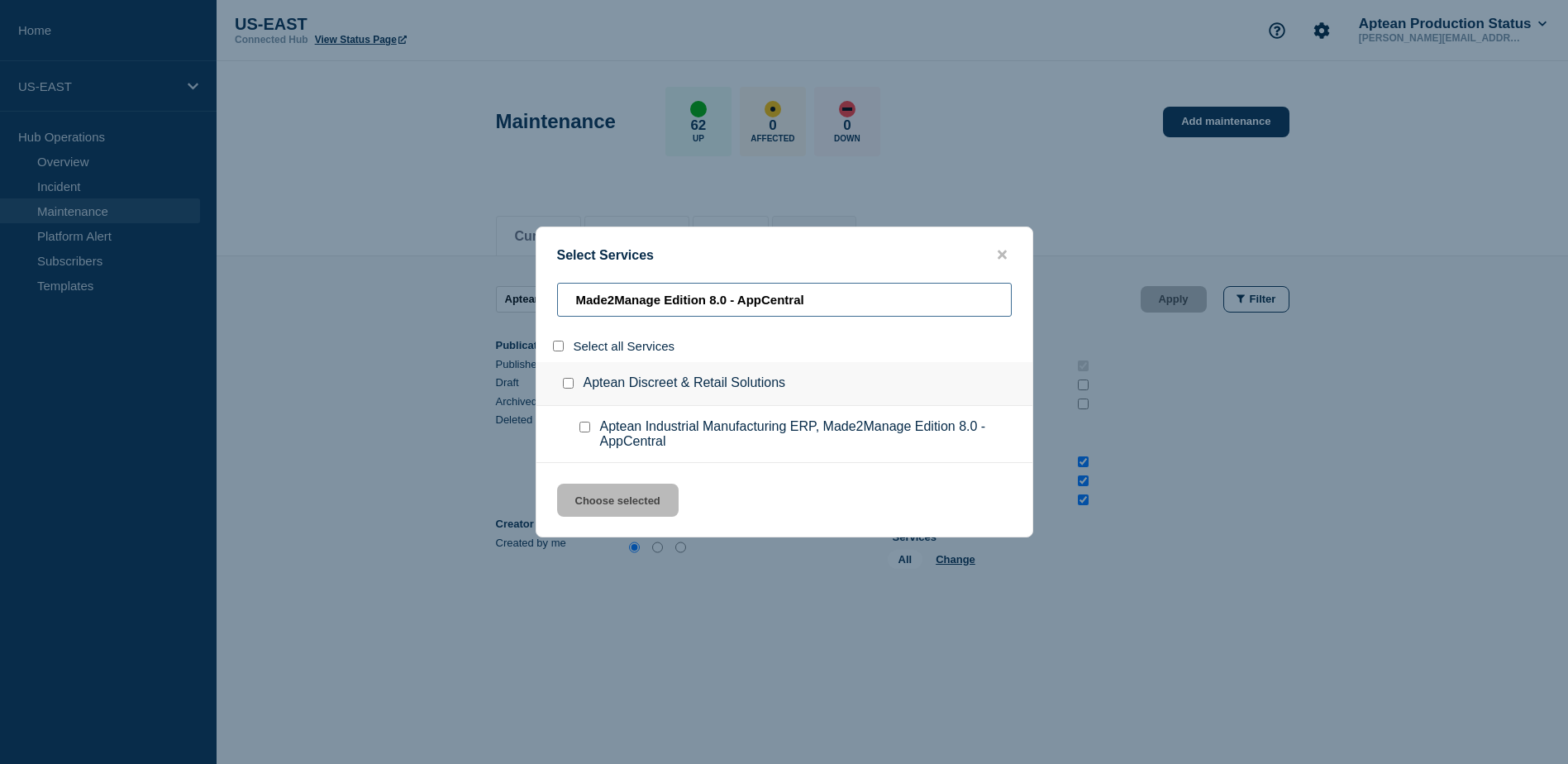
type input "Made2Manage Edition 8.0 - AppCentral"
click at [595, 439] on div at bounding box center [588, 433] width 24 height 30
click at [586, 427] on input "service: Aptean Industrial Manufacturing ERP, Made2Manage Edition 8.0 - AppCent…" at bounding box center [584, 427] width 11 height 11
checkbox input "true"
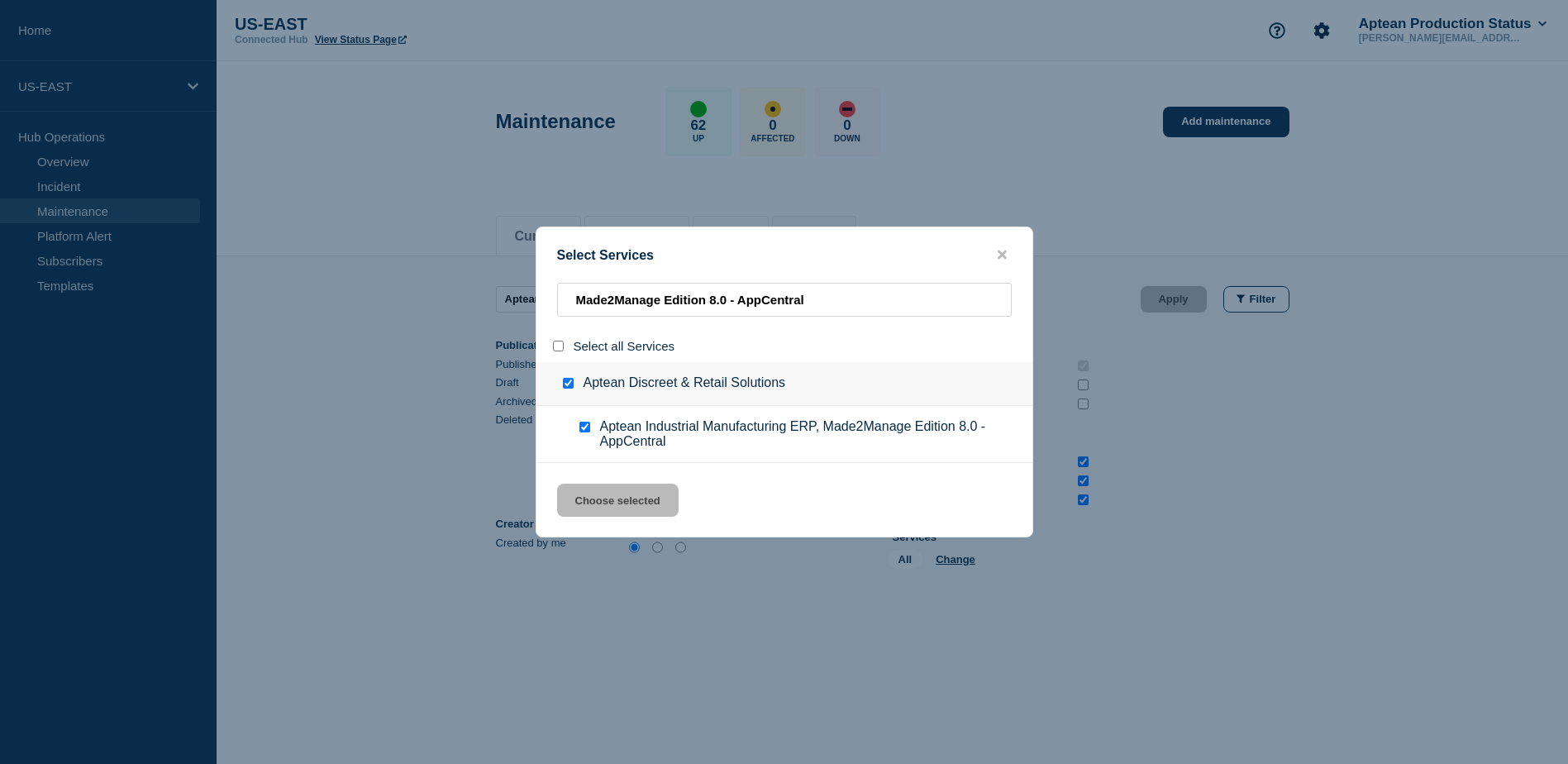
checkbox input "true"
click at [622, 505] on button "Choose selected" at bounding box center [618, 500] width 121 height 33
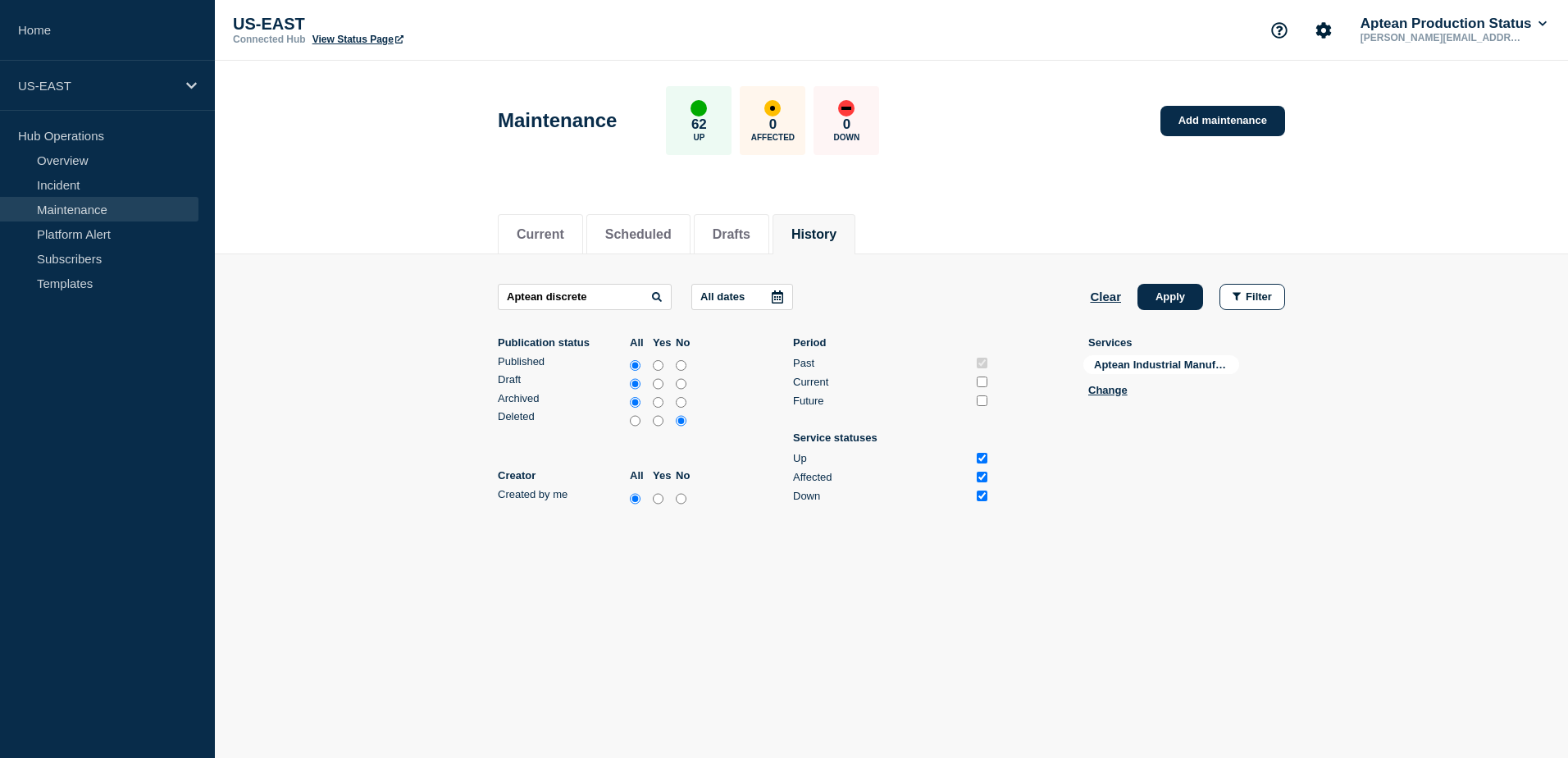
click at [659, 299] on icon at bounding box center [657, 297] width 10 height 10
click at [620, 301] on input "Aptean discrete" at bounding box center [585, 297] width 174 height 26
drag, startPoint x: 514, startPoint y: 301, endPoint x: 474, endPoint y: 301, distance: 40.0
click at [475, 301] on main "Aptean discrete All dates Clear Apply Filter Publication status All Yes No Publ…" at bounding box center [891, 406] width 1353 height 302
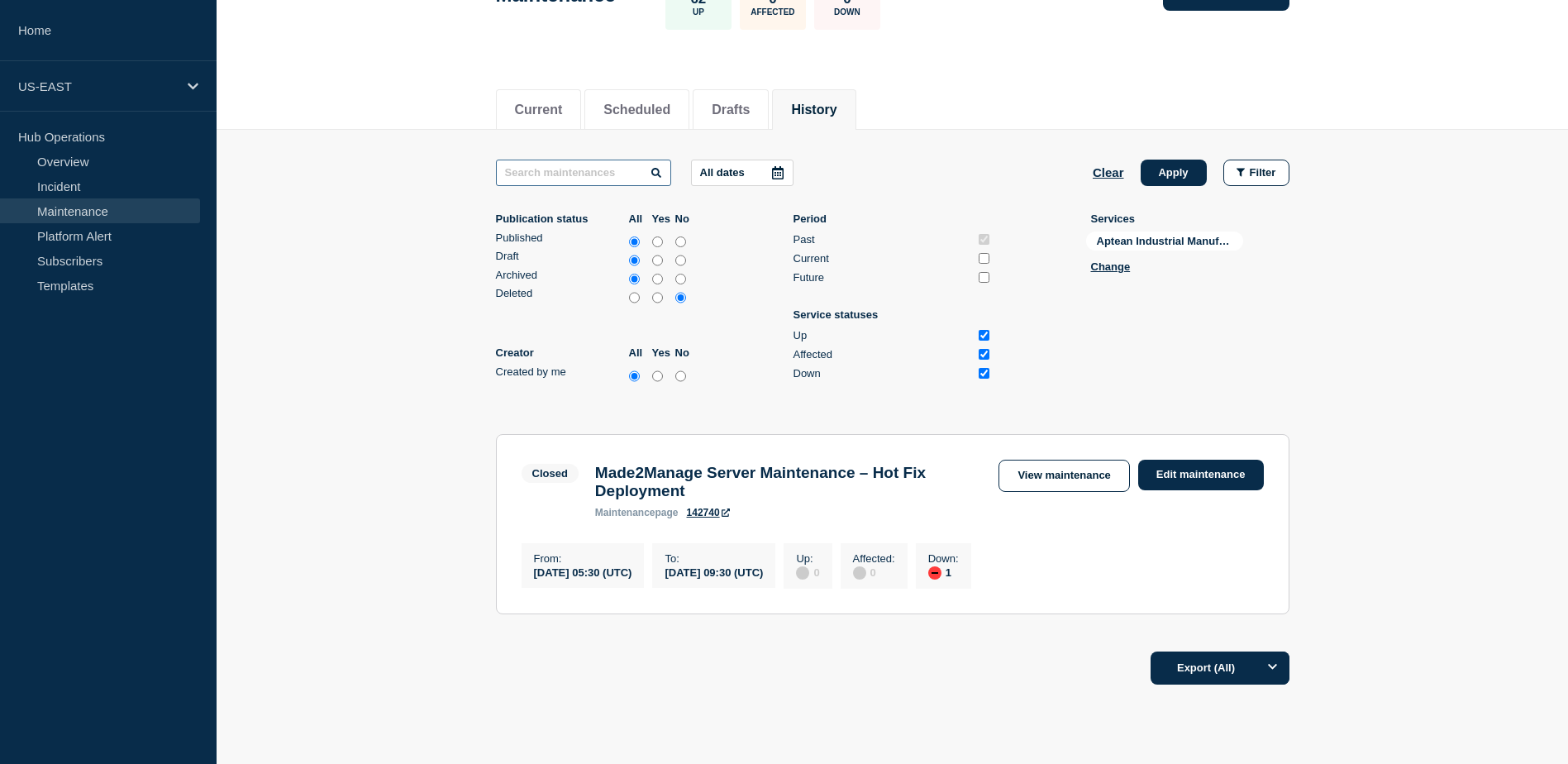
scroll to position [207, 0]
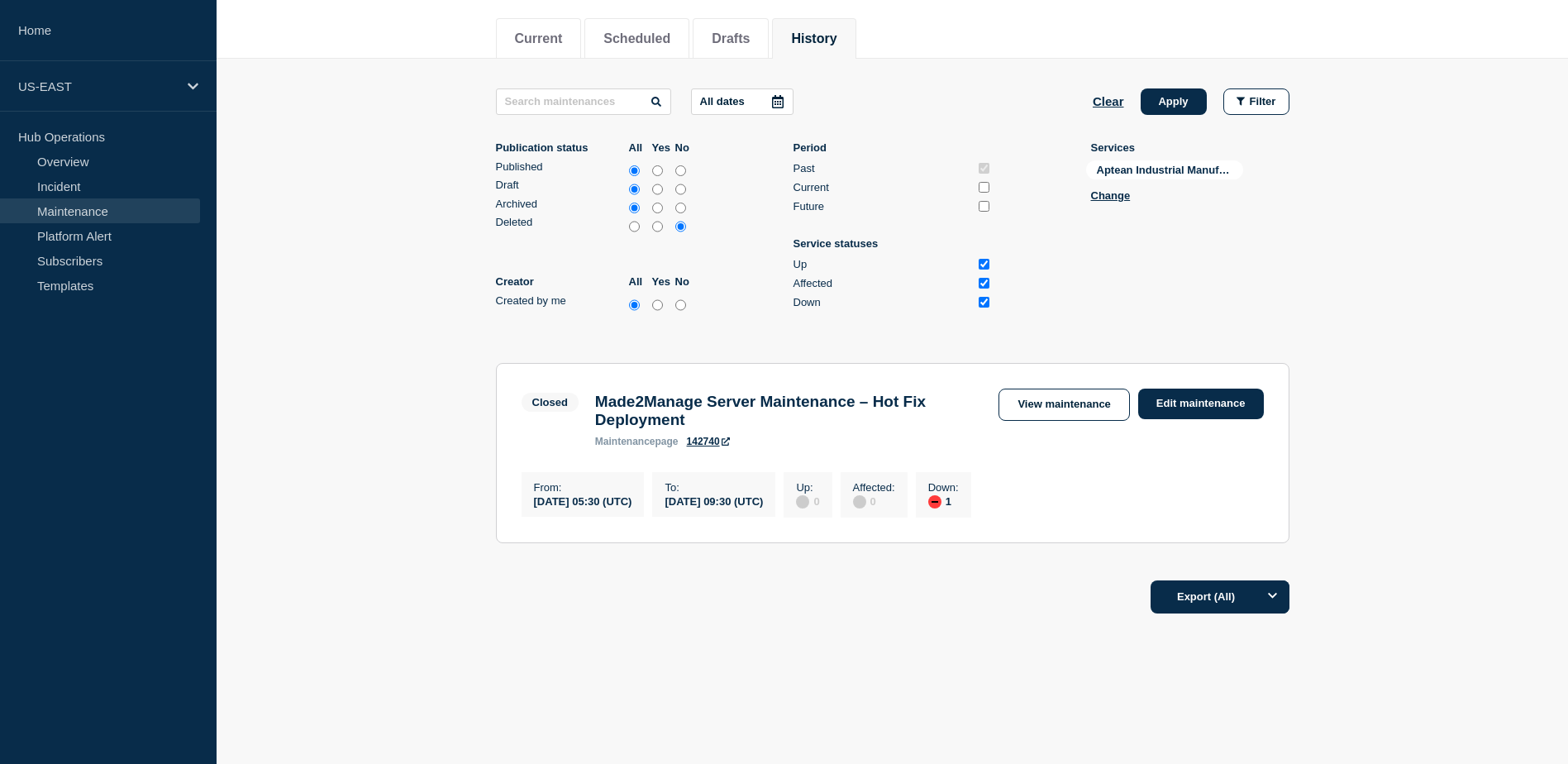
click at [1062, 393] on link "View maintenance" at bounding box center [1063, 405] width 131 height 32
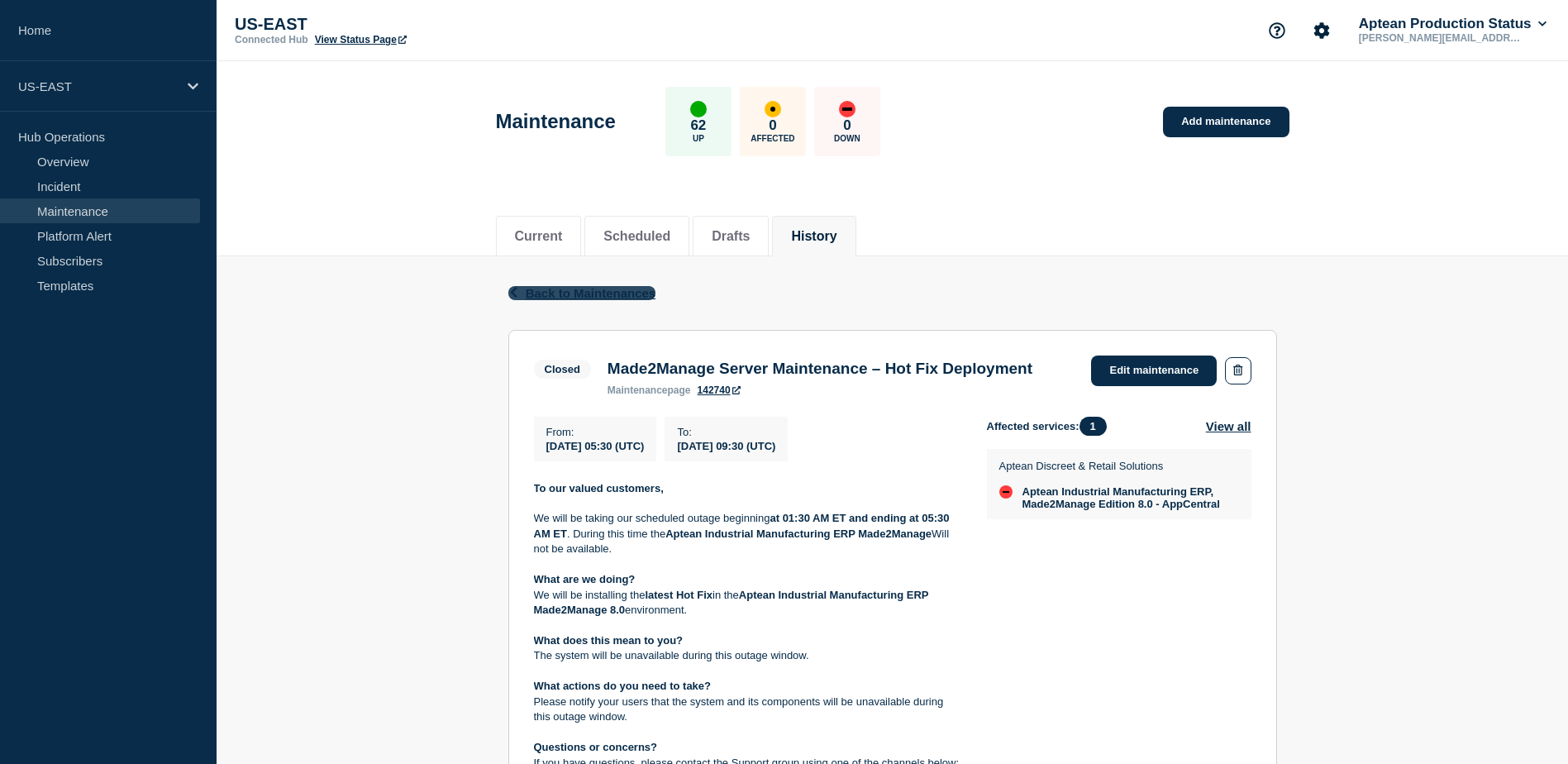
click at [610, 294] on span "Back to Maintenances" at bounding box center [591, 293] width 131 height 14
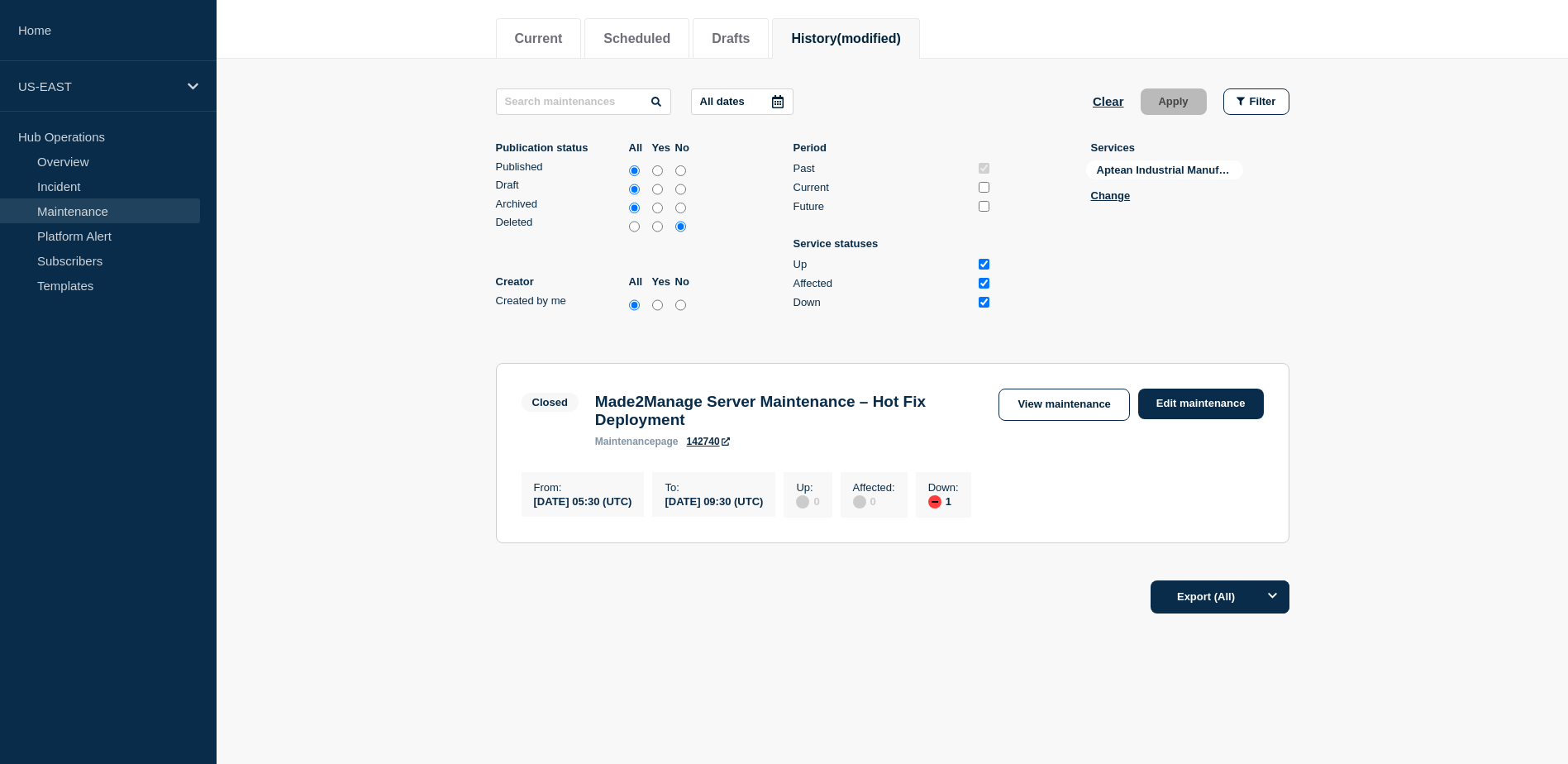
scroll to position [207, 0]
click at [1097, 399] on link "View maintenance" at bounding box center [1063, 405] width 131 height 32
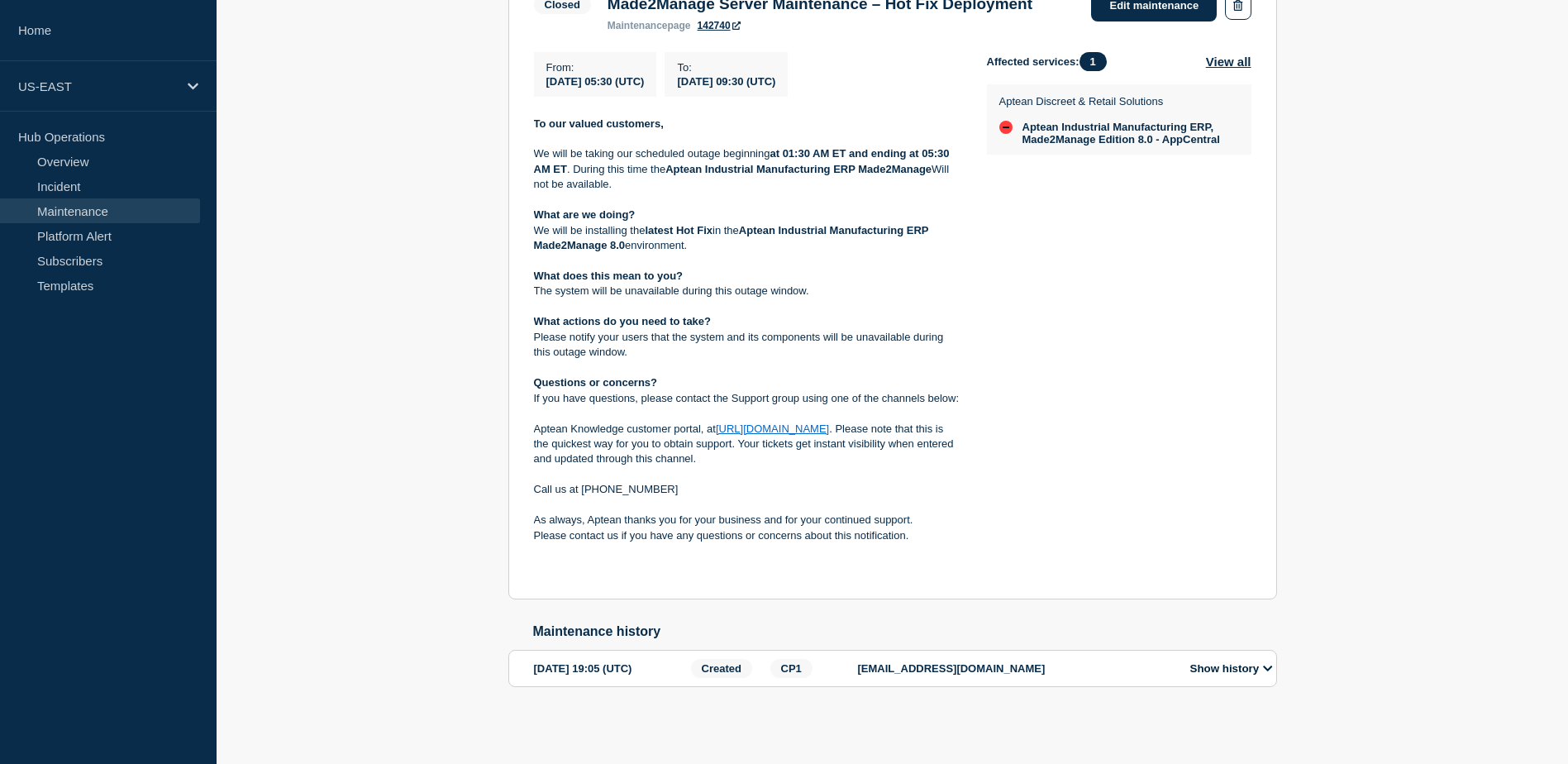
scroll to position [398, 0]
drag, startPoint x: 596, startPoint y: 671, endPoint x: 512, endPoint y: 673, distance: 84.0
click at [512, 673] on section "2025-09-19 19:05 (UTC) Created CP1 praveen.kumar2@aptean.com Show history" at bounding box center [892, 669] width 769 height 37
click at [1121, 383] on div "Affected services: 1 View all Aptean Discreet & Retail Solutions Aptean Industr…" at bounding box center [1119, 313] width 264 height 523
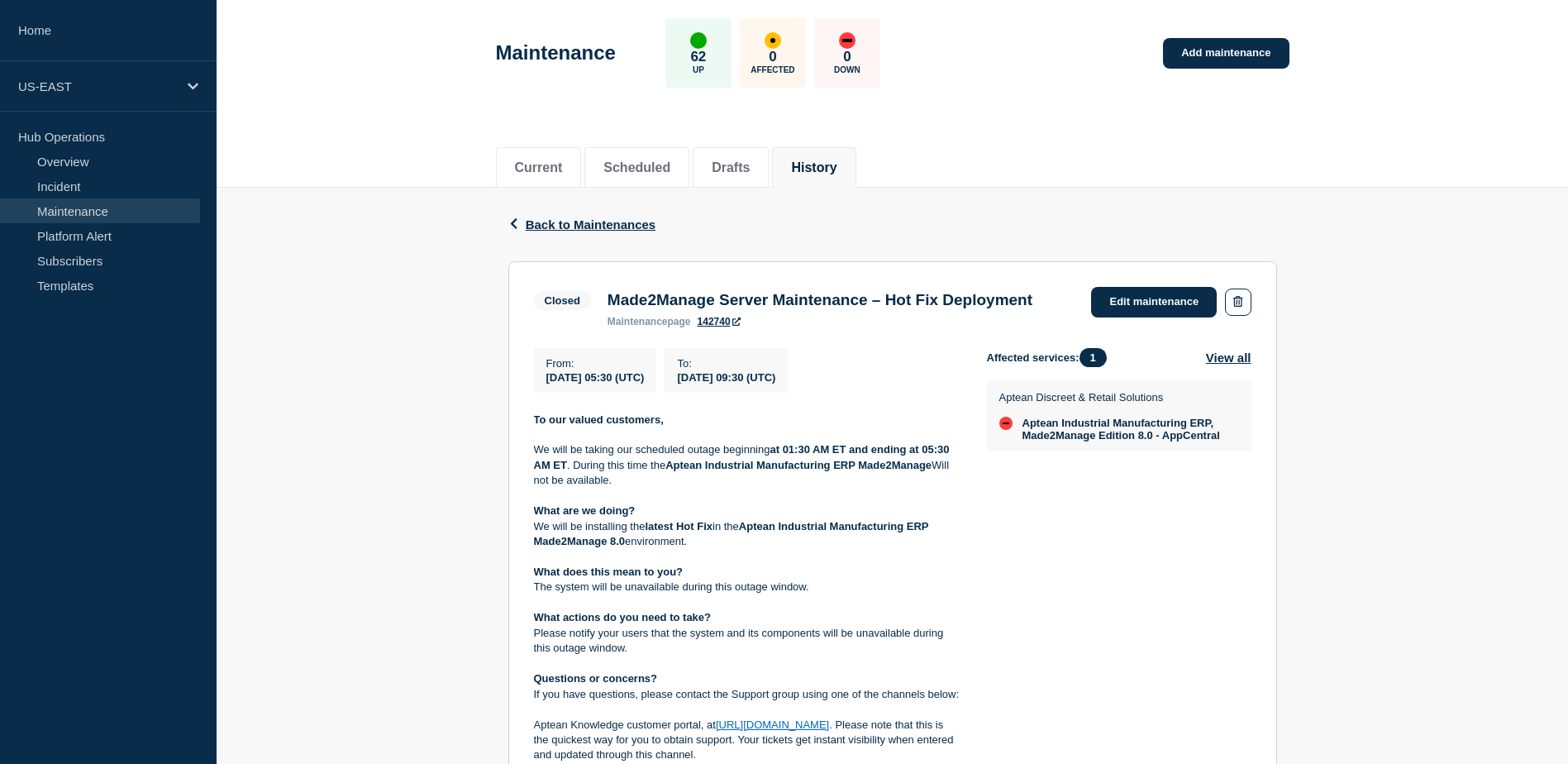
scroll to position [67, 0]
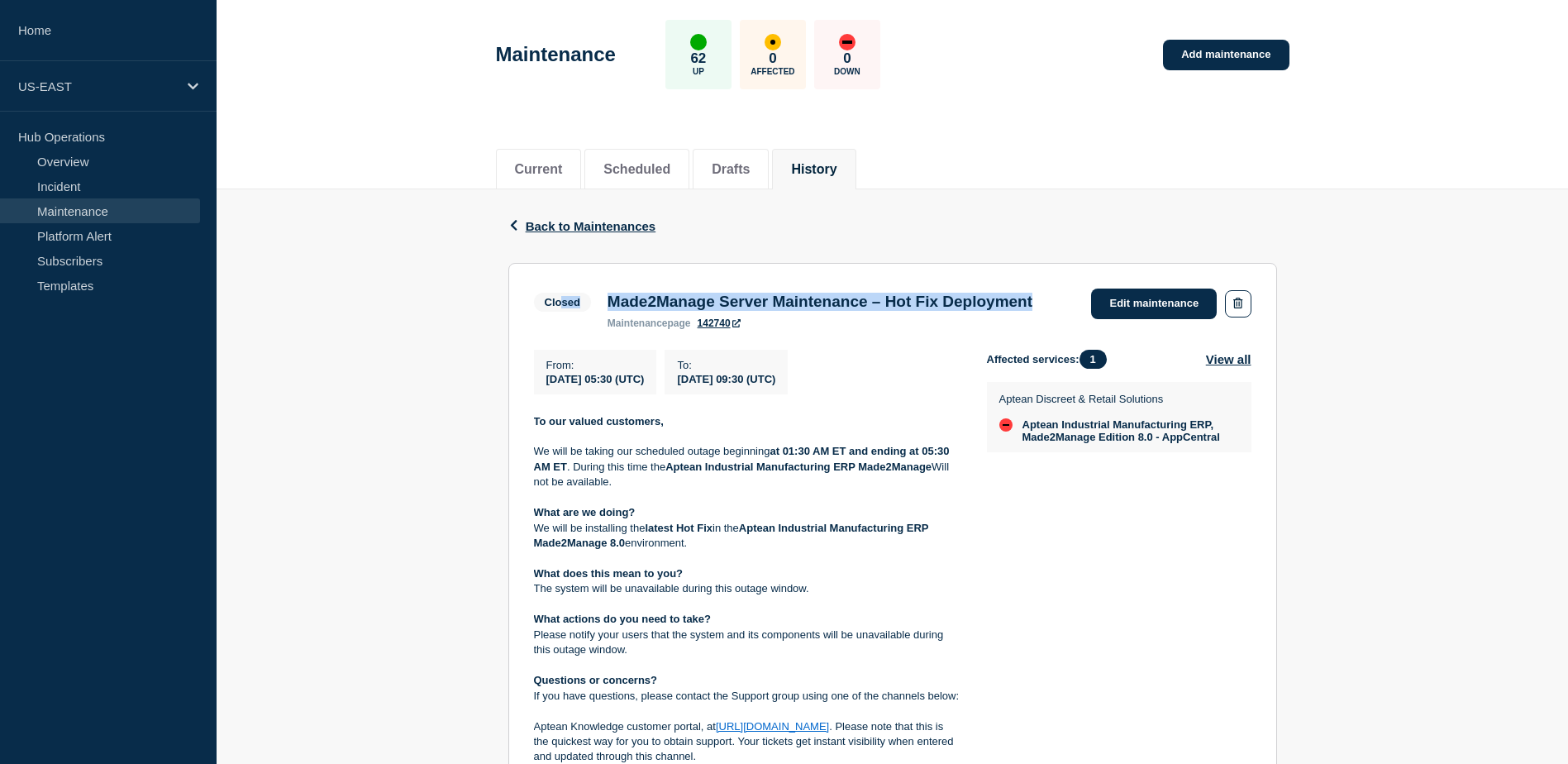
drag, startPoint x: 709, startPoint y: 322, endPoint x: 562, endPoint y: 301, distance: 148.5
click at [562, 301] on div "Closed Made2Manage Server Maintenance – Hot Fix Deployment maintenance page 142…" at bounding box center [787, 309] width 507 height 41
drag, startPoint x: 562, startPoint y: 301, endPoint x: 747, endPoint y: 308, distance: 185.1
click at [738, 308] on h3 "Made2Manage Server Maintenance – Hot Fix Deployment" at bounding box center [820, 301] width 425 height 18
drag, startPoint x: 616, startPoint y: 307, endPoint x: 582, endPoint y: 300, distance: 34.7
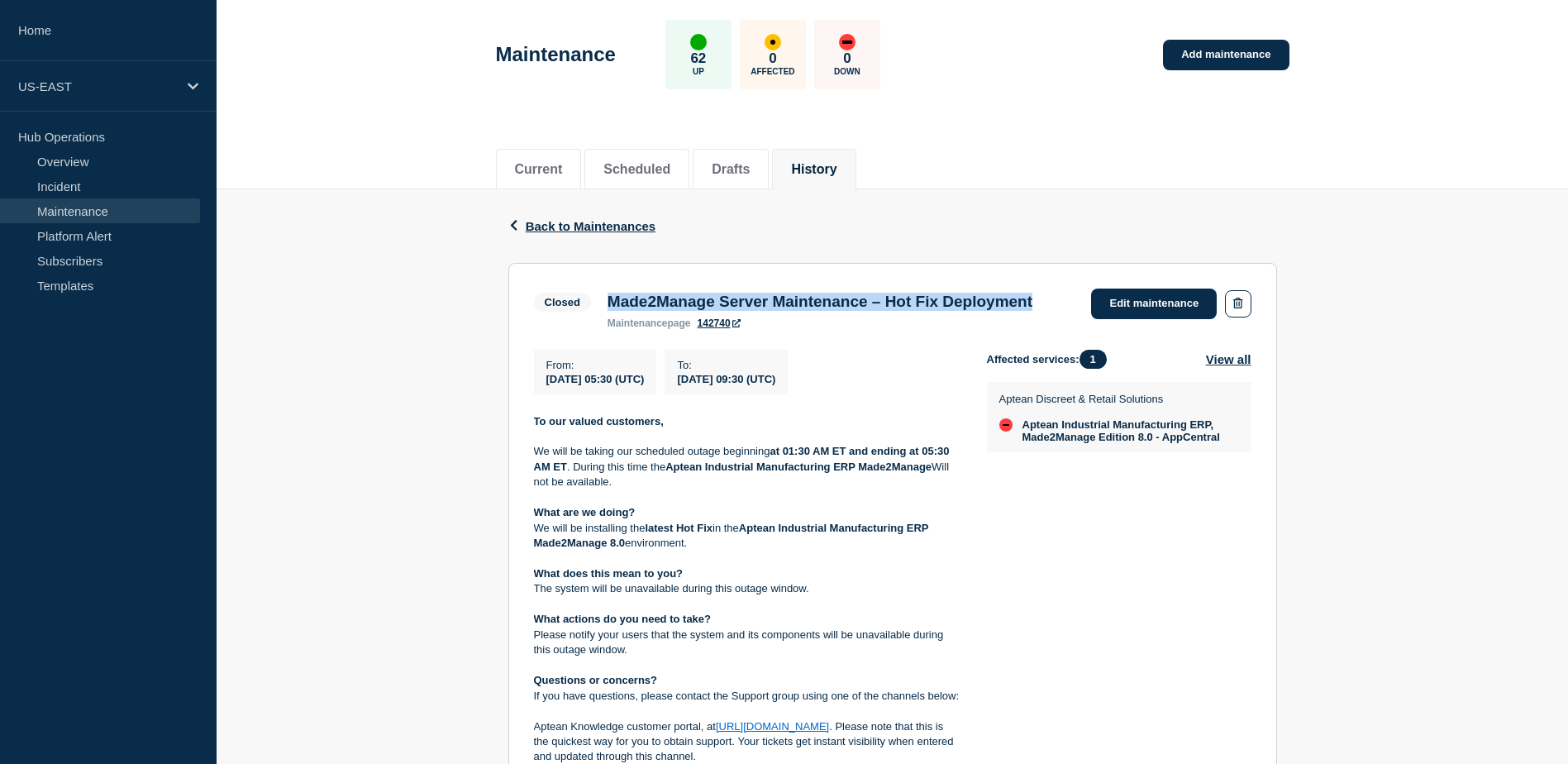
click at [582, 300] on div "Closed Made2Manage Server Maintenance – Hot Fix Deployment maintenance page 142…" at bounding box center [787, 309] width 507 height 41
drag, startPoint x: 582, startPoint y: 300, endPoint x: 783, endPoint y: 449, distance: 250.2
click at [783, 429] on p "To our valued customers," at bounding box center [747, 422] width 426 height 15
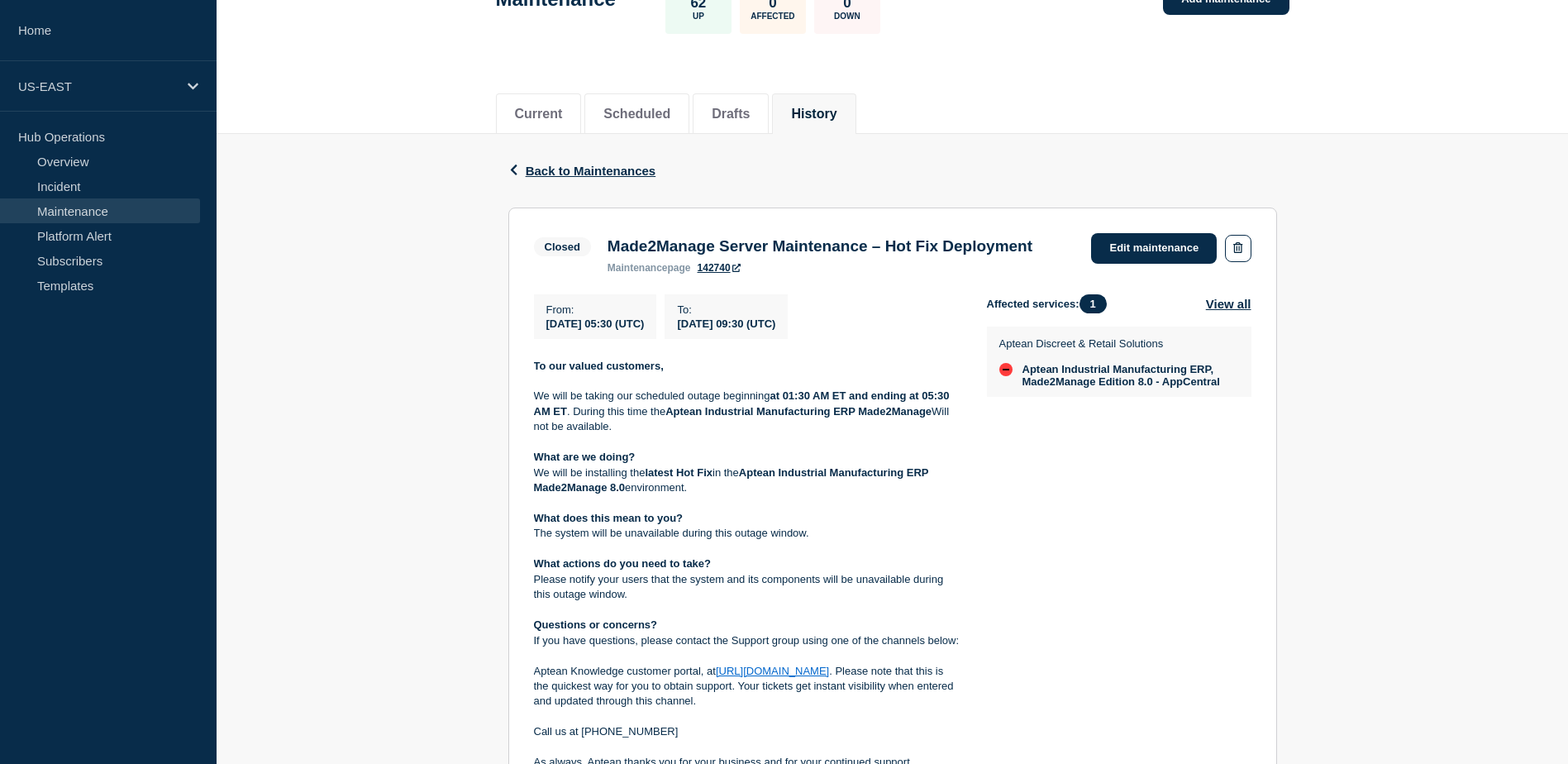
scroll to position [150, 0]
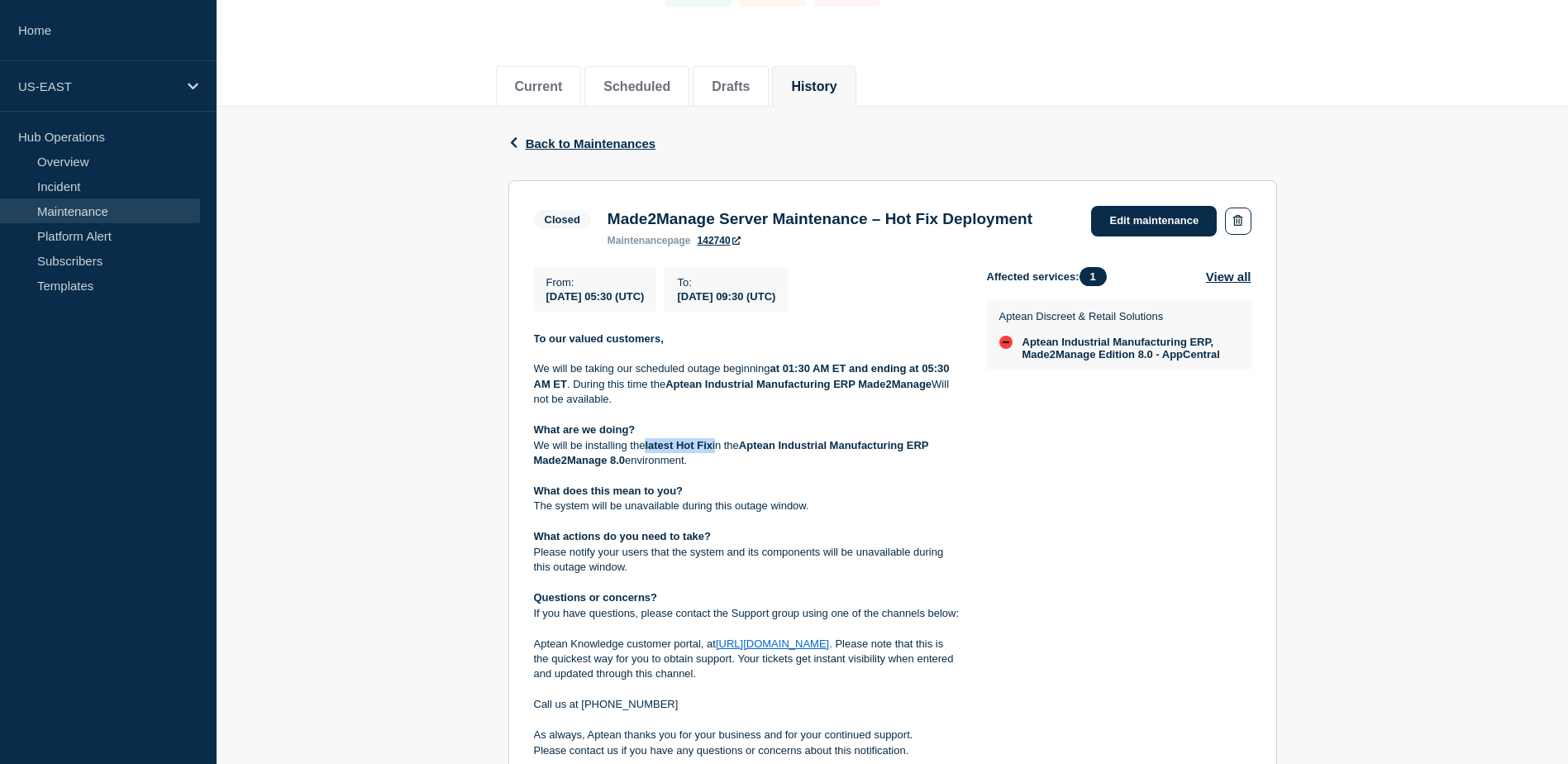
drag, startPoint x: 648, startPoint y: 471, endPoint x: 719, endPoint y: 473, distance: 71.0
click at [719, 469] on p "We will be installing the latest Hot Fix in the Aptean Industrial Manufacturing…" at bounding box center [747, 454] width 426 height 31
drag, startPoint x: 719, startPoint y: 473, endPoint x: 707, endPoint y: 495, distance: 25.1
click at [707, 469] on p "We will be installing the latest Hot Fix in the Aptean Industrial Manufacturing…" at bounding box center [747, 454] width 426 height 31
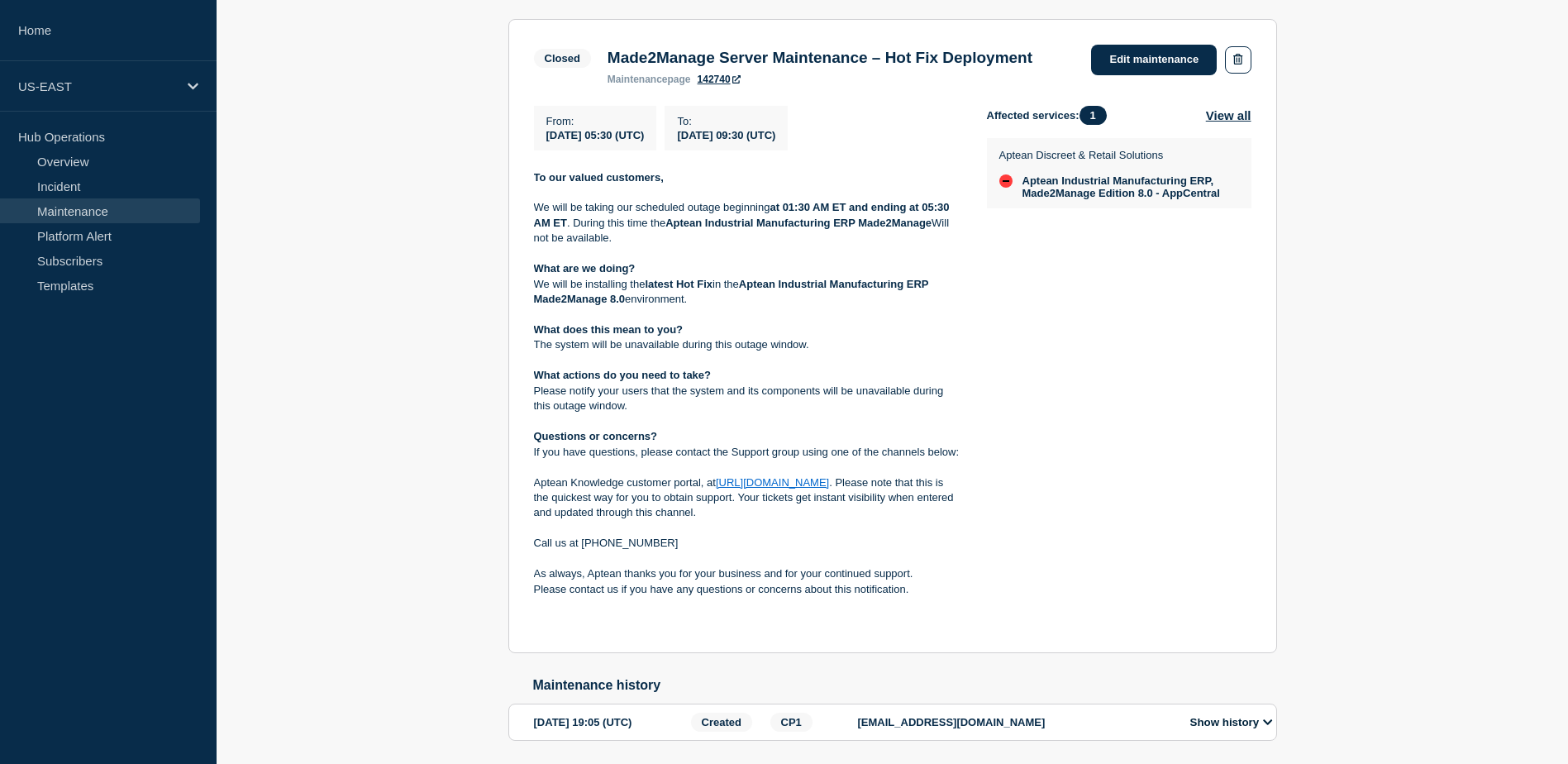
scroll to position [315, 0]
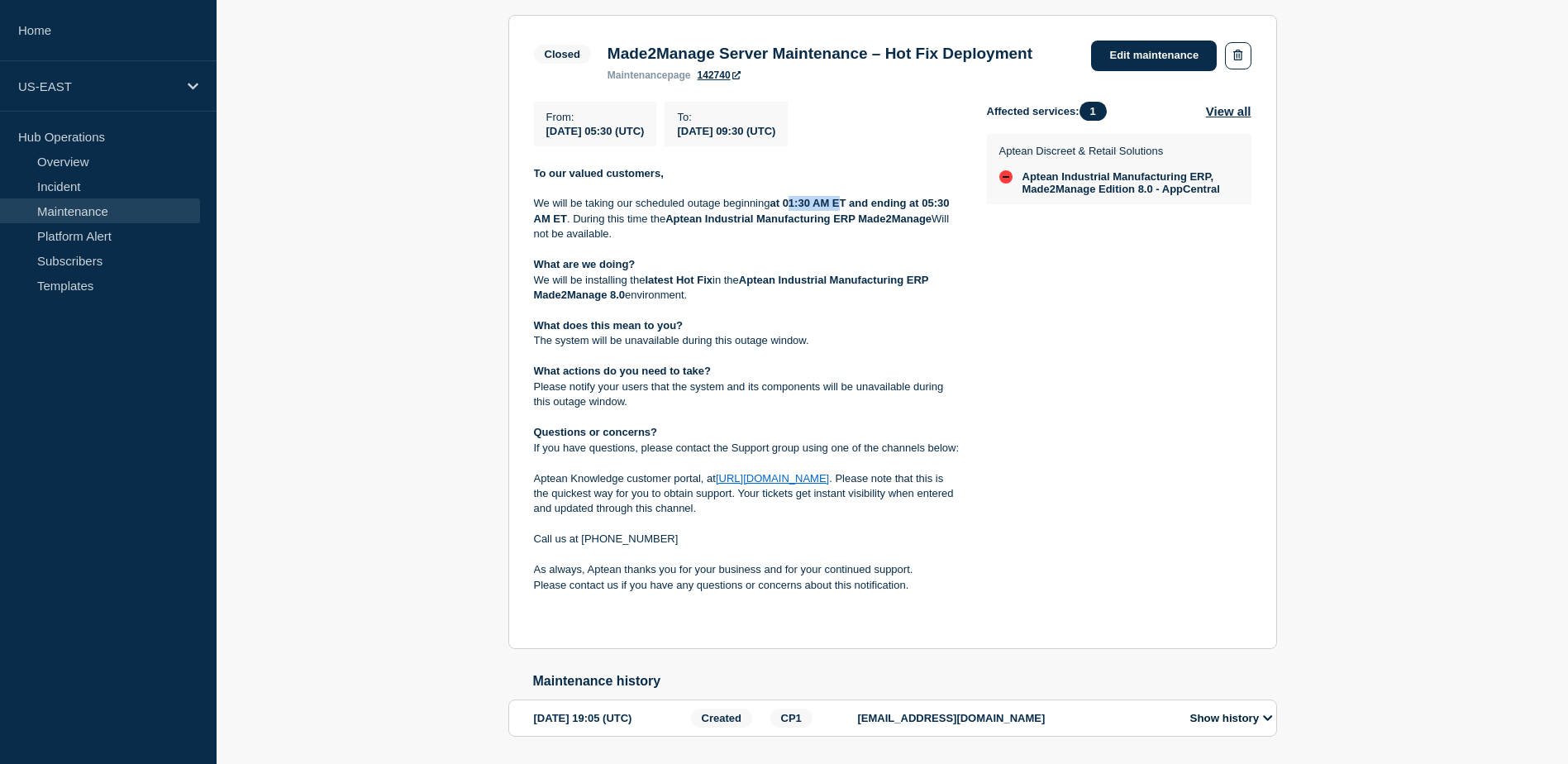
drag, startPoint x: 788, startPoint y: 227, endPoint x: 841, endPoint y: 229, distance: 53.0
click at [841, 224] on strong "at 01:30 AM ET and ending at 05:30 AM ET" at bounding box center [742, 211] width 418 height 27
drag, startPoint x: 841, startPoint y: 229, endPoint x: 849, endPoint y: 234, distance: 9.4
click at [849, 224] on strong "at 01:30 AM ET and ending at 05:30 AM ET" at bounding box center [742, 211] width 418 height 27
drag, startPoint x: 682, startPoint y: 306, endPoint x: 763, endPoint y: 308, distance: 81.0
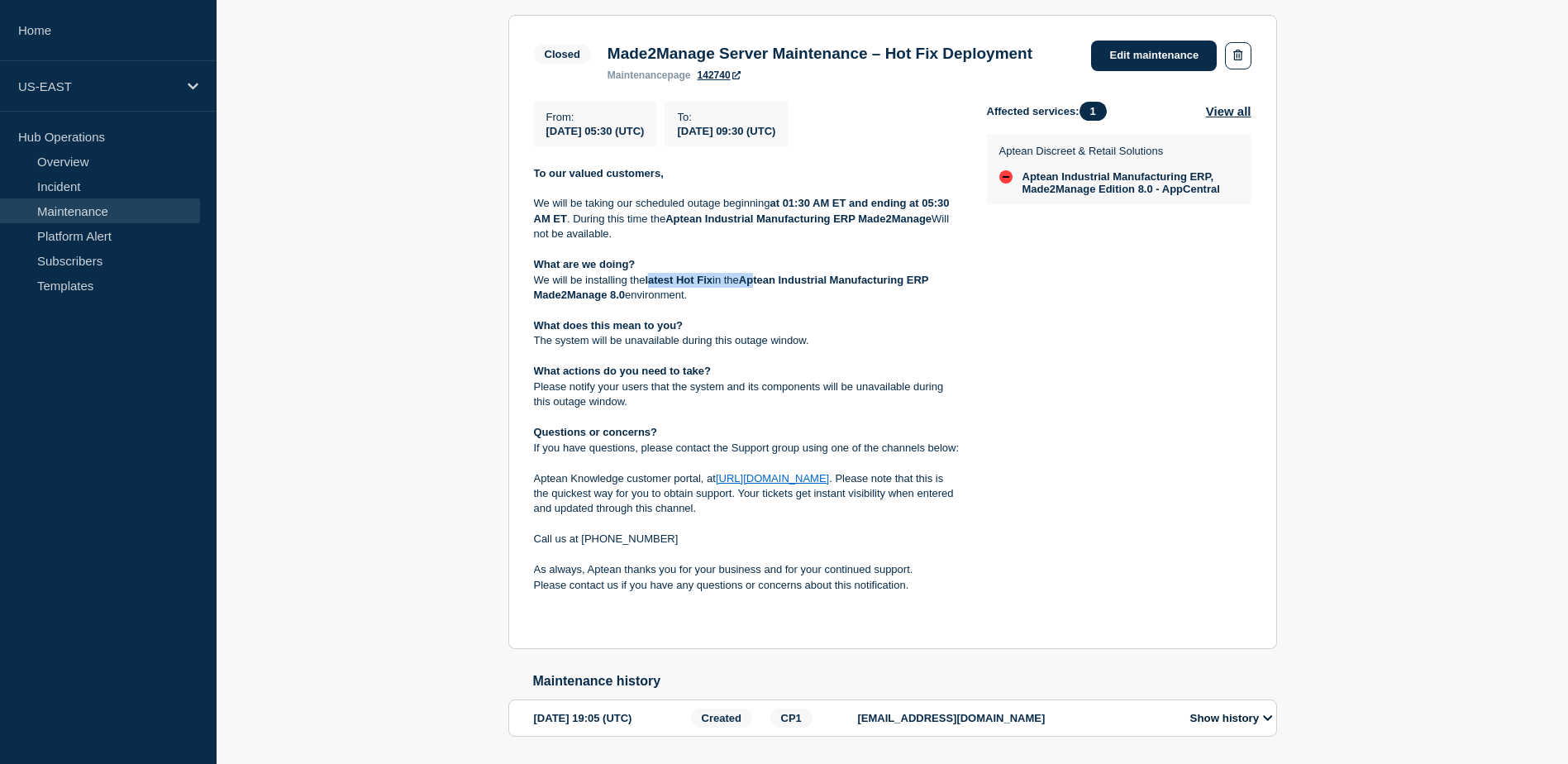
click at [763, 303] on p "We will be installing the latest Hot Fix in the Aptean Industrial Manufacturing…" at bounding box center [747, 288] width 426 height 31
drag, startPoint x: 763, startPoint y: 308, endPoint x: 735, endPoint y: 415, distance: 110.6
click at [743, 410] on p "Please notify your users that the system and its components will be unavailable…" at bounding box center [747, 395] width 426 height 31
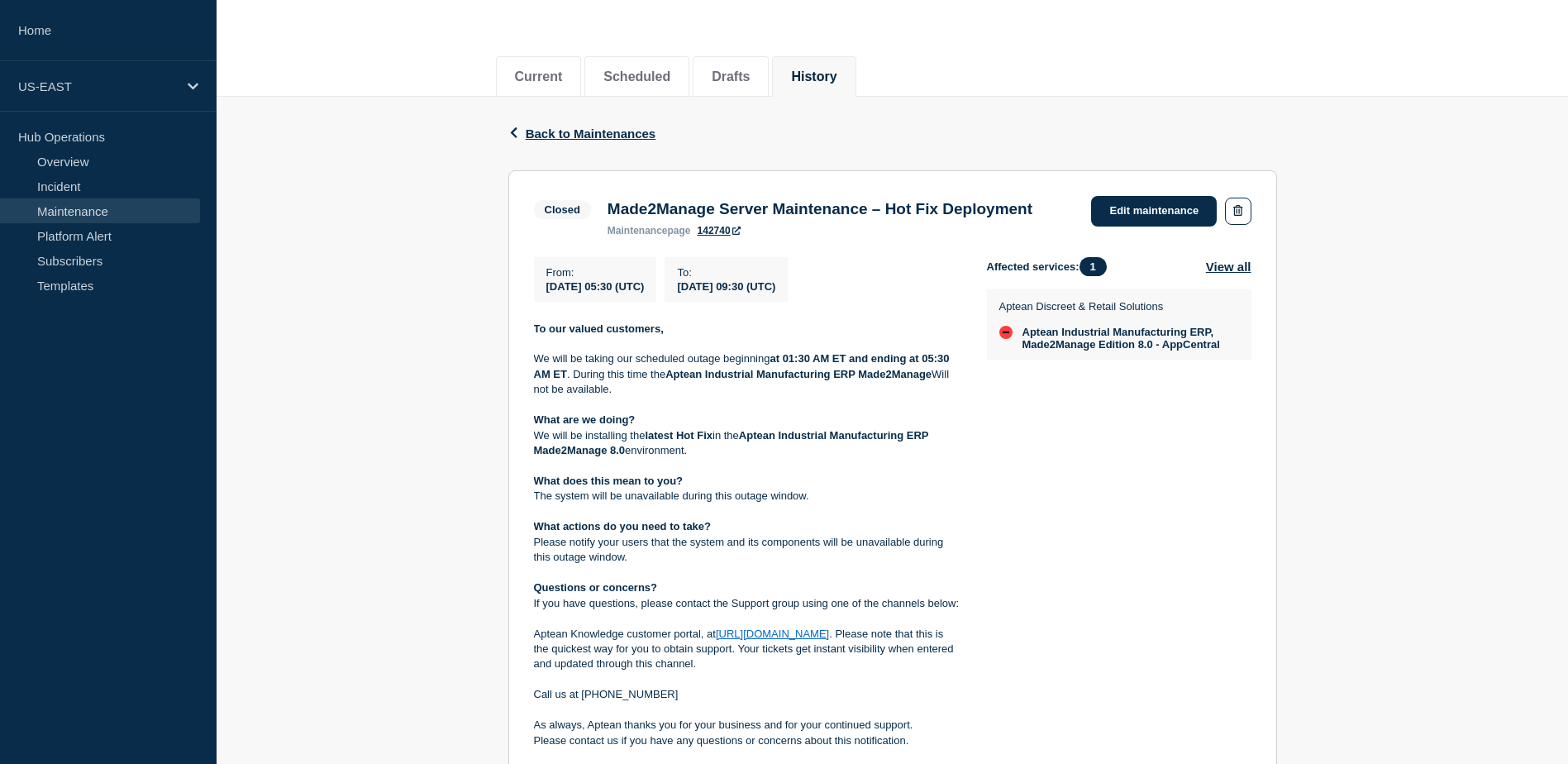
scroll to position [150, 0]
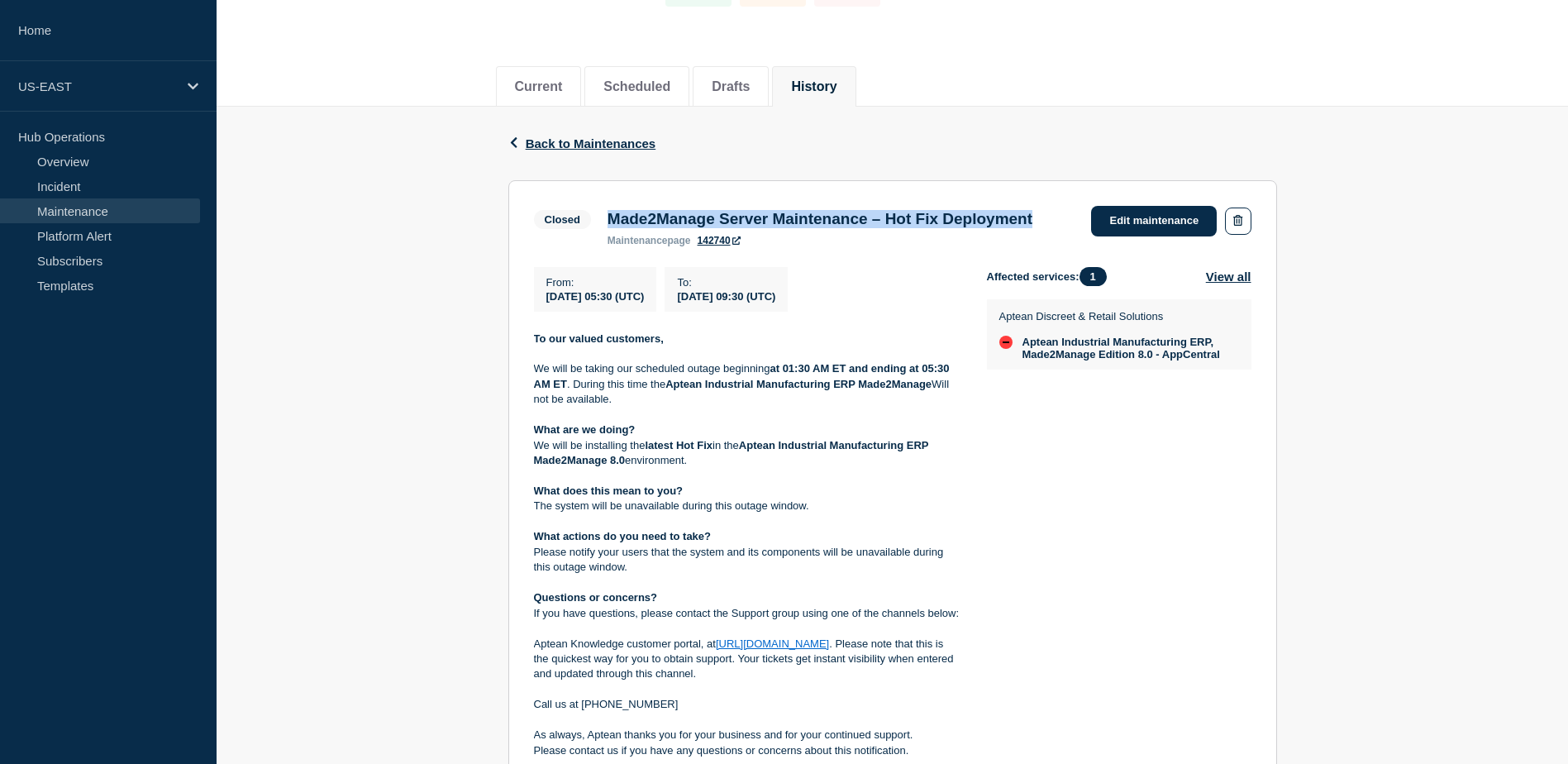
drag, startPoint x: 714, startPoint y: 243, endPoint x: 588, endPoint y: 219, distance: 128.3
click at [588, 219] on div "Closed Made2Manage Server Maintenance – Hot Fix Deployment maintenance page 142…" at bounding box center [787, 226] width 507 height 41
copy div "Made2Manage Server Maintenance – Hot Fix Deployment"
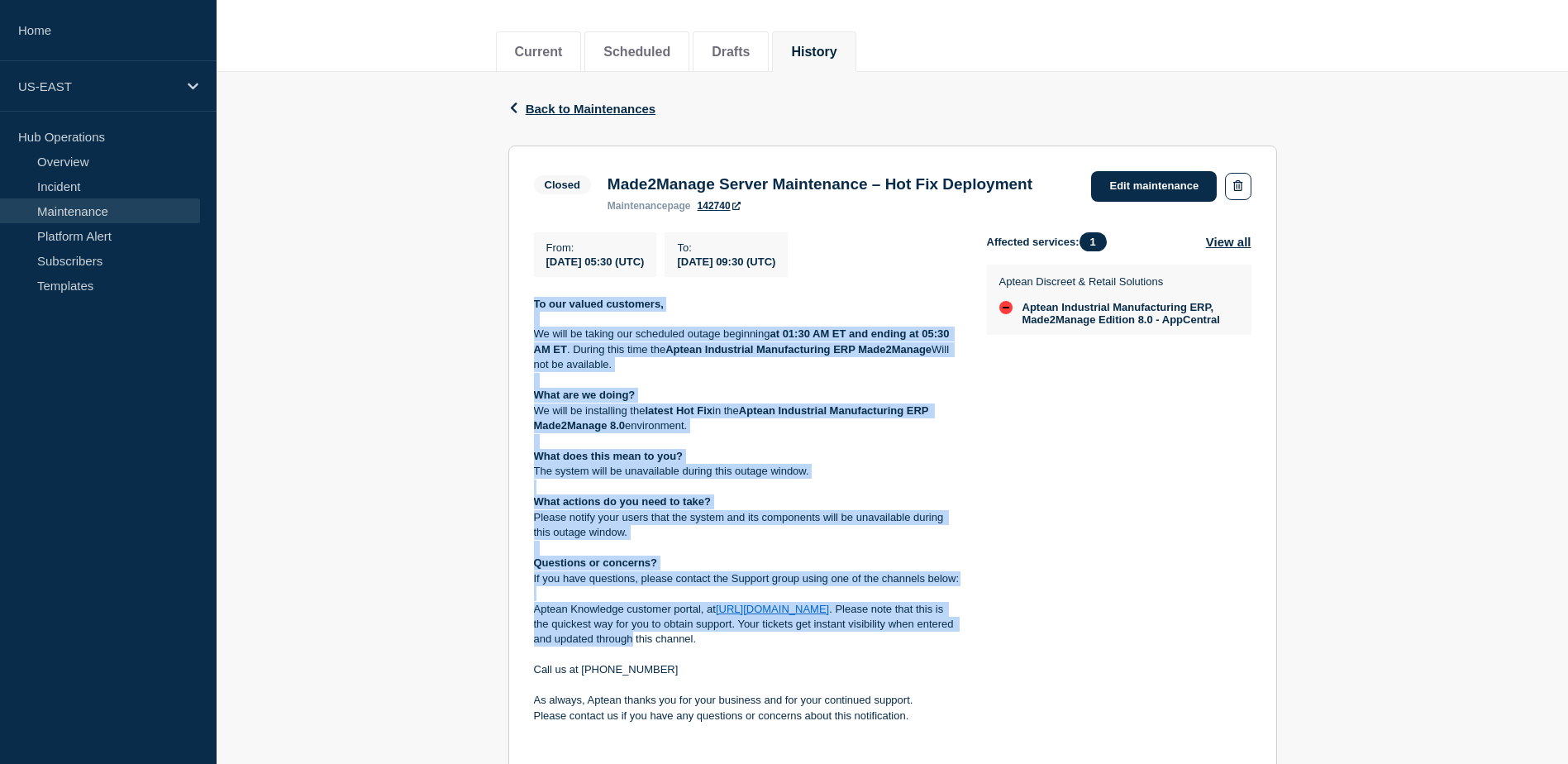
scroll to position [398, 0]
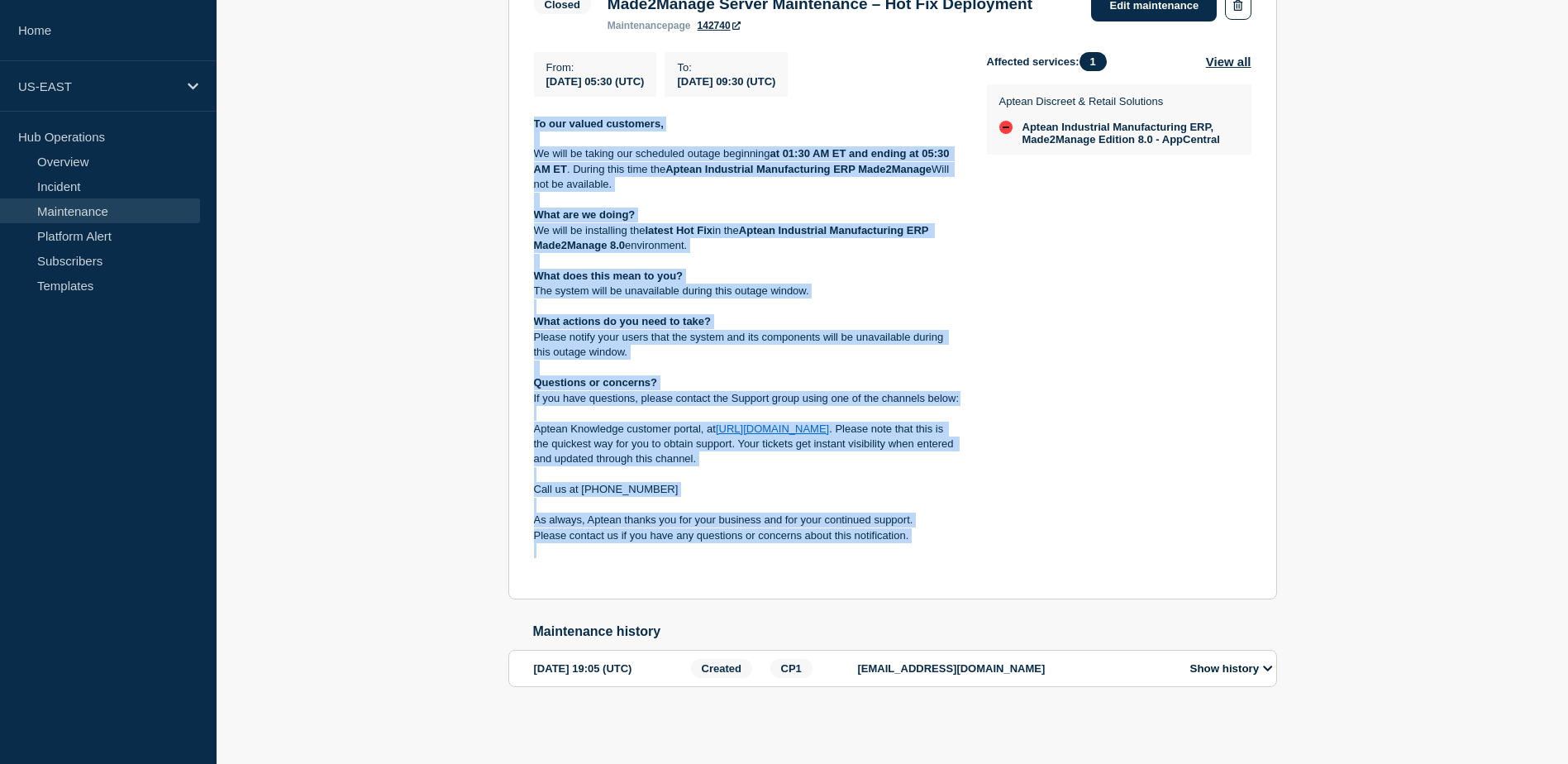
drag, startPoint x: 533, startPoint y: 367, endPoint x: 888, endPoint y: 540, distance: 394.9
click at [888, 540] on div "To our valued customers, We will be taking our scheduled outage beginning at 01…" at bounding box center [747, 345] width 426 height 458
copy div "To our valued customers, We will be taking our scheduled outage beginning at 01…"
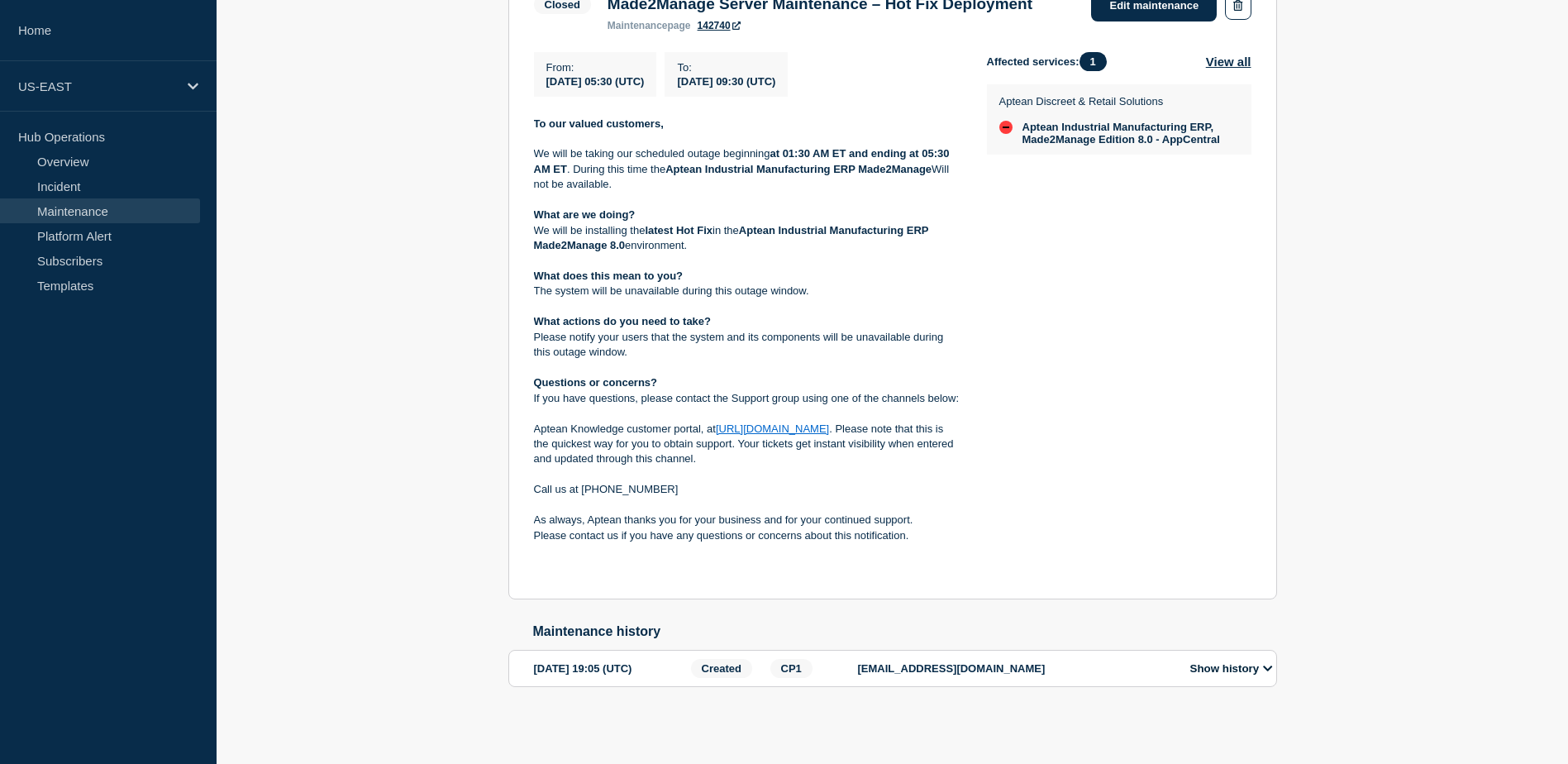
click at [1120, 298] on div "Affected services: 1 View all Aptean Discreet & Retail Solutions Aptean Industr…" at bounding box center [1119, 313] width 264 height 523
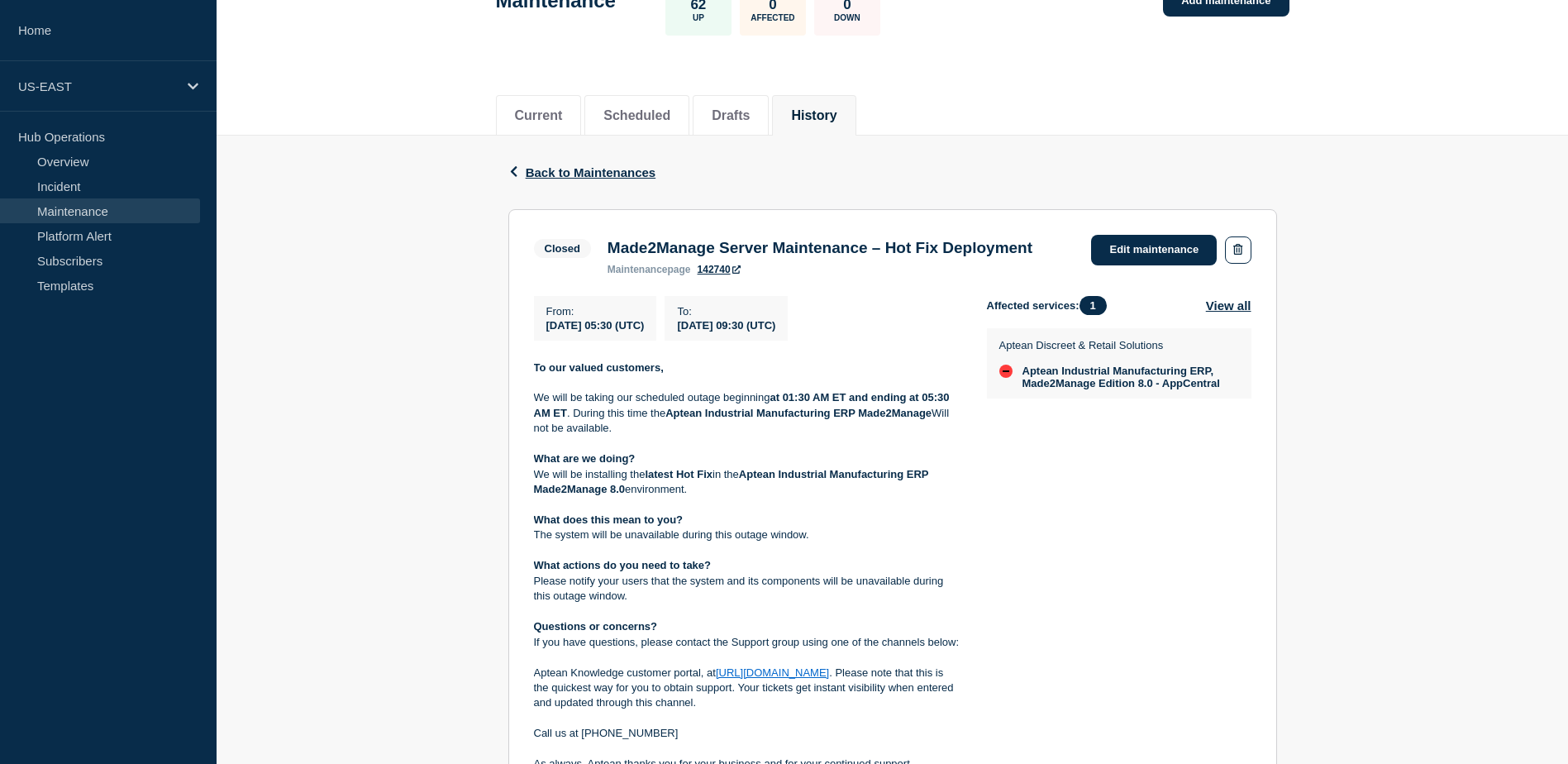
scroll to position [0, 0]
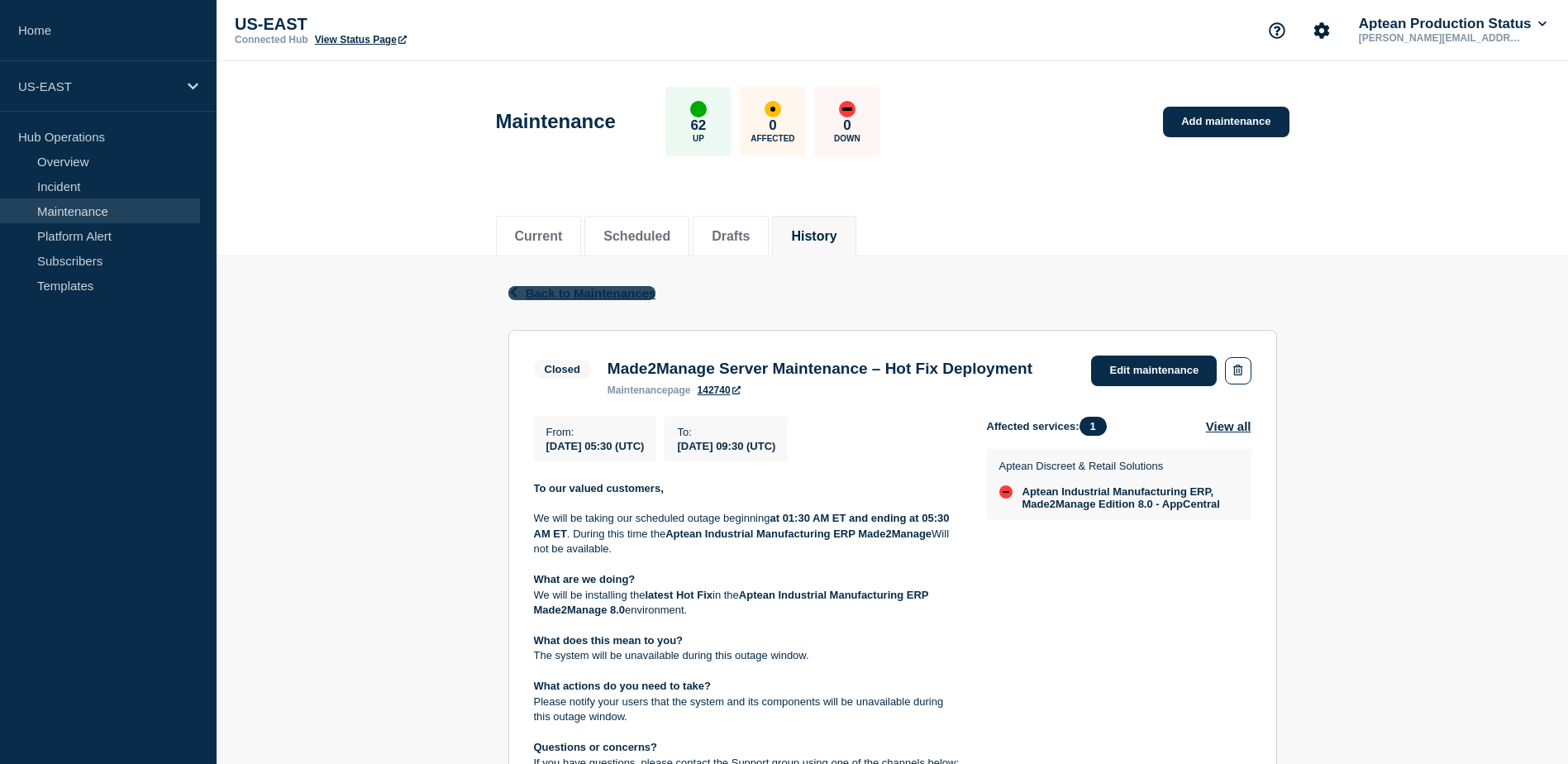
click at [598, 297] on span "Back to Maintenances" at bounding box center [591, 293] width 131 height 14
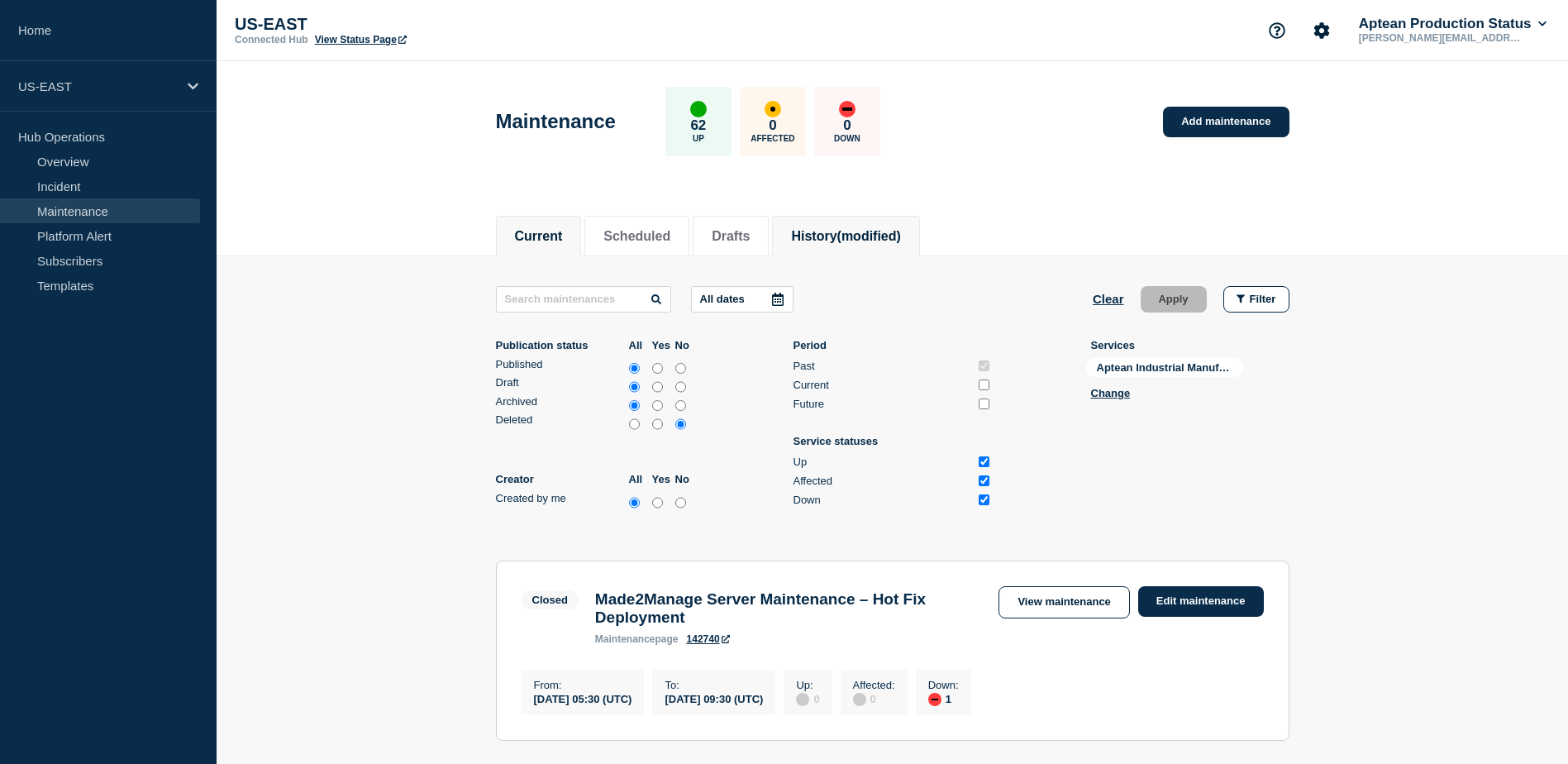
click at [563, 242] on button "Current" at bounding box center [539, 236] width 48 height 15
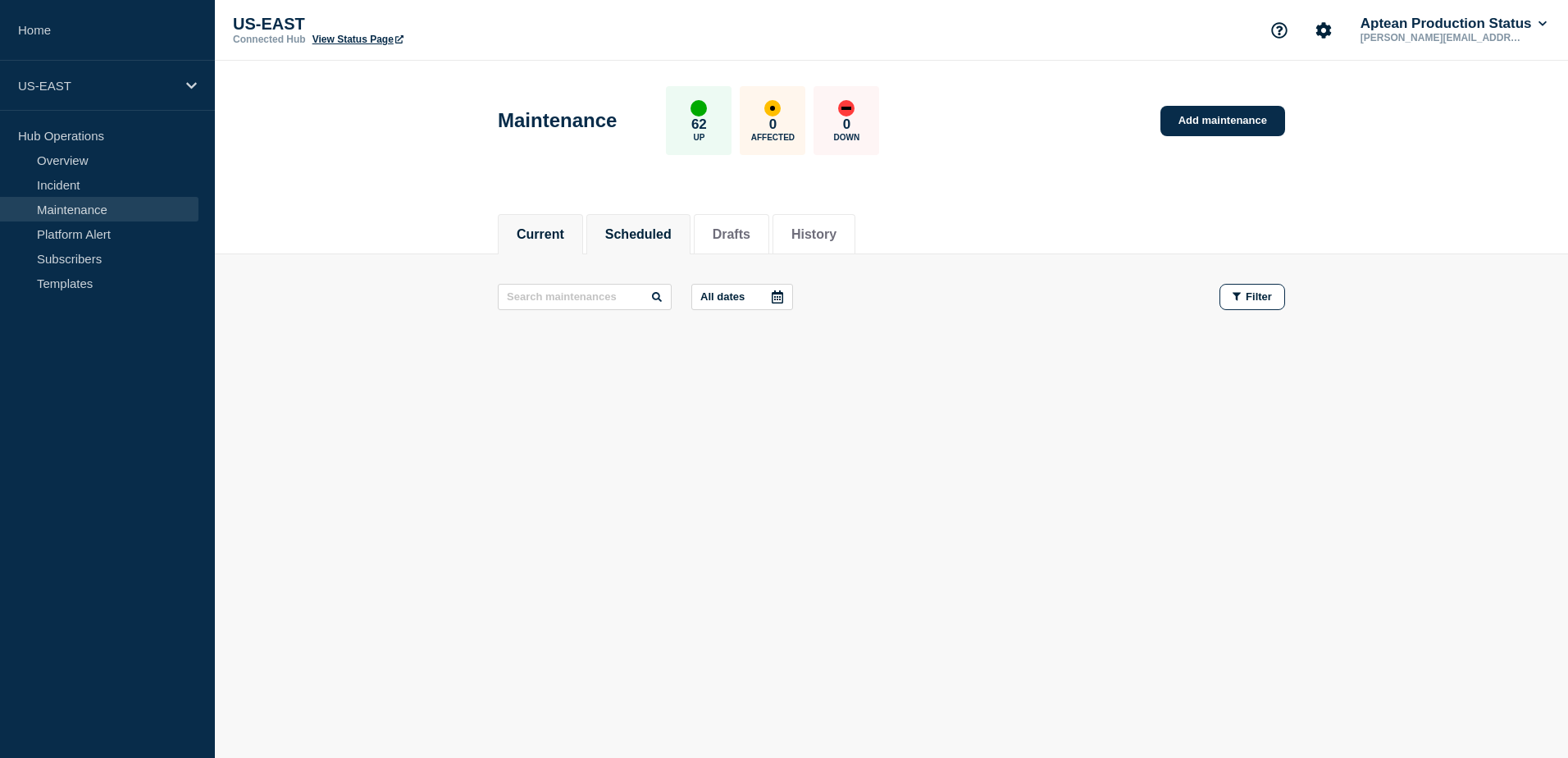
click at [657, 238] on button "Scheduled" at bounding box center [638, 234] width 67 height 15
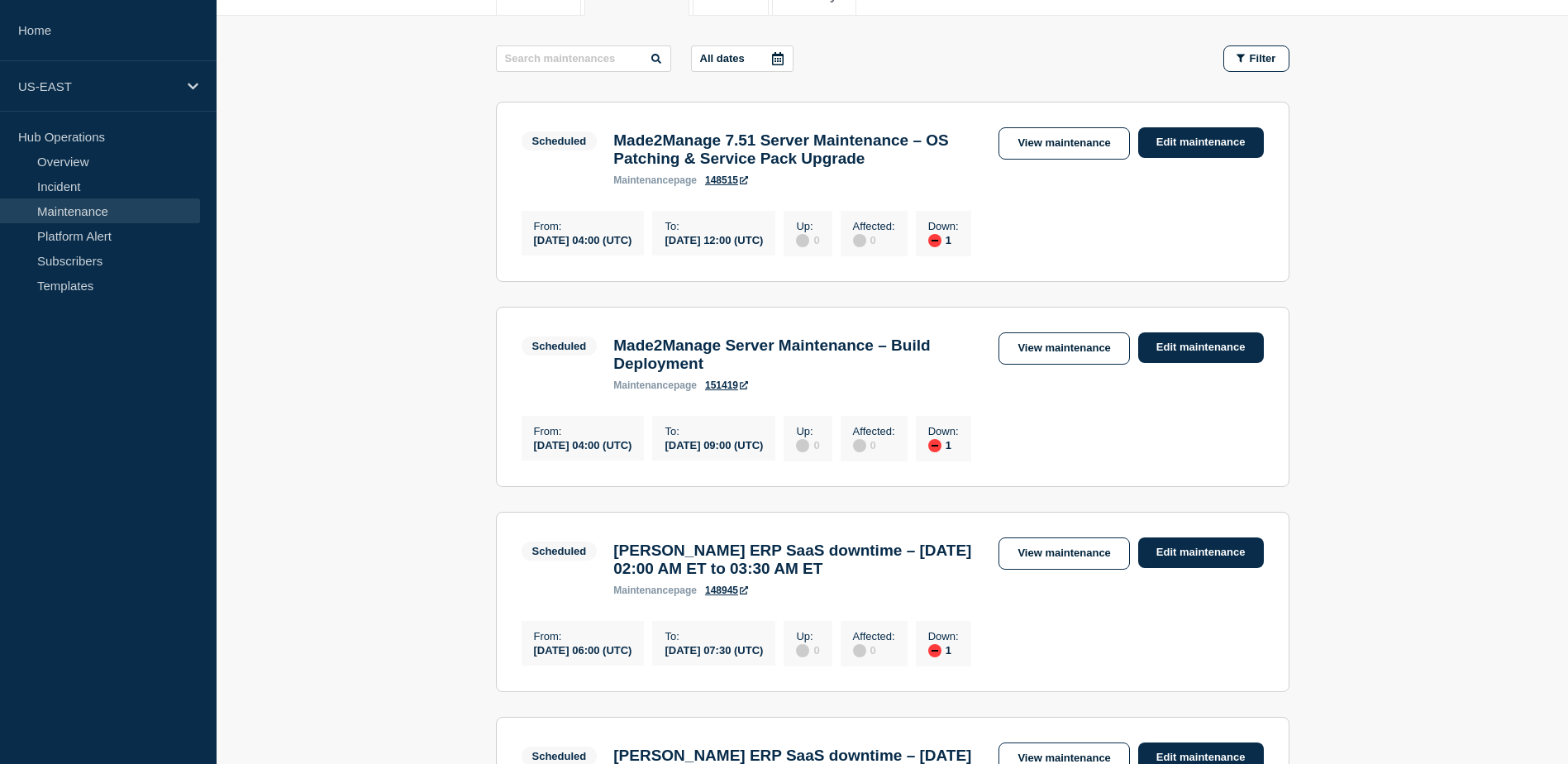
scroll to position [331, 0]
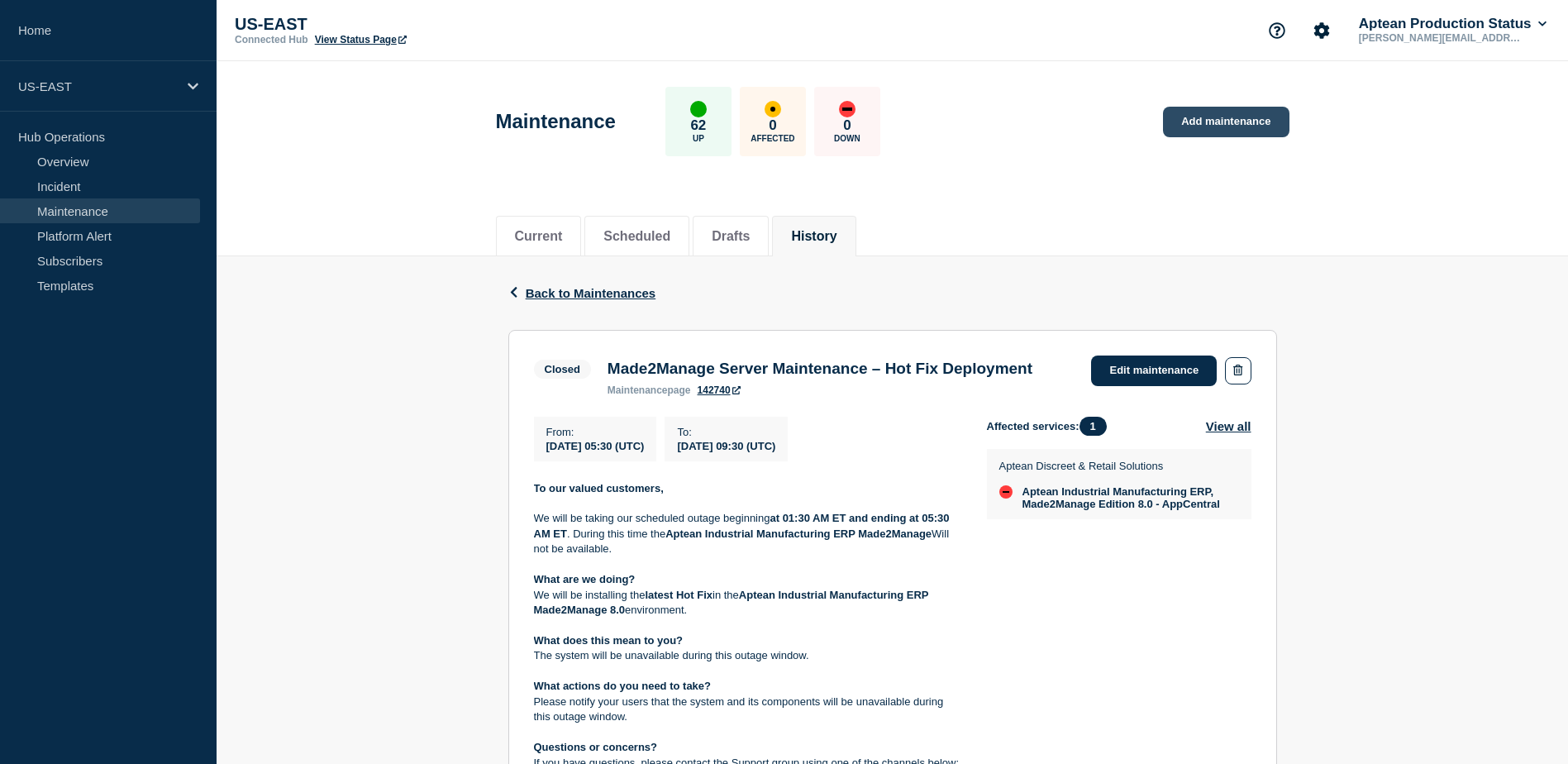
click at [1213, 112] on link "Add maintenance" at bounding box center [1226, 122] width 126 height 31
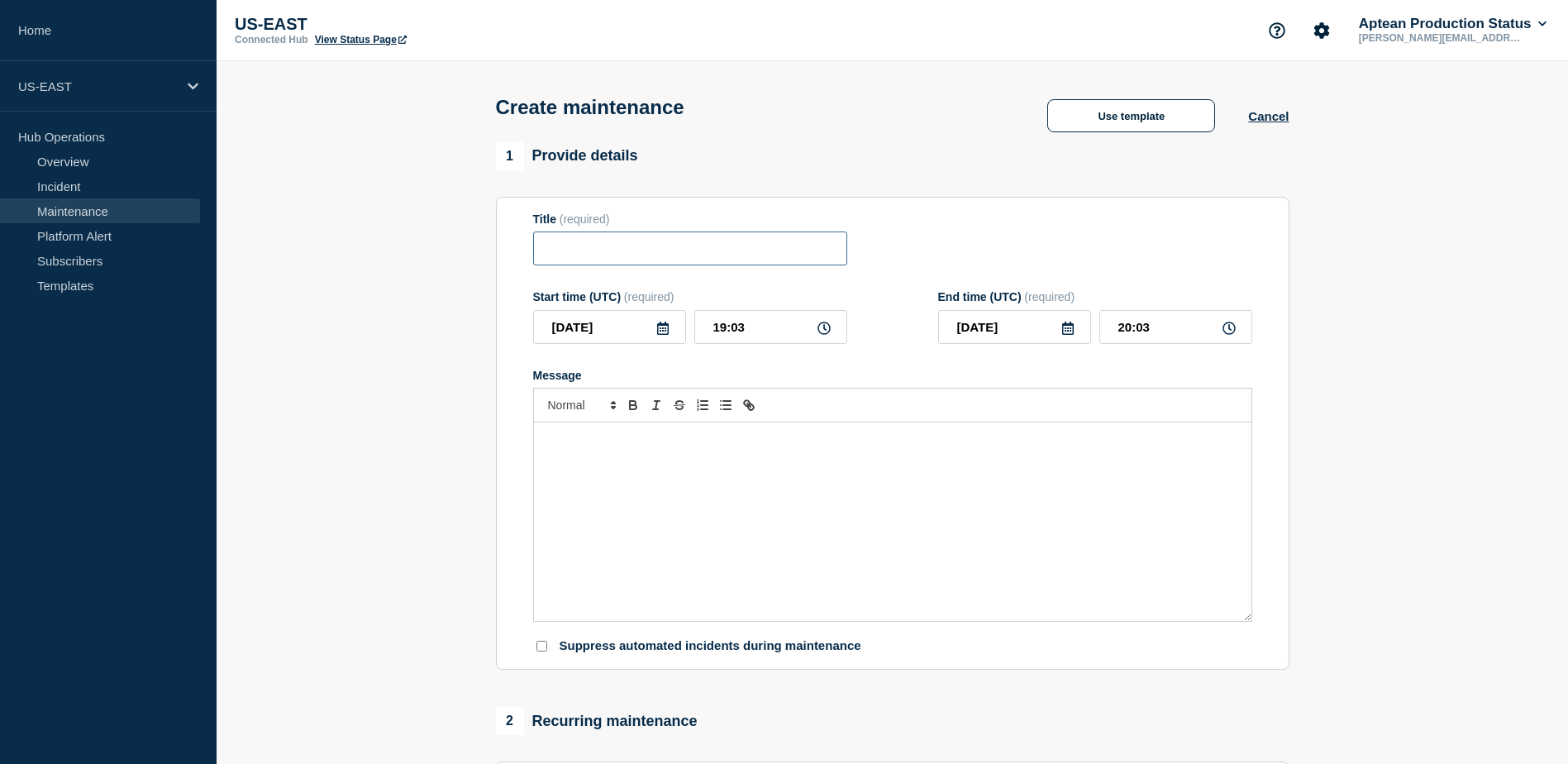
click at [640, 257] on input "Title" at bounding box center [691, 248] width 314 height 34
paste input "Made2Manage Server Maintenance – Hot Fix Deployment"
click at [747, 253] on input "Made2Manage Server Maintenance – Hot Fix Deployment" at bounding box center [691, 248] width 314 height 34
click at [753, 253] on input "Made2Manage Server Maintenance – Hot Fix Deployment" at bounding box center [691, 248] width 314 height 34
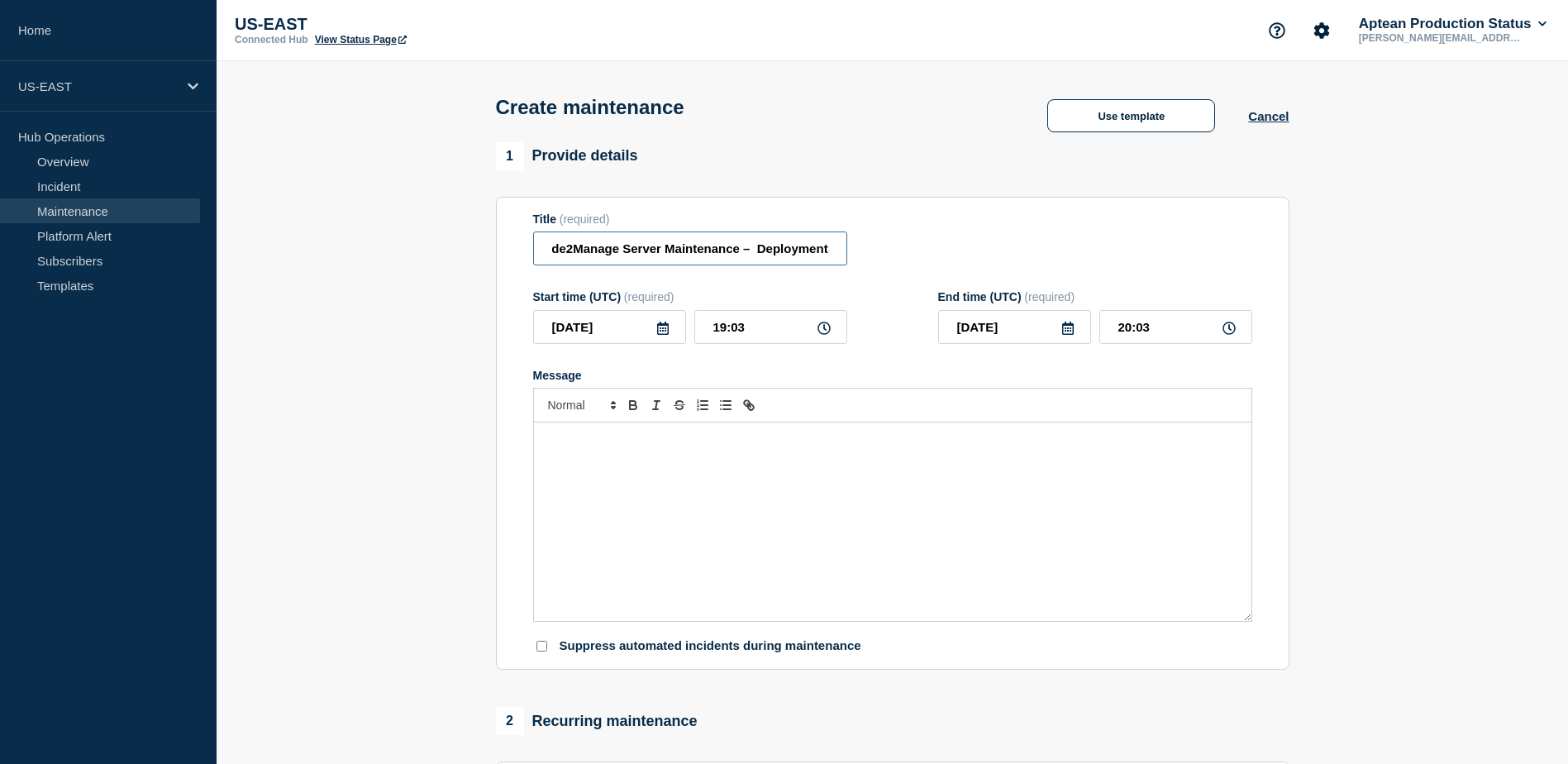
scroll to position [0, 20]
type input "Made2Manage Server Maintenance – Build Deployment"
click at [763, 522] on div "Message" at bounding box center [892, 521] width 717 height 198
click at [792, 260] on input "Made2Manage Server Maintenance – Build Deployment" at bounding box center [691, 248] width 314 height 34
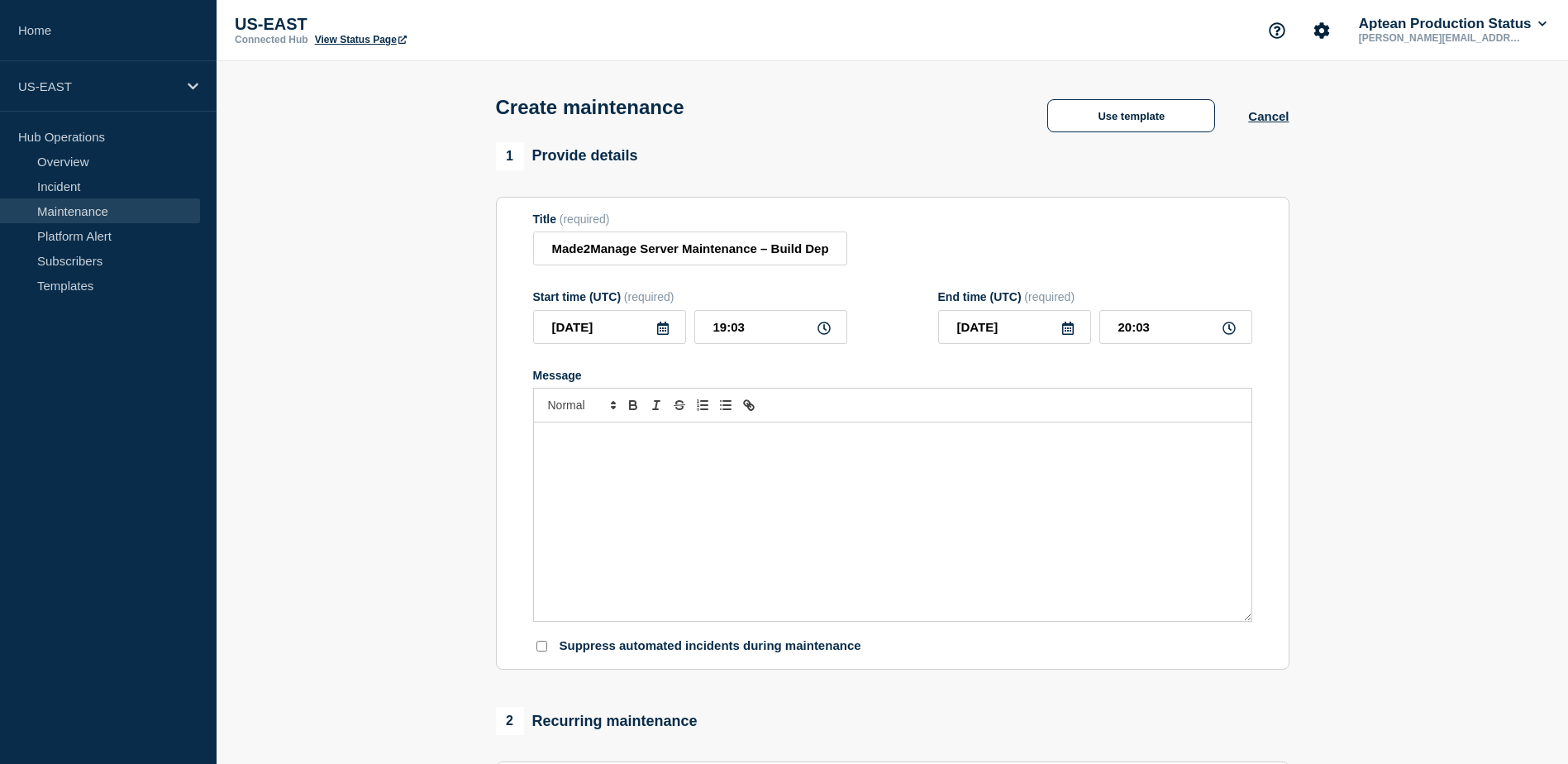
click at [686, 509] on div "Message" at bounding box center [892, 521] width 717 height 198
click at [578, 452] on div "Message" at bounding box center [892, 521] width 717 height 198
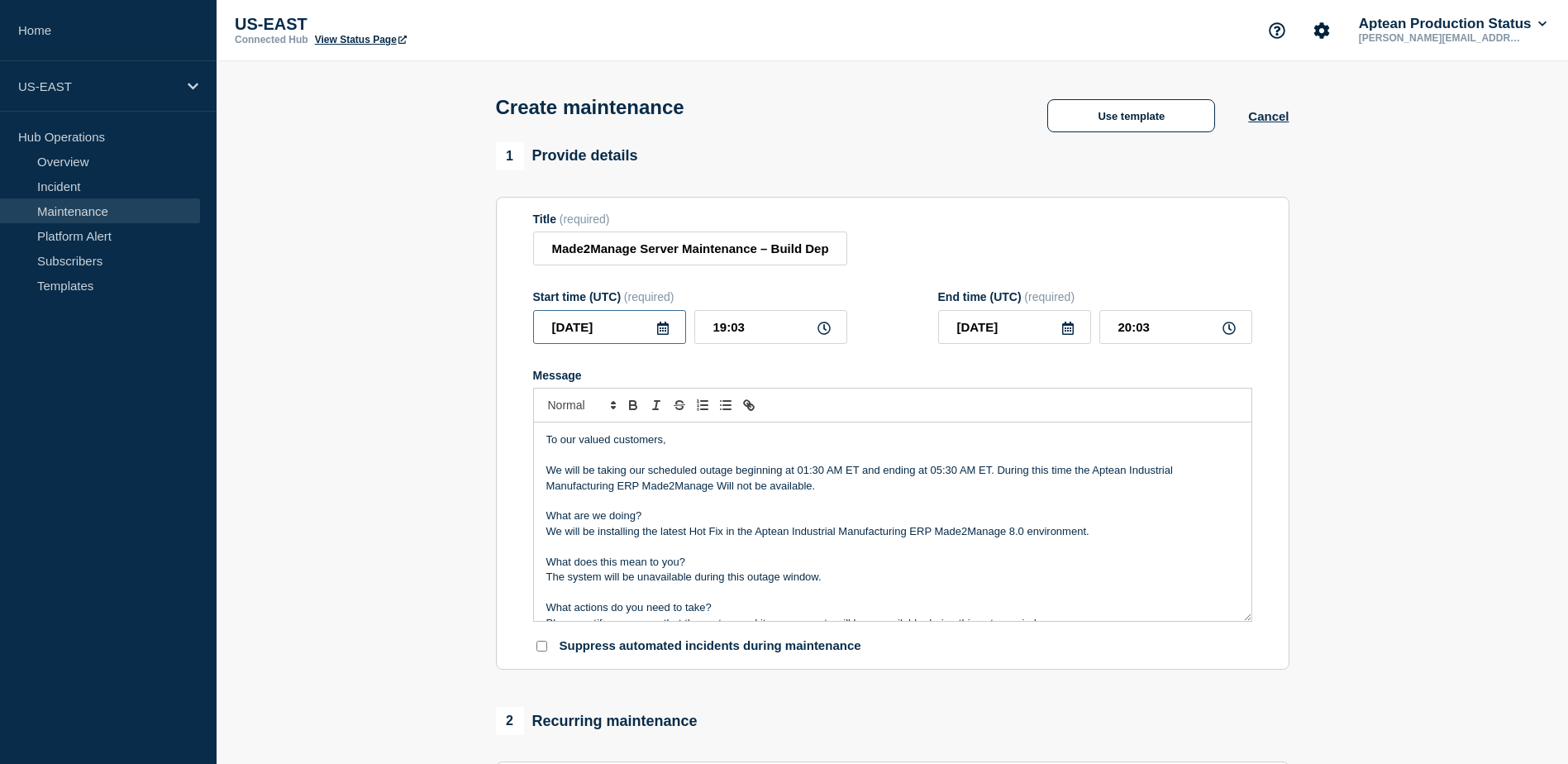
click at [662, 339] on input "2025-10-10" at bounding box center [610, 327] width 153 height 34
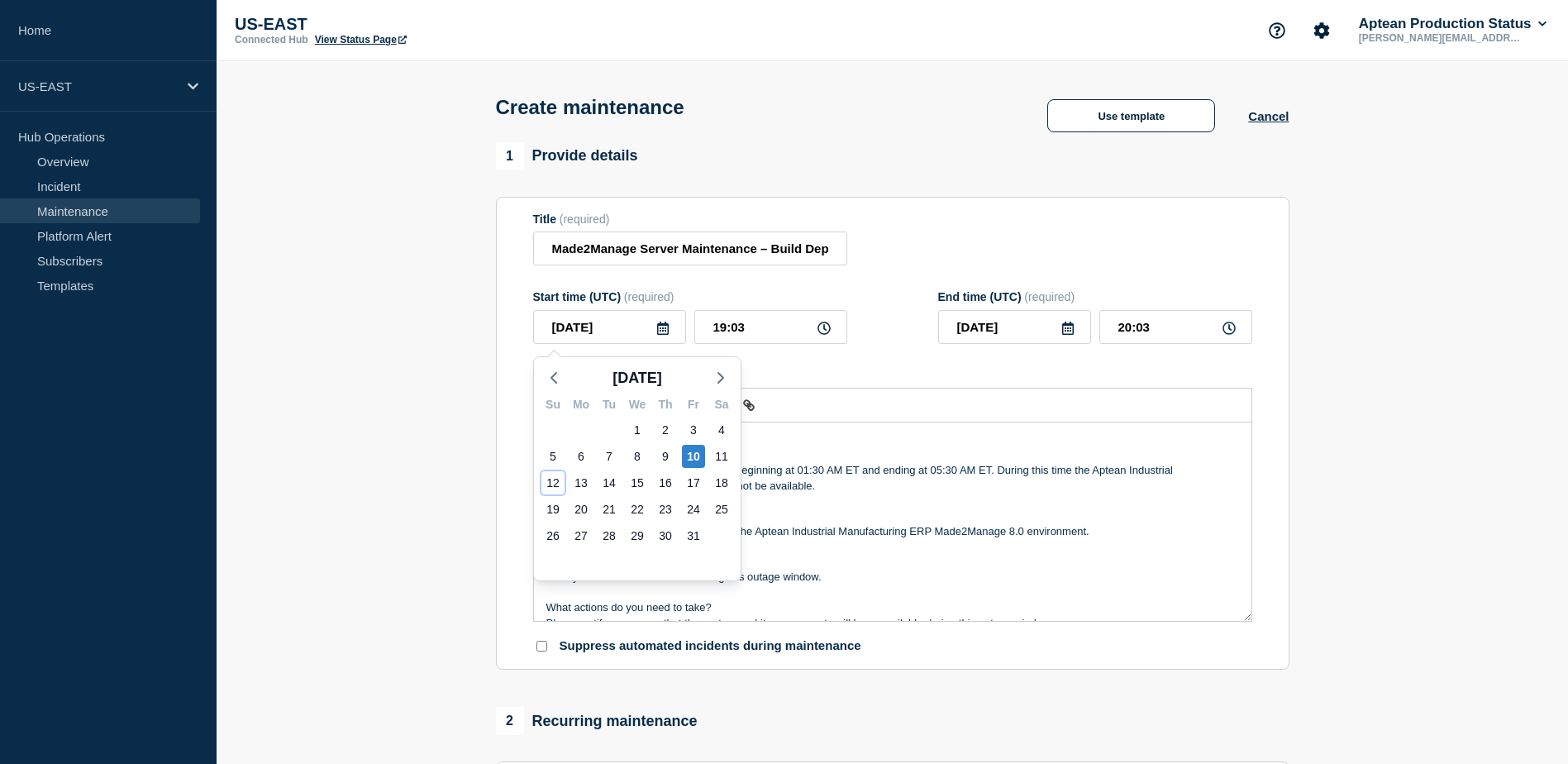
drag, startPoint x: 556, startPoint y: 479, endPoint x: 566, endPoint y: 489, distance: 14.1
click at [556, 479] on div "12" at bounding box center [552, 483] width 23 height 23
type input "2025-10-12"
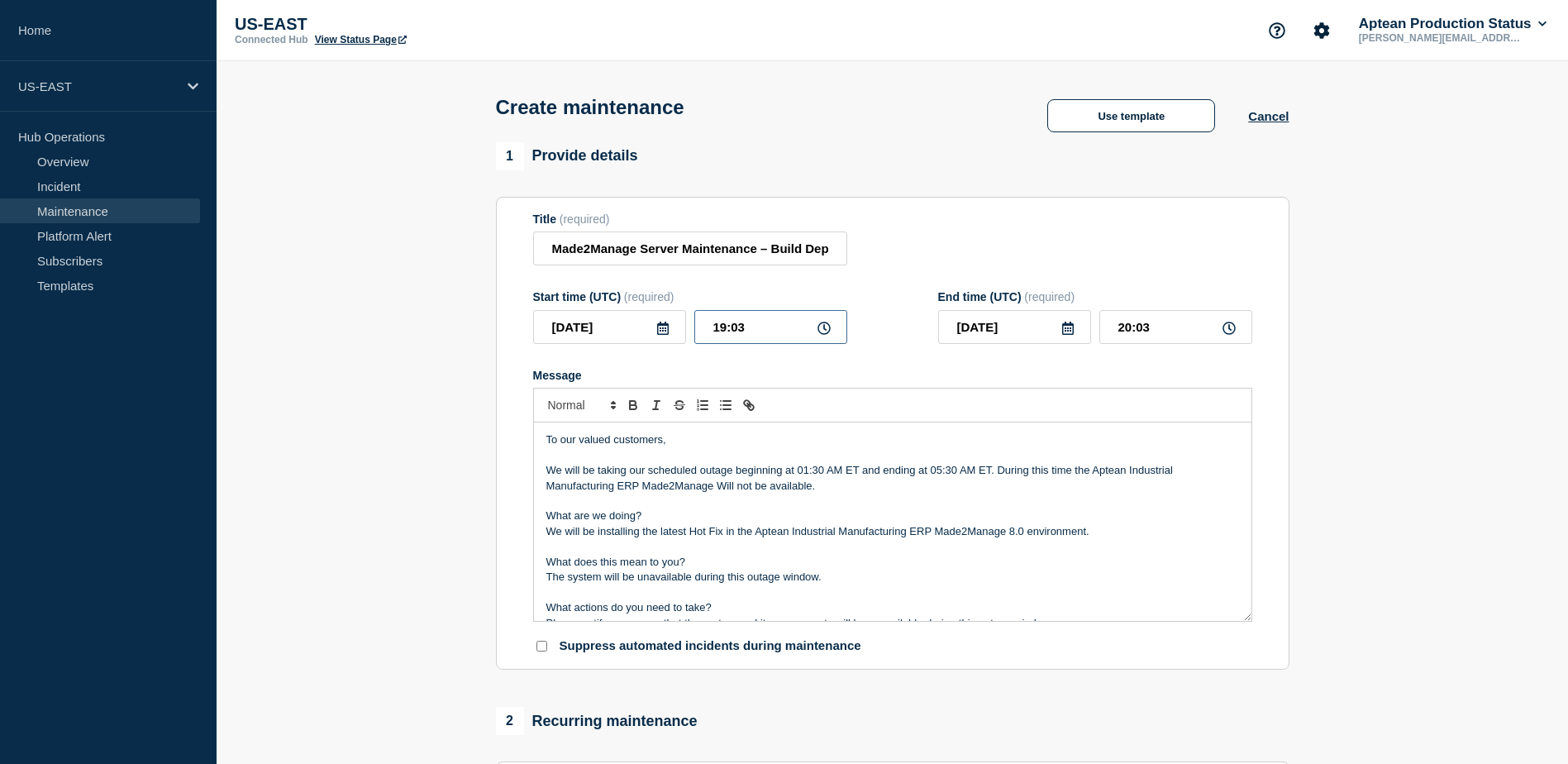
click at [751, 332] on input "19:03" at bounding box center [770, 327] width 153 height 34
click at [725, 333] on input "19:03" at bounding box center [770, 327] width 153 height 34
type input "04:03"
type input "05:03"
type input "04:00"
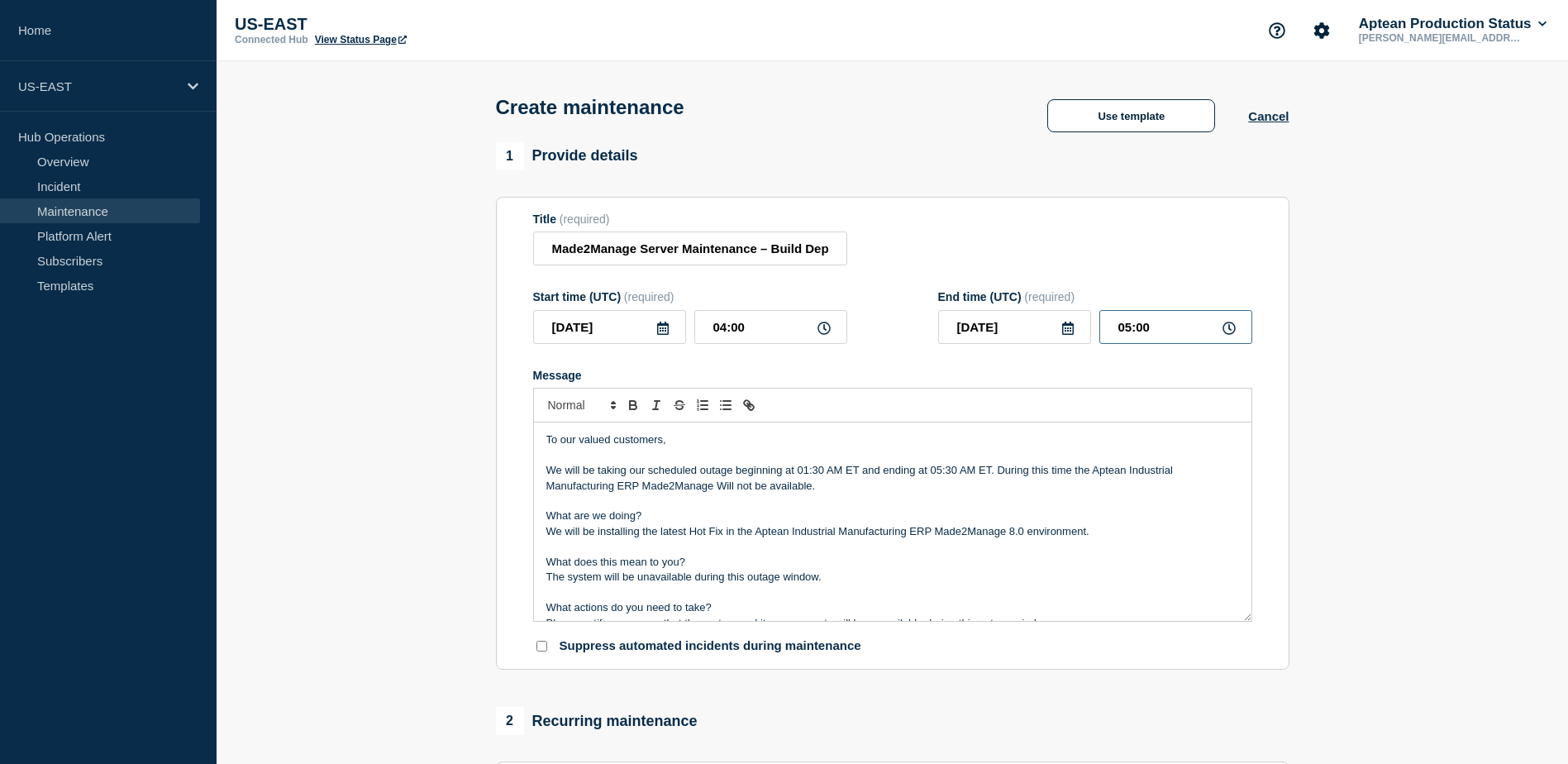
click at [1126, 331] on input "05:00" at bounding box center [1176, 327] width 153 height 34
click at [1131, 331] on input "05:00" at bounding box center [1176, 327] width 153 height 34
type input "09:00"
click at [808, 478] on p "We will be taking our scheduled outage beginning at 01:30 AM ET and ending at 0…" at bounding box center [892, 478] width 692 height 31
click at [952, 475] on p "We will be taking our scheduled outage beginning at 12:00 AM ET and ending at 0…" at bounding box center [892, 478] width 692 height 31
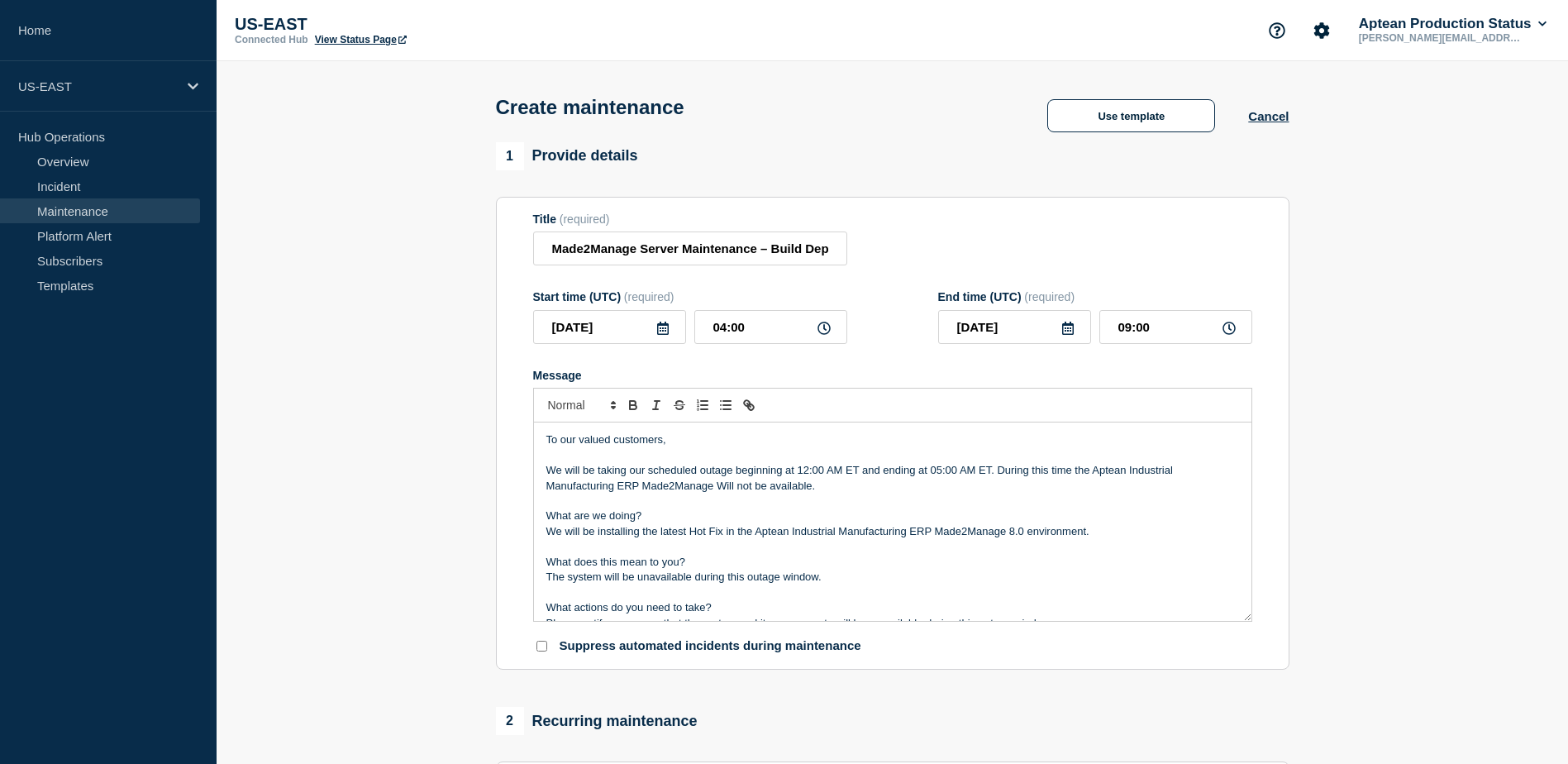
click at [1044, 493] on p "We will be taking our scheduled outage beginning at 12:00 AM ET and ending at 0…" at bounding box center [892, 478] width 692 height 31
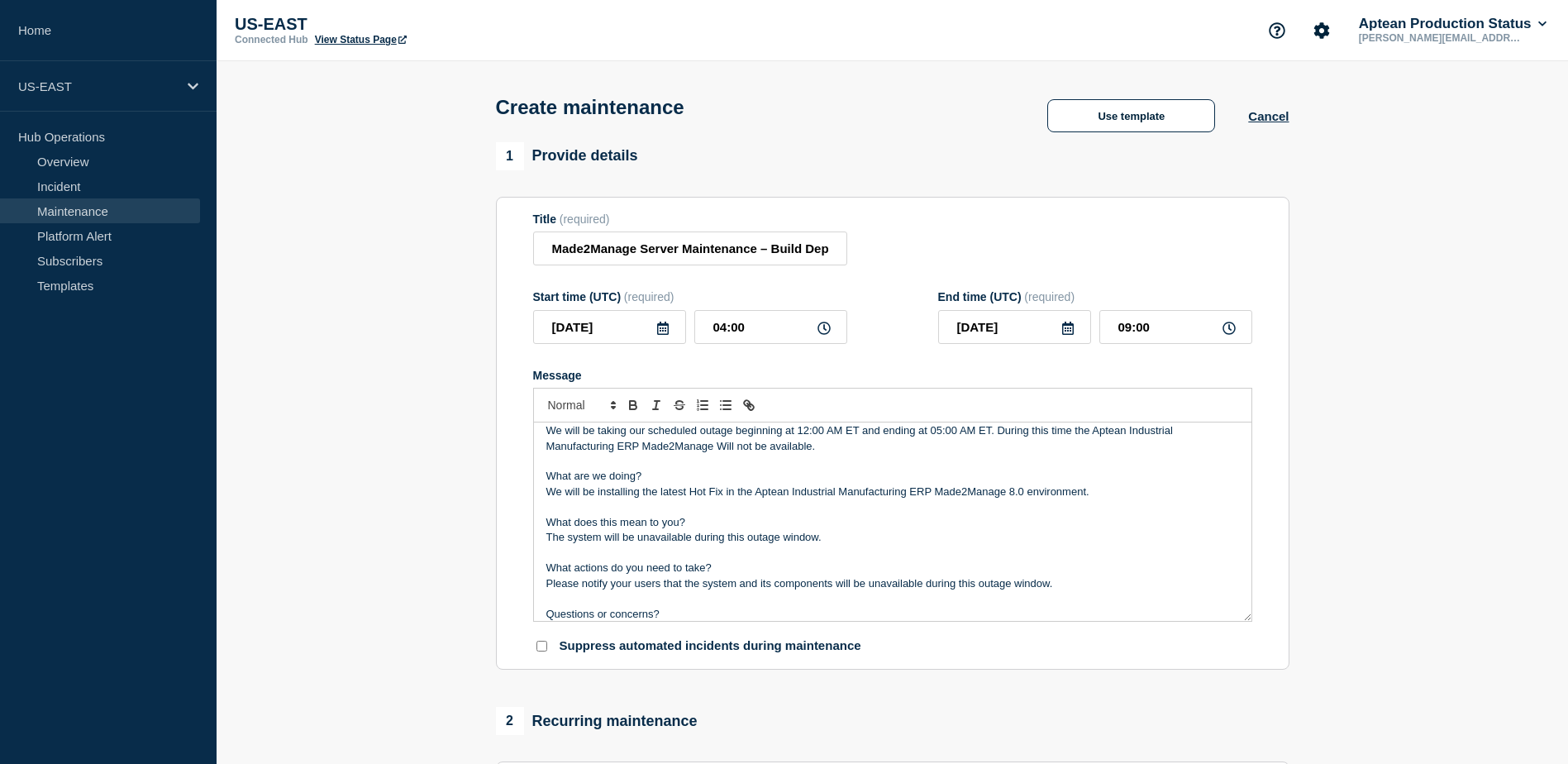
scroll to position [37, 0]
click at [722, 498] on p "We will be installing the latest Hot Fix in the Aptean Industrial Manufacturing…" at bounding box center [892, 495] width 692 height 15
click at [811, 558] on p "Message" at bounding box center [892, 556] width 692 height 15
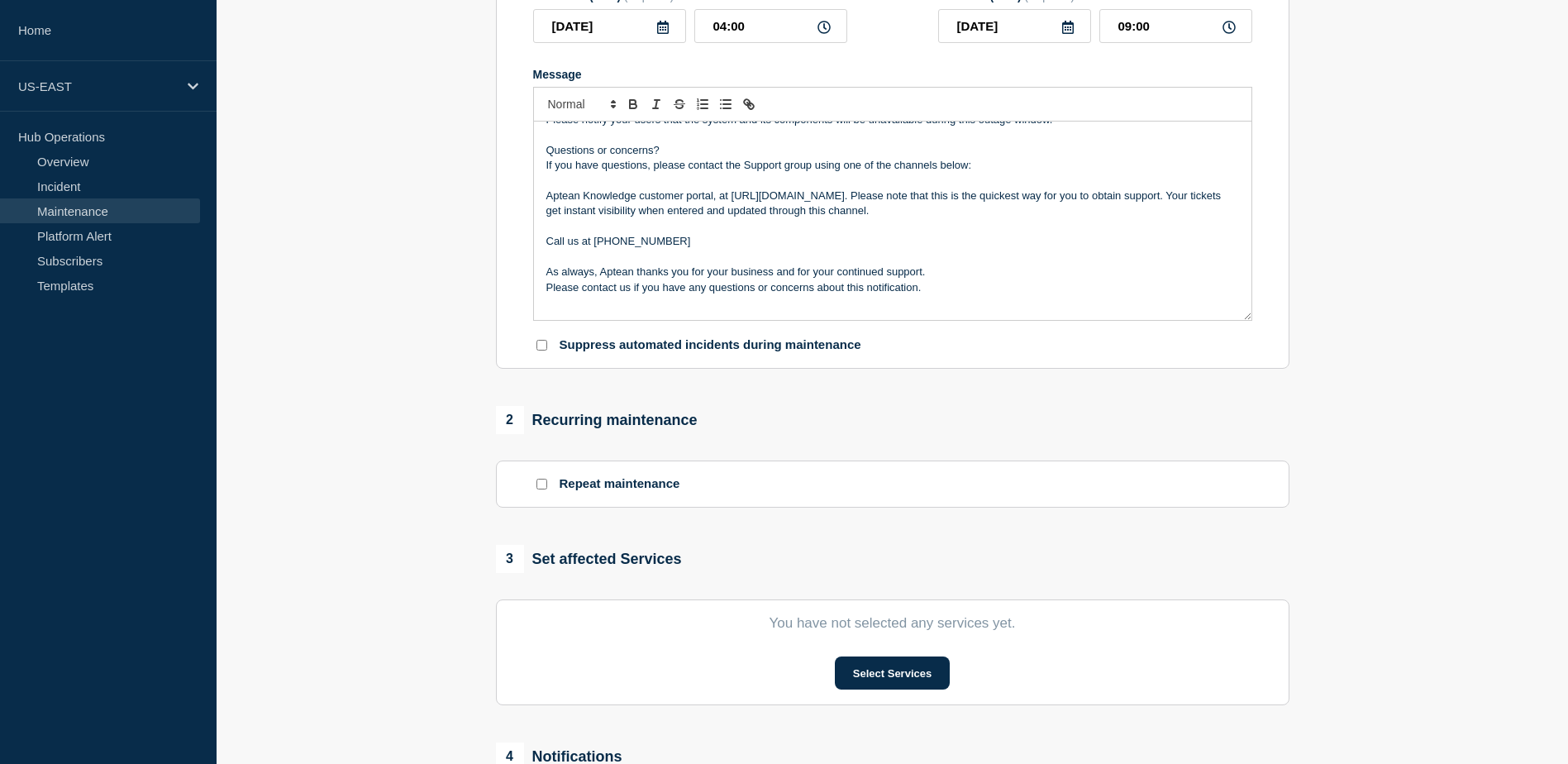
scroll to position [331, 0]
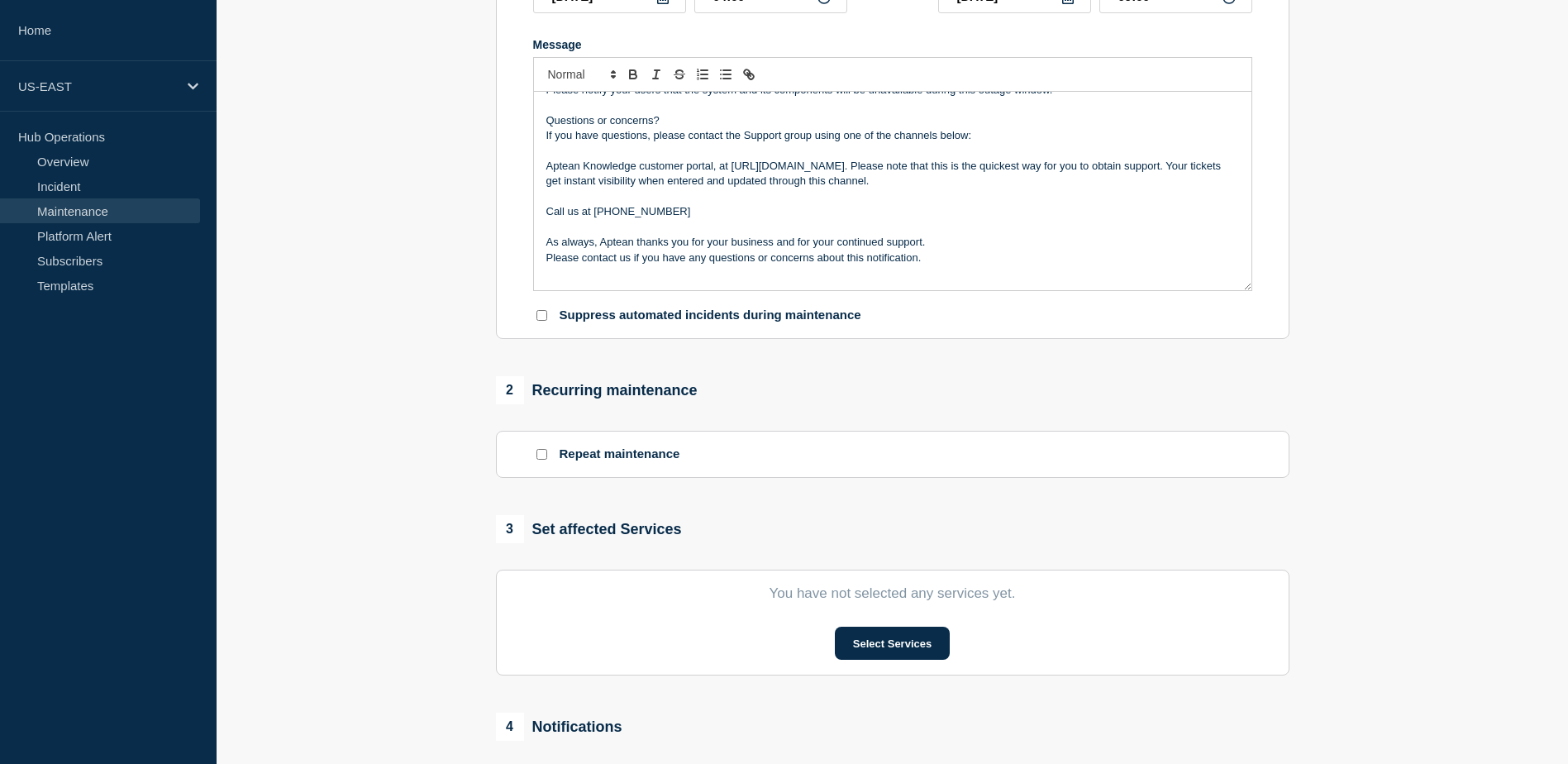
click at [548, 461] on div at bounding box center [541, 454] width 16 height 15
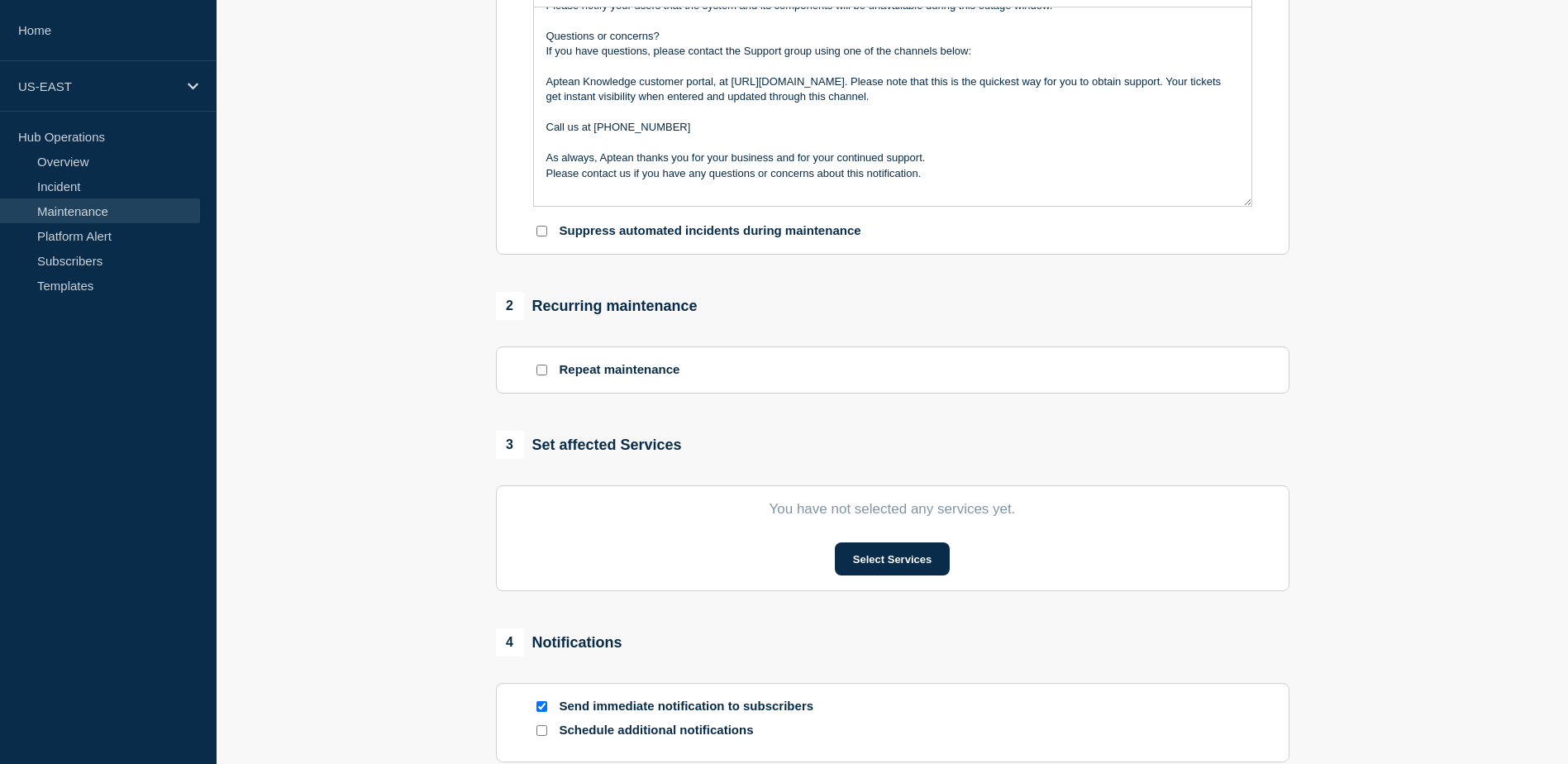
scroll to position [496, 0]
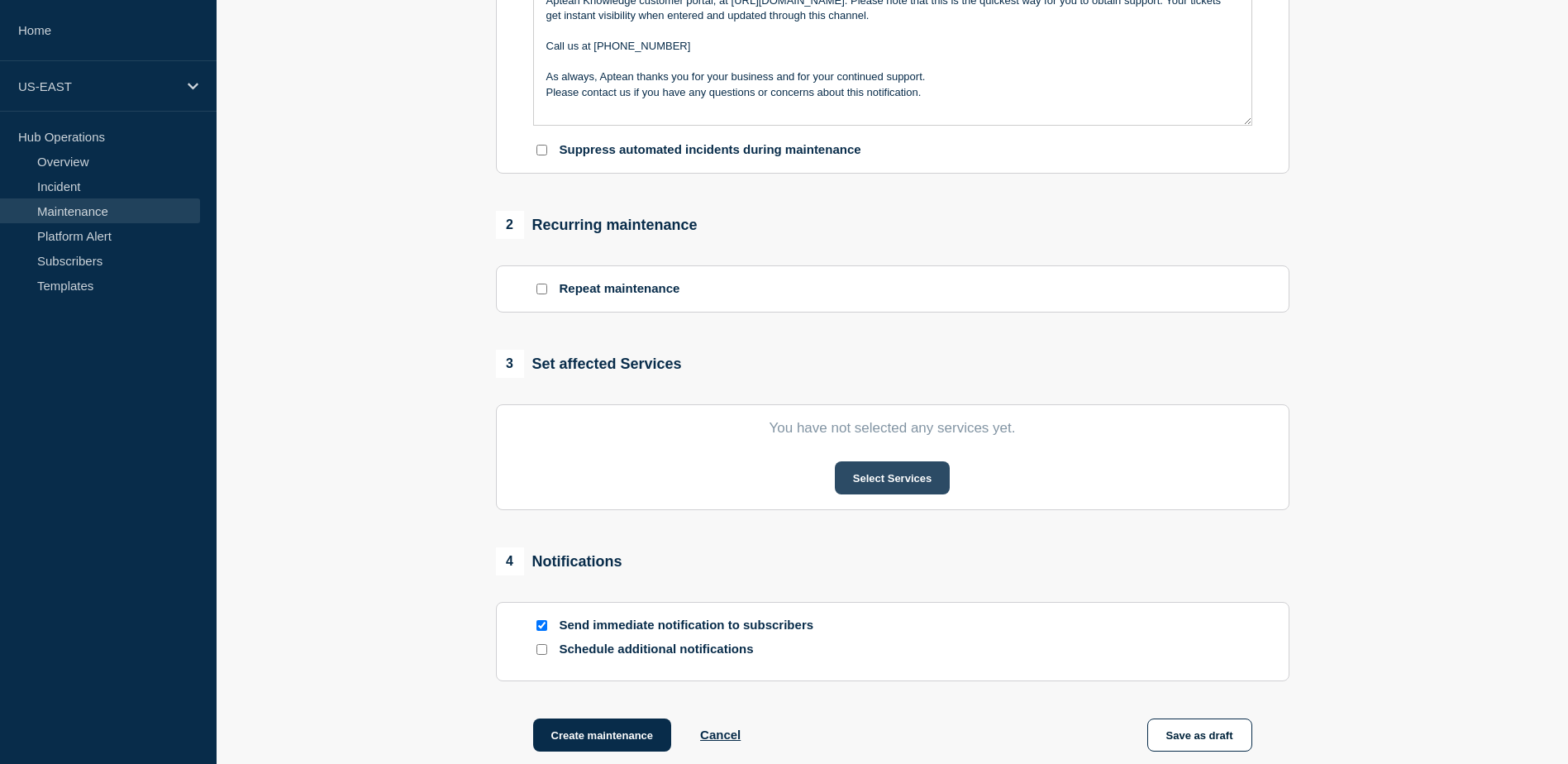
click at [870, 491] on button "Select Services" at bounding box center [892, 478] width 115 height 33
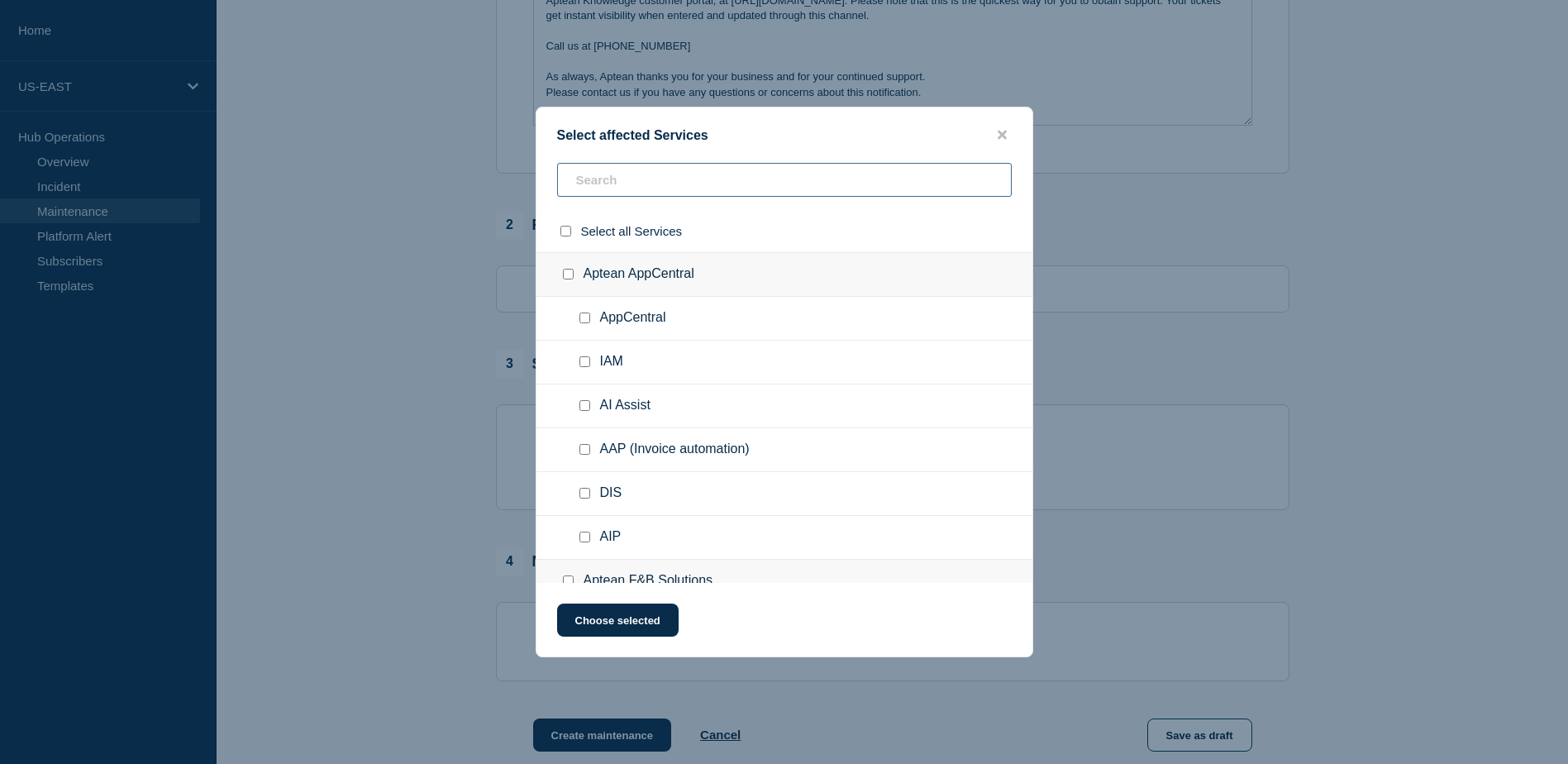
click at [652, 178] on input "text" at bounding box center [784, 180] width 454 height 34
paste input "Made2Manage Edition 8.0 - AppCentral"
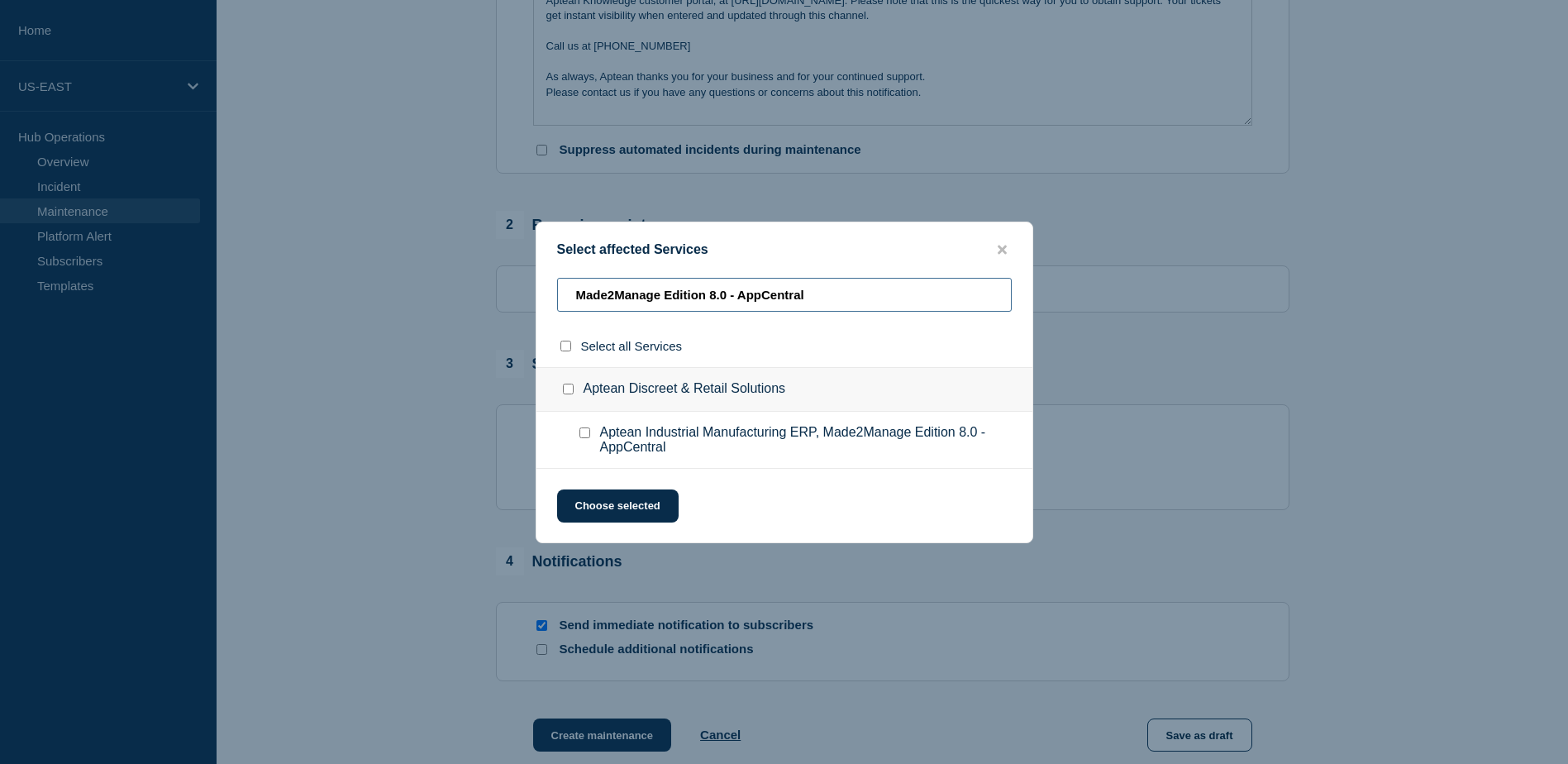
type input "Made2Manage Edition 8.0 - AppCentral"
click at [589, 439] on input "Aptean Industrial Manufacturing ERP, Made2Manage Edition 8.0 - AppCentral check…" at bounding box center [584, 433] width 11 height 11
checkbox input "true"
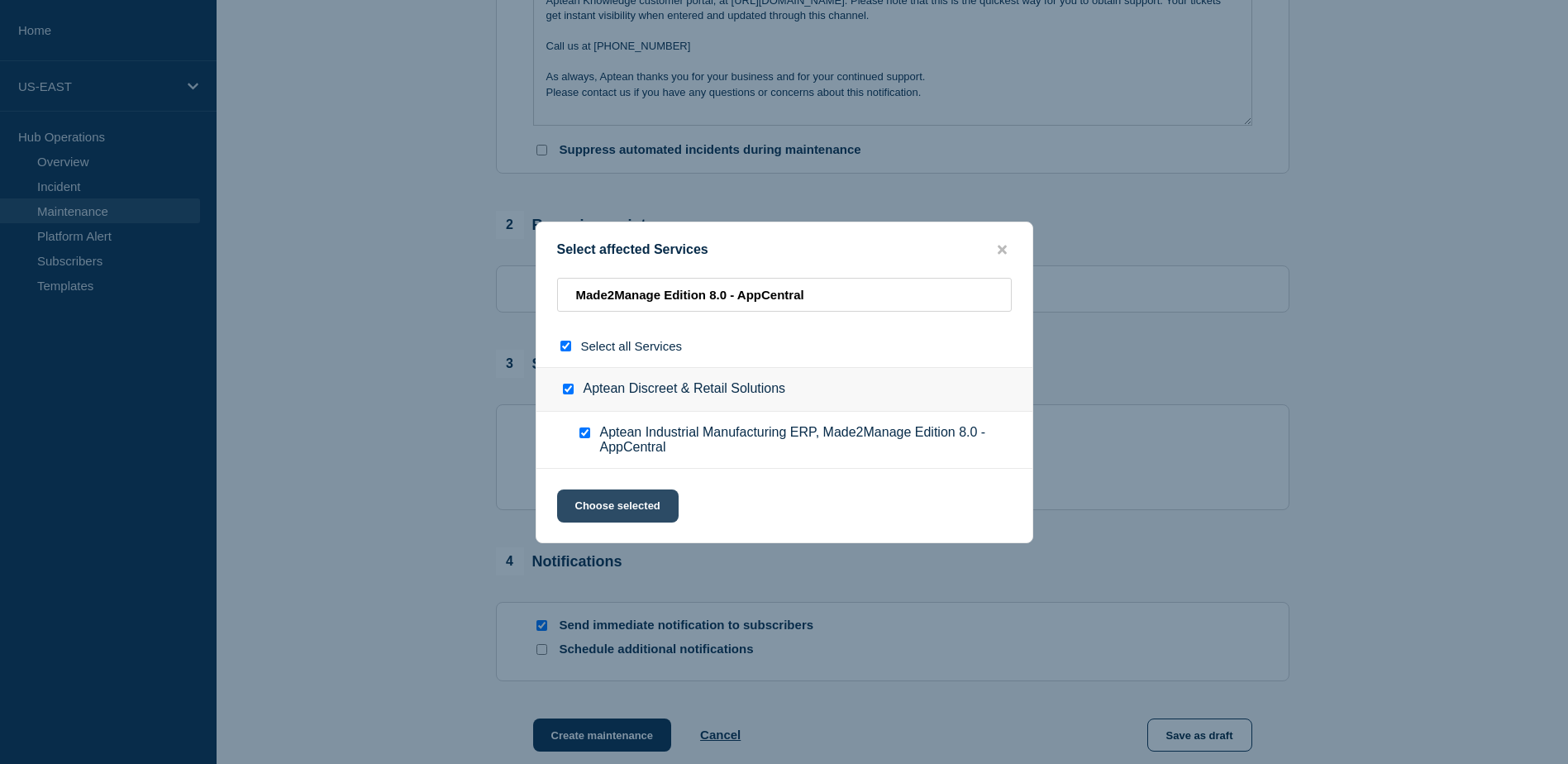
click at [637, 503] on button "Choose selected" at bounding box center [618, 506] width 121 height 33
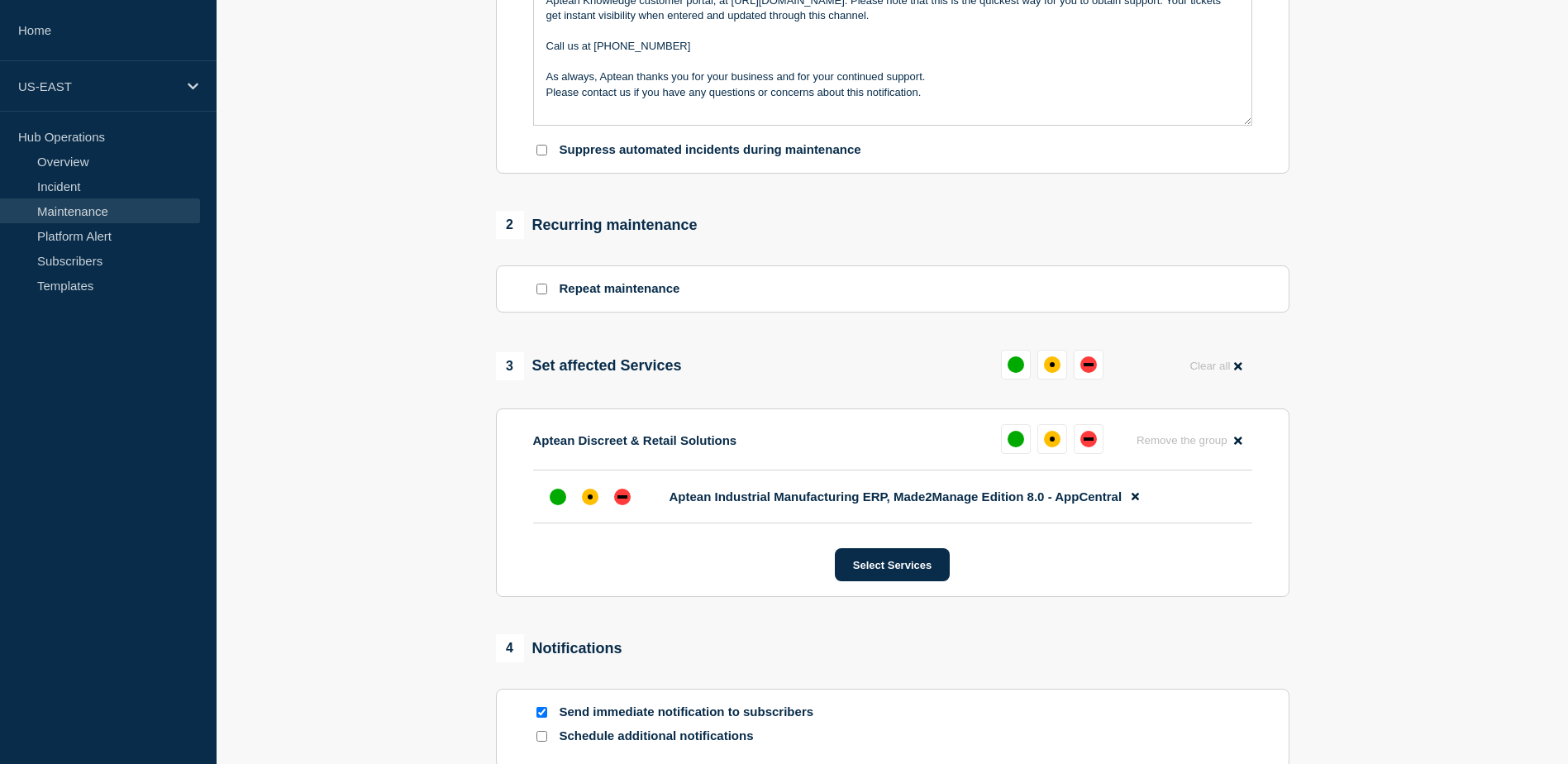
drag, startPoint x: 621, startPoint y: 495, endPoint x: 648, endPoint y: 529, distance: 43.4
click at [622, 495] on div "down" at bounding box center [622, 496] width 16 height 16
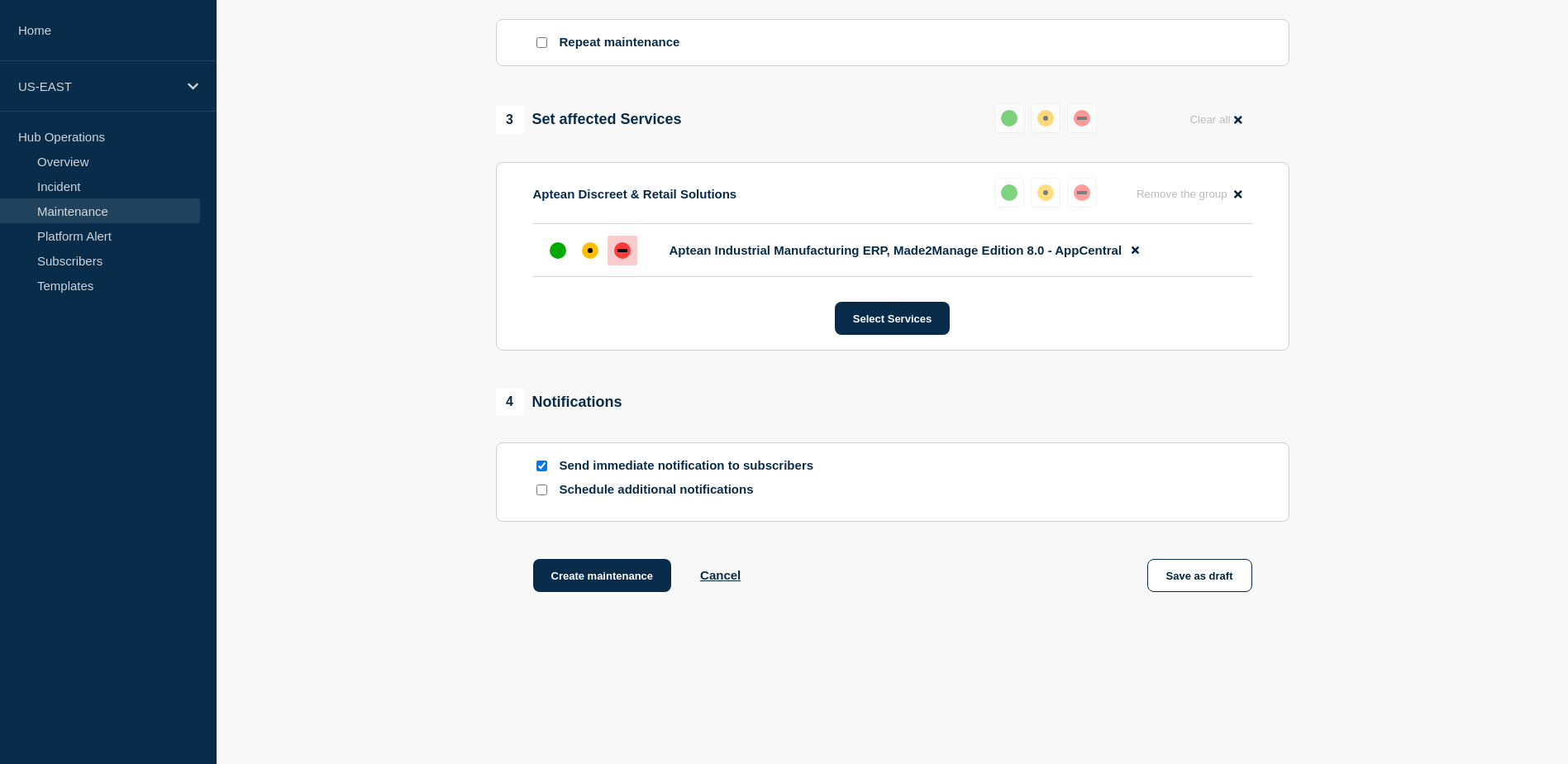
scroll to position [744, 0]
click at [540, 494] on input "Schedule additional notifications" at bounding box center [541, 488] width 11 height 11
checkbox input "true"
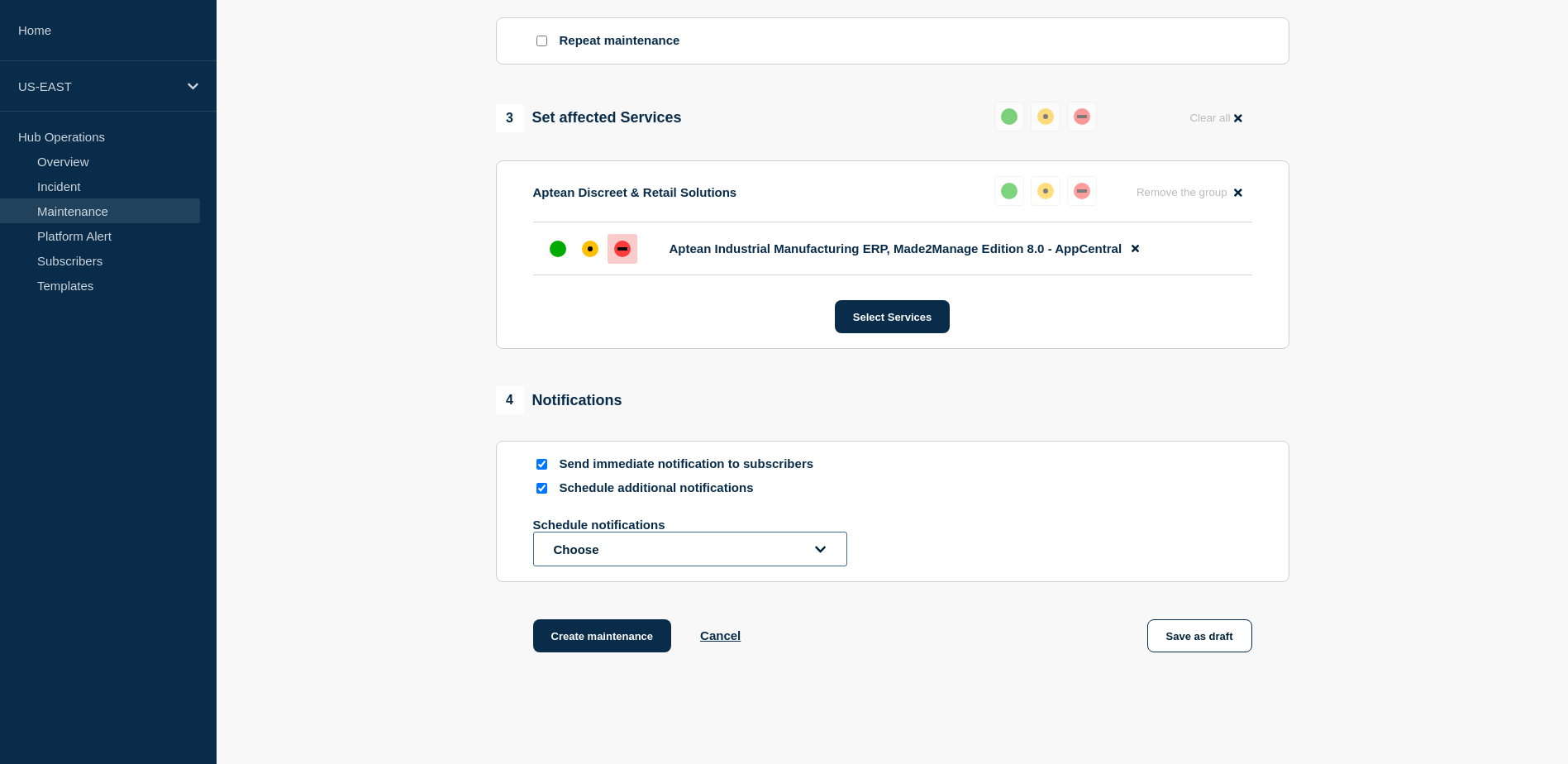
click at [808, 555] on button "Choose" at bounding box center [691, 549] width 314 height 35
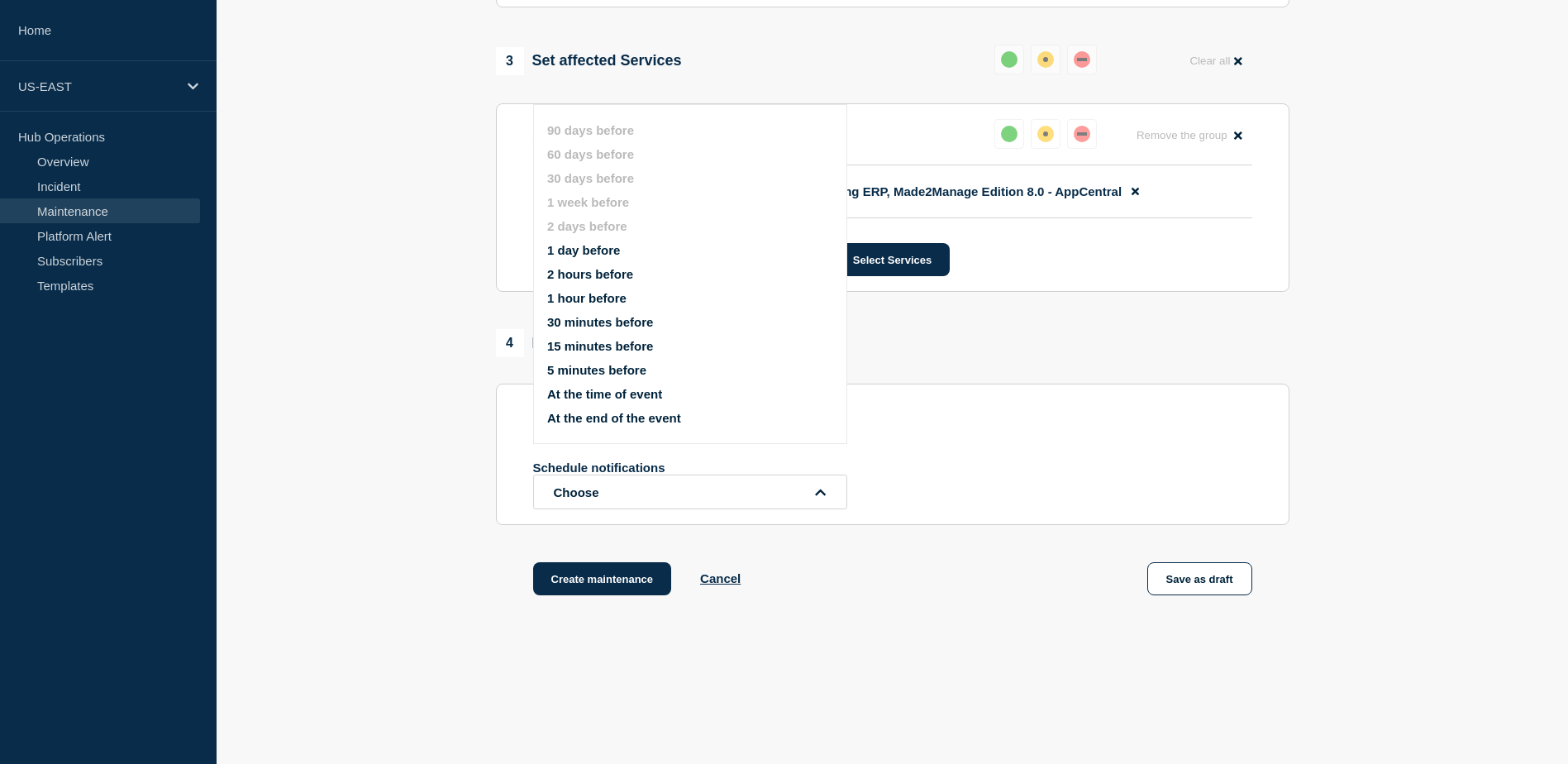
scroll to position [827, 0]
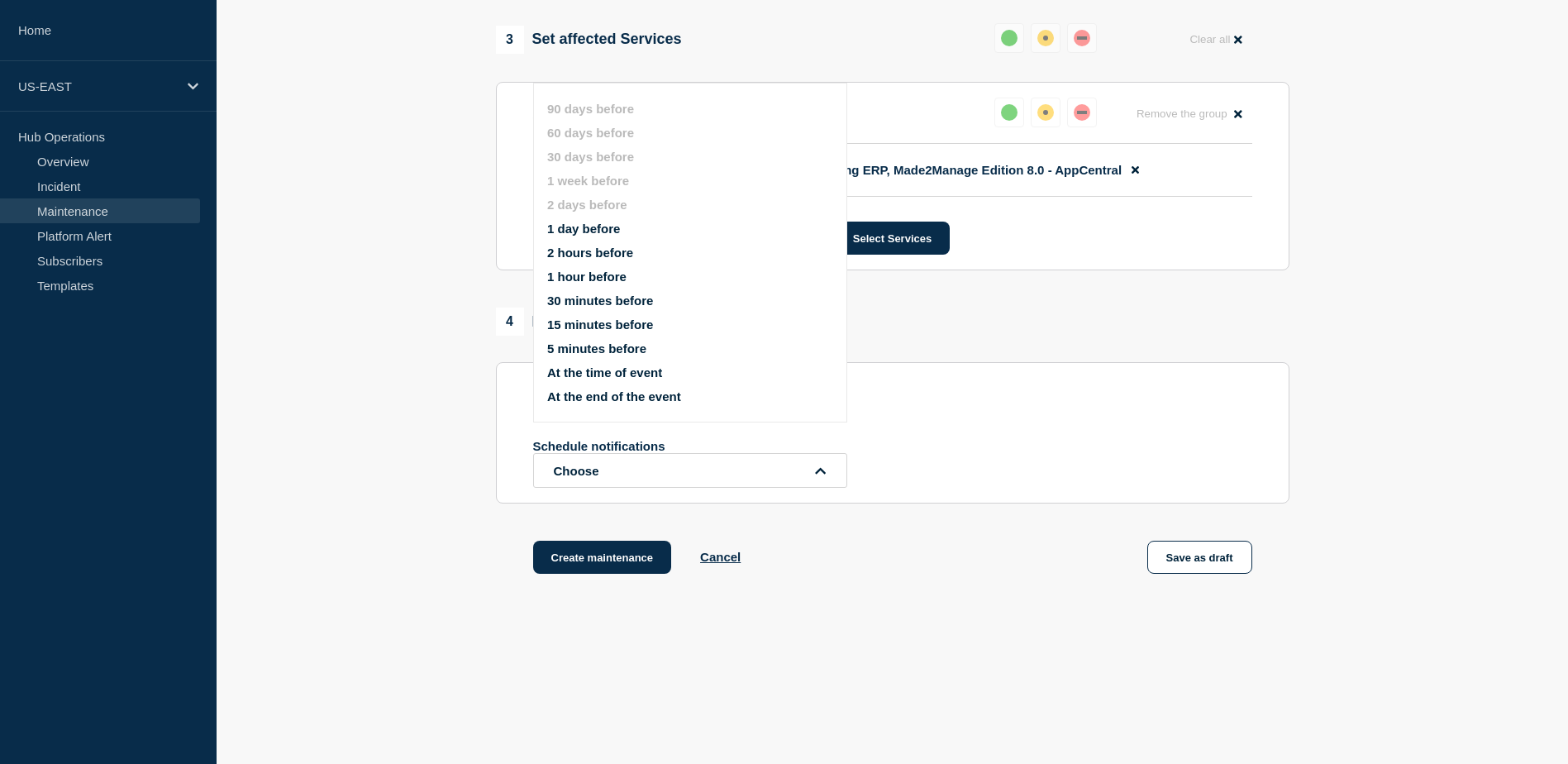
click at [583, 271] on button "1 hour before" at bounding box center [586, 276] width 79 height 14
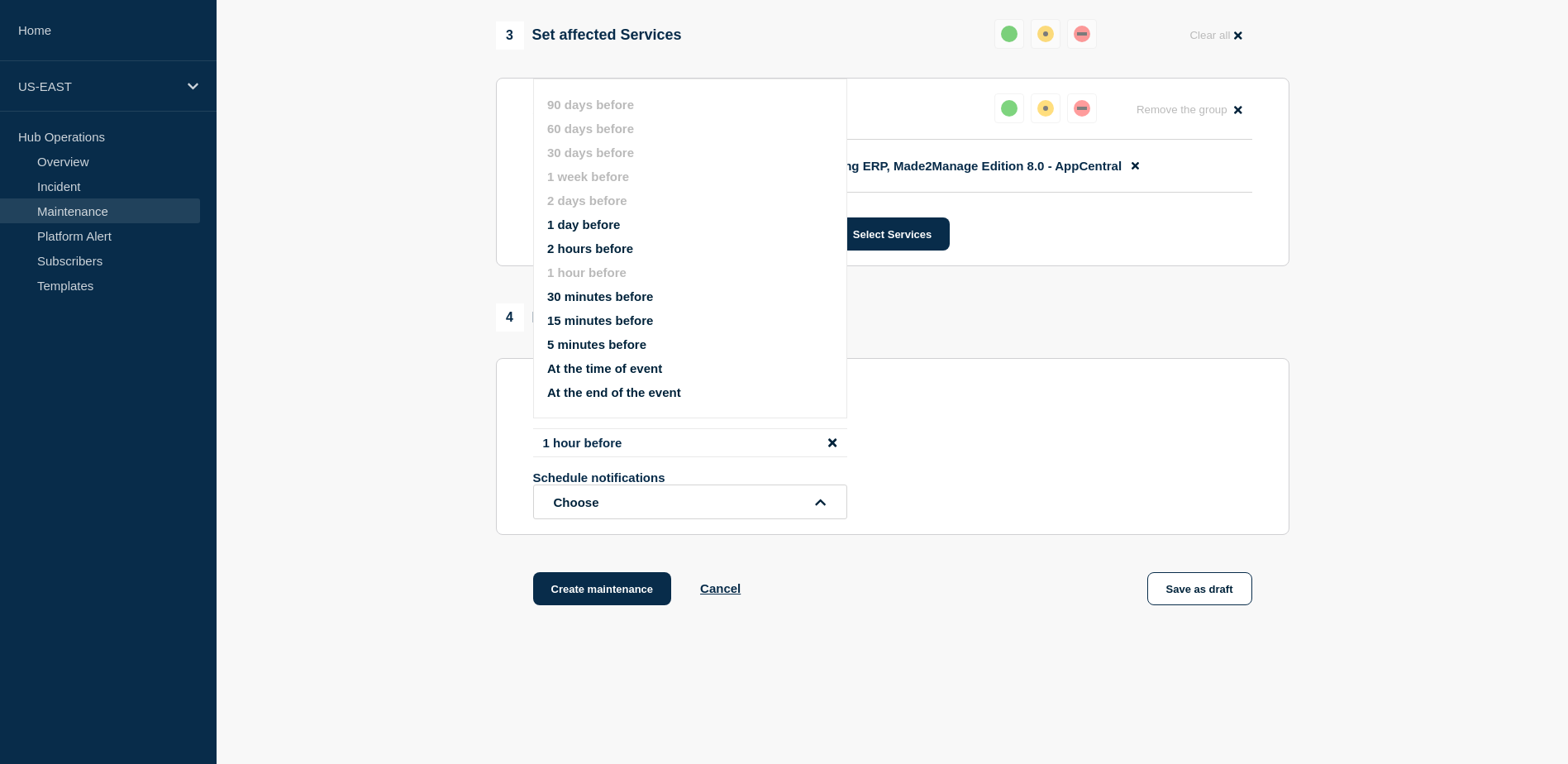
click at [1143, 456] on div "1 hour before Schedule notifications Choose 90 days before 60 days before 30 da…" at bounding box center [893, 473] width 719 height 91
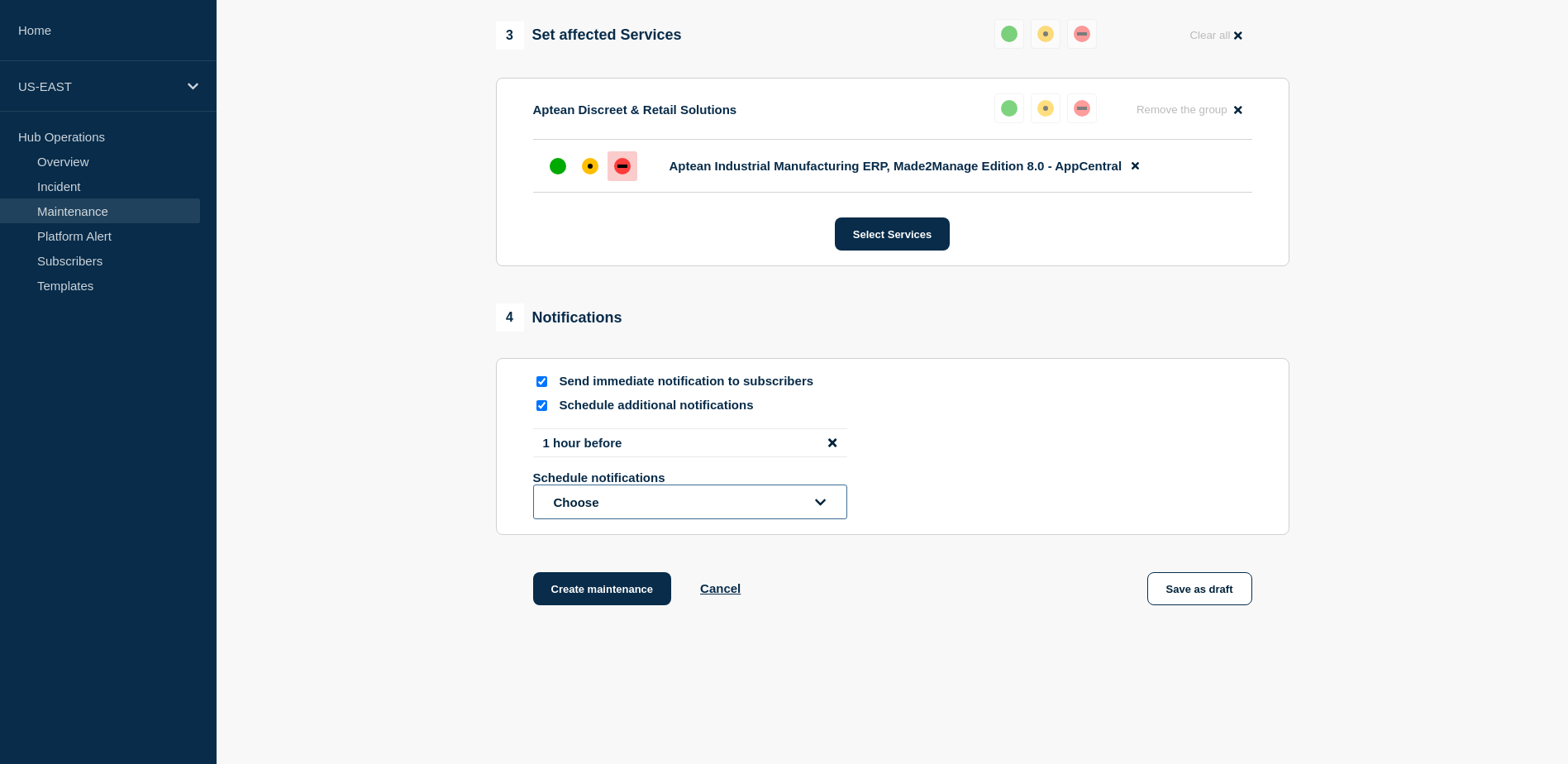
click at [828, 510] on button "Choose" at bounding box center [691, 501] width 314 height 35
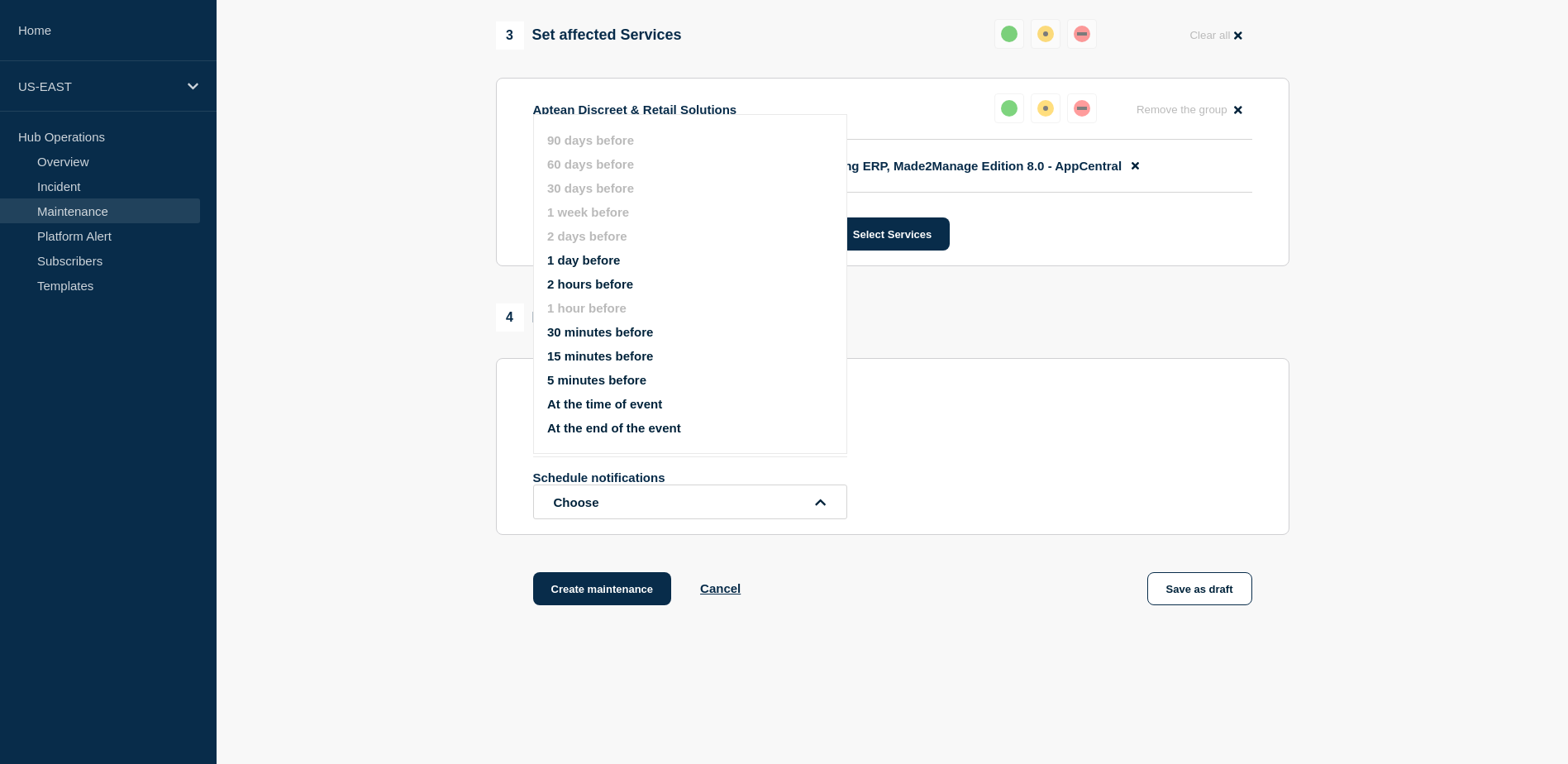
drag, startPoint x: 1083, startPoint y: 420, endPoint x: 1105, endPoint y: 431, distance: 24.6
click at [1082, 420] on div "Schedule additional notifications 1 hour before Schedule notifications Choose 9…" at bounding box center [893, 458] width 719 height 122
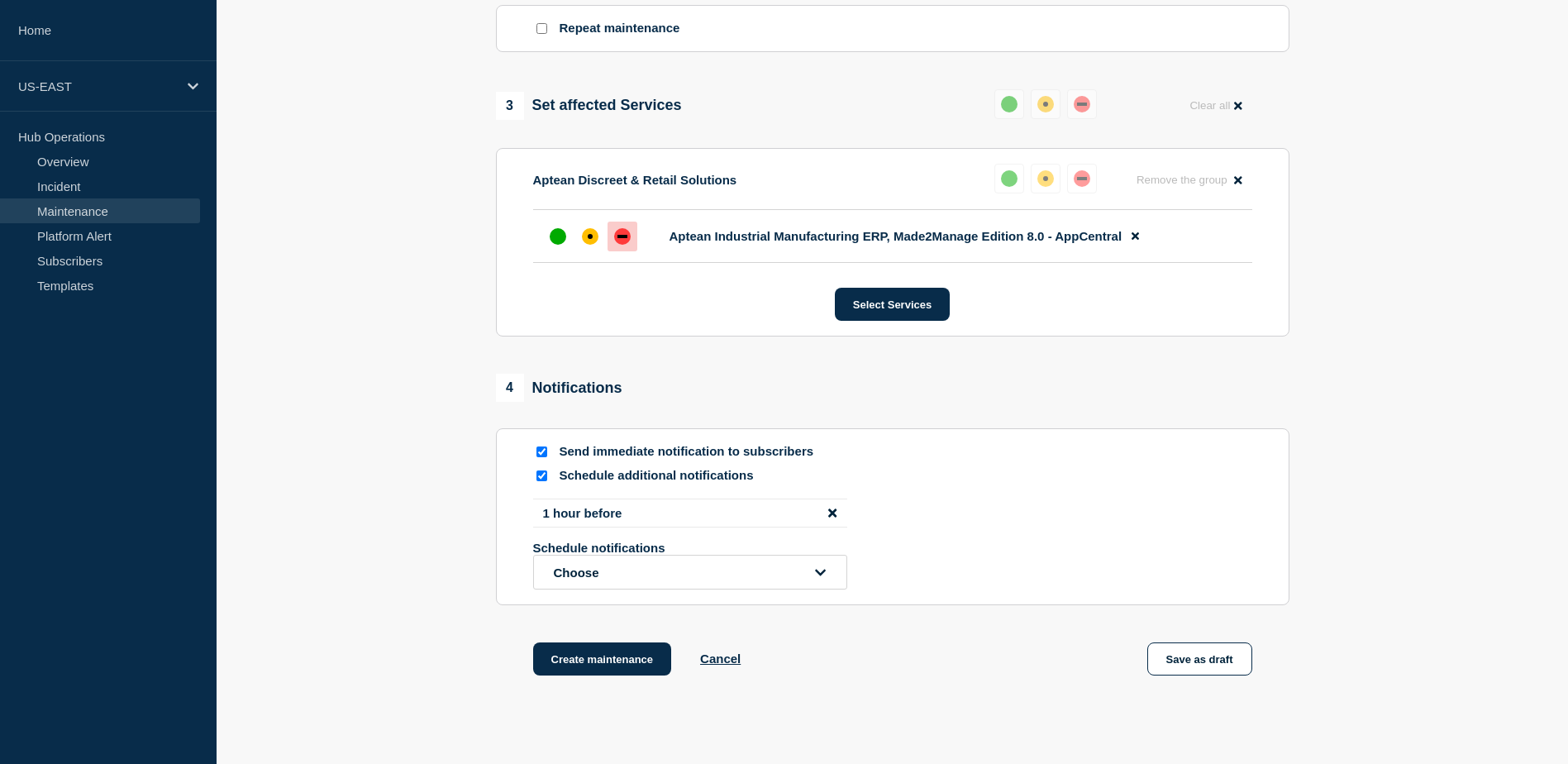
scroll to position [863, 0]
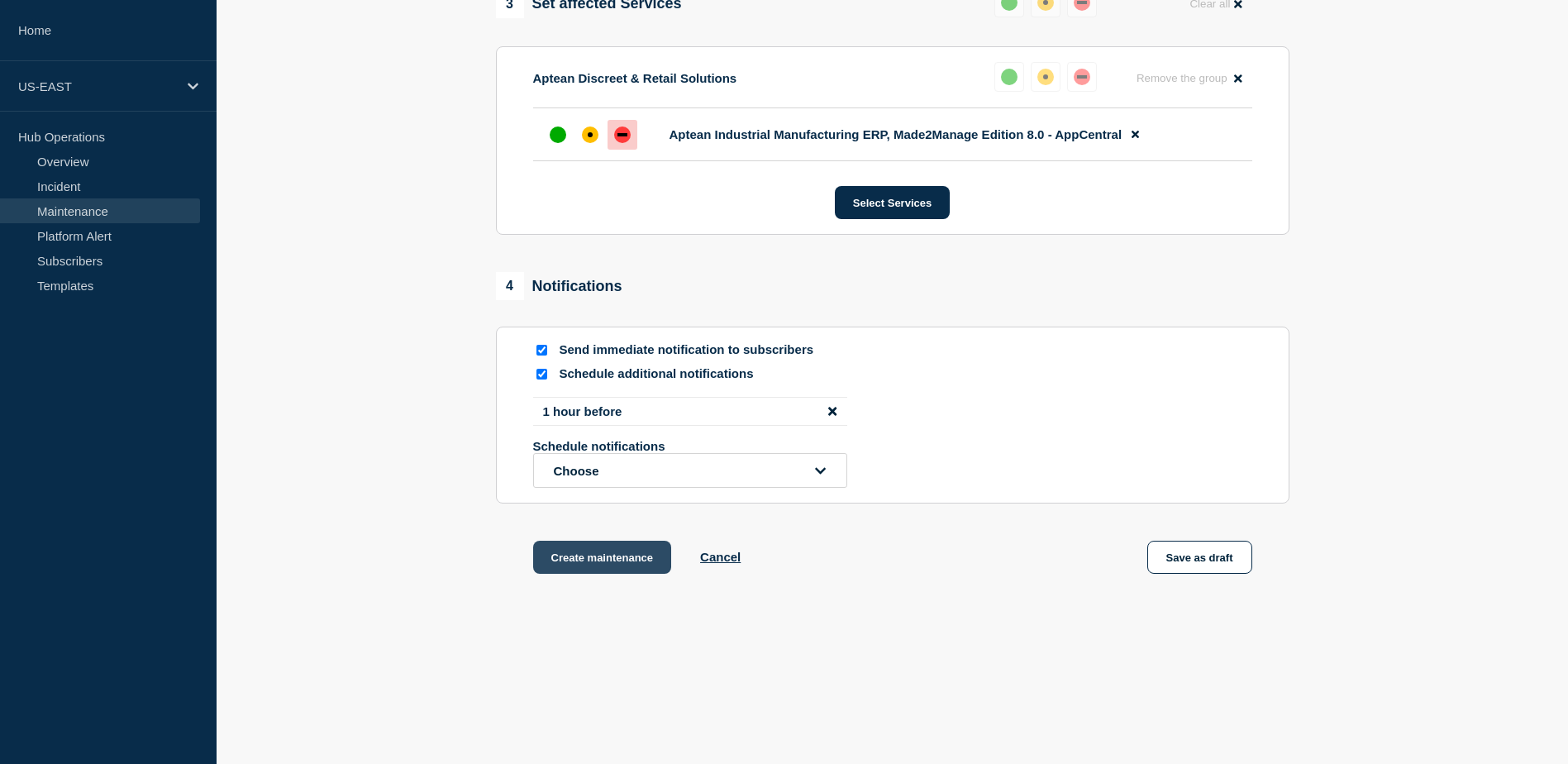
click at [572, 544] on button "Create maintenance" at bounding box center [602, 557] width 138 height 33
